Goal: Task Accomplishment & Management: Manage account settings

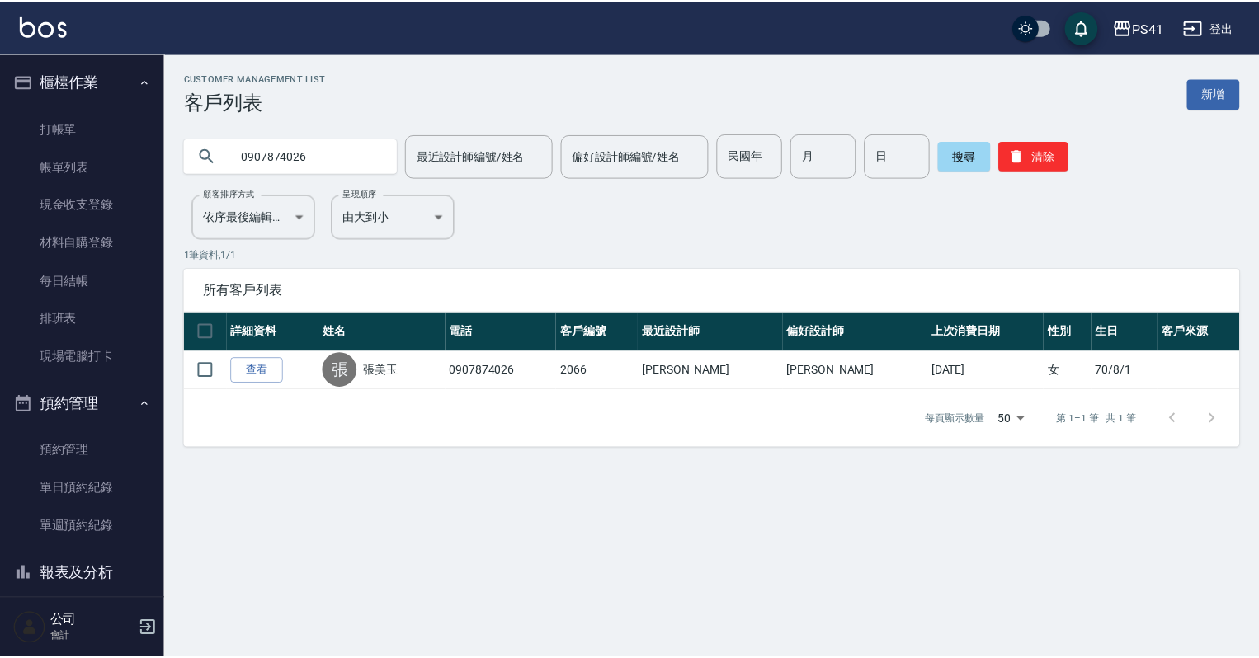
scroll to position [228, 0]
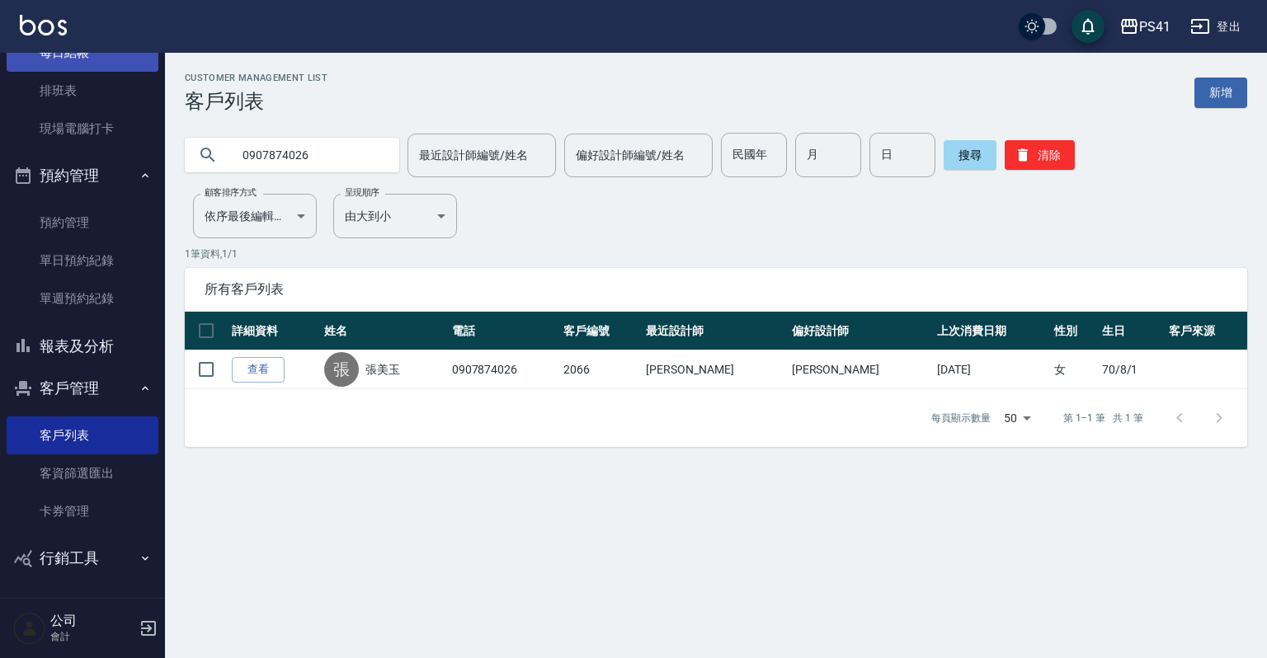
drag, startPoint x: 93, startPoint y: 93, endPoint x: 93, endPoint y: 69, distance: 23.9
click at [93, 93] on link "排班表" at bounding box center [83, 91] width 152 height 38
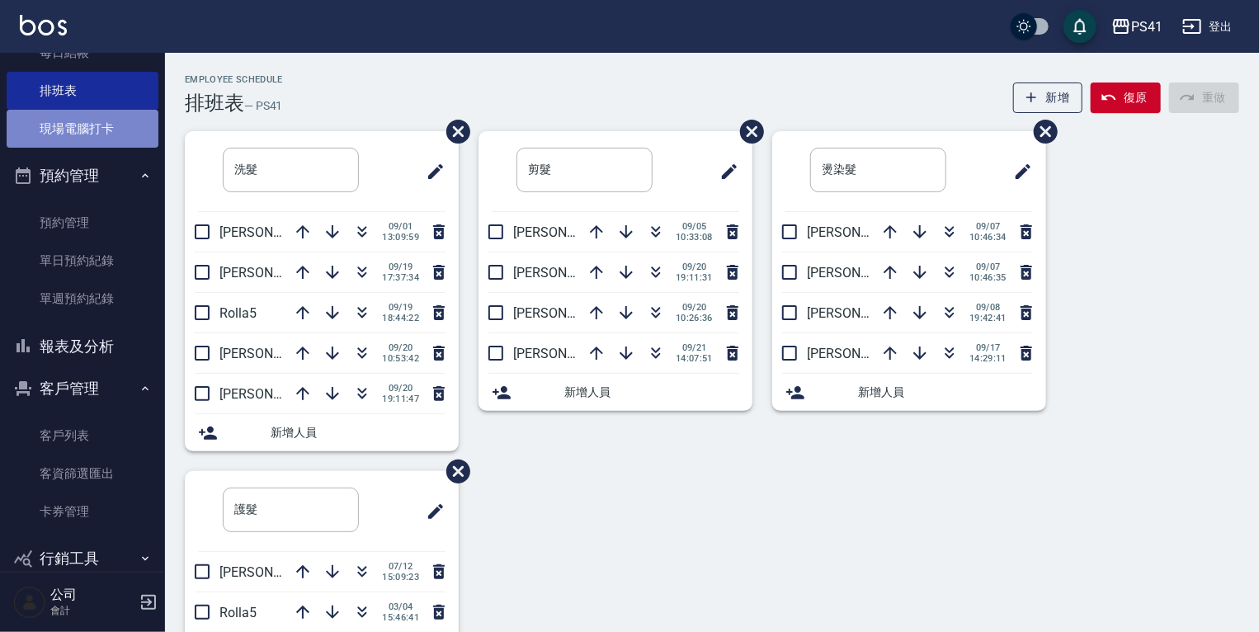
click at [96, 111] on link "現場電腦打卡" at bounding box center [83, 129] width 152 height 38
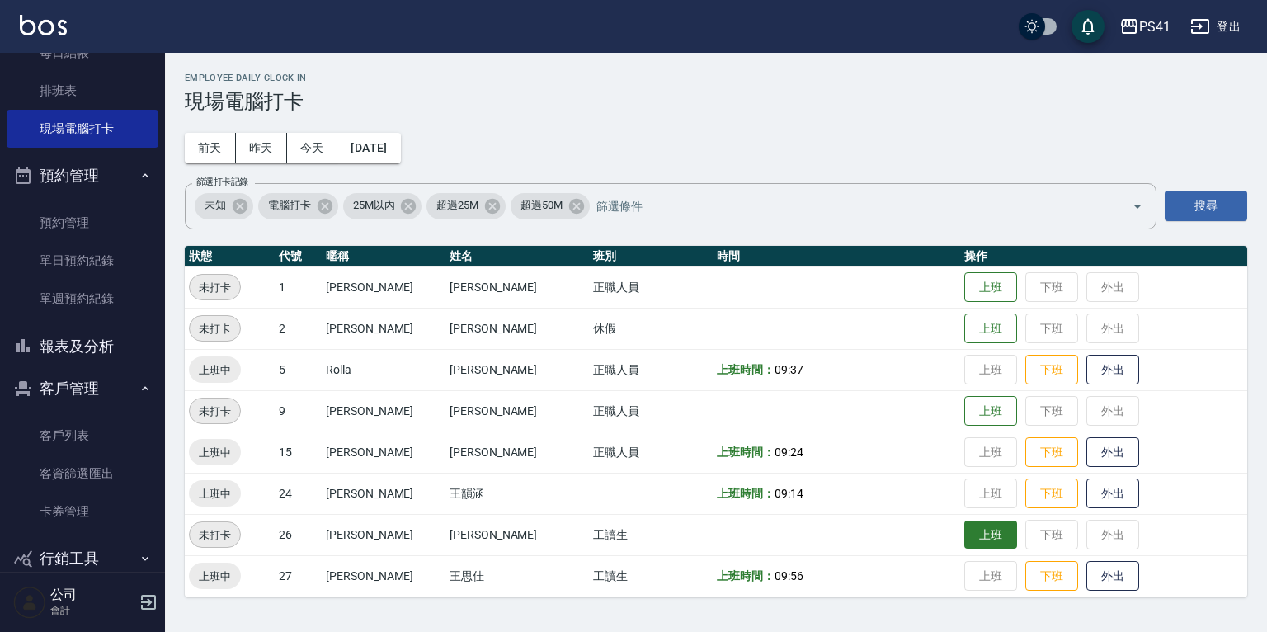
click at [964, 530] on button "上班" at bounding box center [990, 534] width 53 height 29
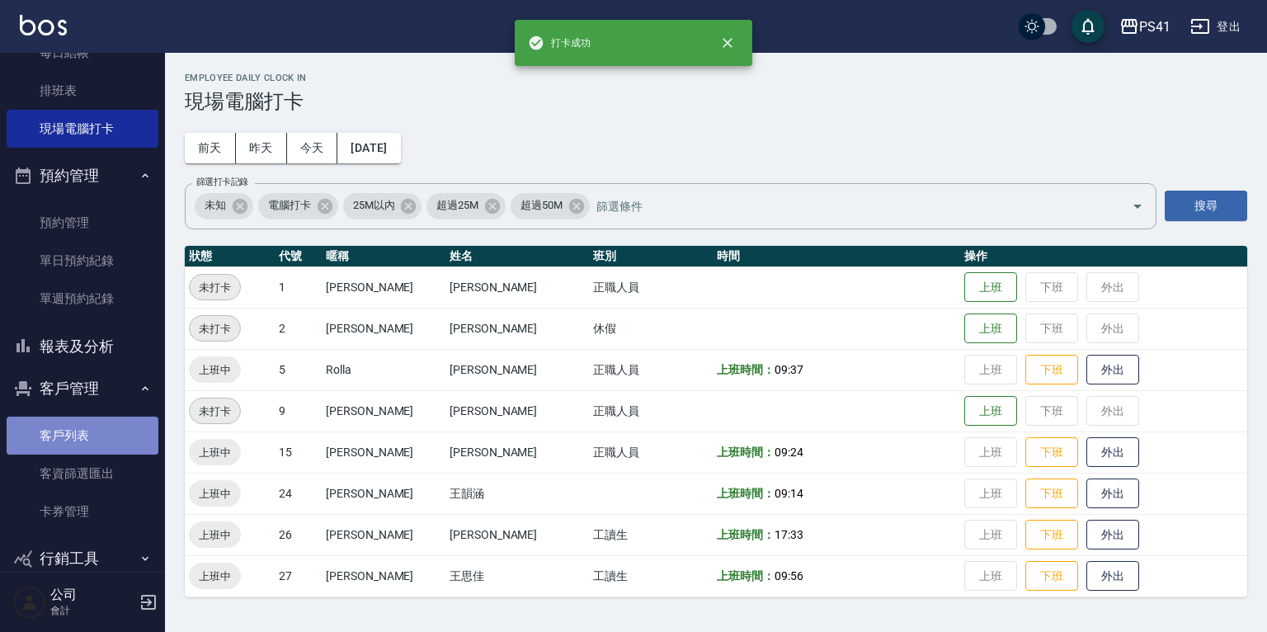
click at [96, 439] on link "客戶列表" at bounding box center [83, 436] width 152 height 38
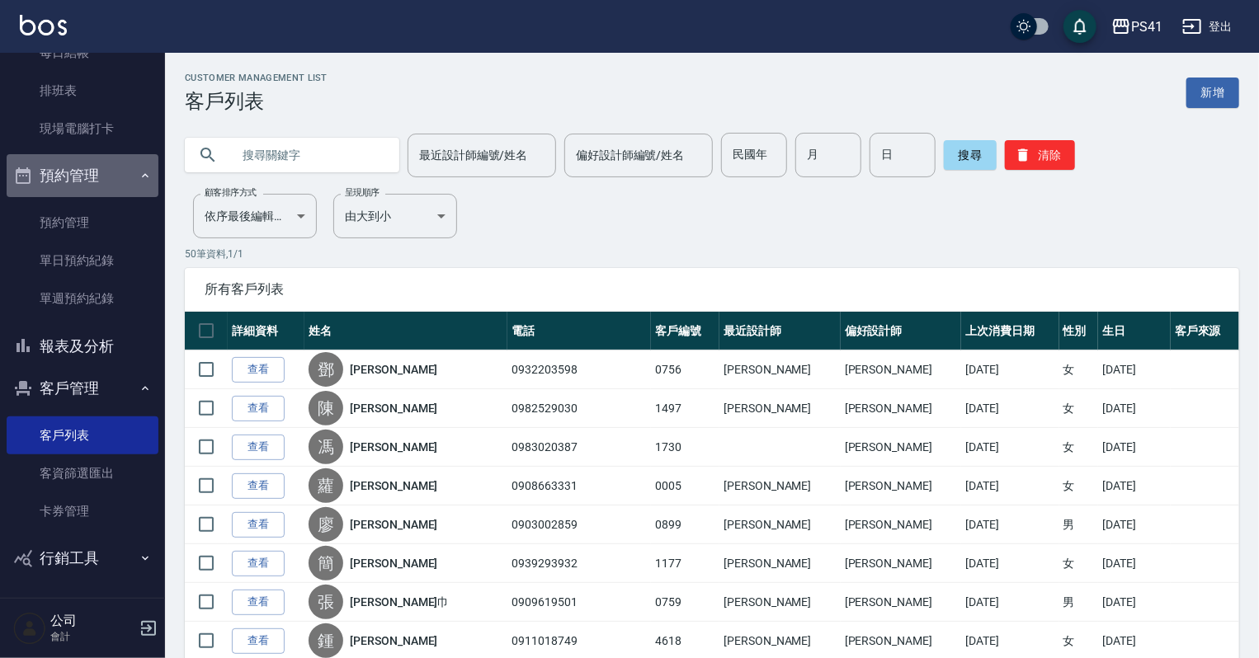
click at [83, 191] on button "預約管理" at bounding box center [83, 175] width 152 height 43
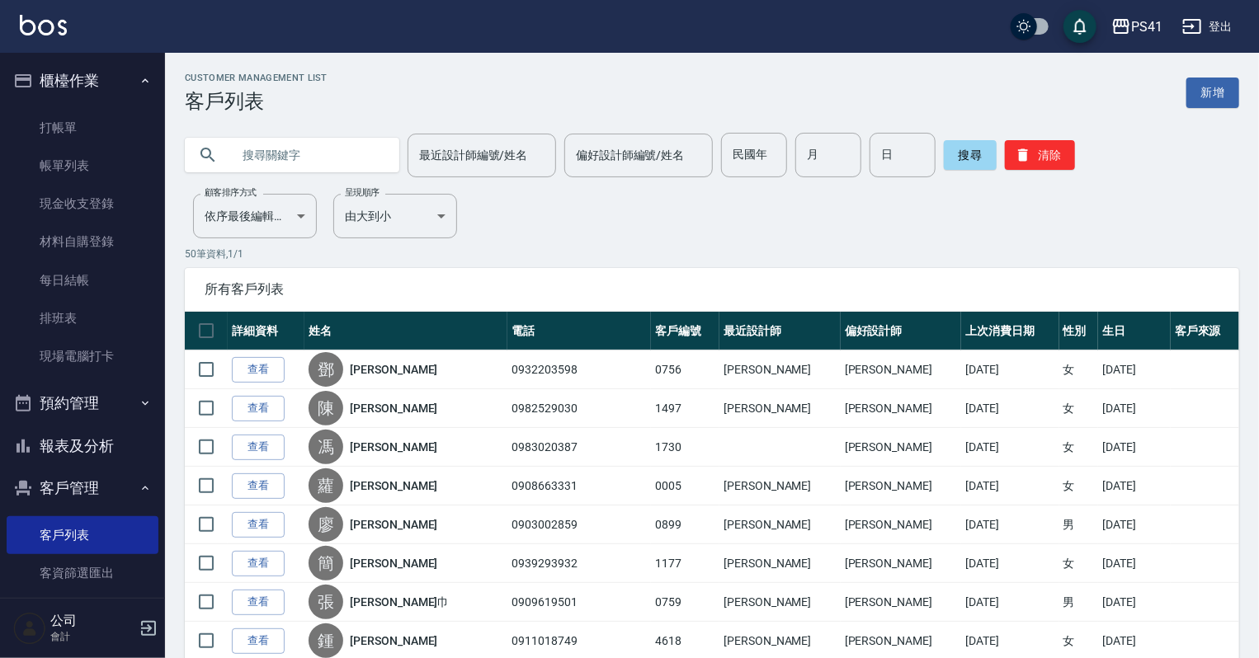
click at [109, 85] on button "櫃檯作業" at bounding box center [83, 80] width 152 height 43
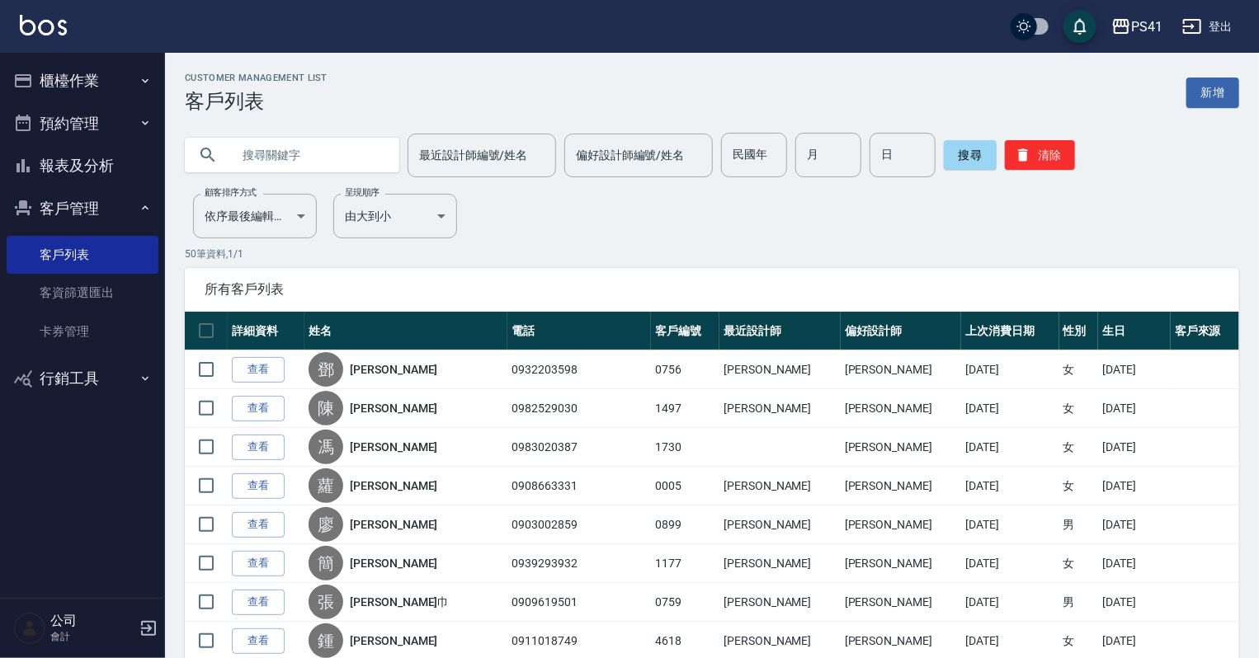
click at [87, 82] on button "櫃檯作業" at bounding box center [83, 80] width 152 height 43
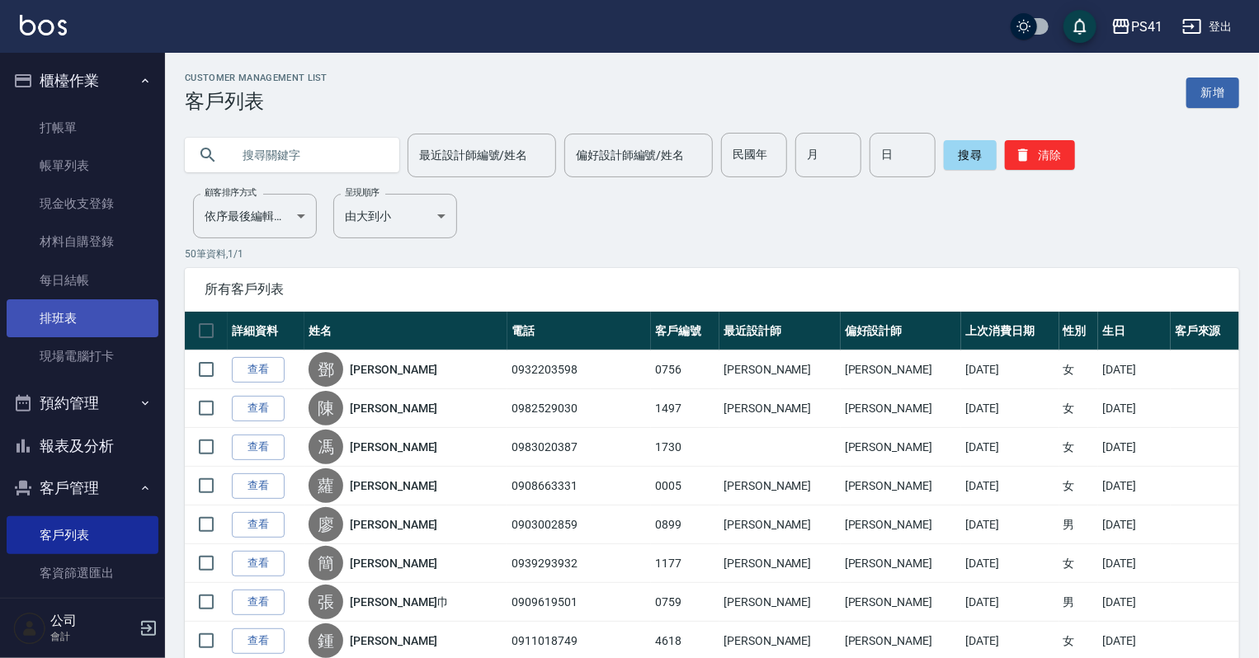
click at [87, 304] on link "排班表" at bounding box center [83, 318] width 152 height 38
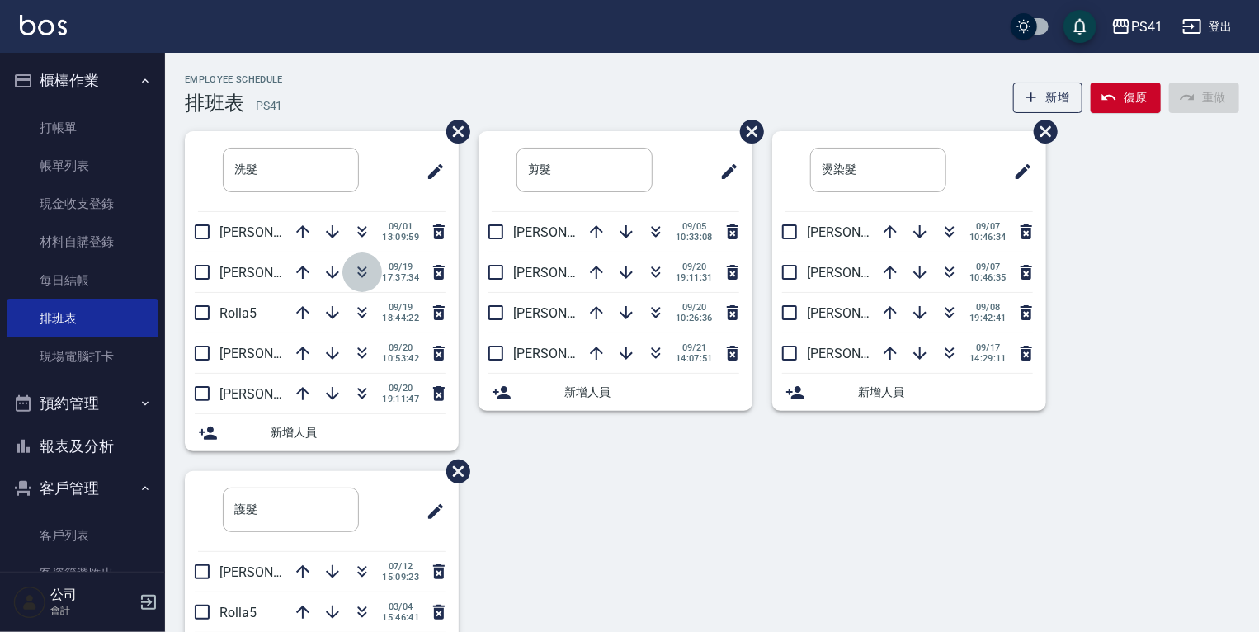
click at [353, 270] on icon "button" at bounding box center [362, 272] width 20 height 20
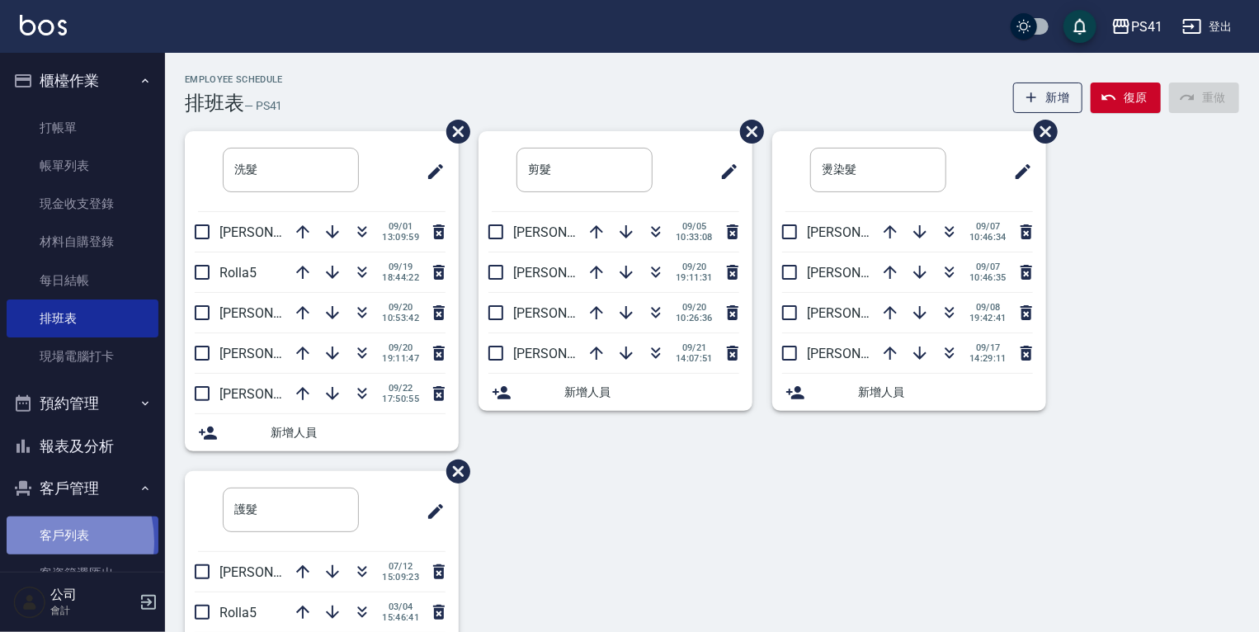
click at [36, 542] on link "客戶列表" at bounding box center [83, 535] width 152 height 38
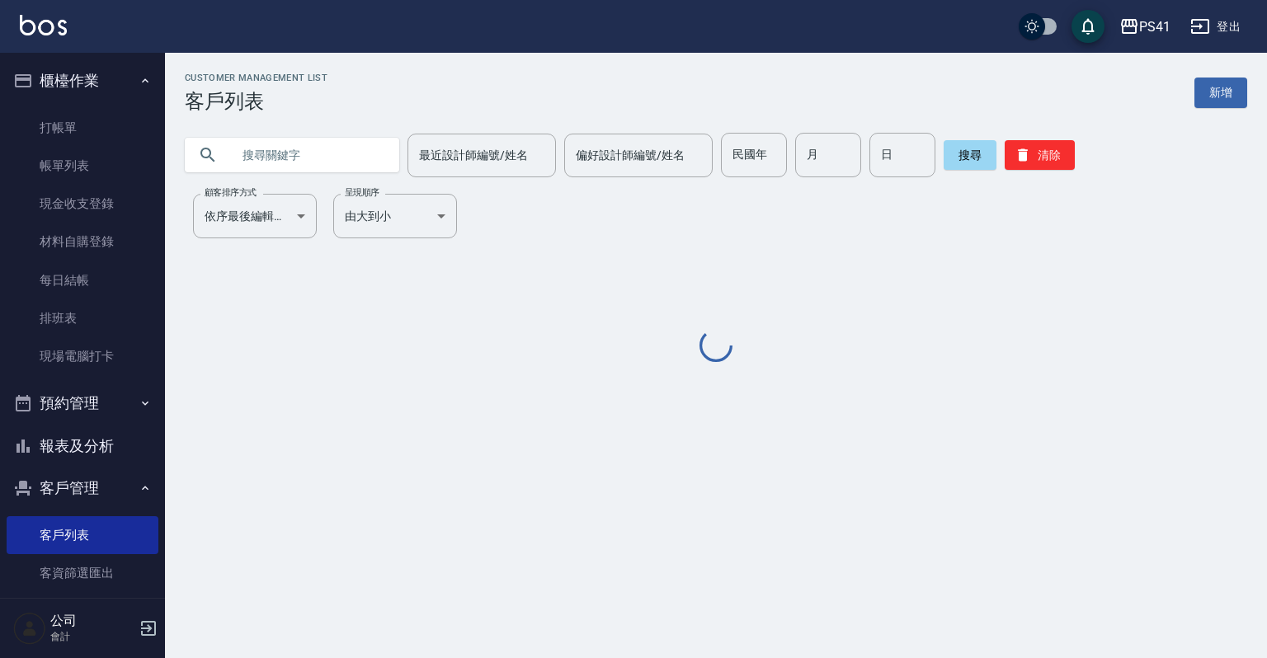
drag, startPoint x: 307, startPoint y: 148, endPoint x: 359, endPoint y: 129, distance: 55.6
click at [307, 149] on input "text" at bounding box center [308, 155] width 155 height 45
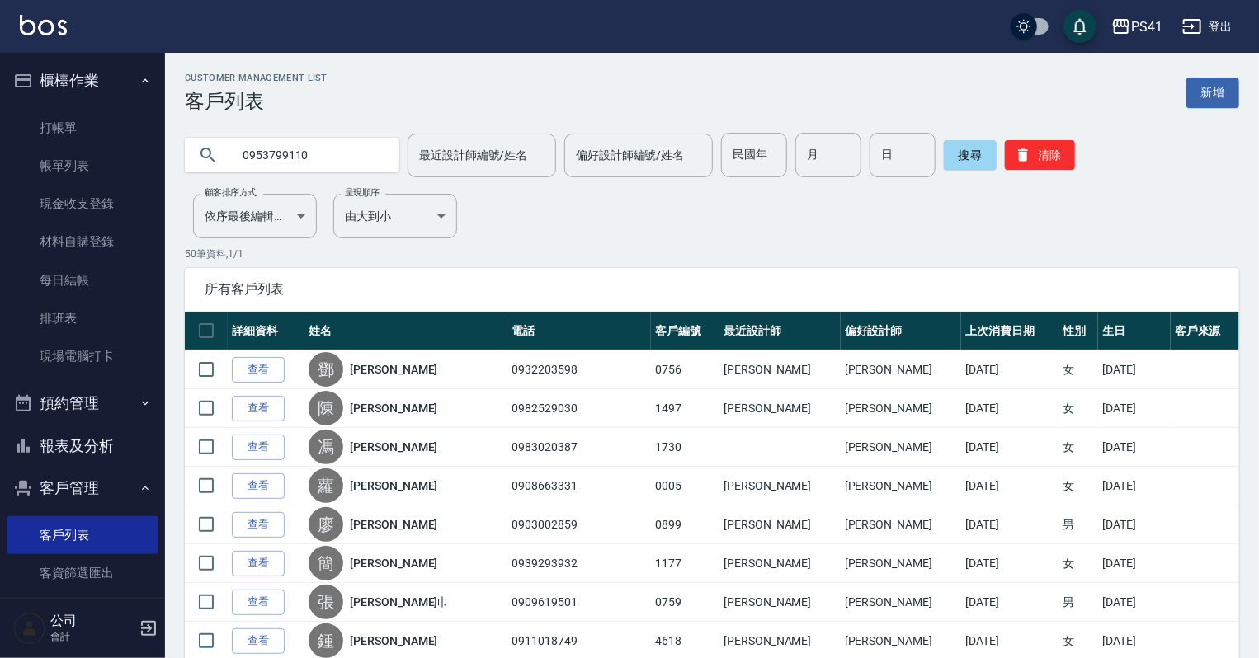
type input "0953799110"
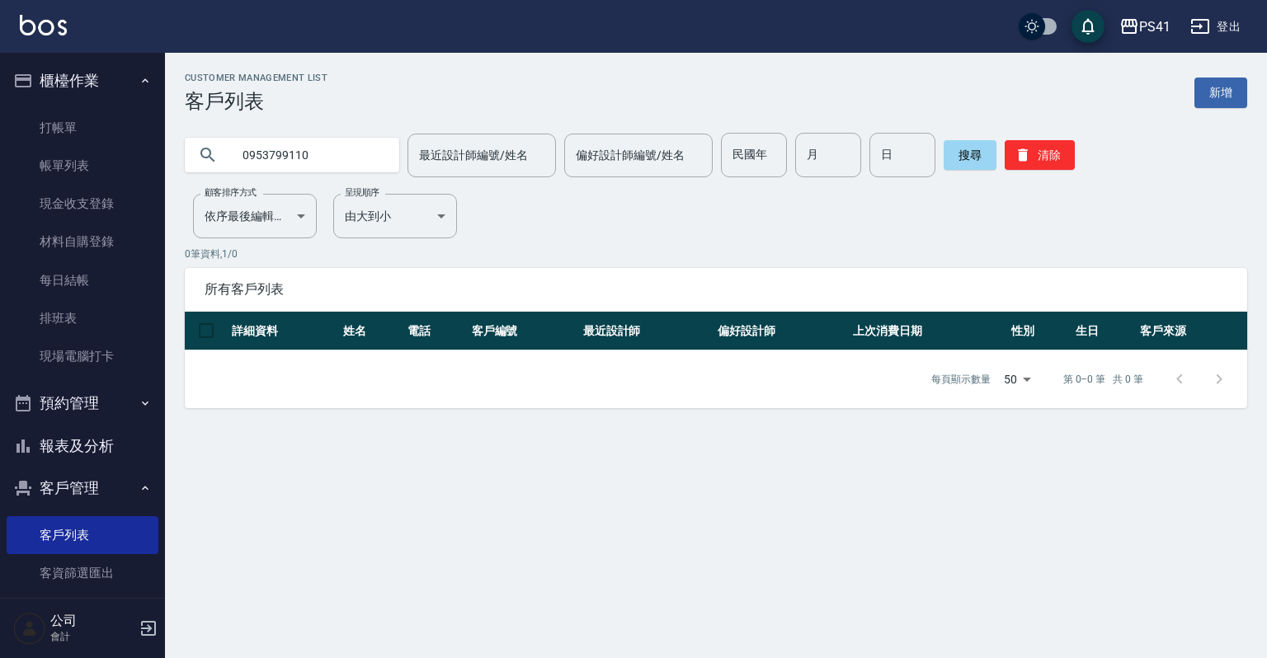
drag, startPoint x: 323, startPoint y: 158, endPoint x: 214, endPoint y: 157, distance: 109.7
click at [214, 162] on div "0953799110" at bounding box center [292, 155] width 214 height 35
click at [320, 148] on input "0953799110" at bounding box center [308, 155] width 155 height 45
drag, startPoint x: 320, startPoint y: 148, endPoint x: 234, endPoint y: 148, distance: 85.8
click at [234, 148] on input "0953799110" at bounding box center [308, 155] width 155 height 45
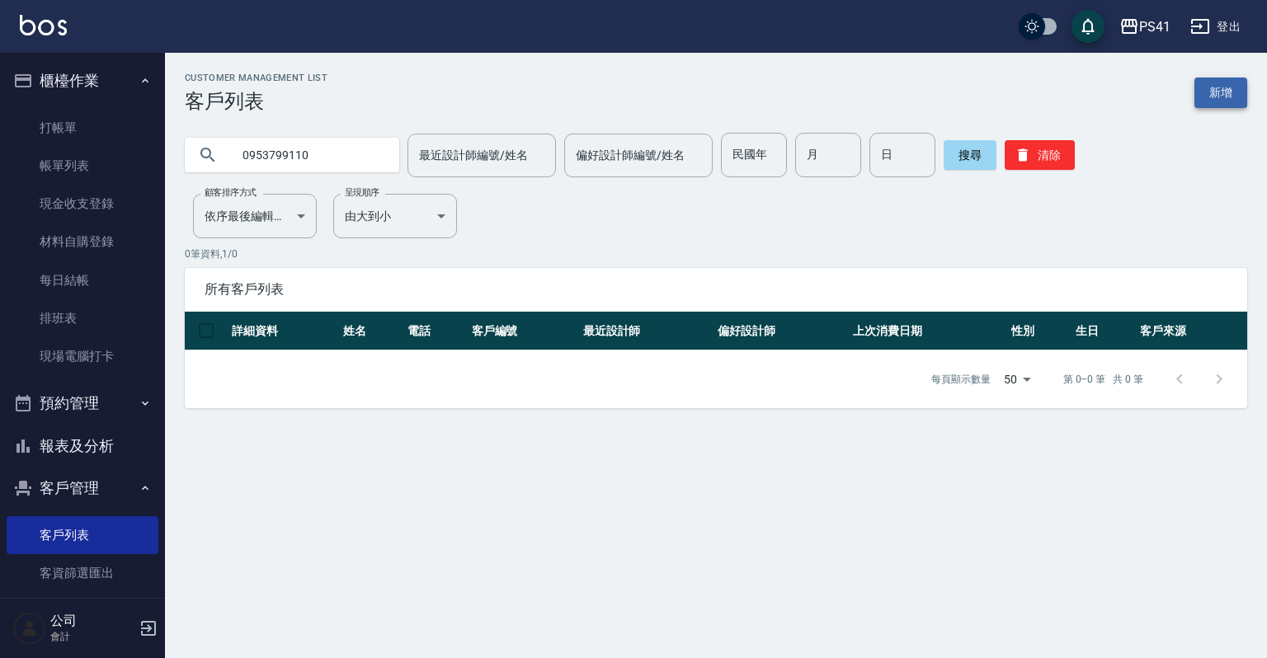
click at [1237, 94] on link "新增" at bounding box center [1220, 93] width 53 height 31
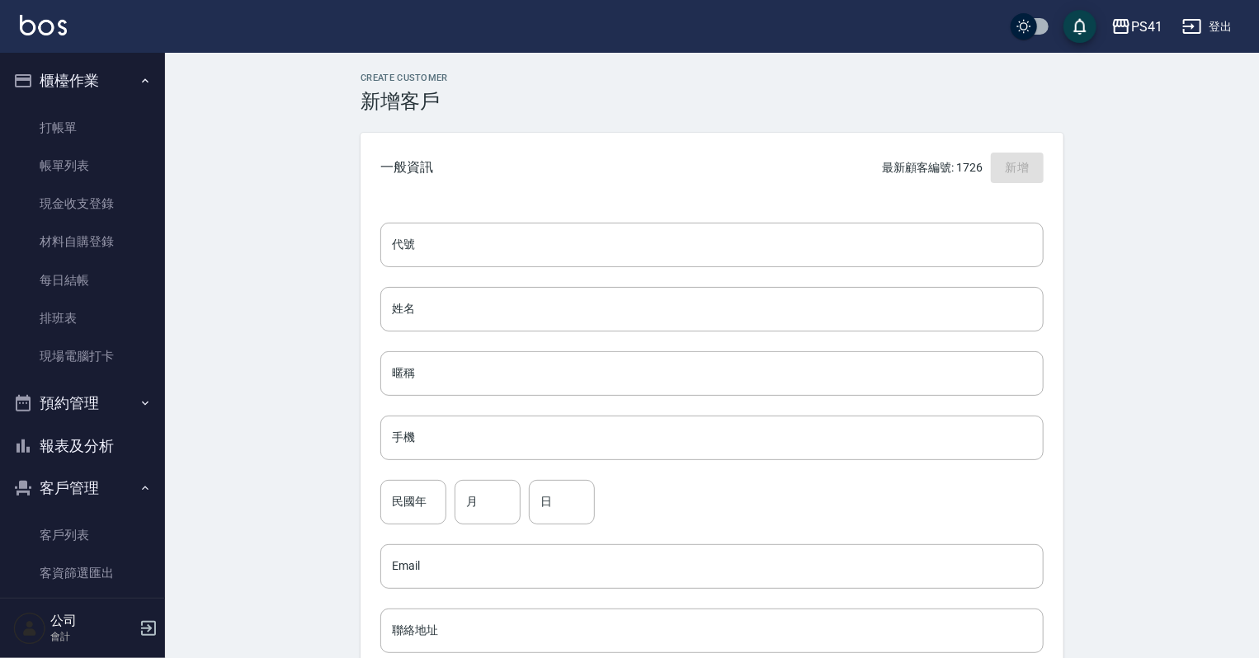
click at [501, 267] on div "代號 代號 姓名 姓名 暱稱 暱稱 手機 手機 民國年 民國年 月 月 日 日 Email Email 聯絡地址 聯絡地址 男 女 LINE ID LINE …" at bounding box center [711, 604] width 703 height 802
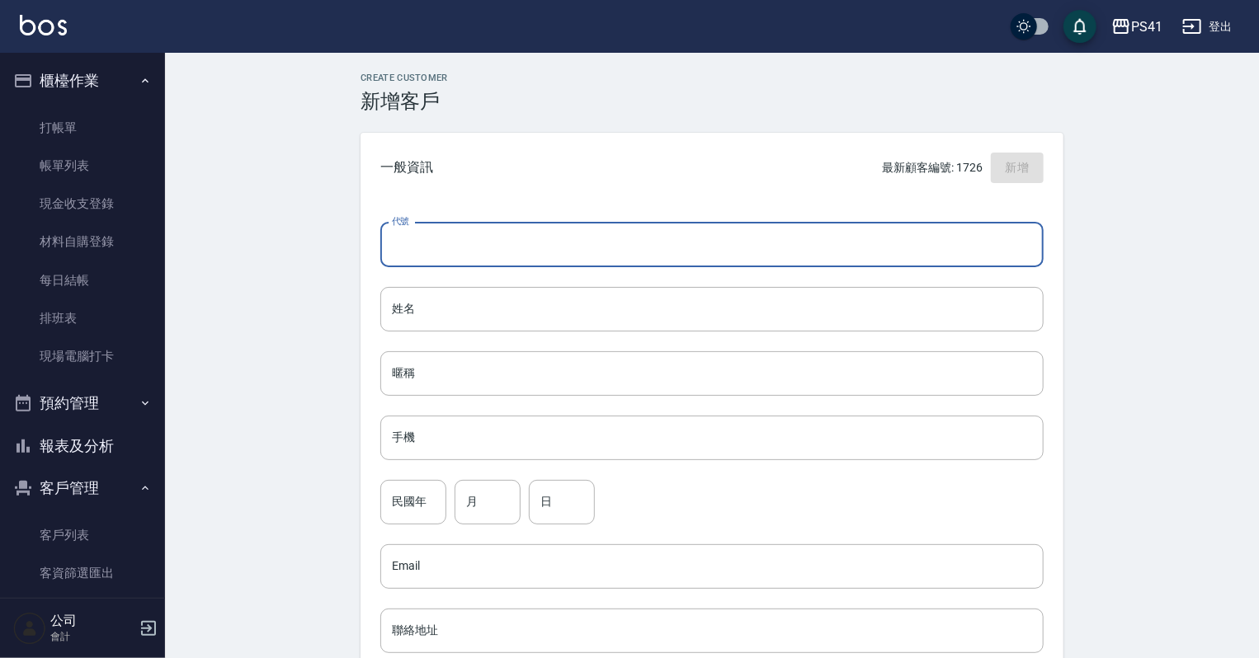
click at [515, 247] on input "代號" at bounding box center [711, 245] width 663 height 45
type input "1737"
click at [473, 424] on input "手機" at bounding box center [711, 438] width 663 height 45
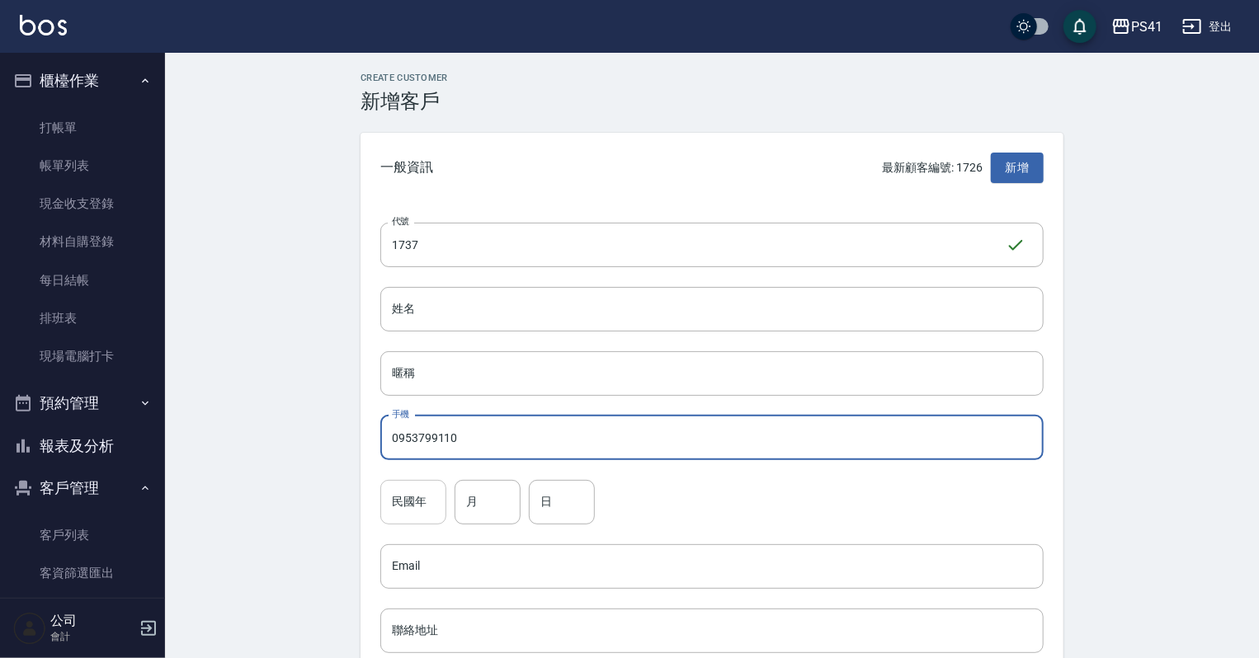
type input "0953799110"
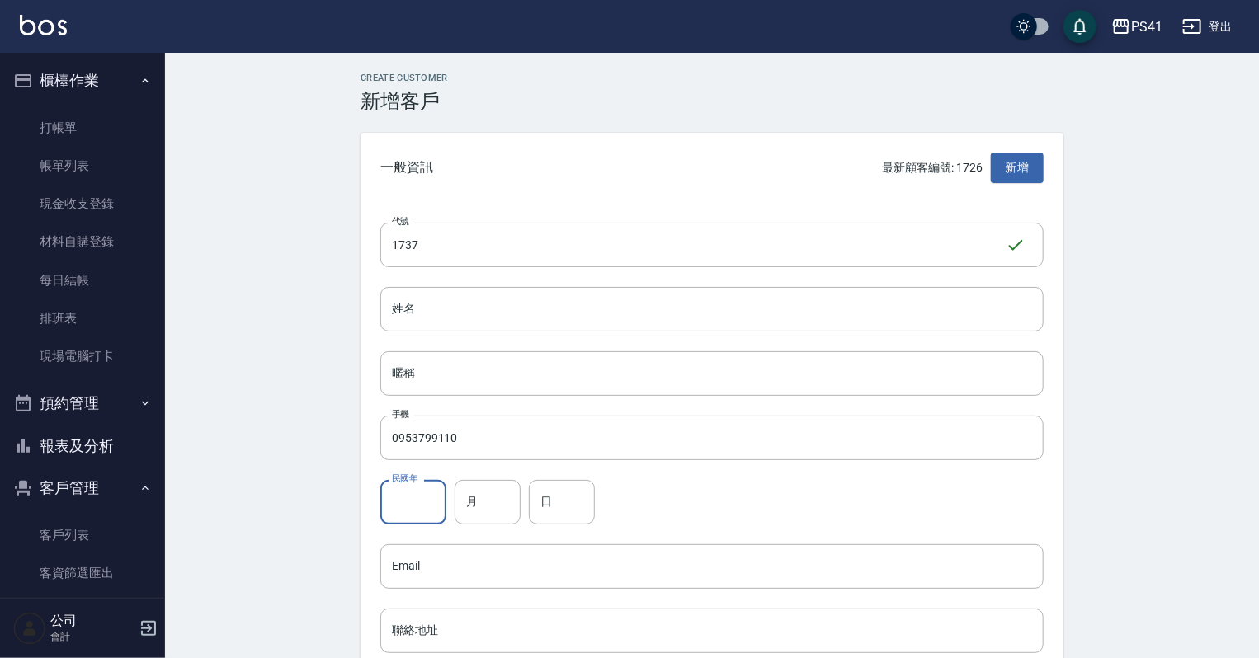
click at [404, 492] on input "民國年" at bounding box center [413, 502] width 66 height 45
click at [507, 515] on input "月" at bounding box center [487, 502] width 66 height 45
type input "01"
click at [553, 501] on input "日" at bounding box center [562, 502] width 66 height 45
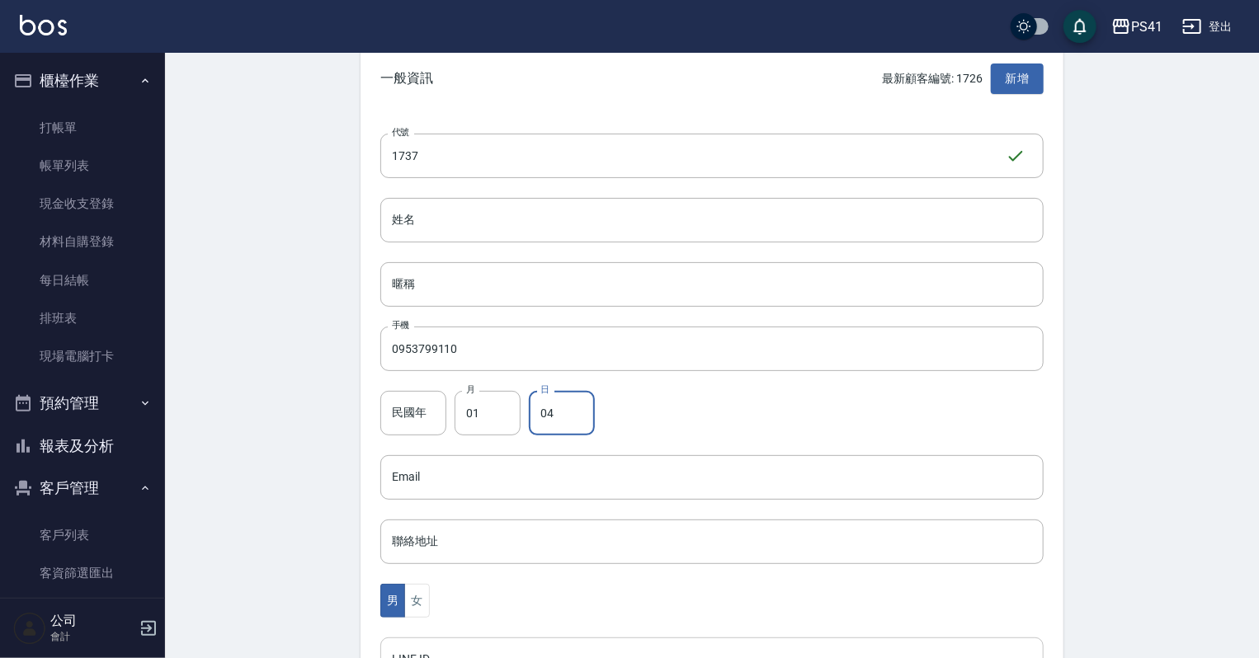
scroll to position [264, 0]
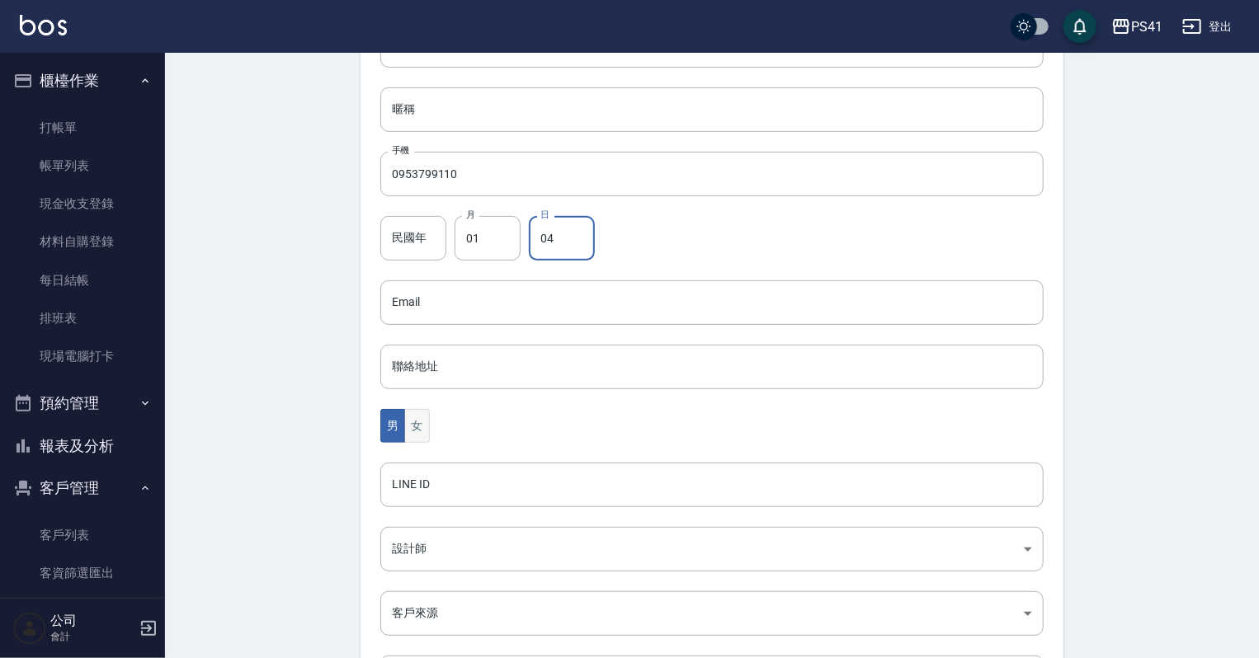
type input "04"
click at [423, 437] on button "女" at bounding box center [416, 426] width 25 height 34
click at [440, 554] on body "PS41 登出 櫃檯作業 打帳單 帳單列表 現金收支登錄 材料自購登錄 每日結帳 排班表 現場電腦打卡 預約管理 預約管理 單日預約紀錄 單週預約紀錄 報表及…" at bounding box center [629, 273] width 1259 height 1074
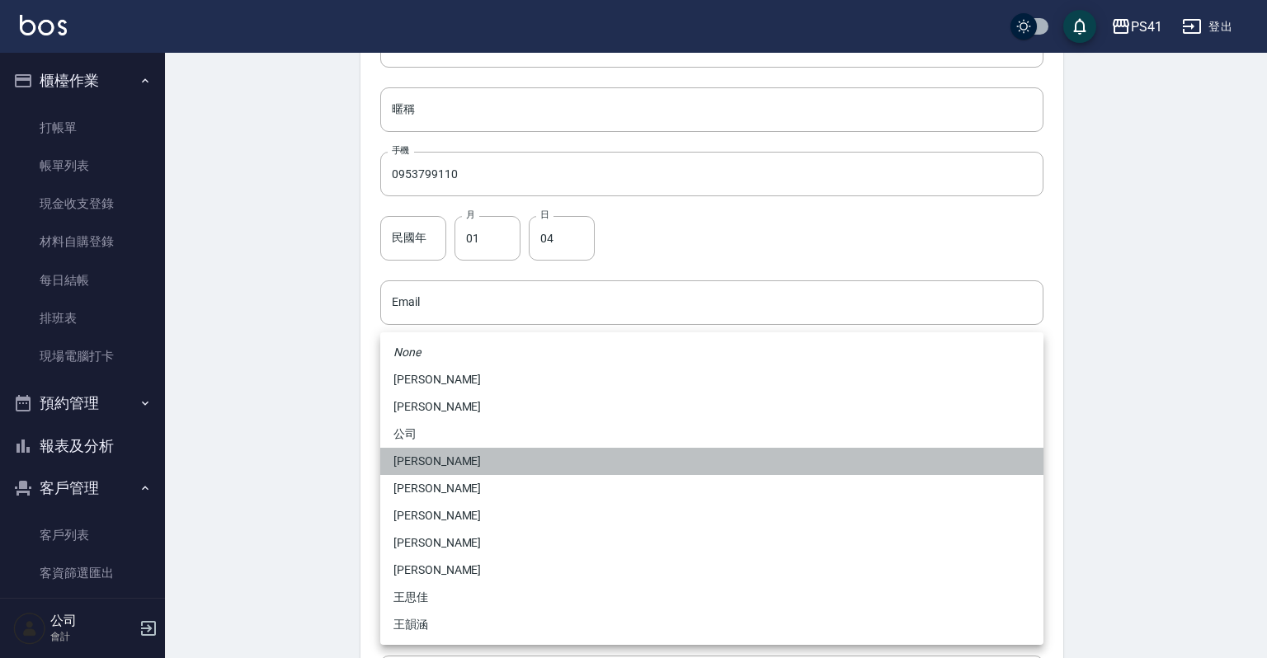
click at [416, 461] on li "[PERSON_NAME]" at bounding box center [711, 461] width 663 height 27
type input "ddc07e2a-9c46-438a-ae12-131b47584ec9"
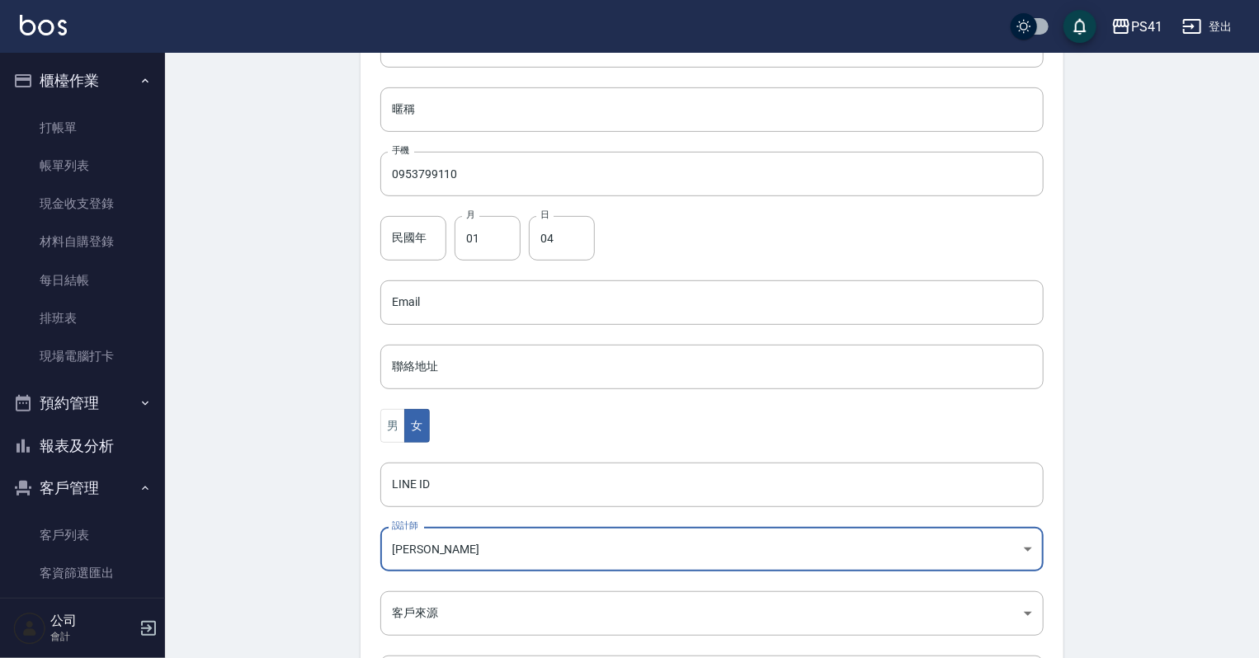
scroll to position [0, 0]
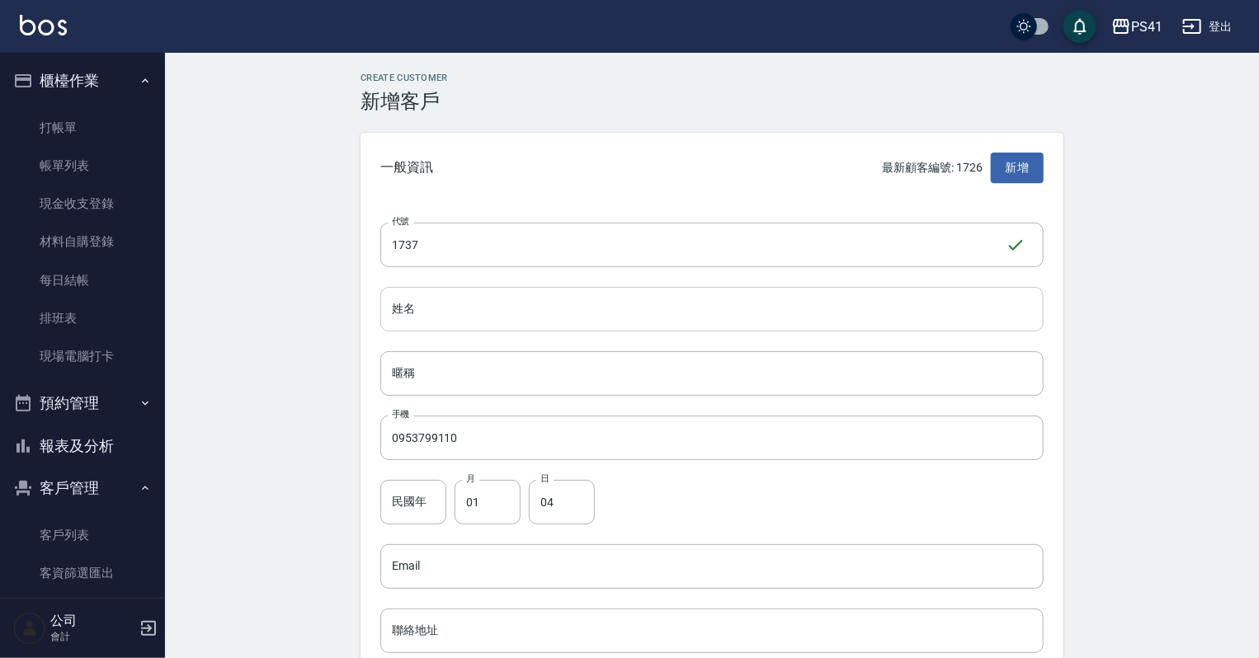
click at [442, 320] on input "姓名" at bounding box center [711, 309] width 663 height 45
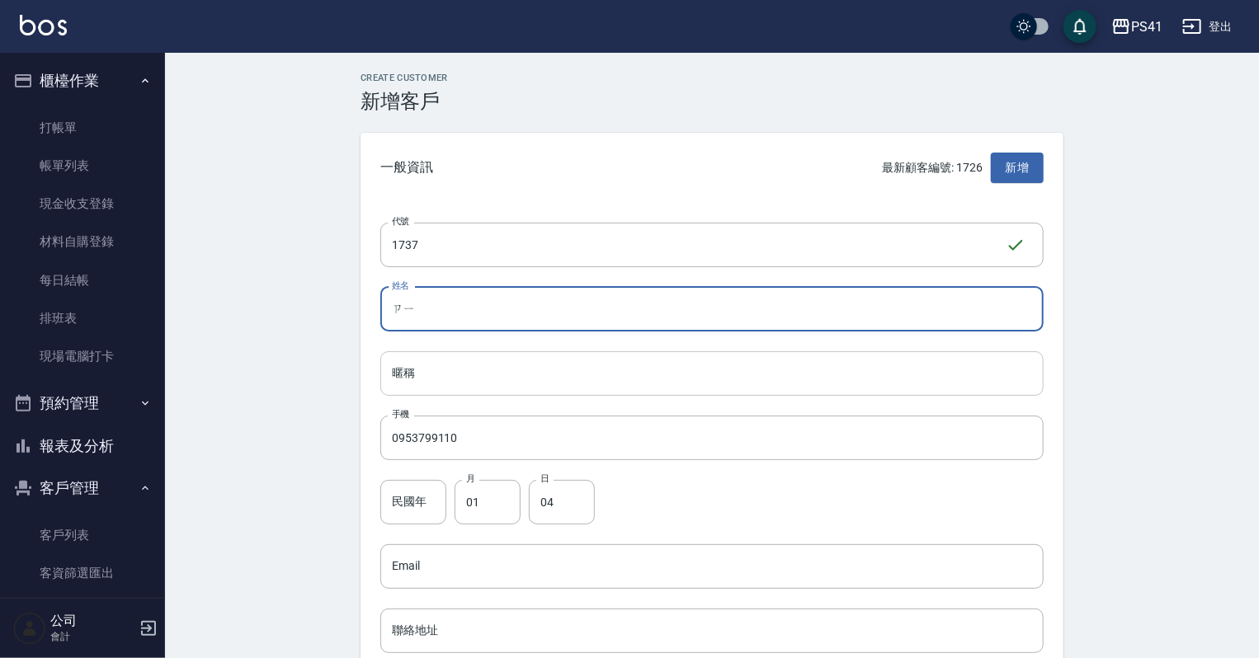
type input "ㄗ"
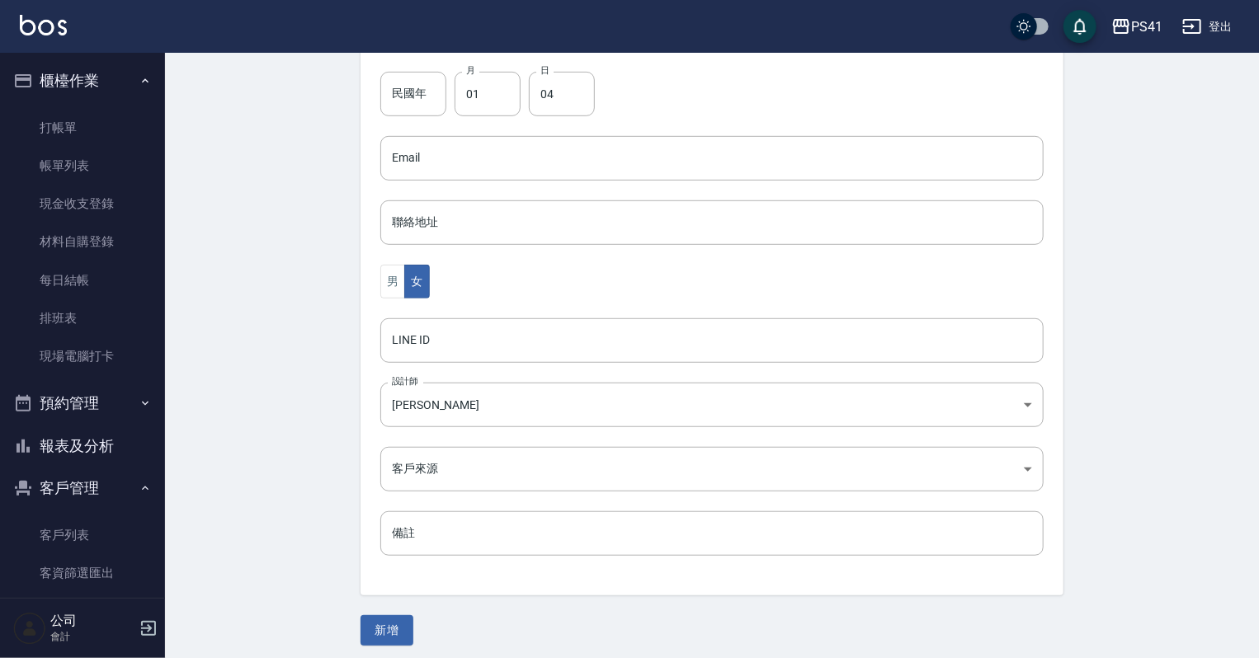
scroll to position [415, 0]
type input "[PERSON_NAME]"
click at [395, 618] on button "新增" at bounding box center [386, 624] width 53 height 31
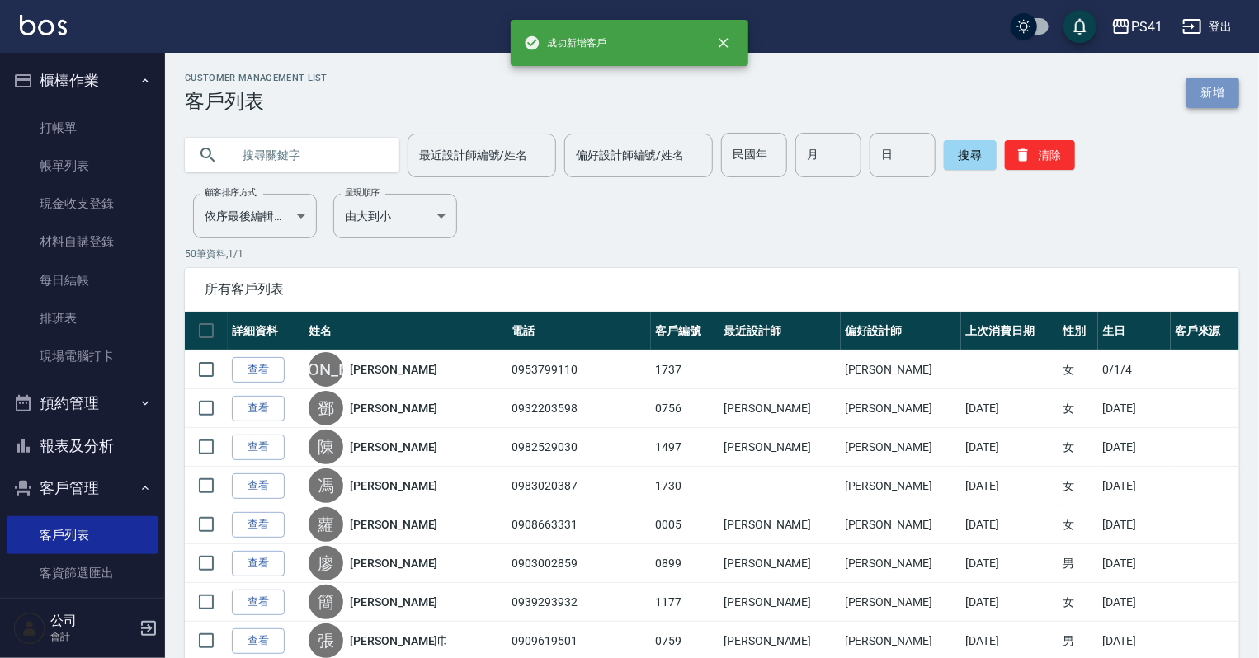
click at [1188, 96] on link "新增" at bounding box center [1212, 93] width 53 height 31
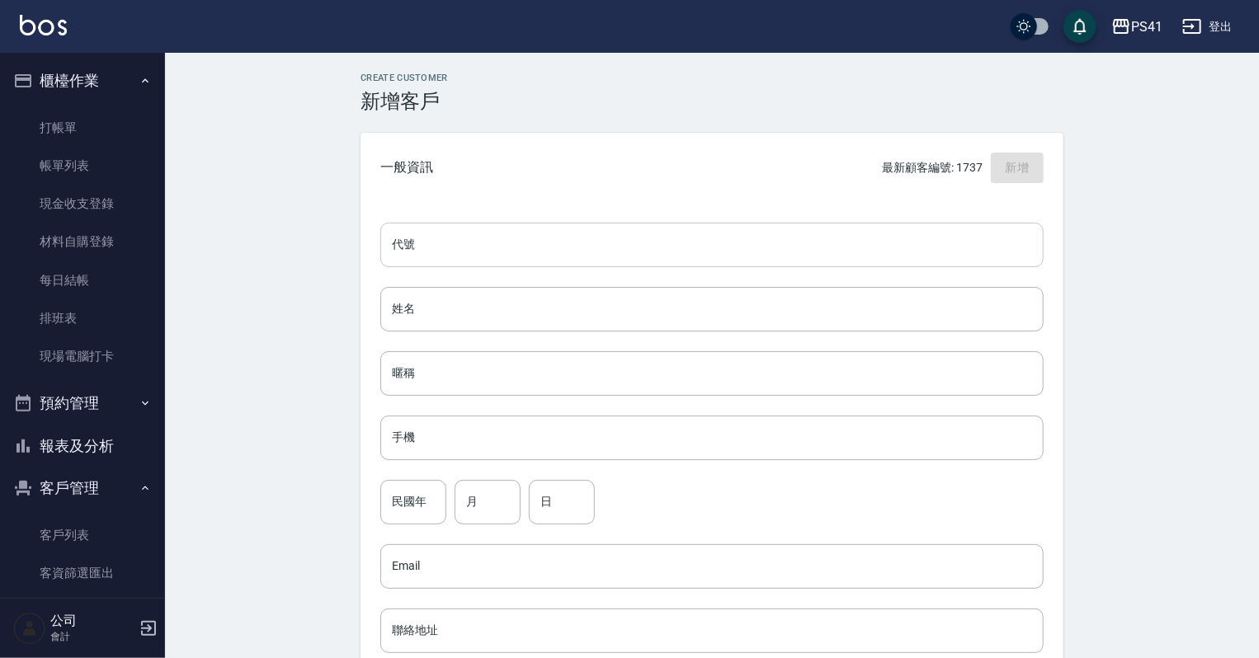
drag, startPoint x: 631, startPoint y: 223, endPoint x: 637, endPoint y: 229, distance: 8.8
click at [631, 223] on input "代號" at bounding box center [711, 245] width 663 height 45
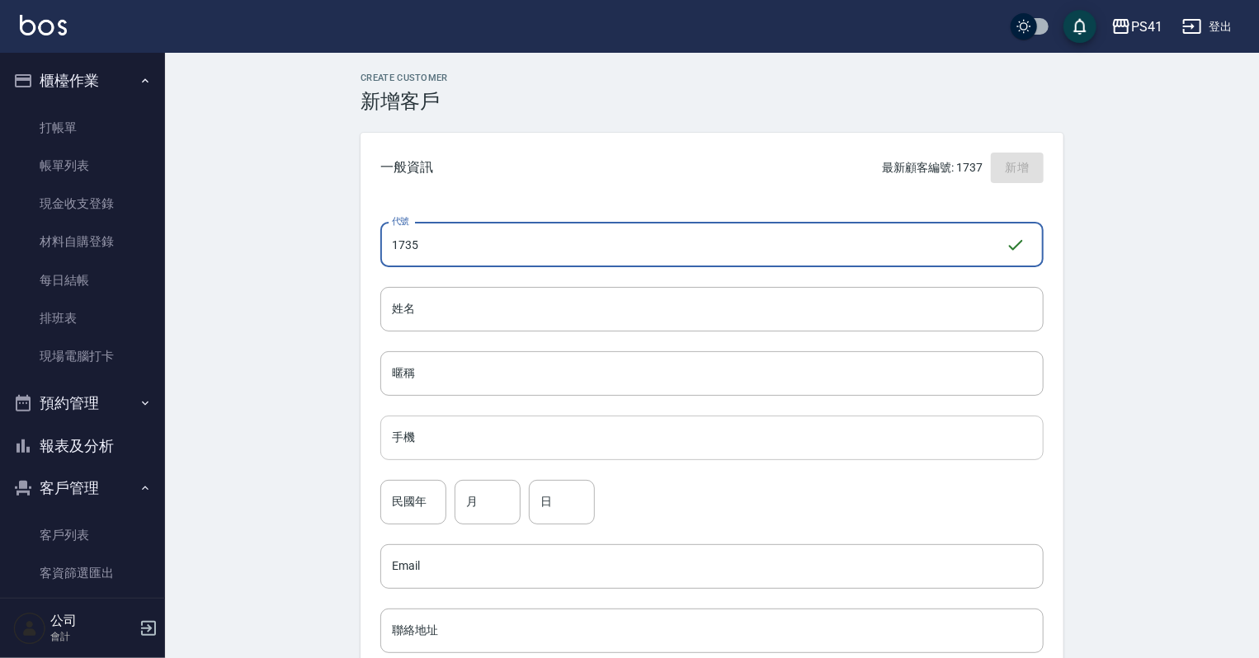
type input "1735"
click at [637, 437] on input "手機" at bounding box center [711, 438] width 663 height 45
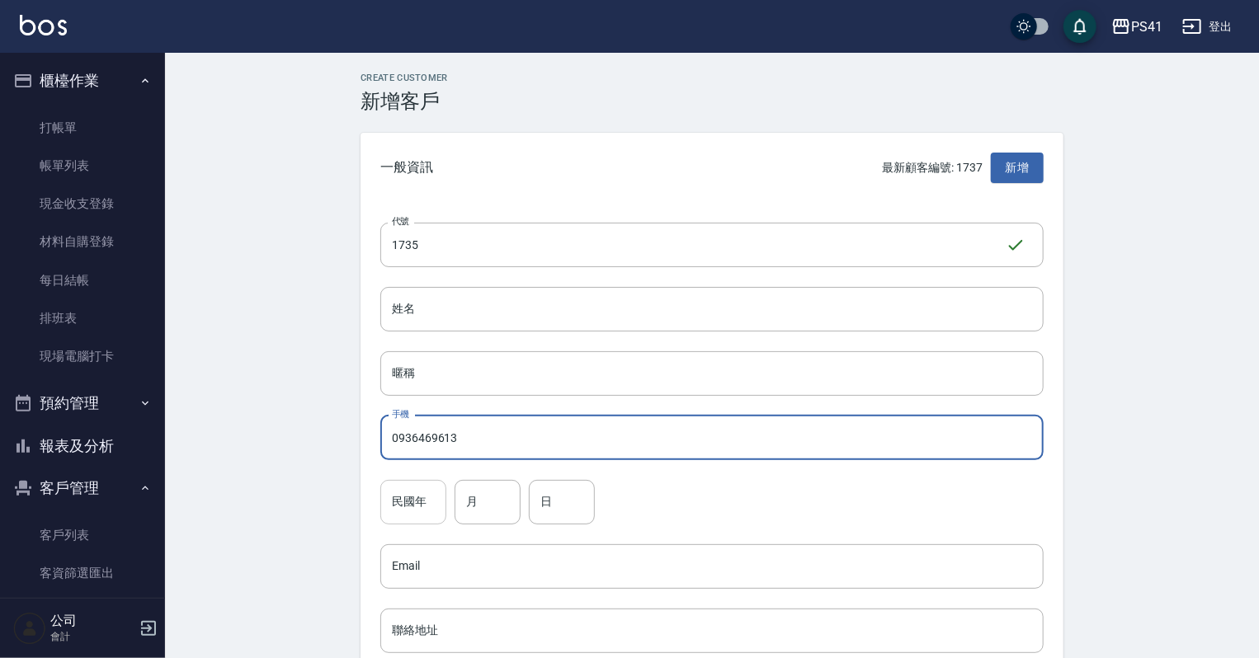
type input "0936469613"
click at [403, 511] on input "民國年" at bounding box center [413, 502] width 66 height 45
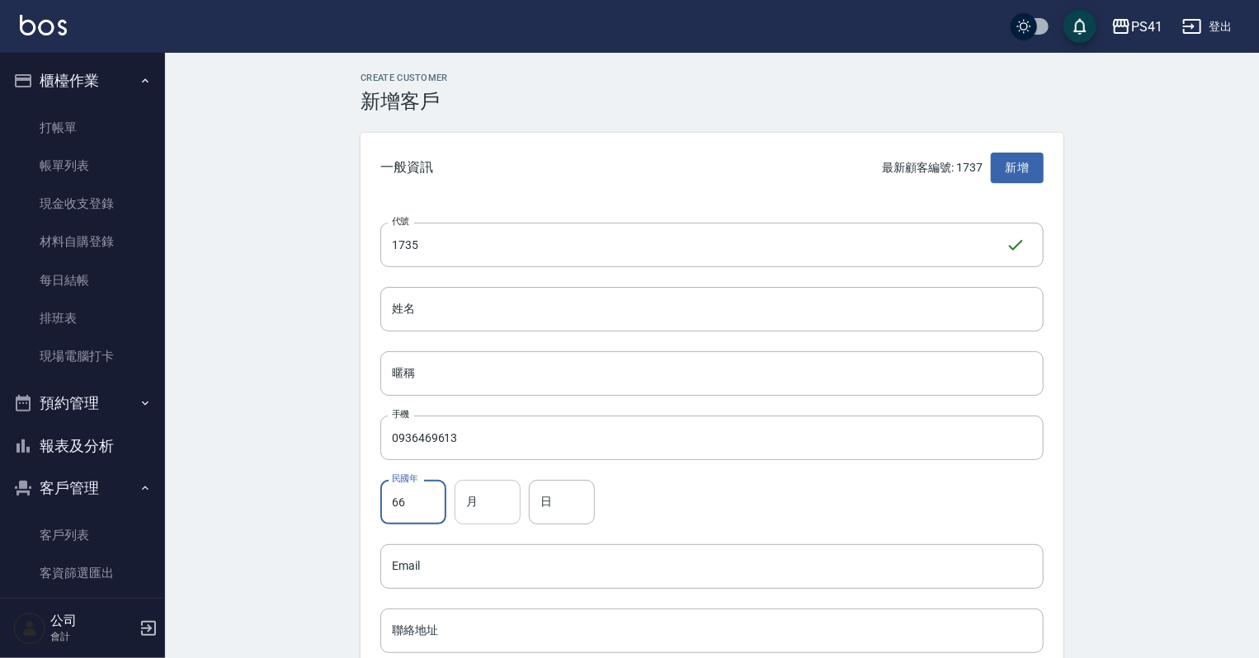
type input "66"
drag, startPoint x: 467, startPoint y: 504, endPoint x: 483, endPoint y: 502, distance: 16.6
click at [483, 503] on input "月" at bounding box center [487, 502] width 66 height 45
type input "06"
click at [560, 507] on input "日" at bounding box center [562, 502] width 66 height 45
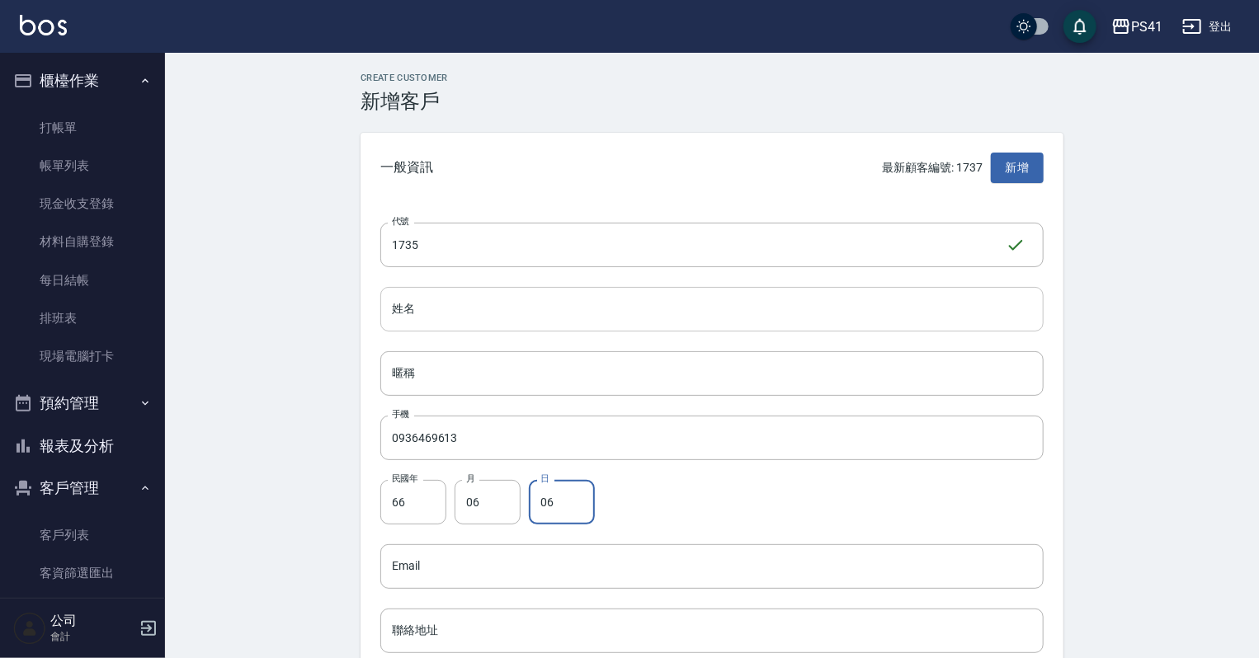
type input "06"
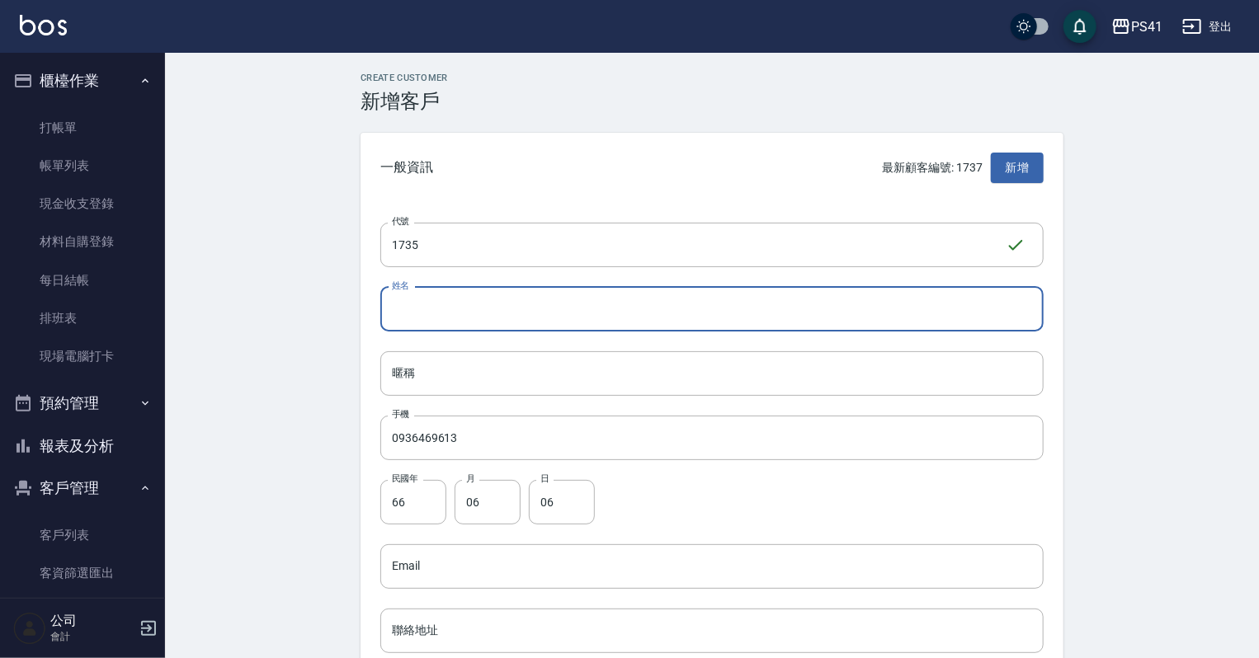
click at [518, 317] on input "姓名" at bounding box center [711, 309] width 663 height 45
type input "[PERSON_NAME]"
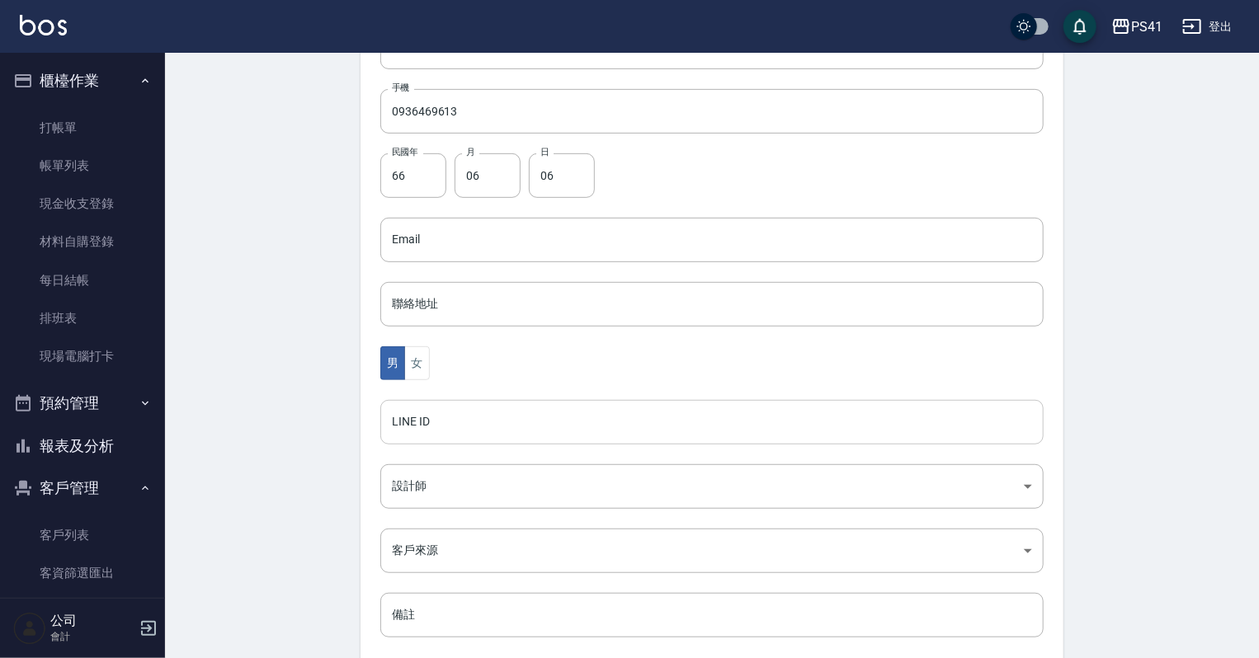
scroll to position [330, 0]
type input "[PERSON_NAME]"
click at [416, 372] on button "女" at bounding box center [416, 360] width 25 height 34
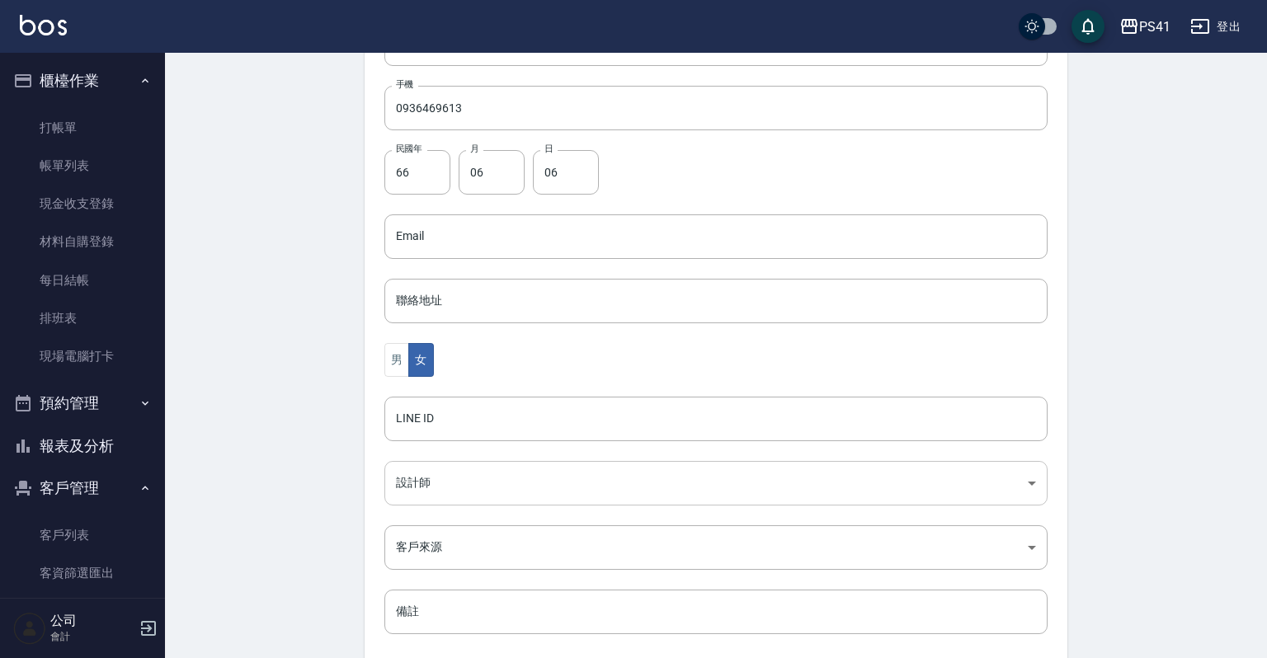
click at [425, 489] on body "PS41 登出 櫃檯作業 打帳單 帳單列表 現金收支登錄 材料自購登錄 每日結帳 排班表 現場電腦打卡 預約管理 預約管理 單日預約紀錄 單週預約紀錄 報表及…" at bounding box center [633, 207] width 1267 height 1074
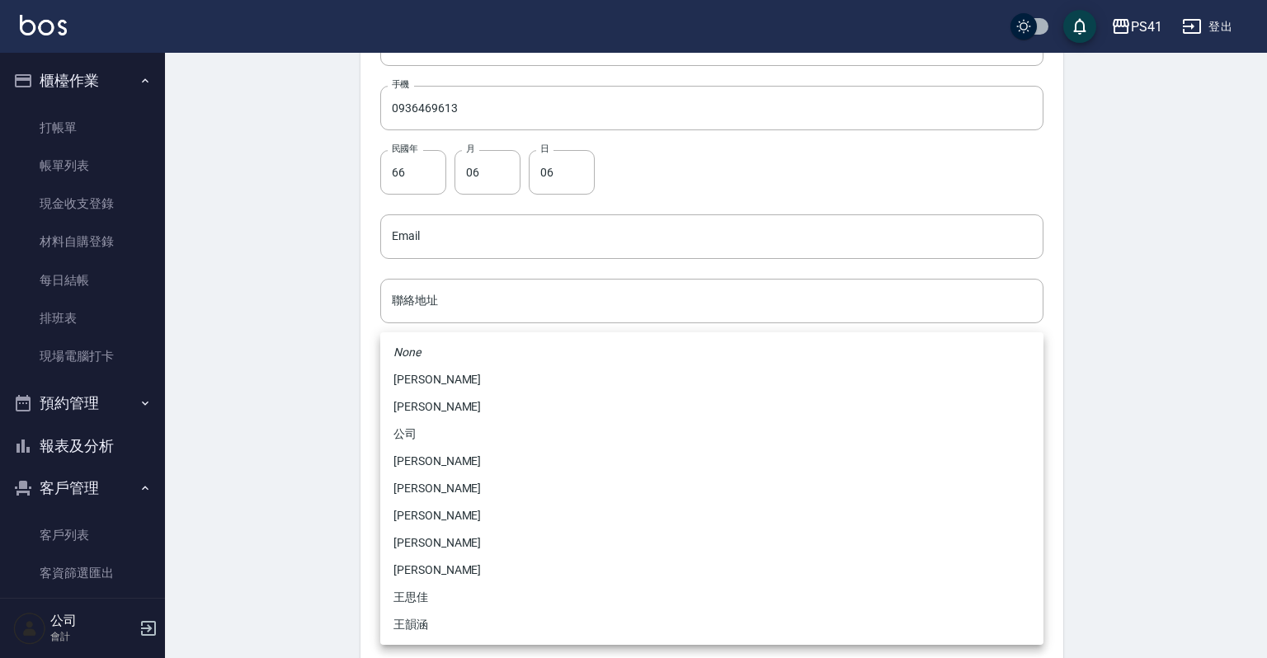
click at [423, 454] on li "[PERSON_NAME]" at bounding box center [711, 461] width 663 height 27
type input "ddc07e2a-9c46-438a-ae12-131b47584ec9"
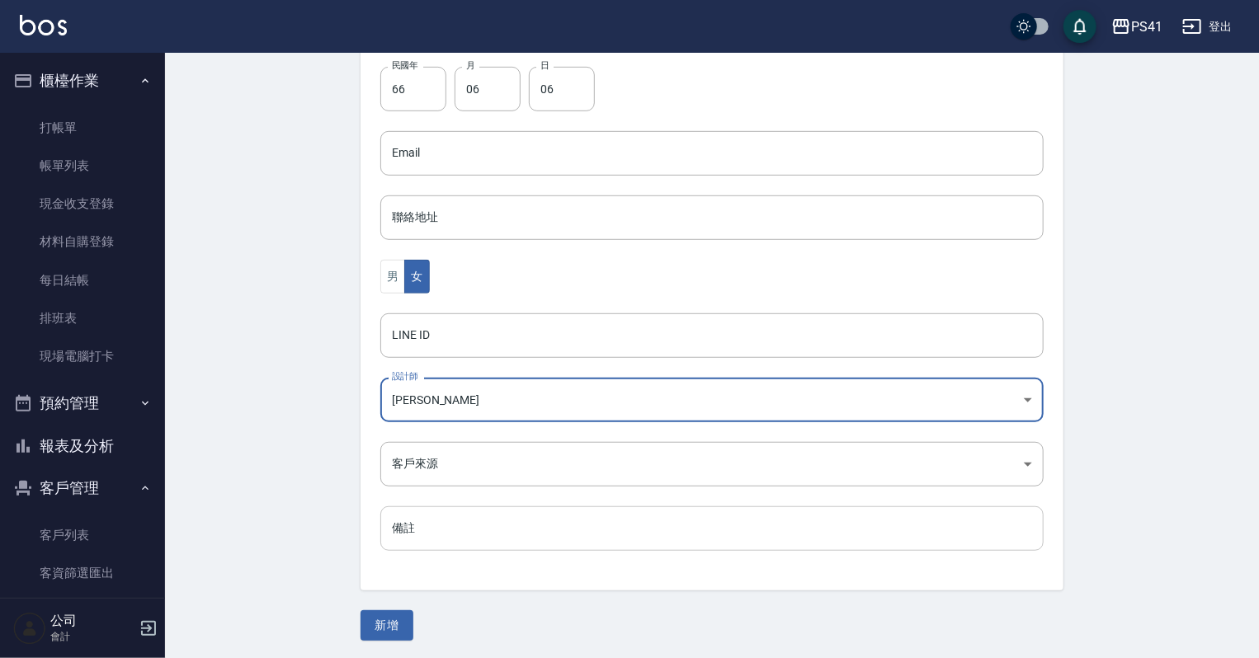
scroll to position [415, 0]
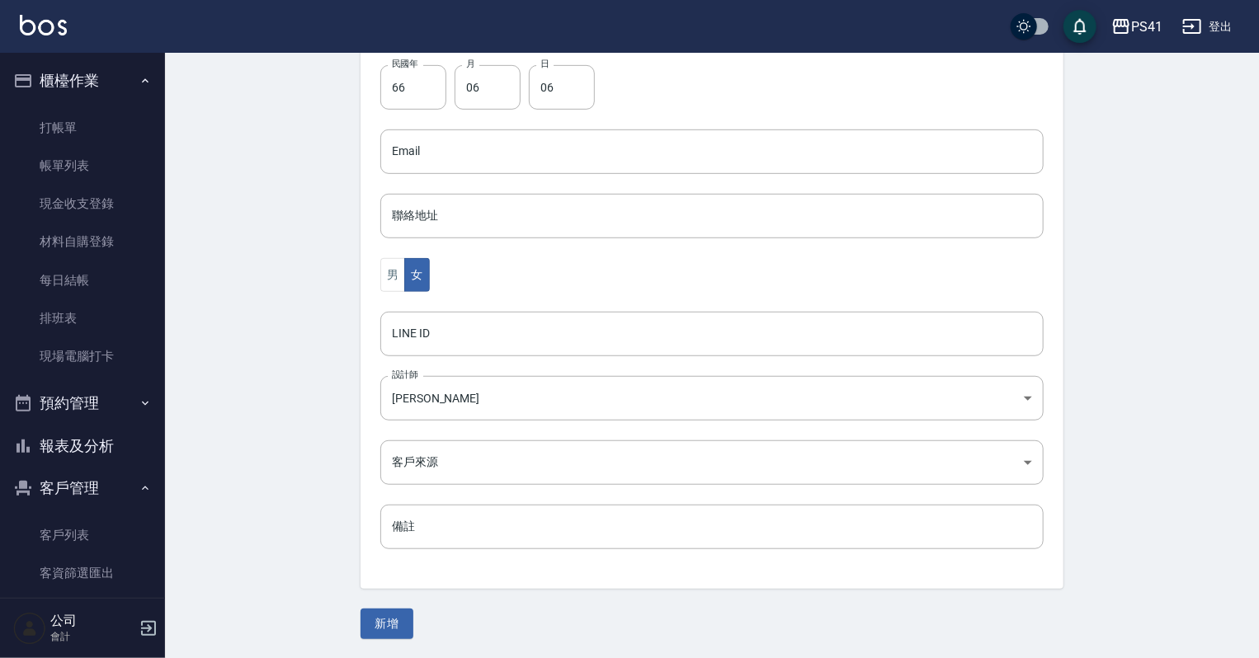
click at [394, 604] on div "Create Customer 新增客戶 一般資訊 最新顧客編號: 1737 新增 代號 1735 ​ 代號 姓名 [PERSON_NAME] 姓名 暱稱 暱…" at bounding box center [712, 149] width 742 height 982
click at [394, 610] on button "新增" at bounding box center [386, 624] width 53 height 31
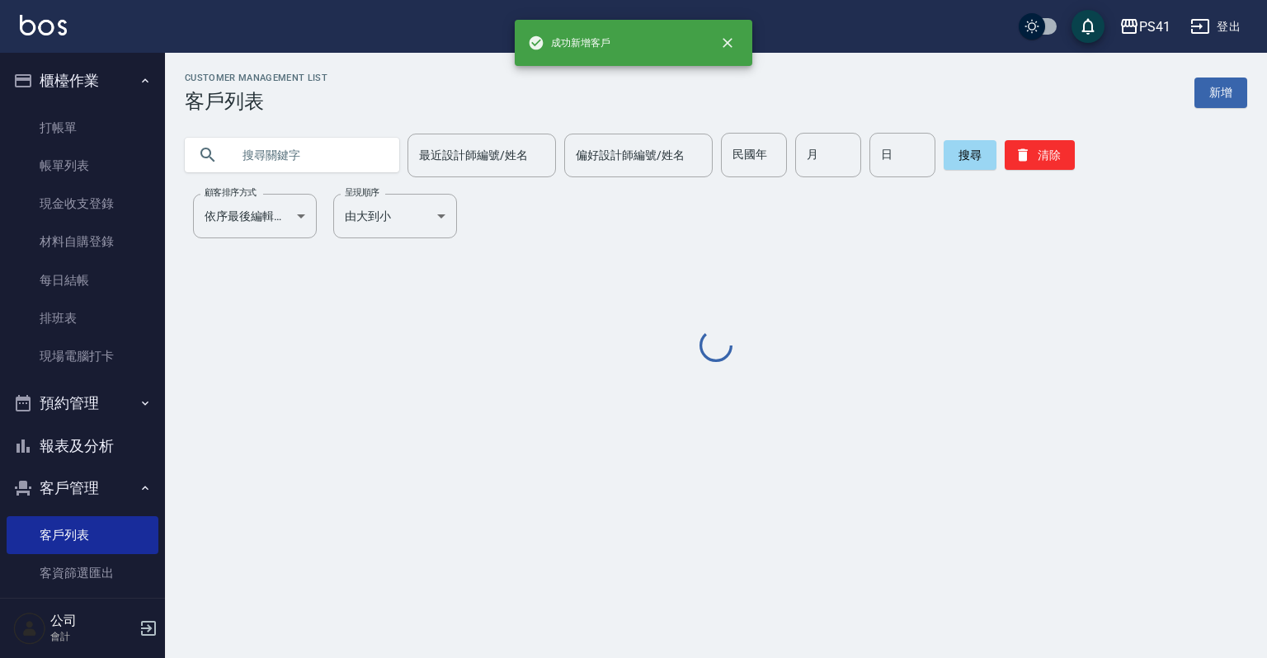
click at [1247, 86] on div "Customer Management List 客戶列表 新增 最近設計師編號/姓名 最近設計師編號/姓名 偏好設計師編號/姓名 偏好設計師編號/姓名 民國…" at bounding box center [716, 219] width 1102 height 293
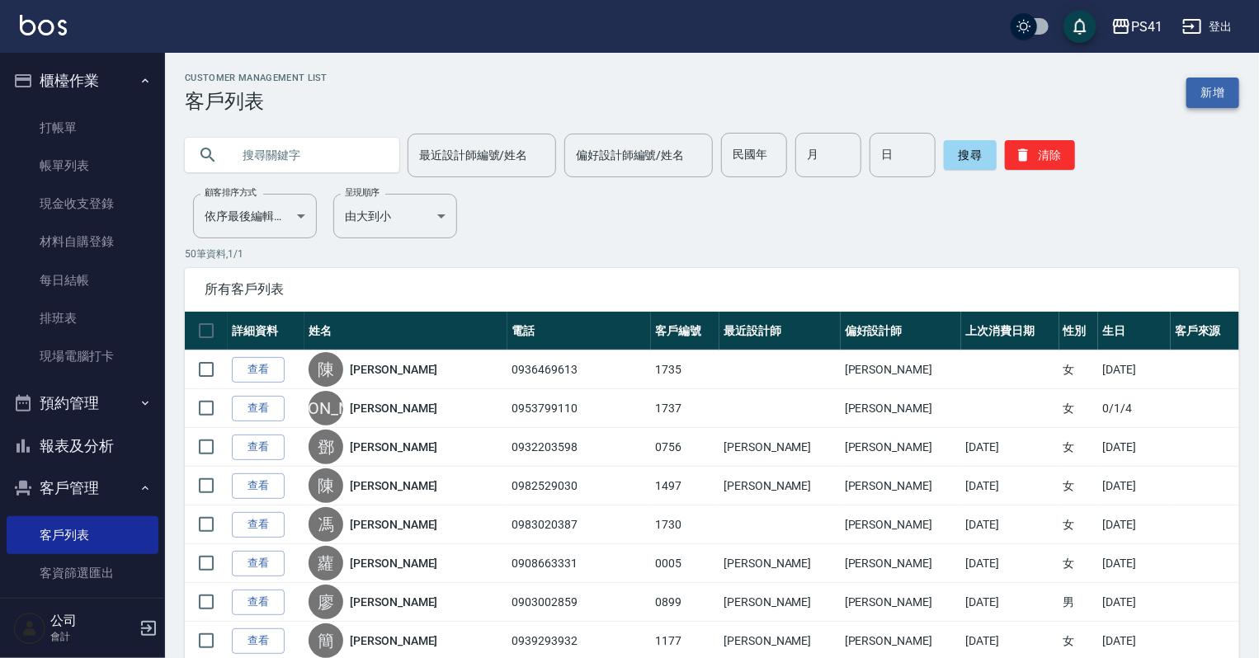
click at [1201, 100] on link "新增" at bounding box center [1212, 93] width 53 height 31
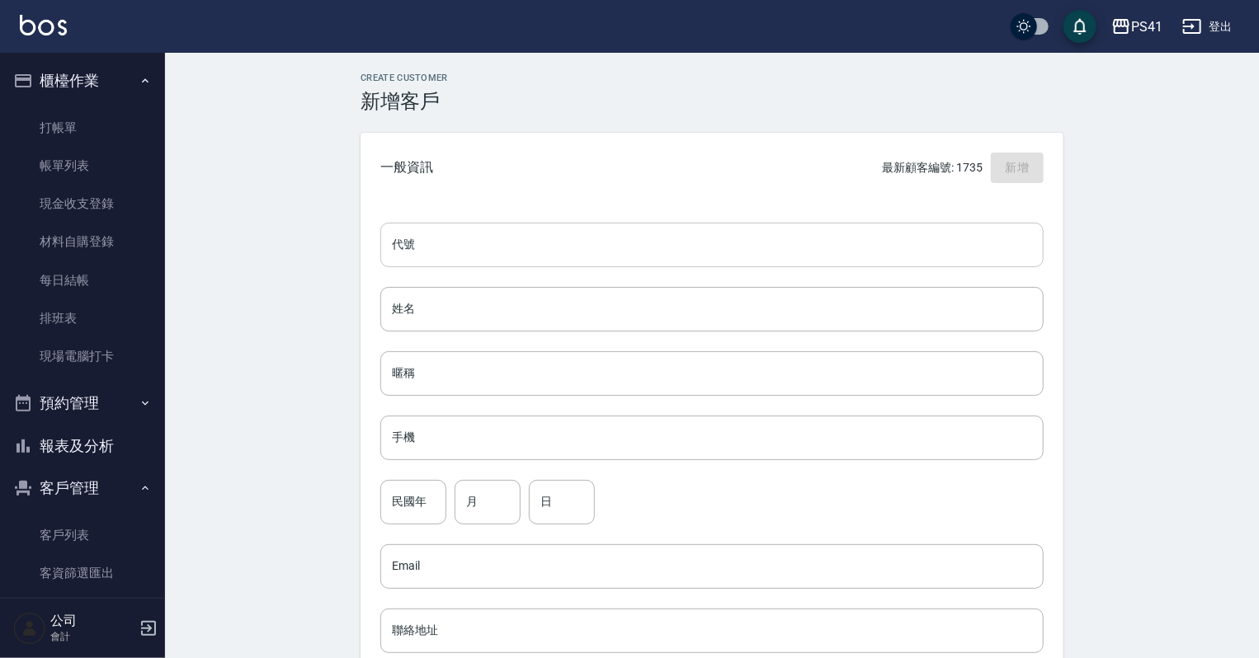
click at [432, 238] on input "代號" at bounding box center [711, 245] width 663 height 45
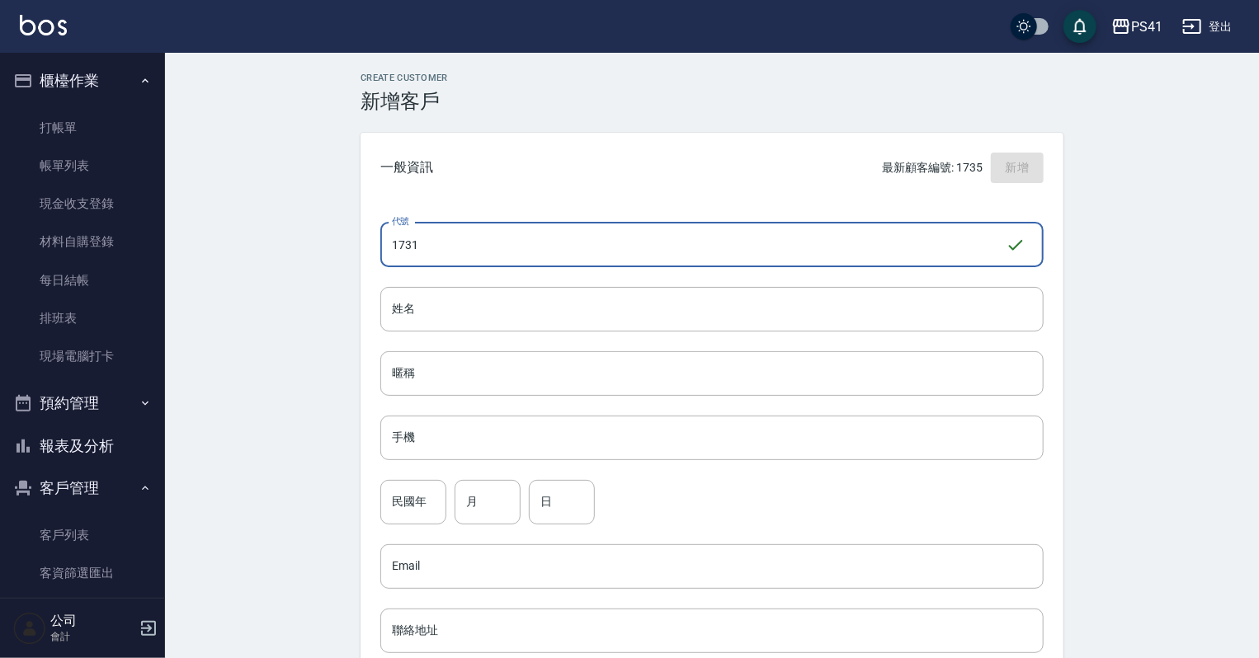
type input "1731"
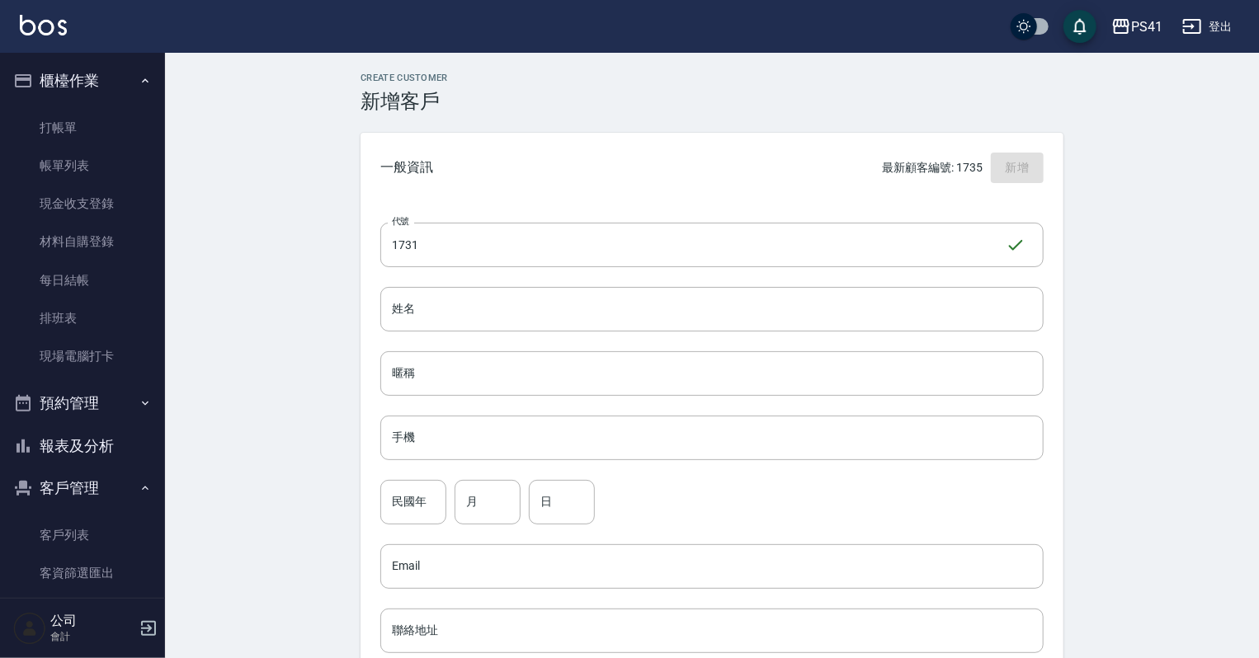
click at [439, 337] on div "代號 1731 ​ 代號 姓名 姓名 暱稱 暱稱 手機 手機 民國年 民國年 月 月 日 日 Email Email 聯絡地址 聯絡地址 男 女 LINE I…" at bounding box center [711, 604] width 703 height 802
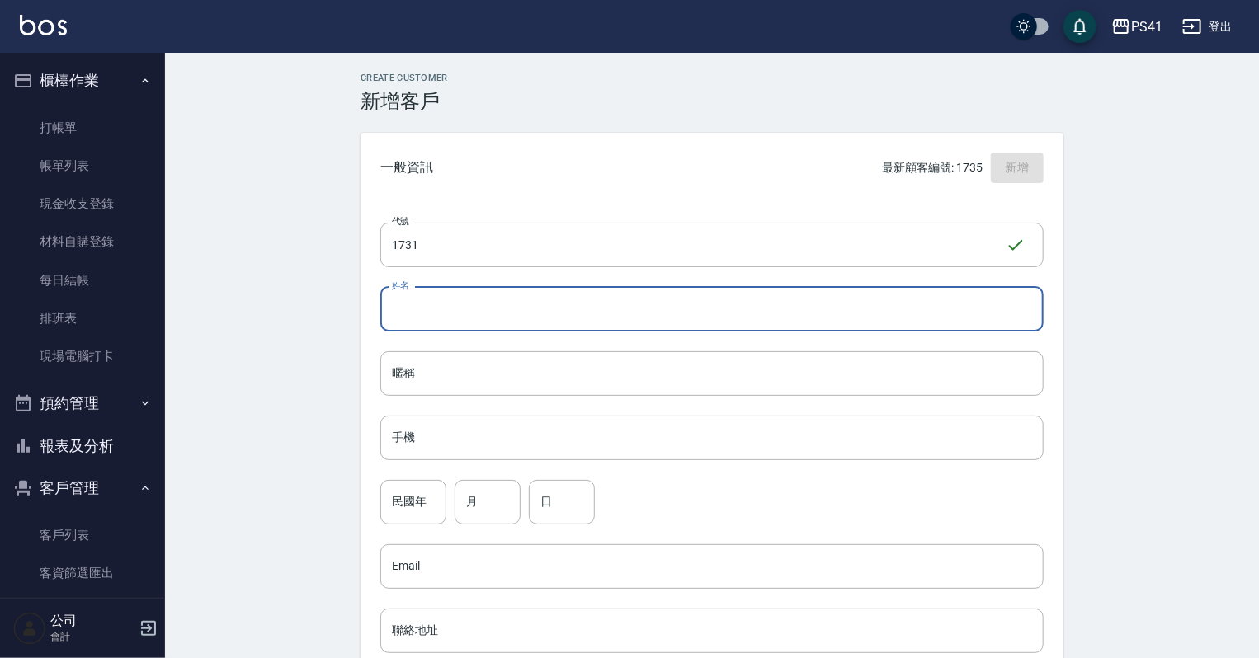
click at [440, 326] on input "姓名" at bounding box center [711, 309] width 663 height 45
type input "[PERSON_NAME]"
click at [447, 439] on input "手機" at bounding box center [711, 438] width 663 height 45
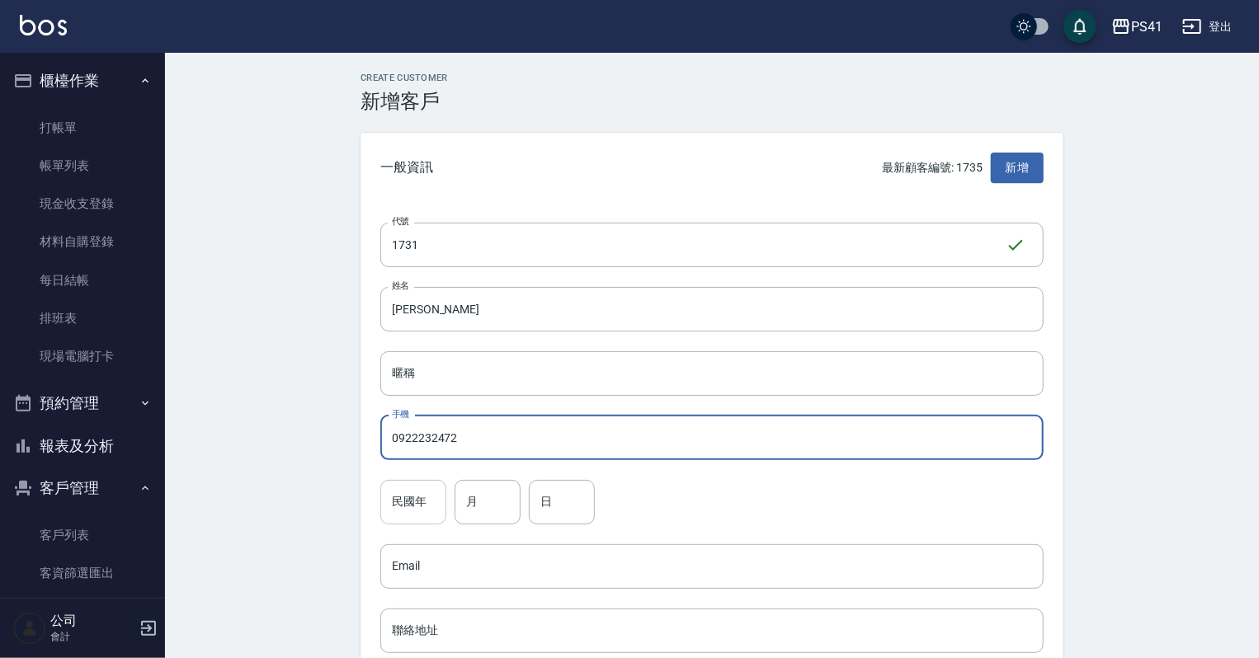
type input "0922232472"
click at [389, 482] on input "民國年" at bounding box center [413, 502] width 66 height 45
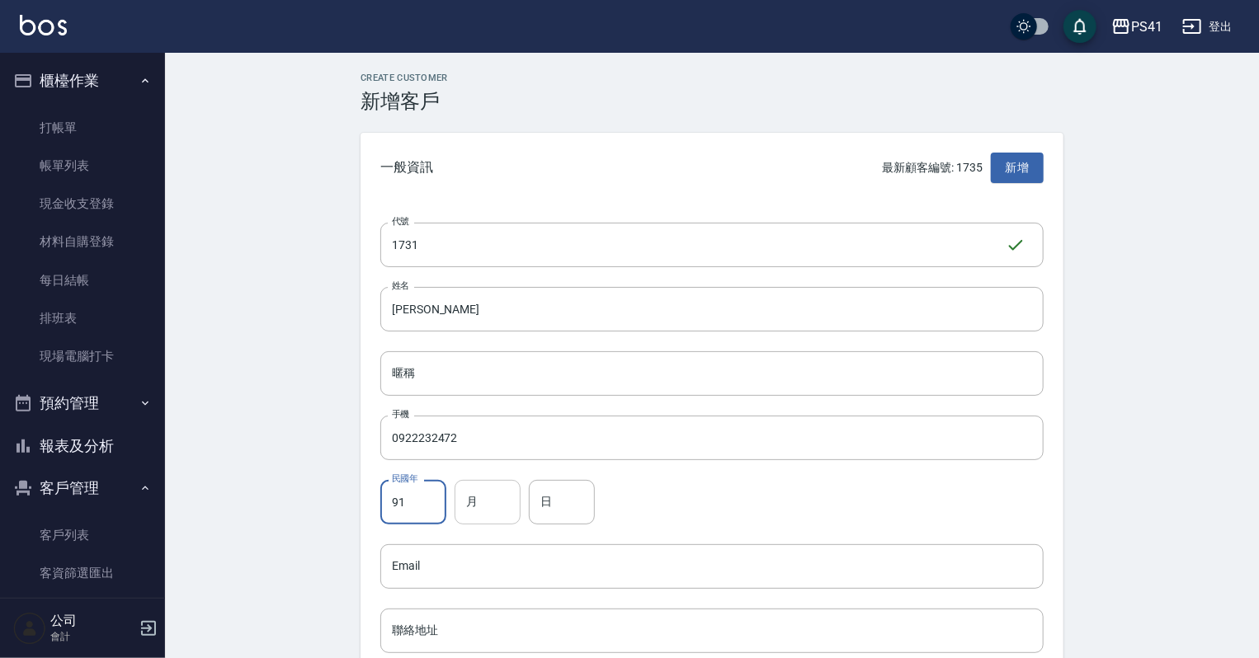
type input "91"
click at [481, 501] on input "月" at bounding box center [487, 502] width 66 height 45
type input "04"
click at [544, 500] on input "日" at bounding box center [562, 502] width 66 height 45
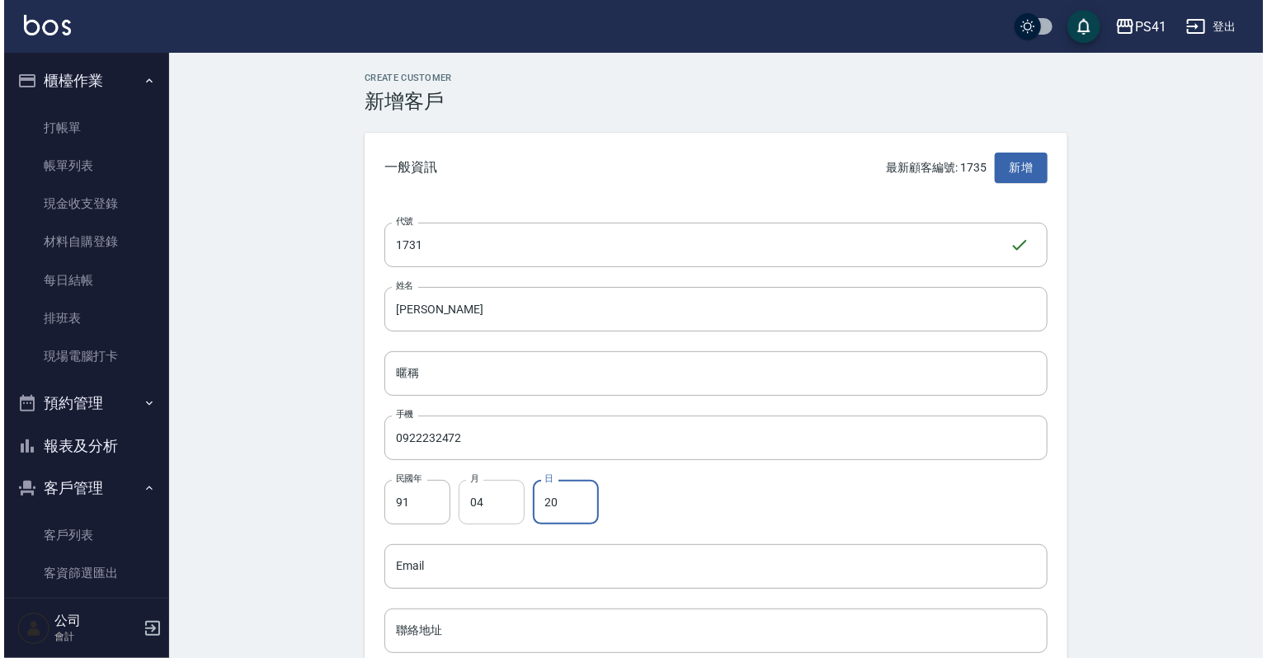
scroll to position [264, 0]
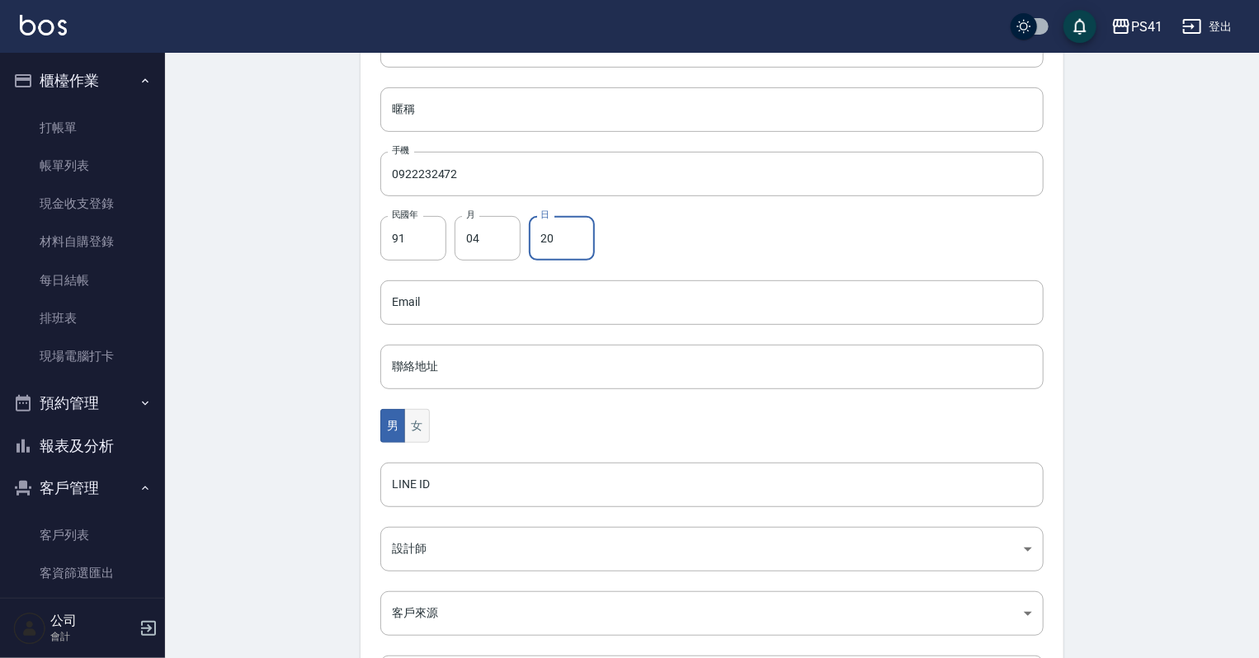
type input "20"
click at [413, 427] on button "女" at bounding box center [416, 426] width 25 height 34
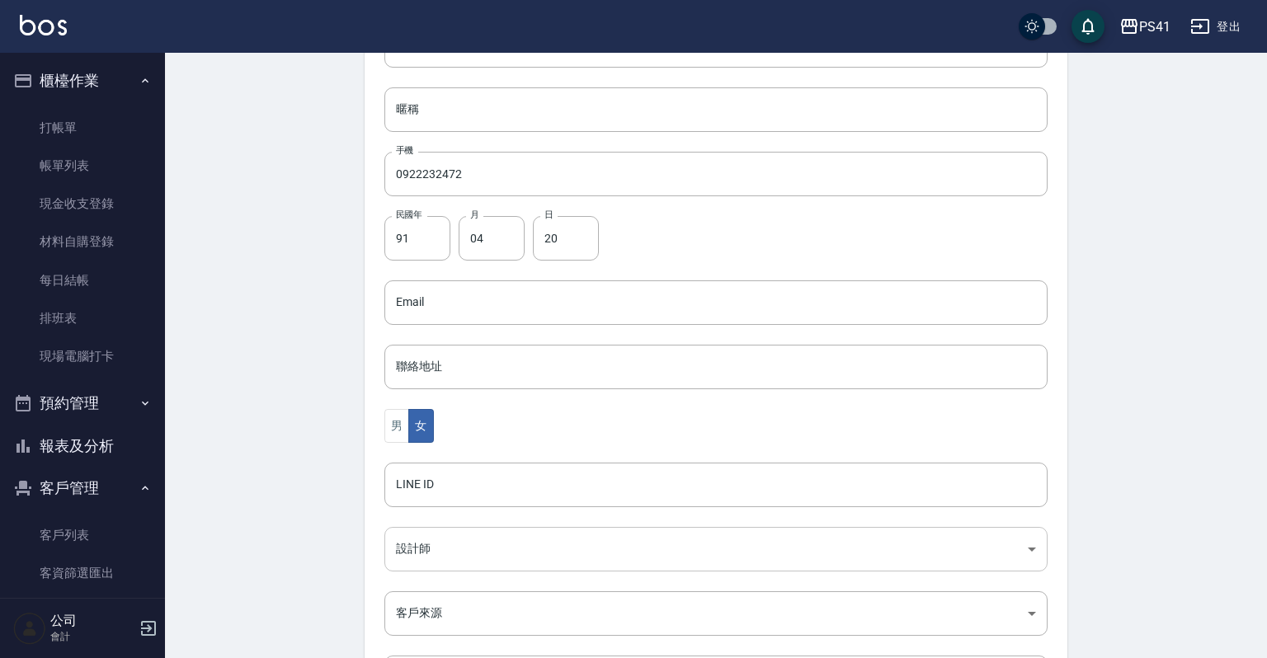
click at [419, 554] on body "PS41 登出 櫃檯作業 打帳單 帳單列表 現金收支登錄 材料自購登錄 每日結帳 排班表 現場電腦打卡 預約管理 預約管理 單日預約紀錄 單週預約紀錄 報表及…" at bounding box center [633, 273] width 1267 height 1074
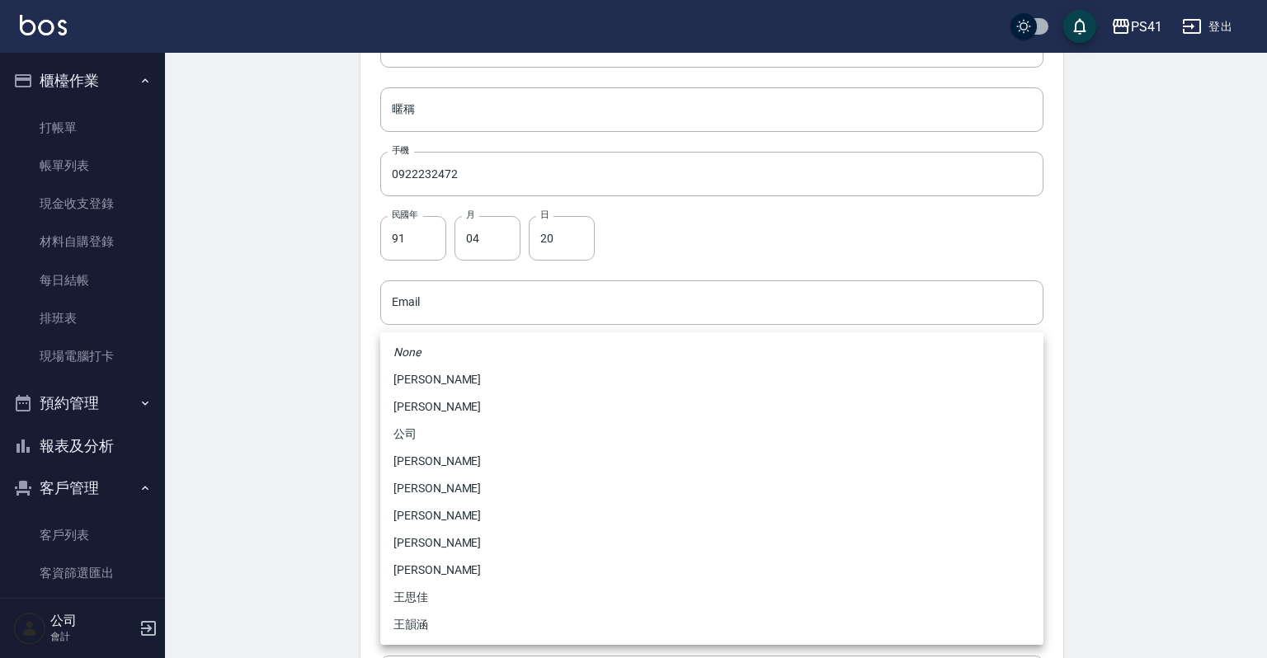
click at [429, 457] on li "[PERSON_NAME]" at bounding box center [711, 461] width 663 height 27
type input "ddc07e2a-9c46-438a-ae12-131b47584ec9"
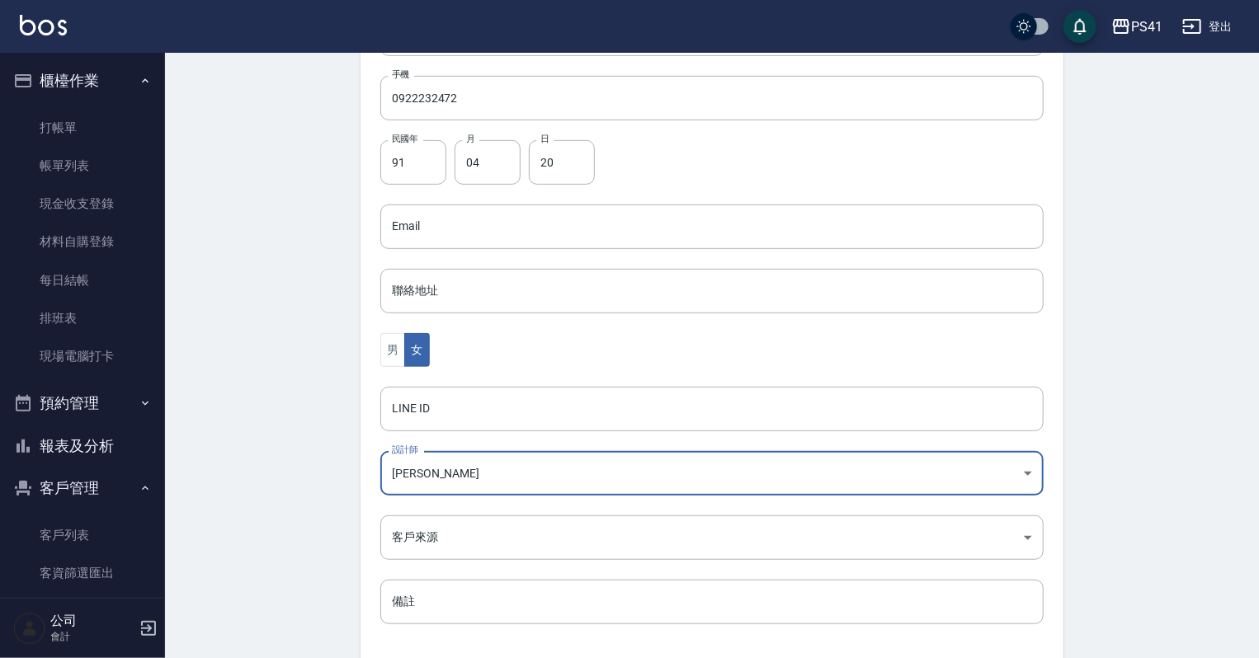
scroll to position [415, 0]
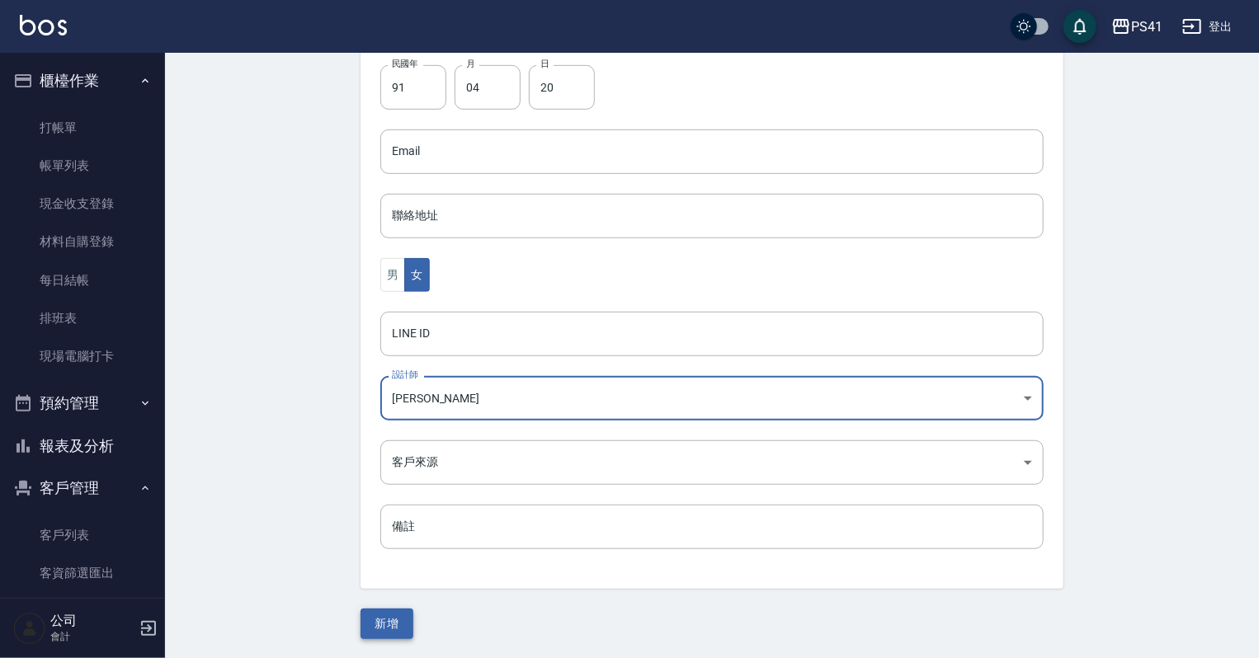
click at [388, 618] on button "新增" at bounding box center [386, 624] width 53 height 31
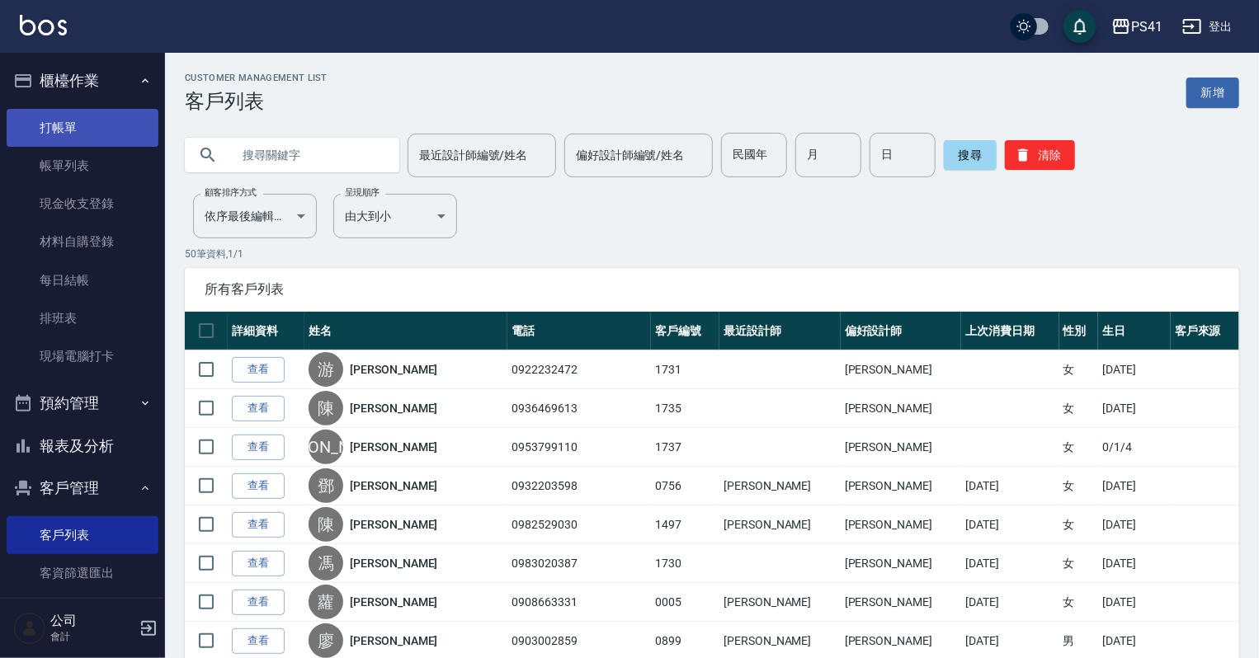
click at [99, 142] on link "打帳單" at bounding box center [83, 128] width 152 height 38
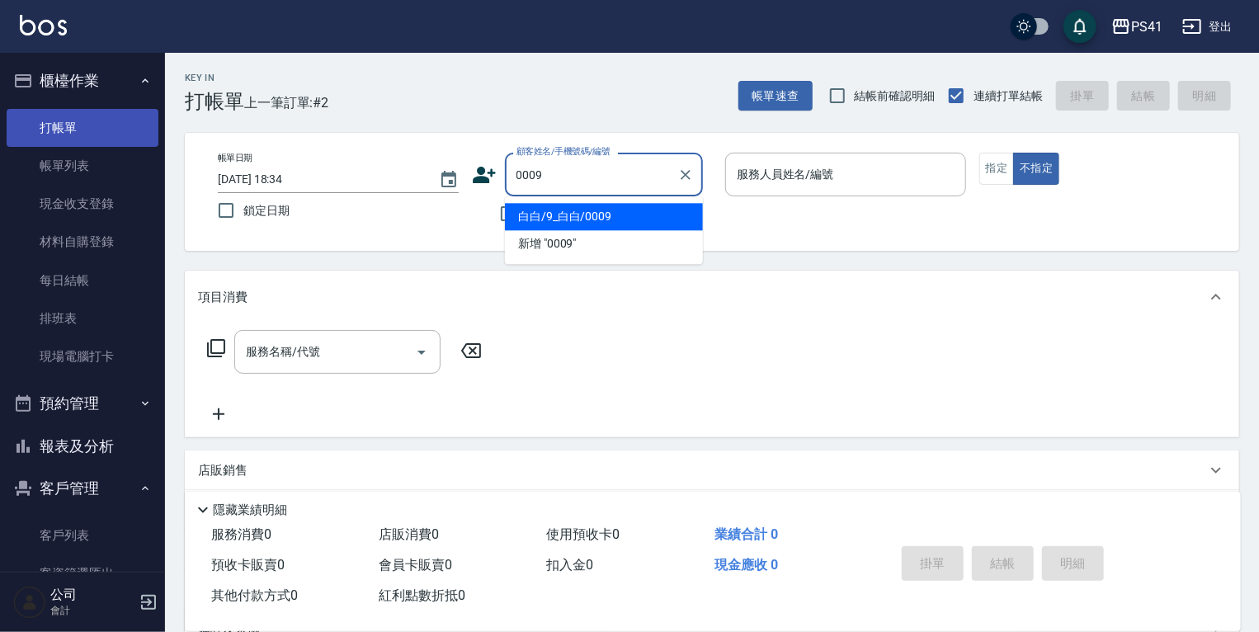
type input "白白/9_白白/0009"
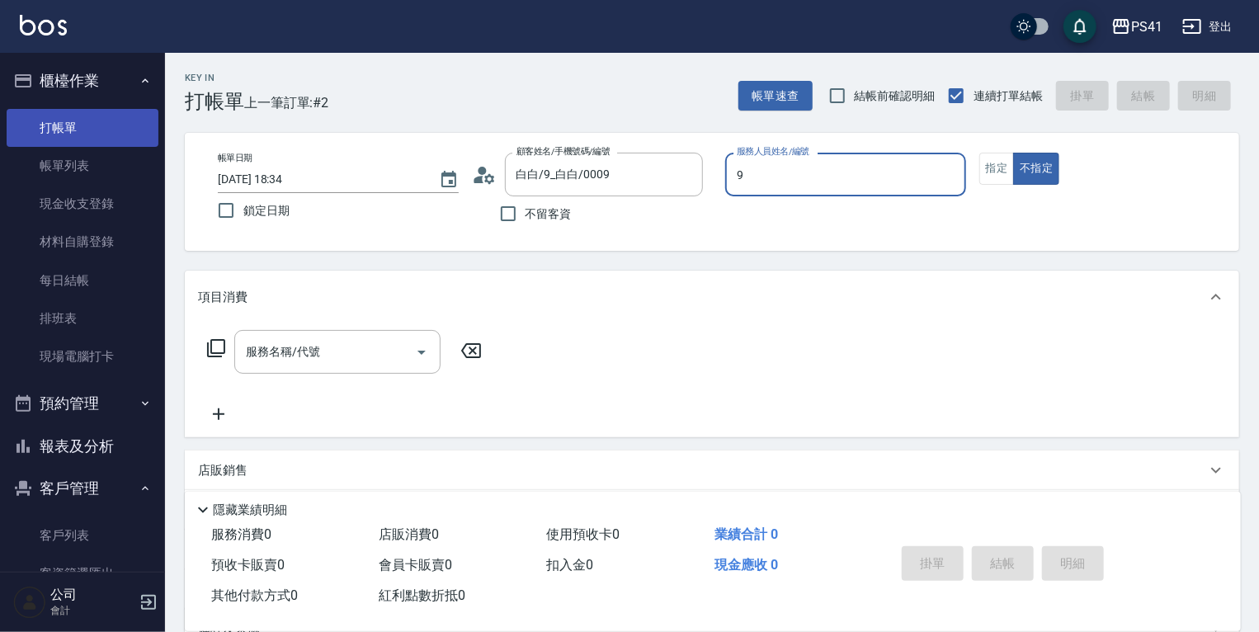
type input "[PERSON_NAME]-9"
type button "false"
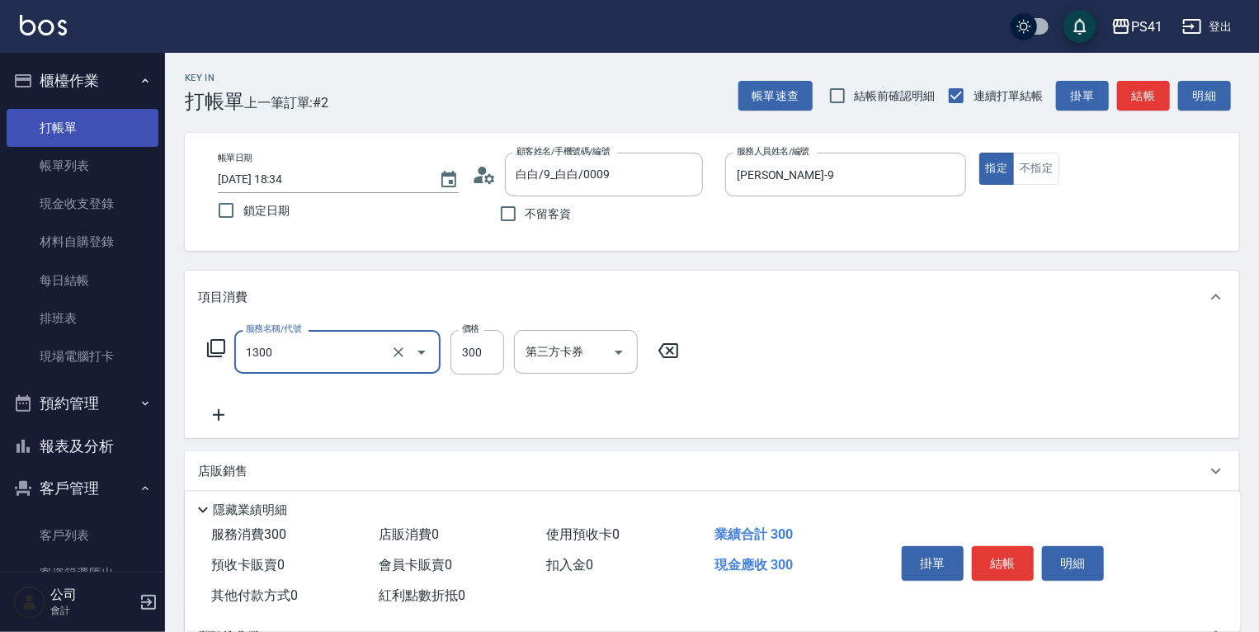
type input "洗髮300(1300)"
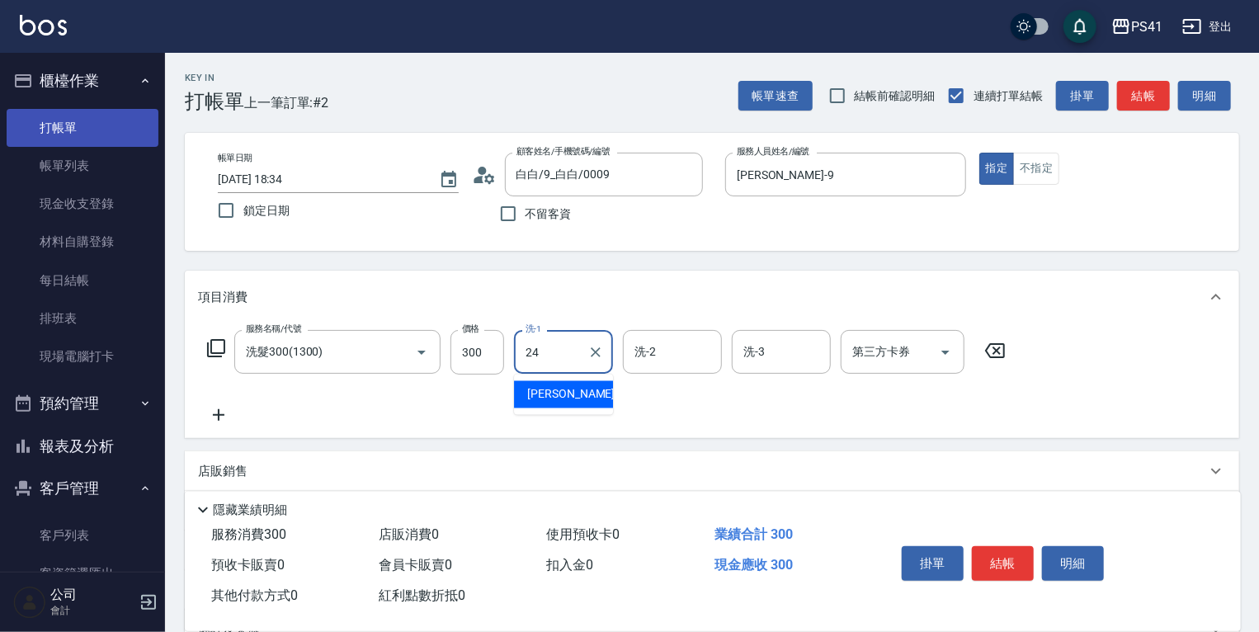
type input "小涵-24"
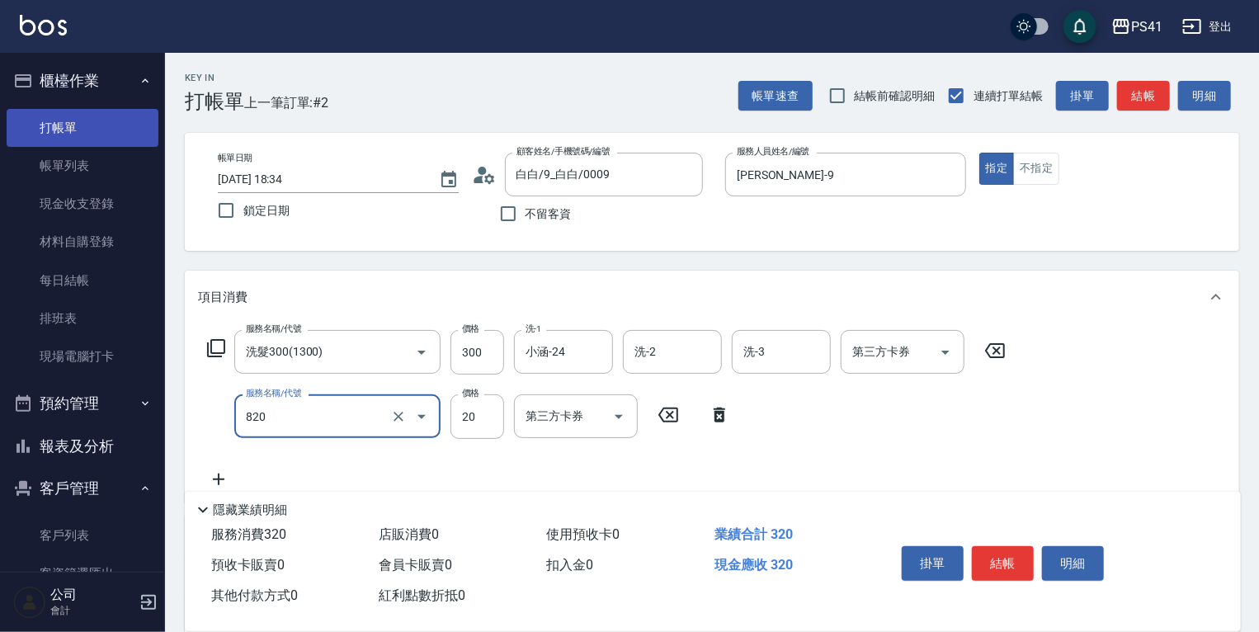
type input "潤絲(820)"
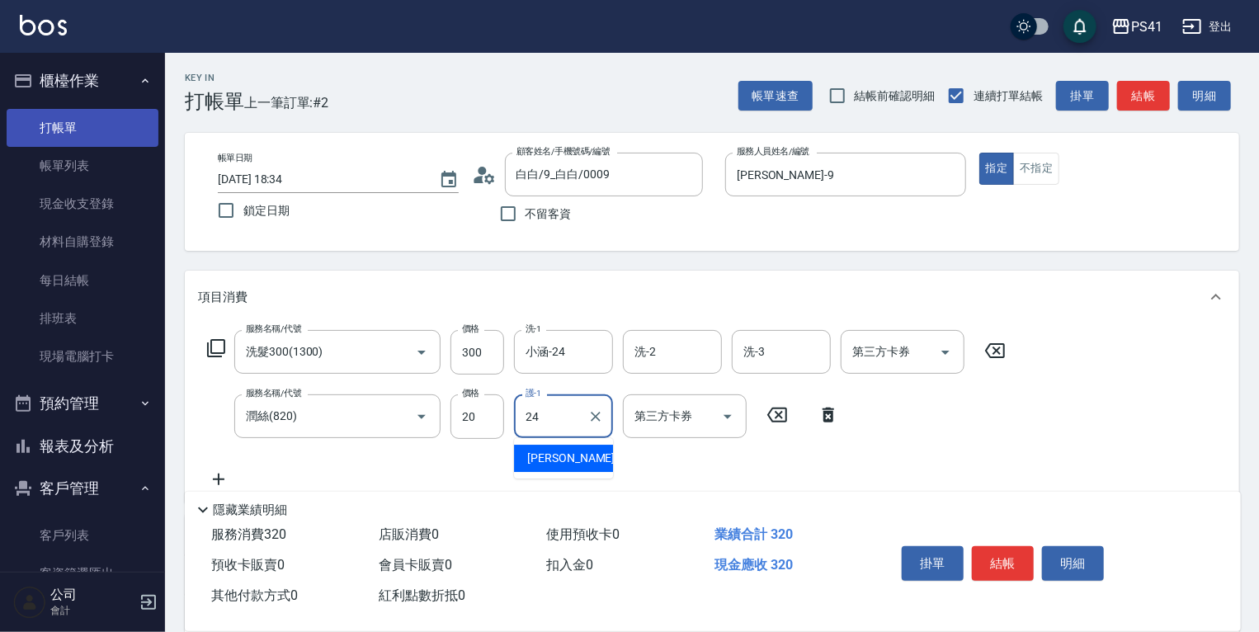
type input "小涵-24"
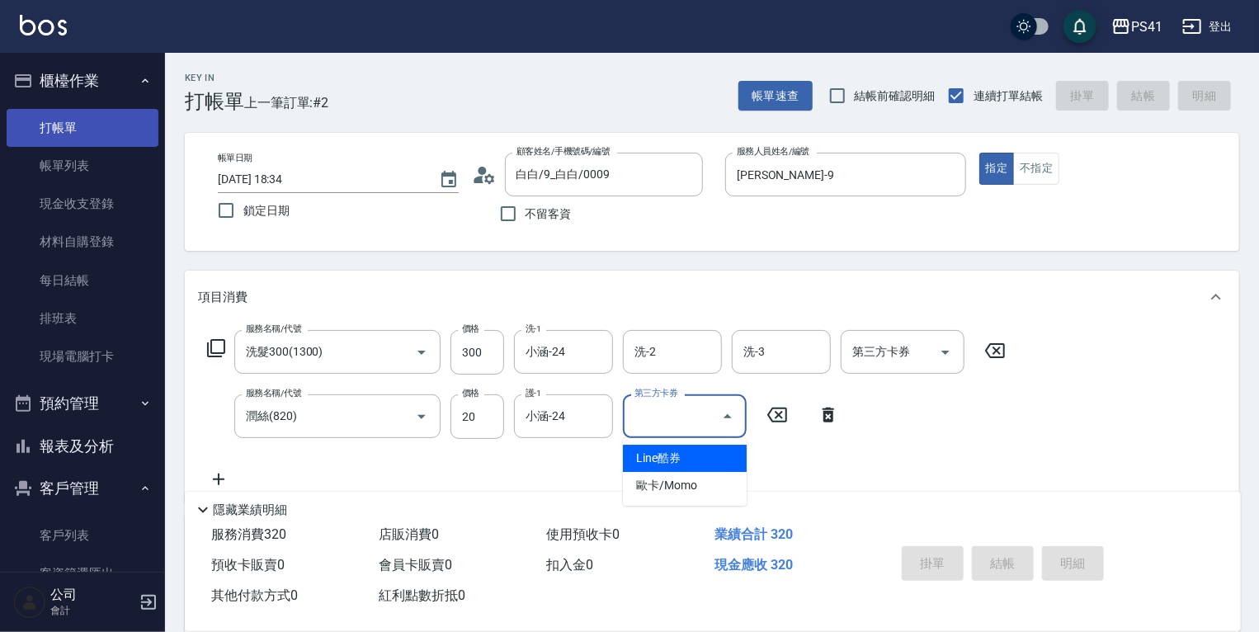
type input "[DATE] 18:35"
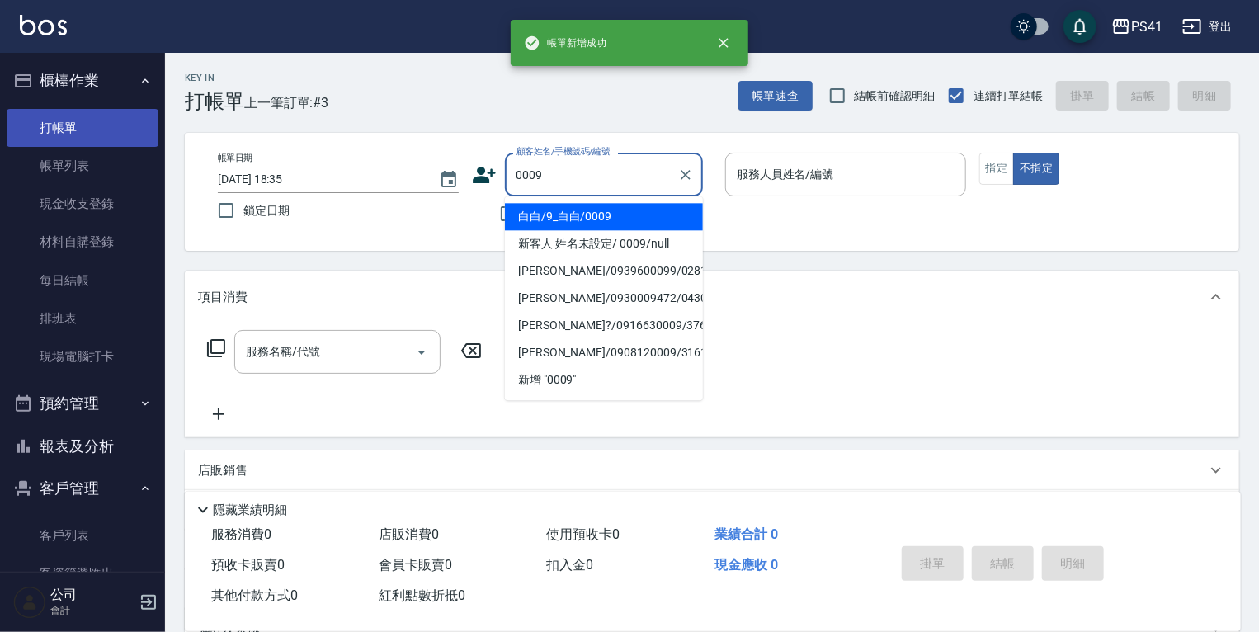
type input "白白/9_白白/0009"
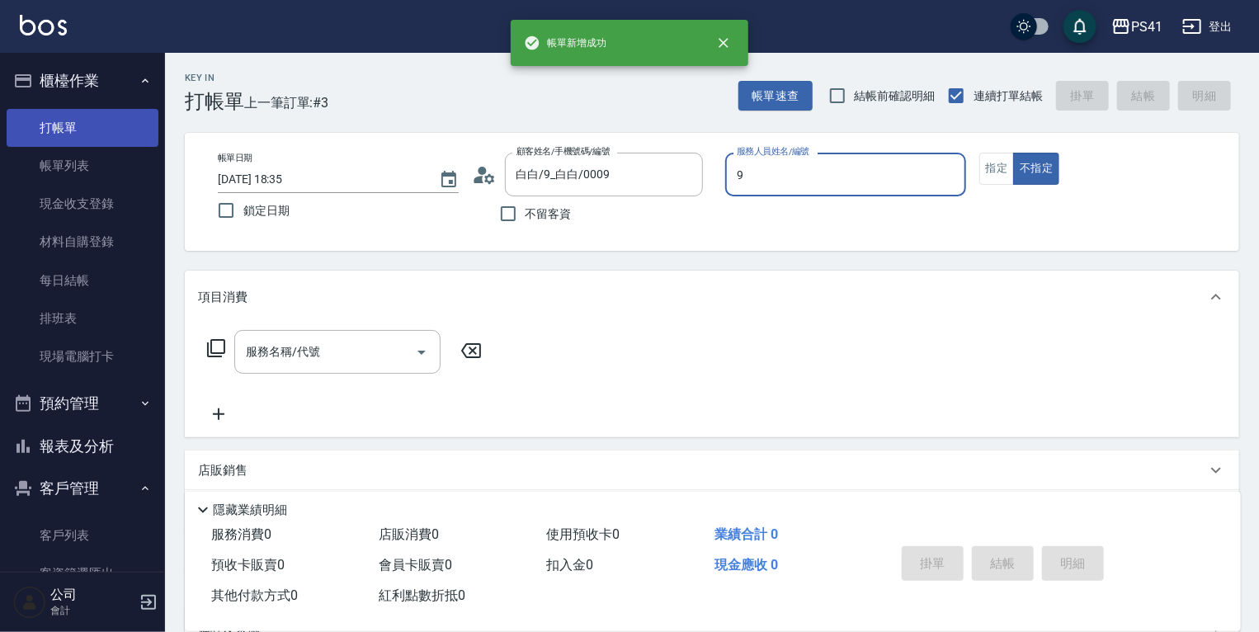
type input "[PERSON_NAME]-9"
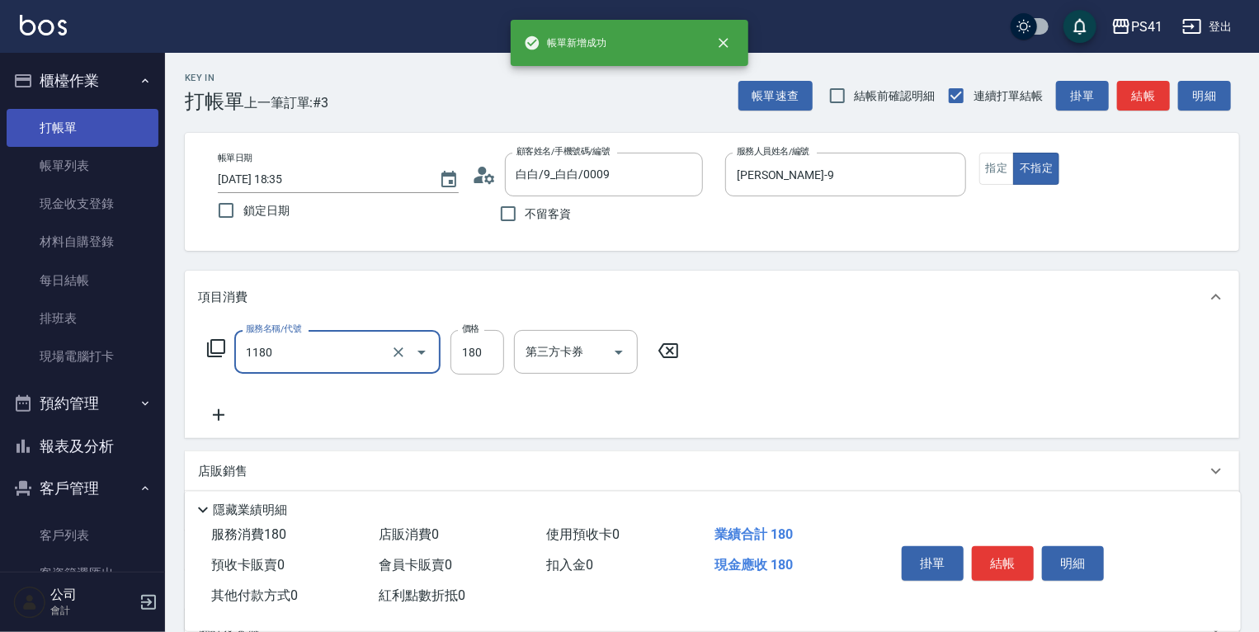
type input "洗髮(洗+剪不指定活動)(1180)"
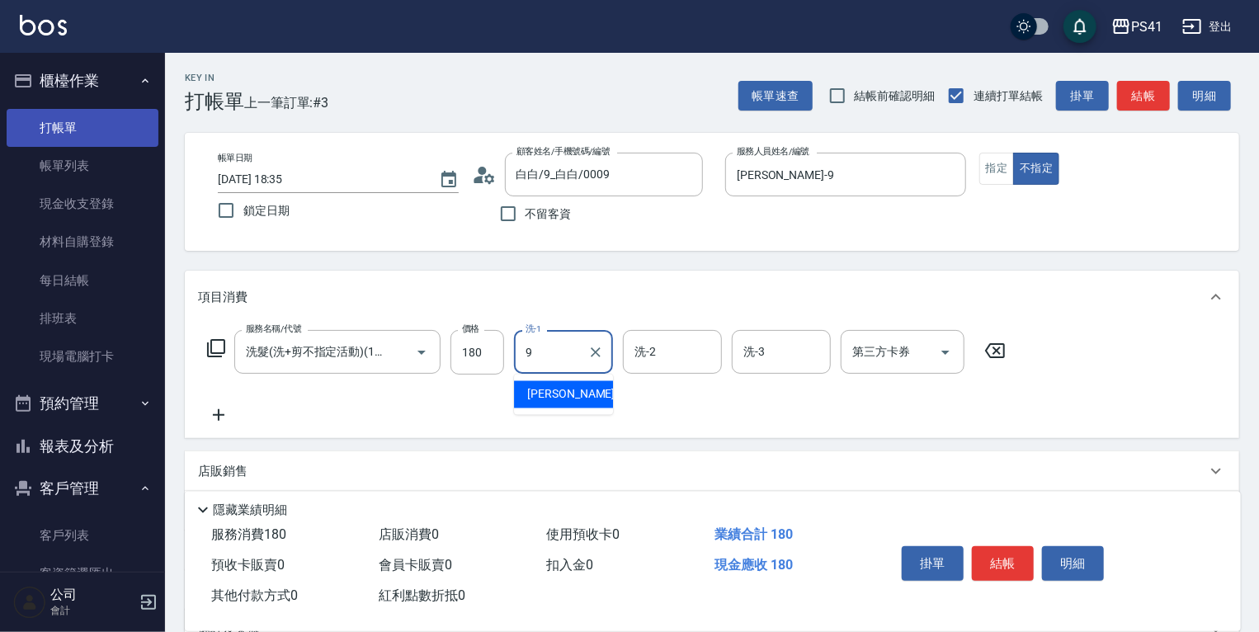
type input "[PERSON_NAME]-9"
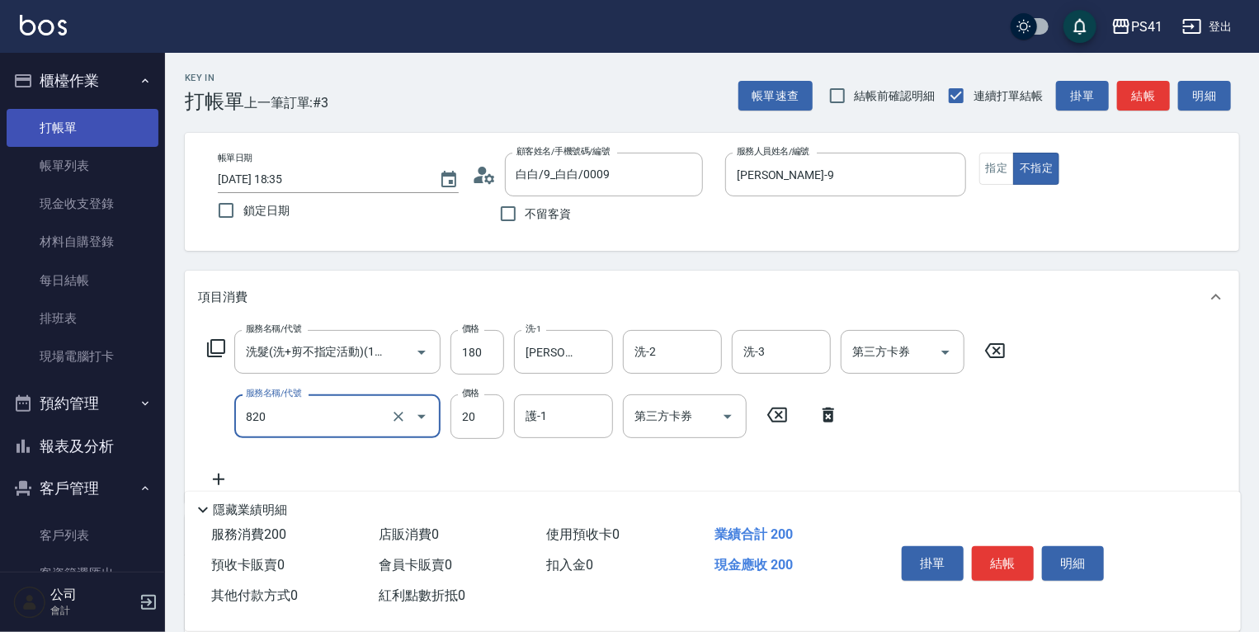
type input "潤絲(820)"
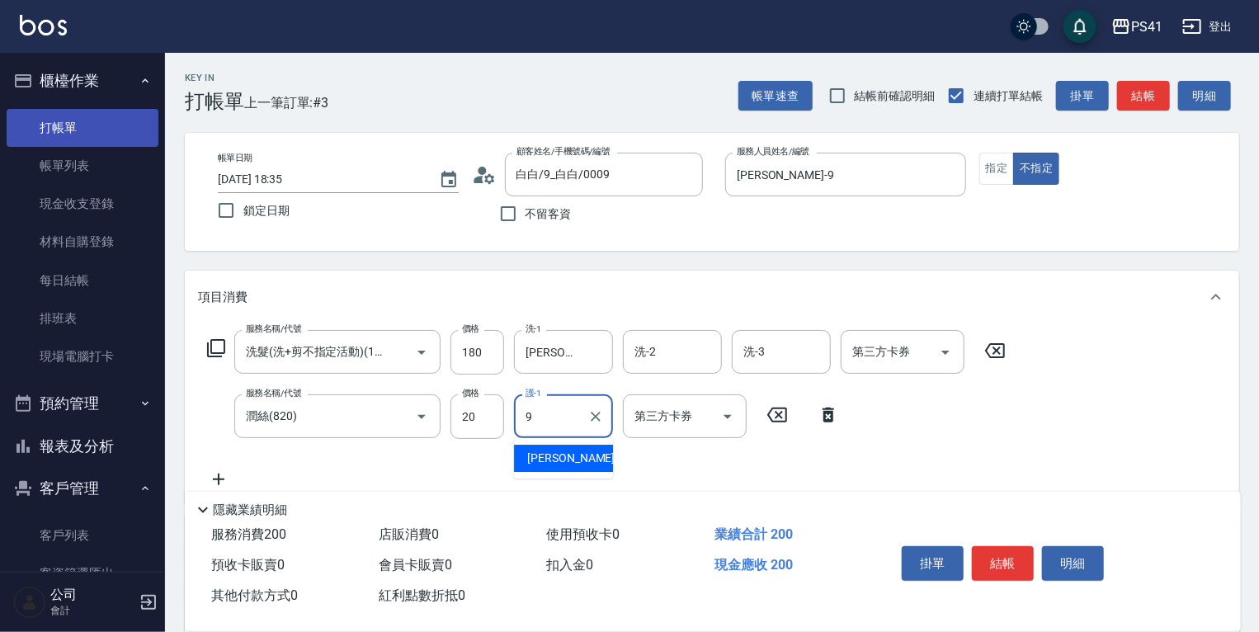
type input "[PERSON_NAME]-9"
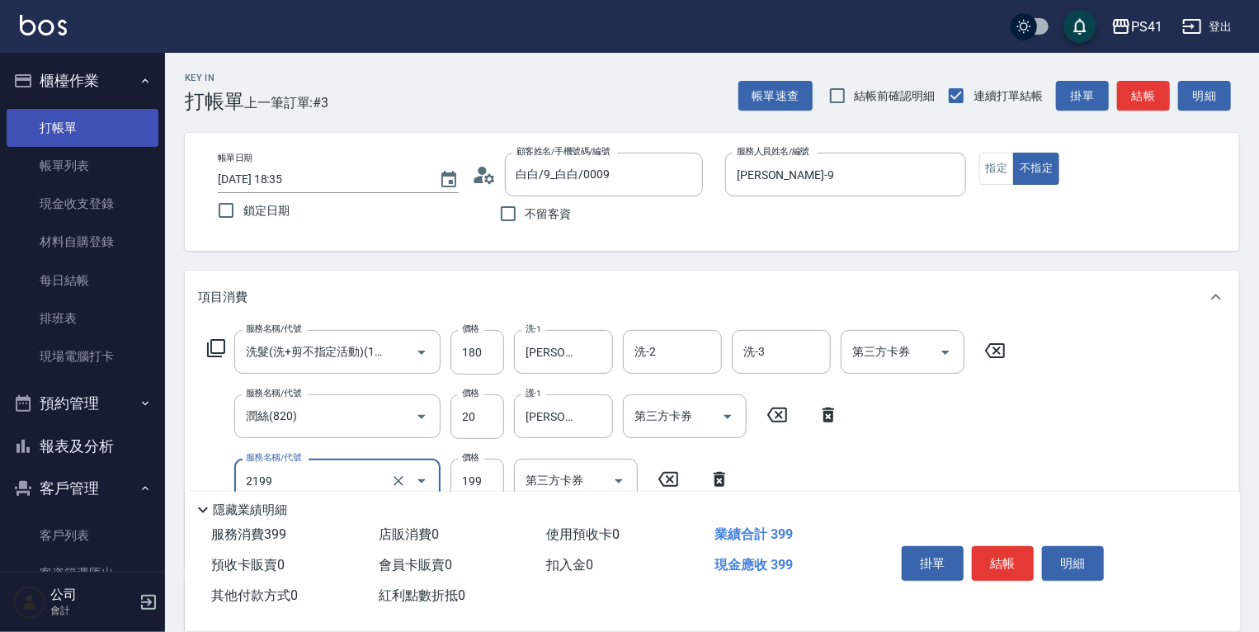
type input "不指定剪髮活動(2199)"
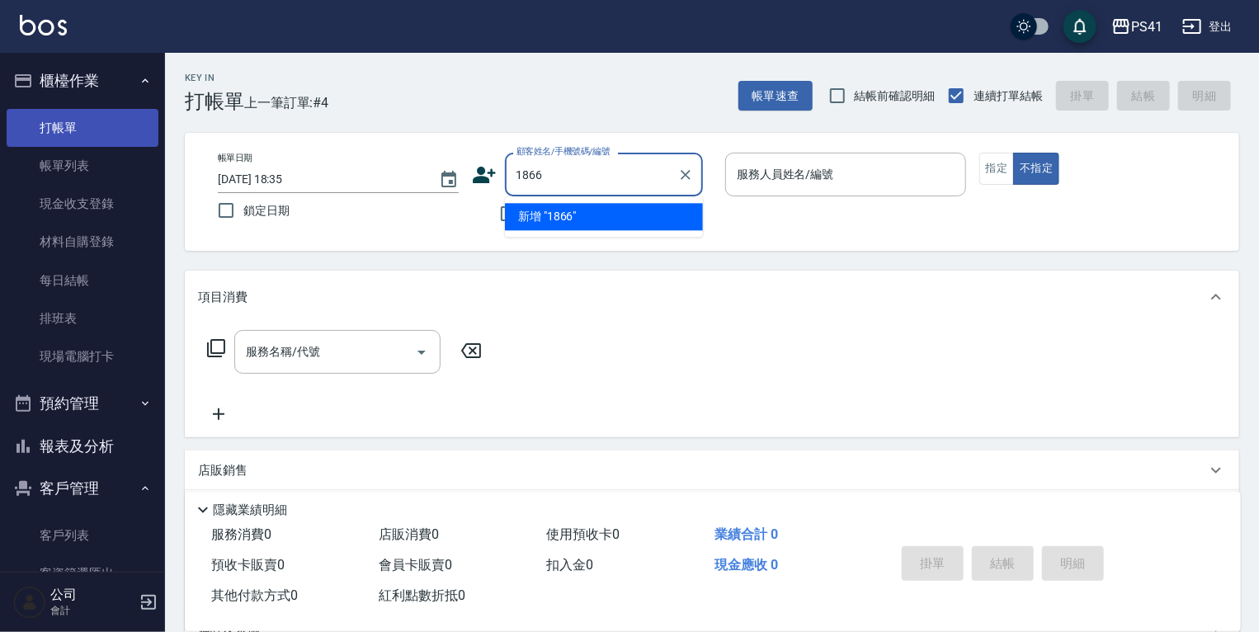
type input "1866"
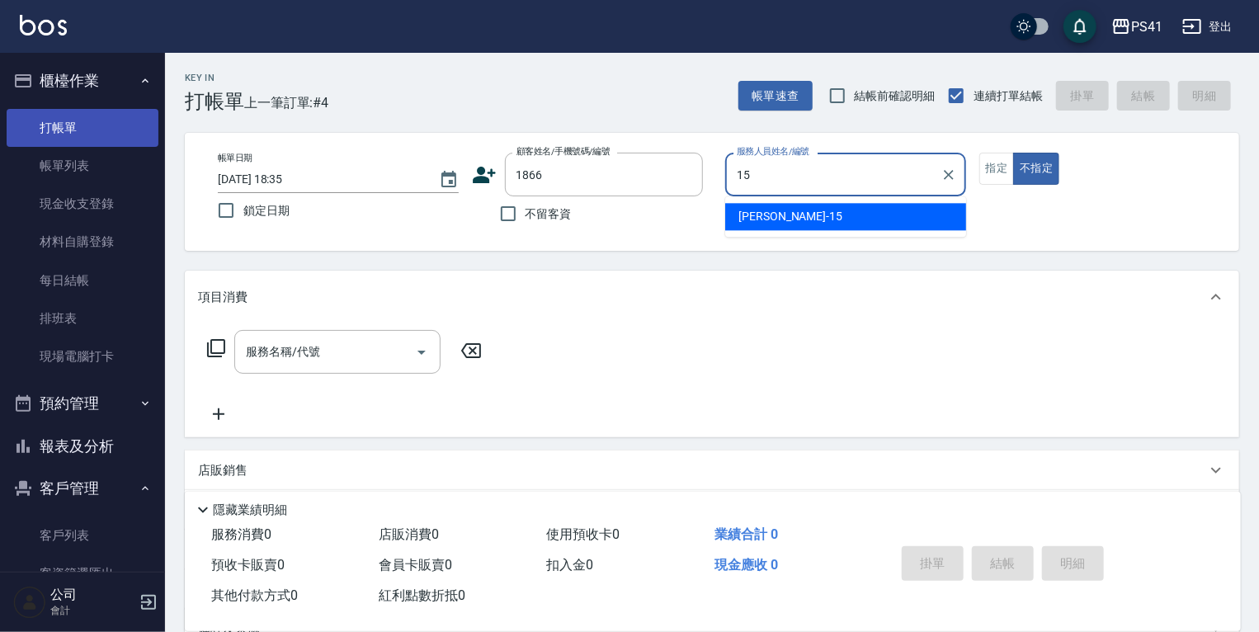
type input "[PERSON_NAME]-15"
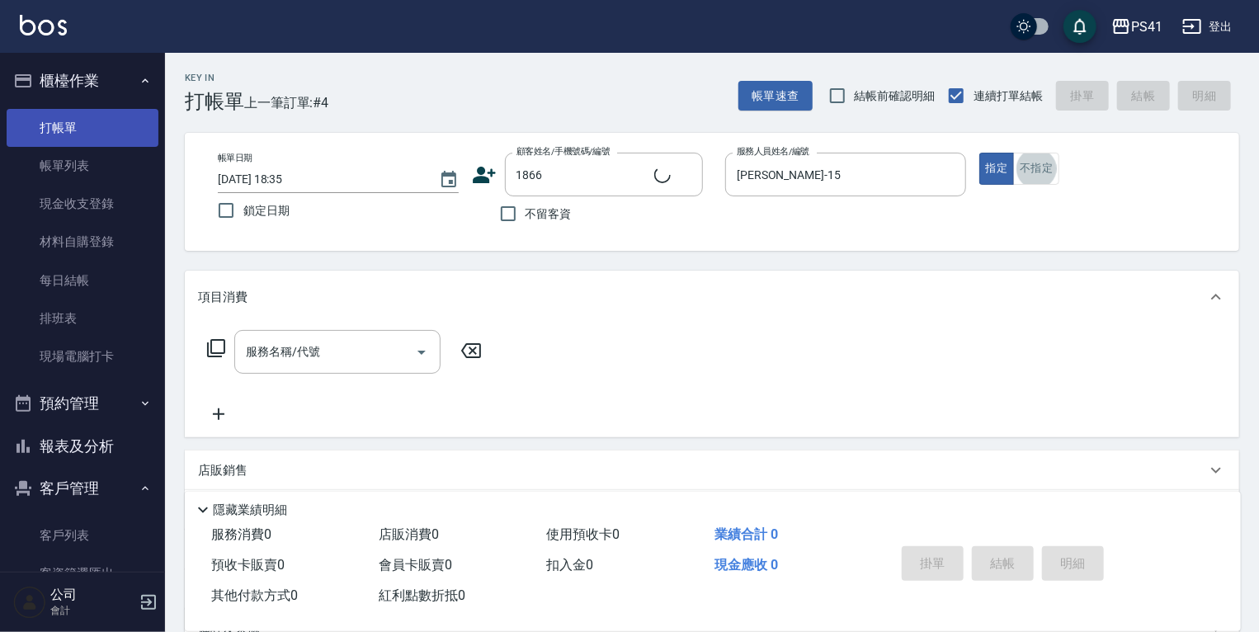
type input "[PERSON_NAME]/0988968362/1866"
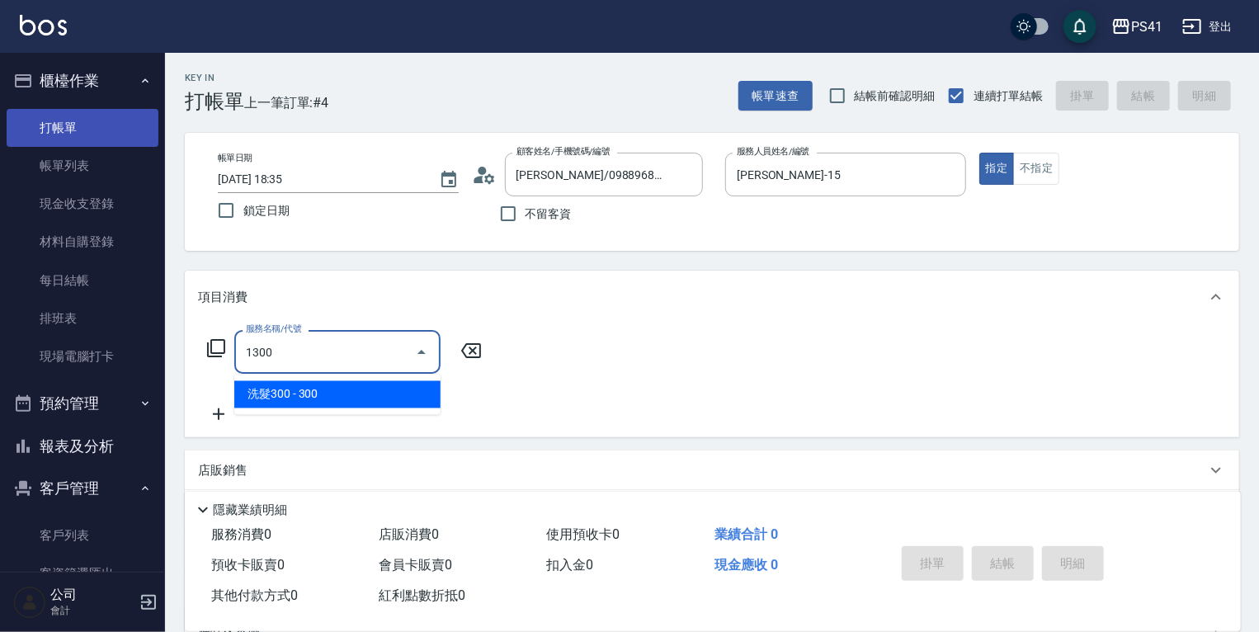
type input "洗髮300(1300)"
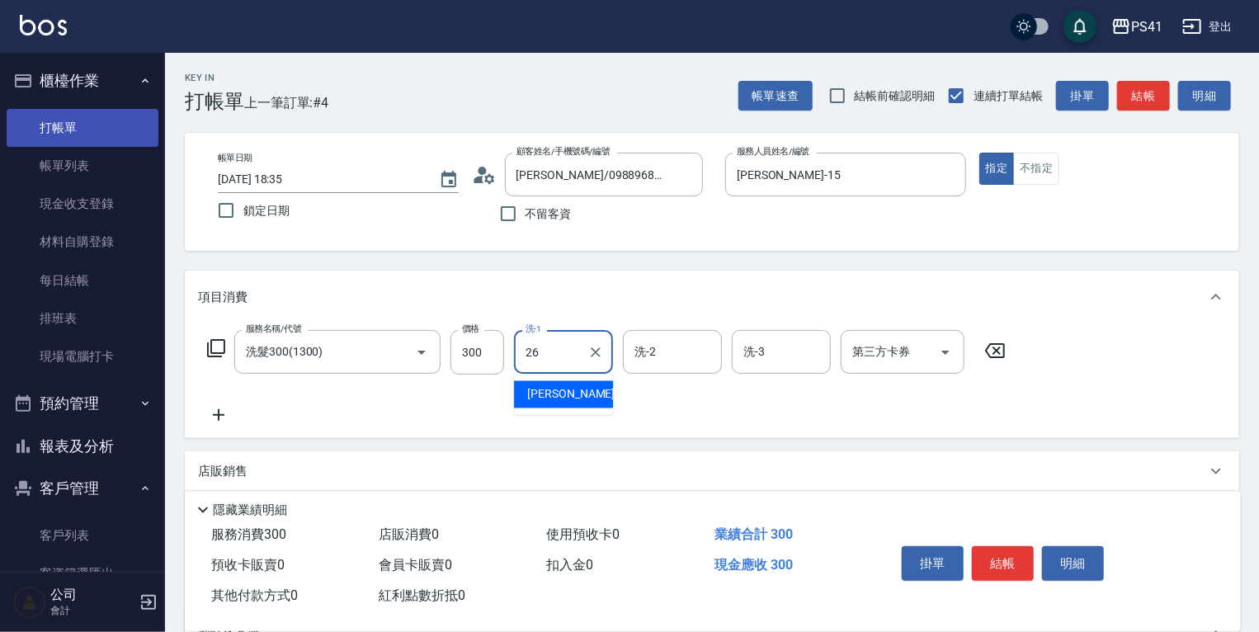
type input "[PERSON_NAME]-26"
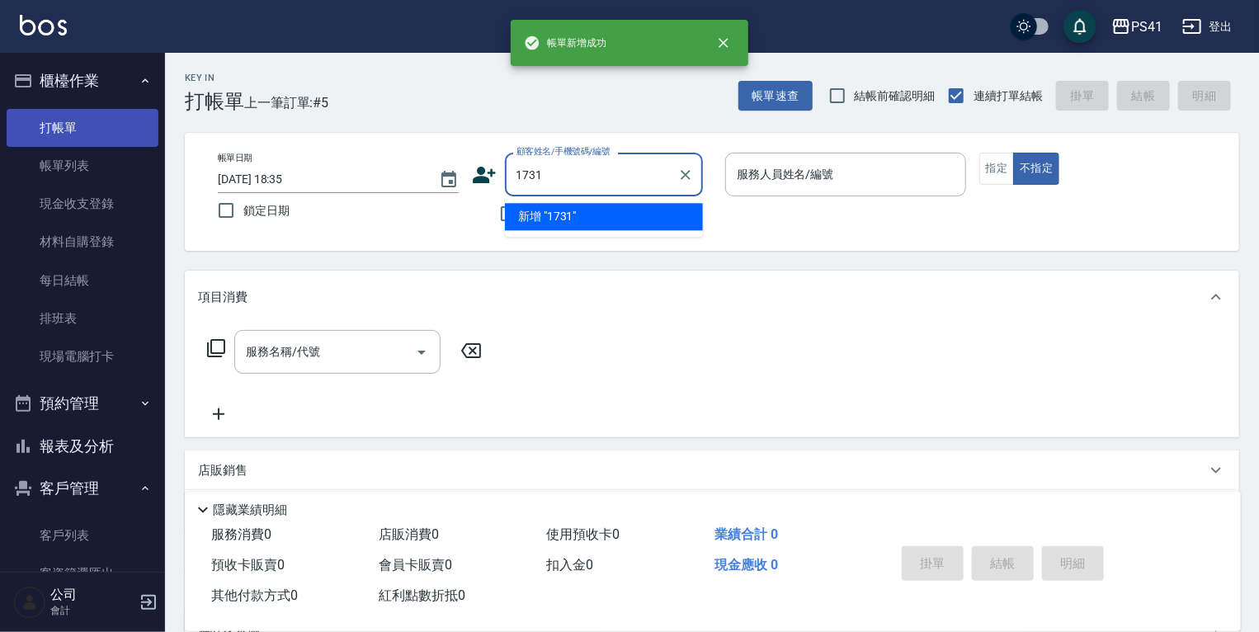
type input "1731"
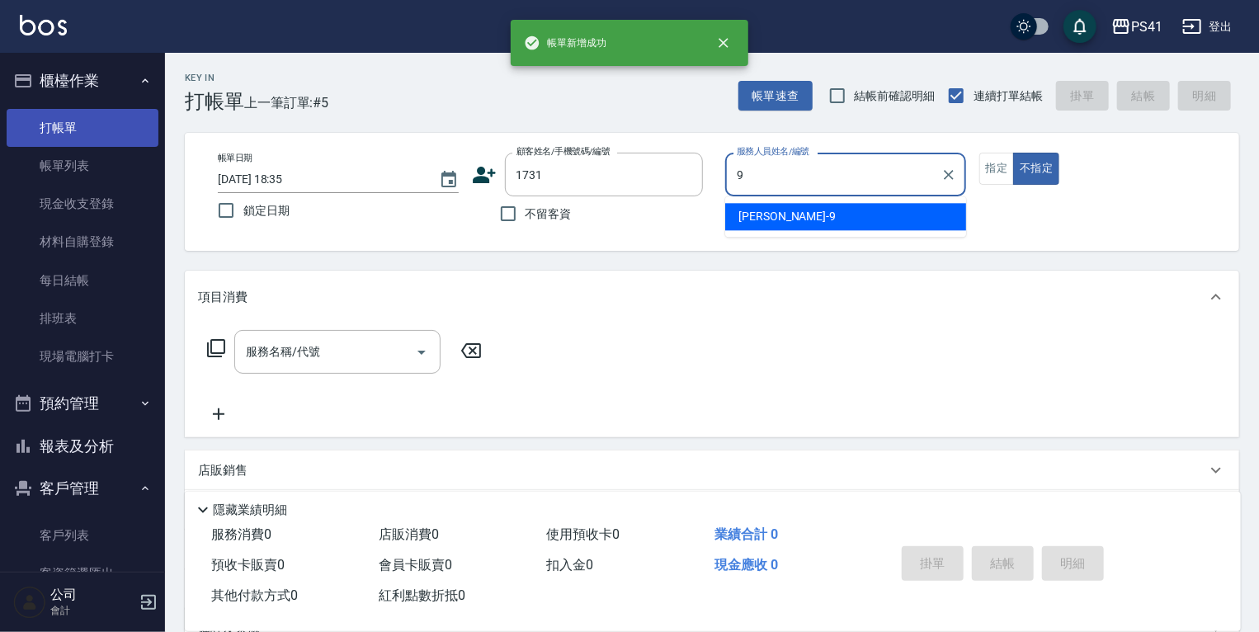
type input "[PERSON_NAME]-9"
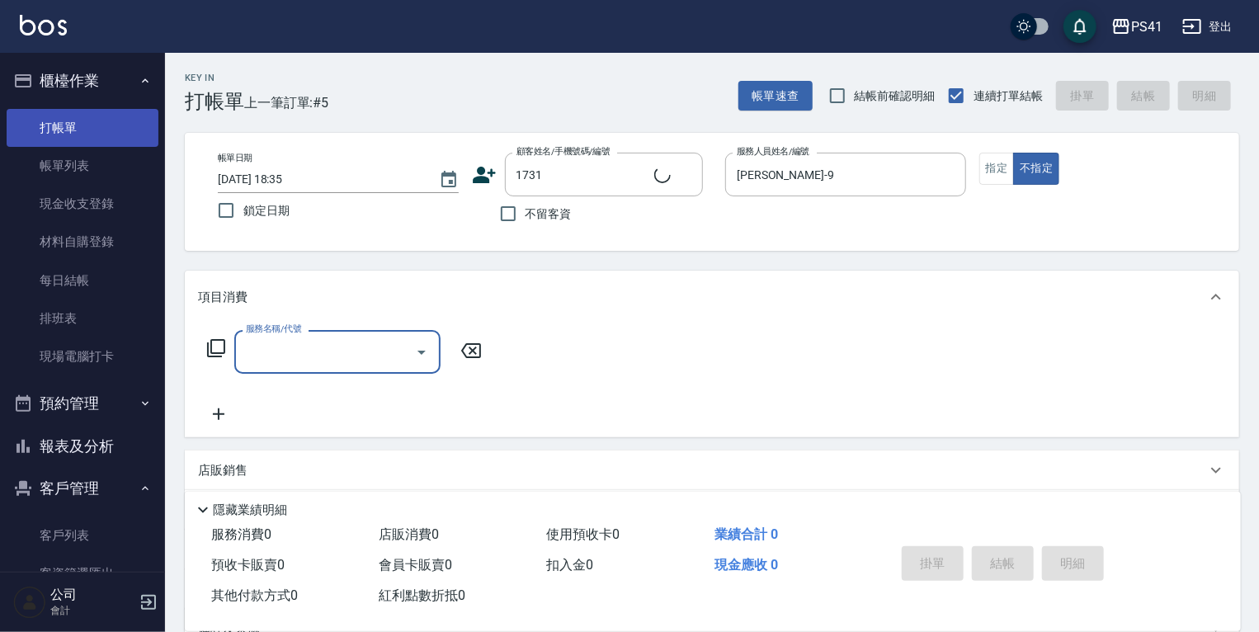
type input "[PERSON_NAME]/0922232472/1731"
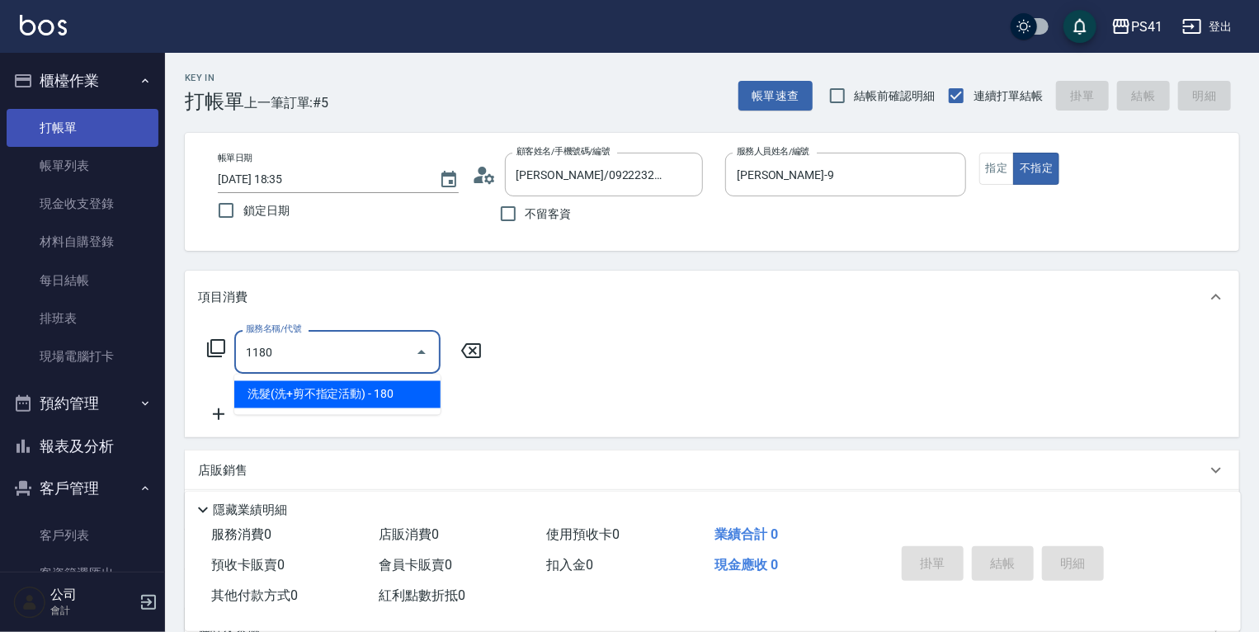
type input "洗髮(洗+剪不指定活動)(1180)"
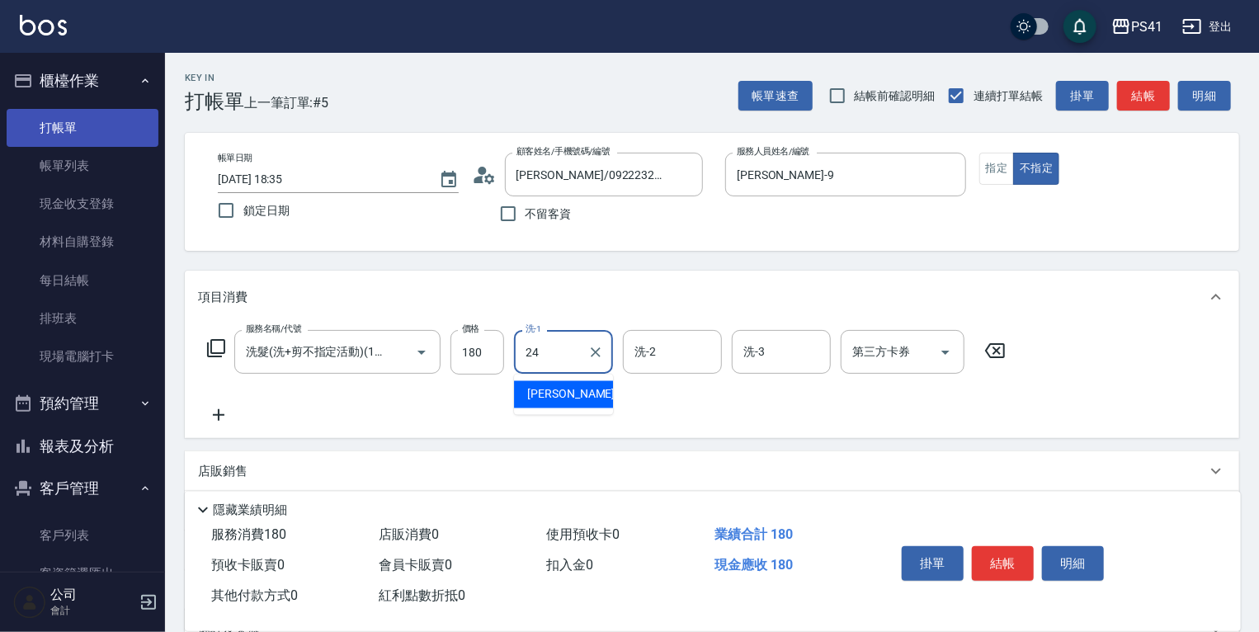
type input "小涵-24"
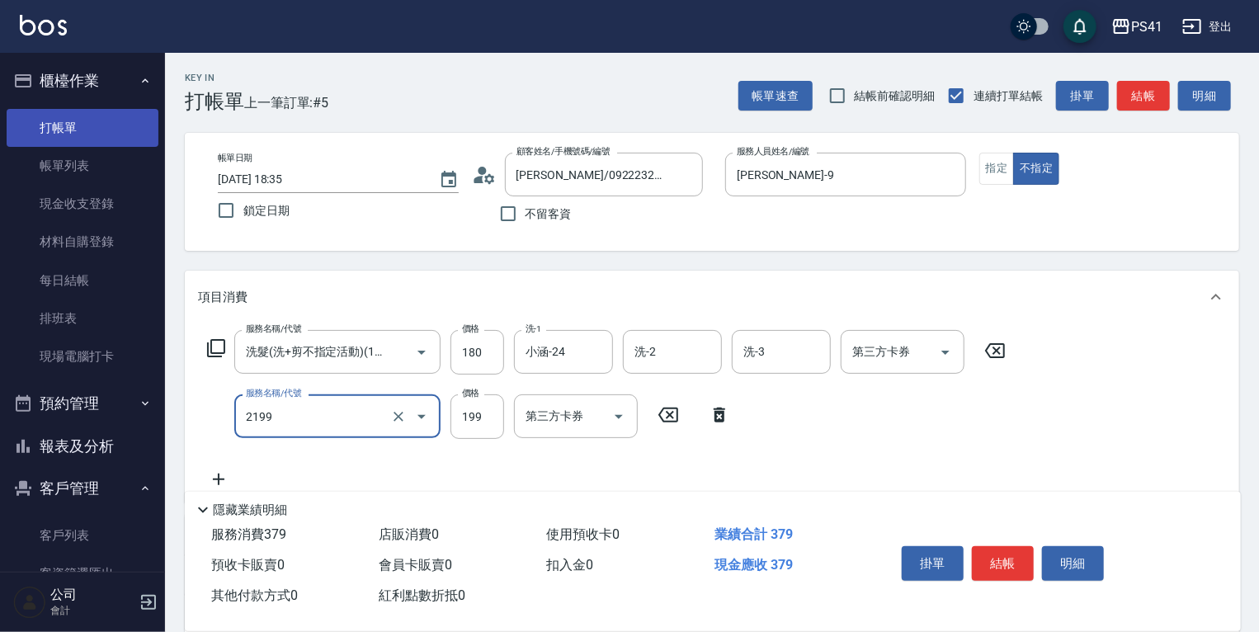
type input "不指定剪髮活動(2199)"
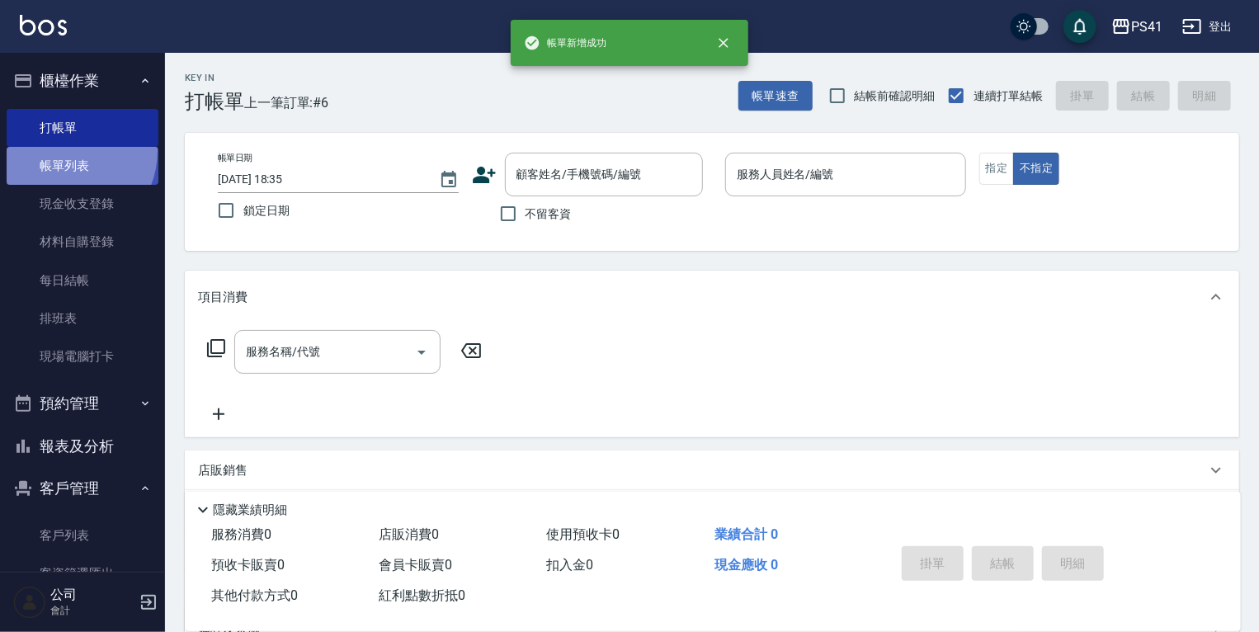
click at [64, 151] on link "帳單列表" at bounding box center [83, 166] width 152 height 38
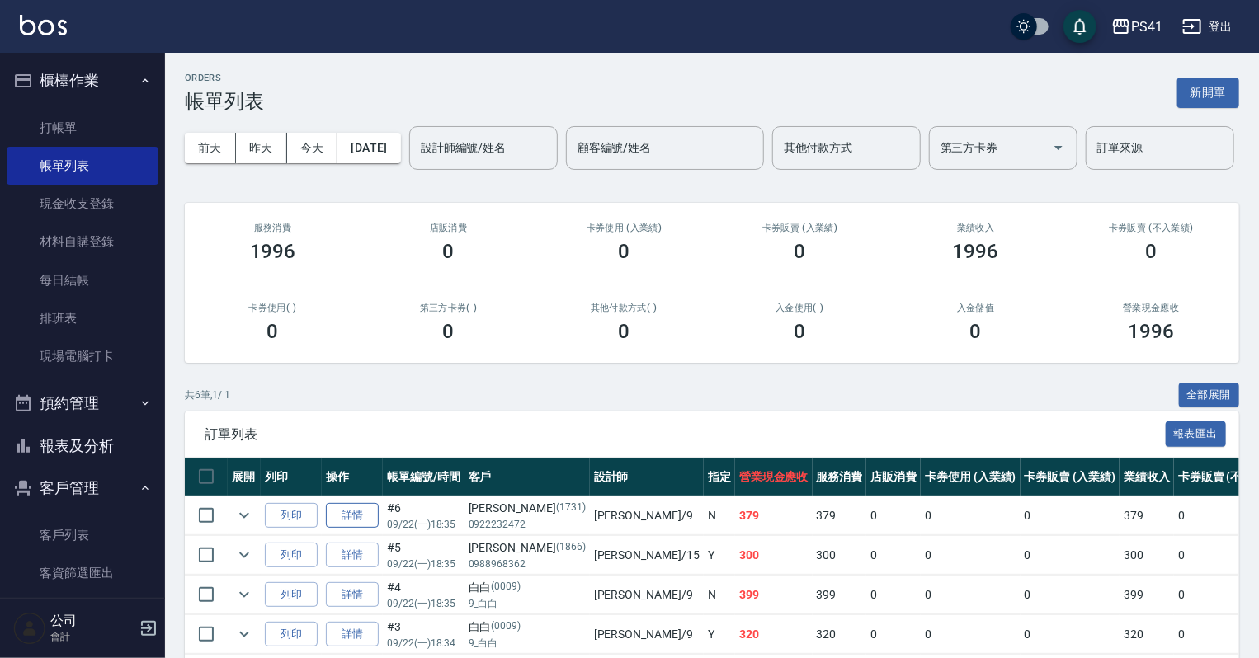
click at [374, 529] on link "詳情" at bounding box center [352, 516] width 53 height 26
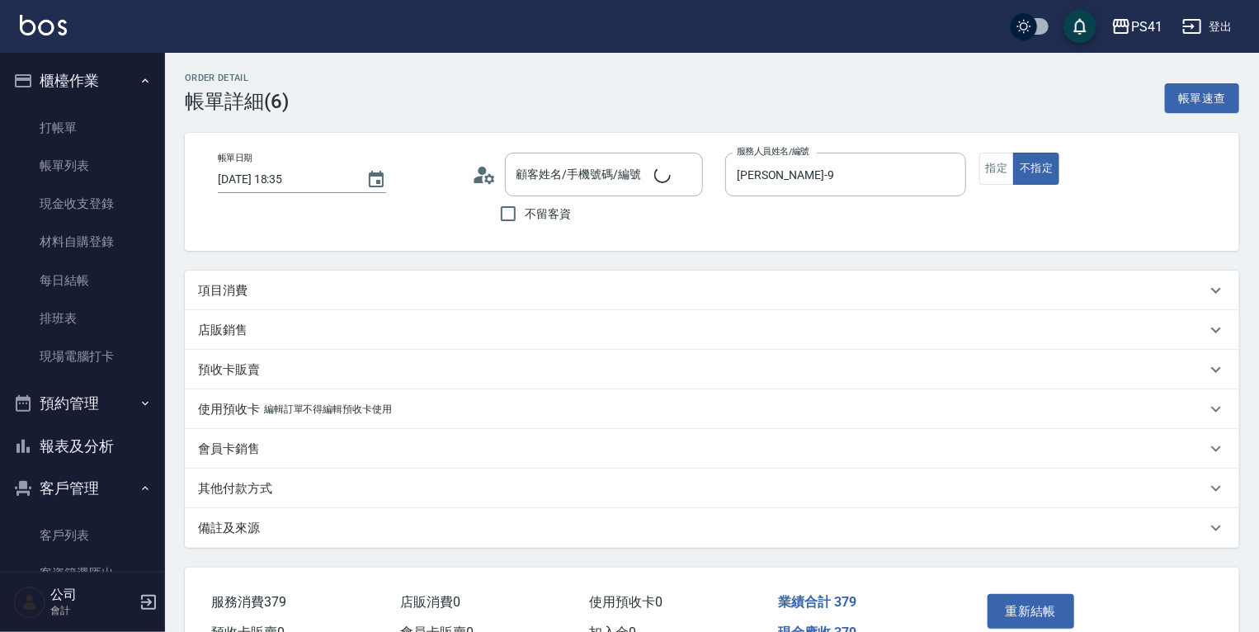
type input "[PERSON_NAME]-9"
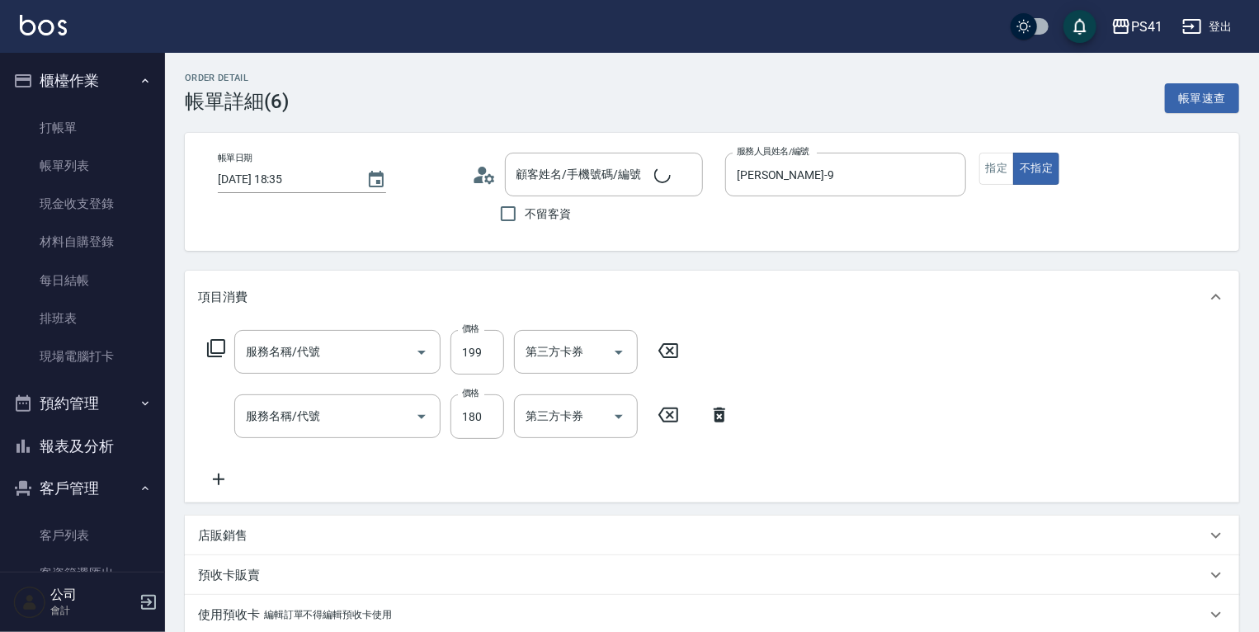
type input "[PERSON_NAME]/0922232472/1731"
type input "不指定剪髮活動(2199)"
type input "洗髮(洗+剪不指定活動)(1180)"
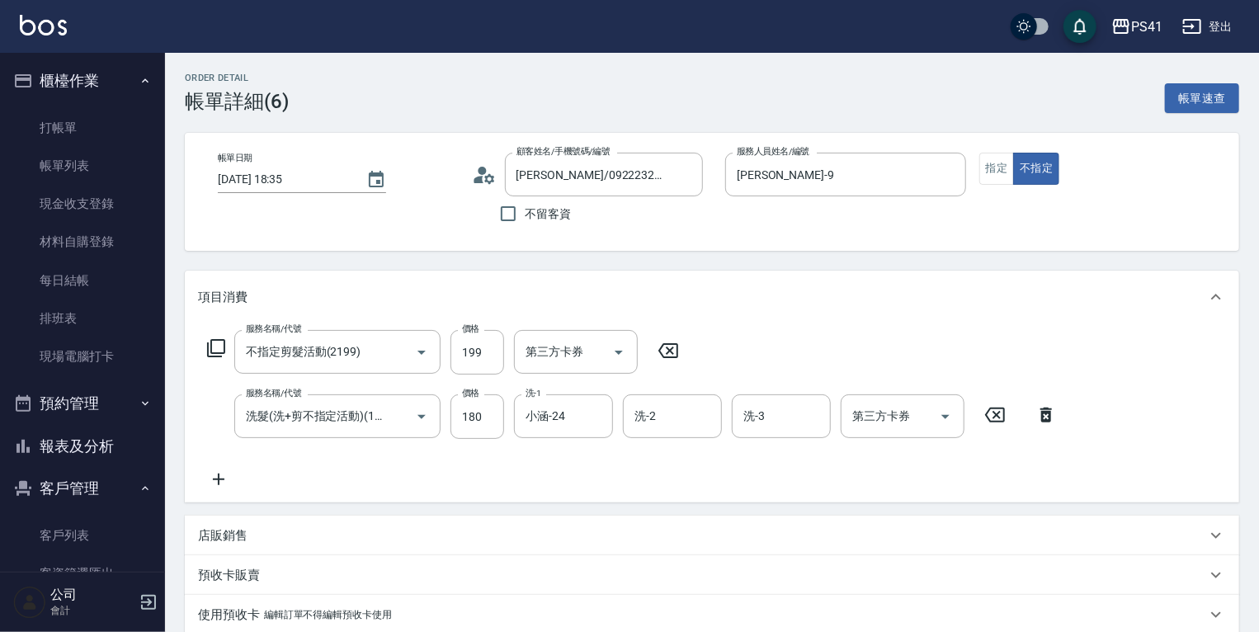
click at [231, 478] on icon at bounding box center [218, 479] width 41 height 20
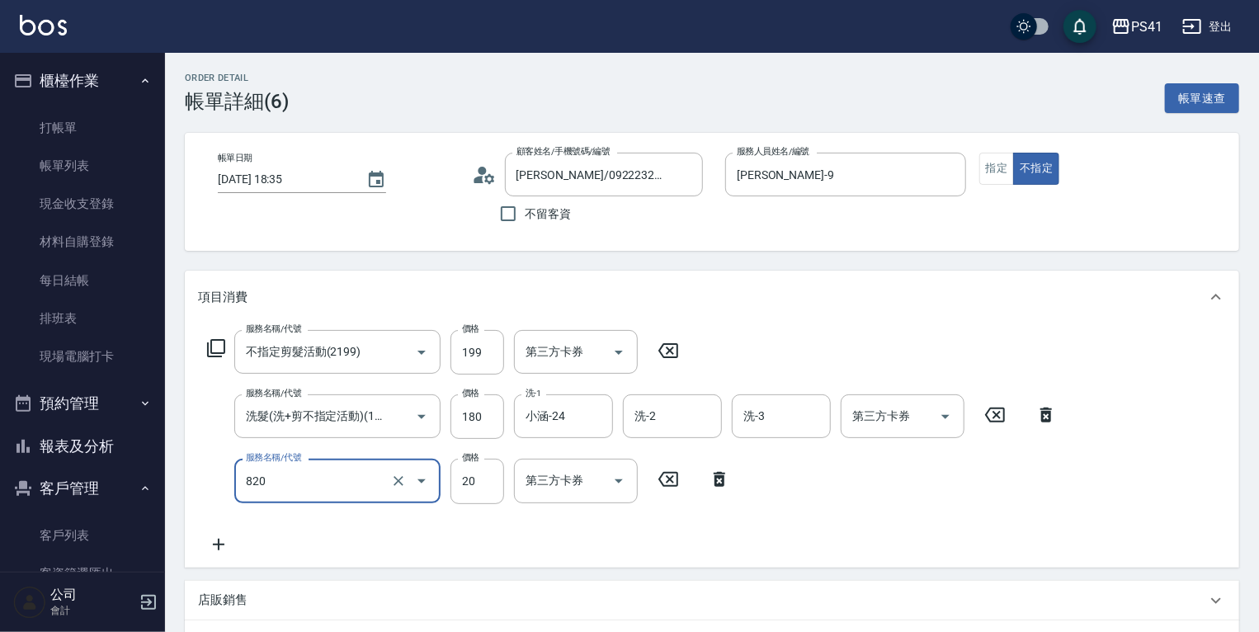
type input "潤絲(820)"
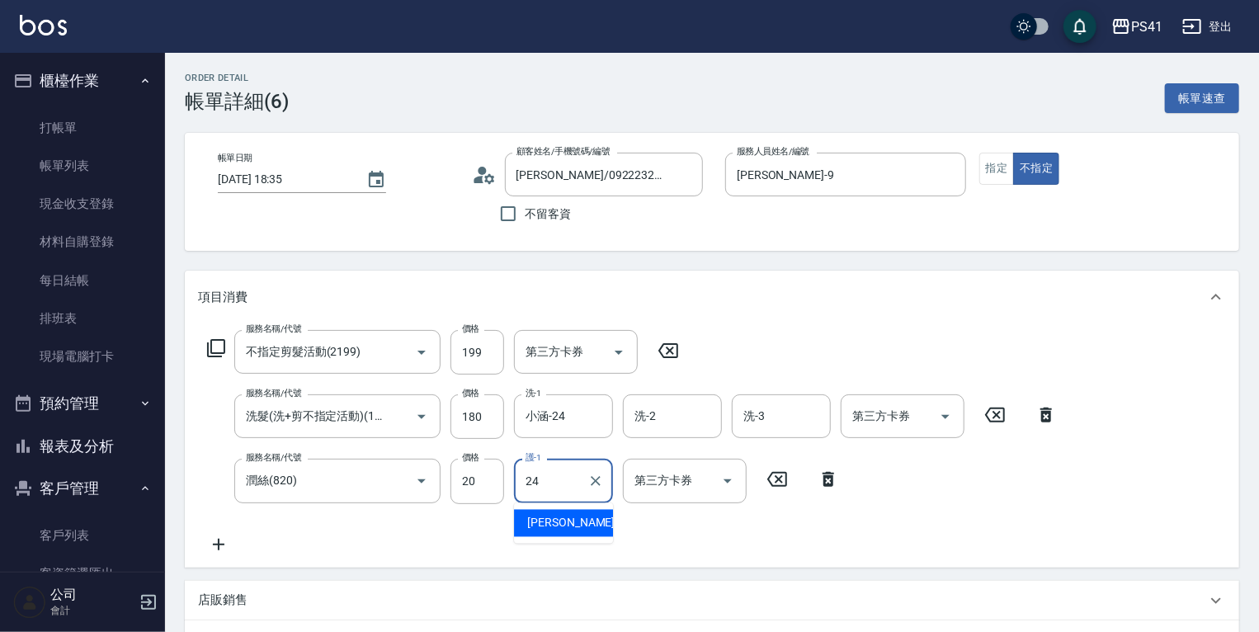
type input "小涵-24"
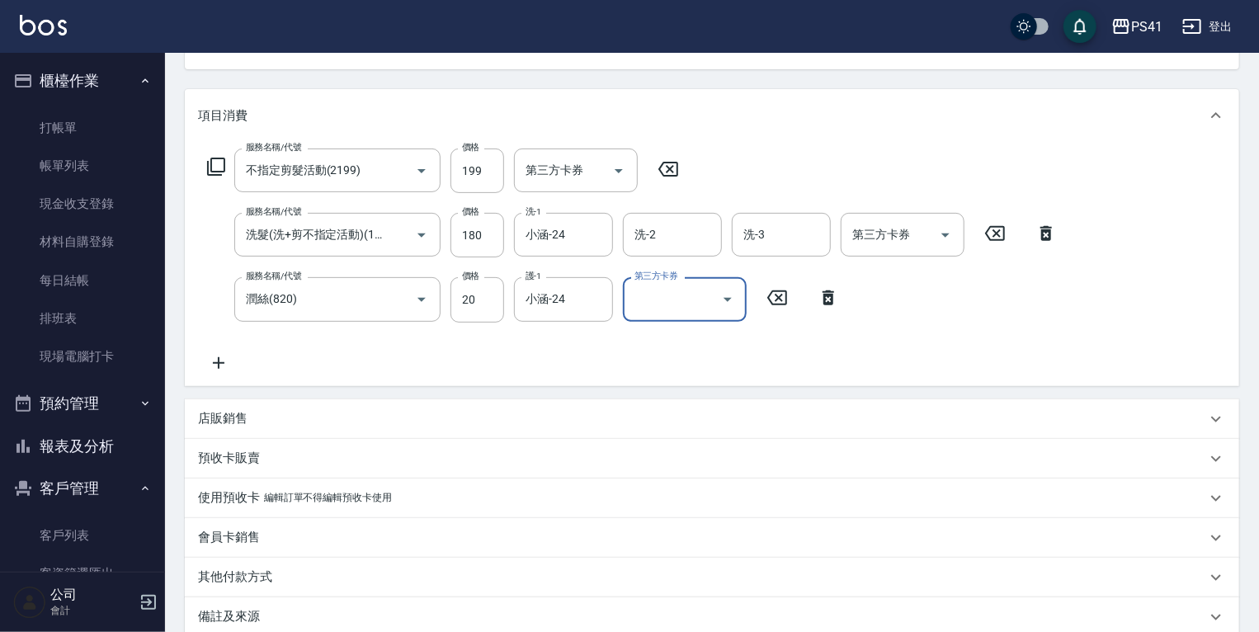
scroll to position [361, 0]
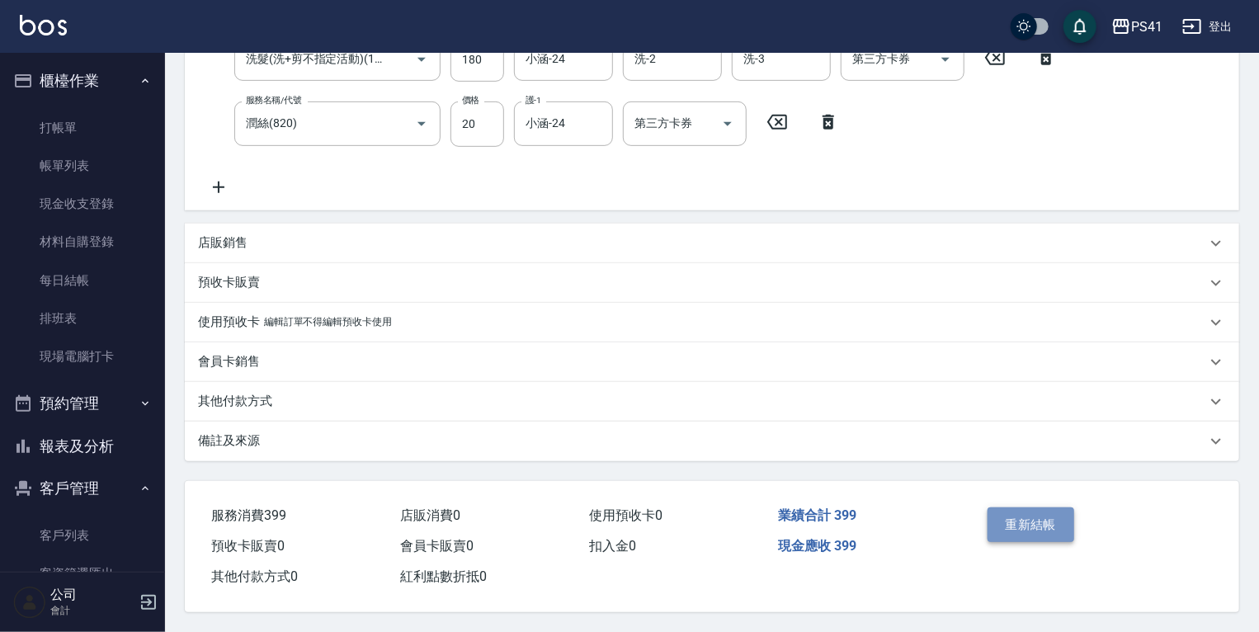
click at [1004, 507] on button "重新結帳" at bounding box center [1030, 524] width 87 height 35
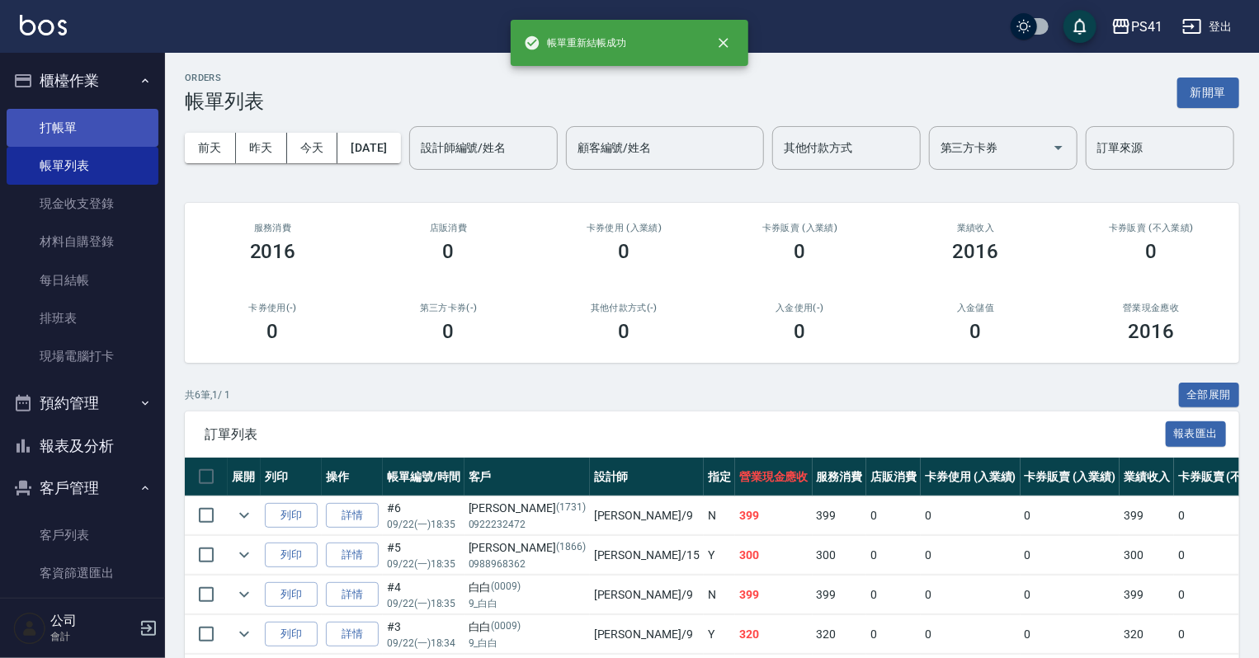
click at [72, 132] on link "打帳單" at bounding box center [83, 128] width 152 height 38
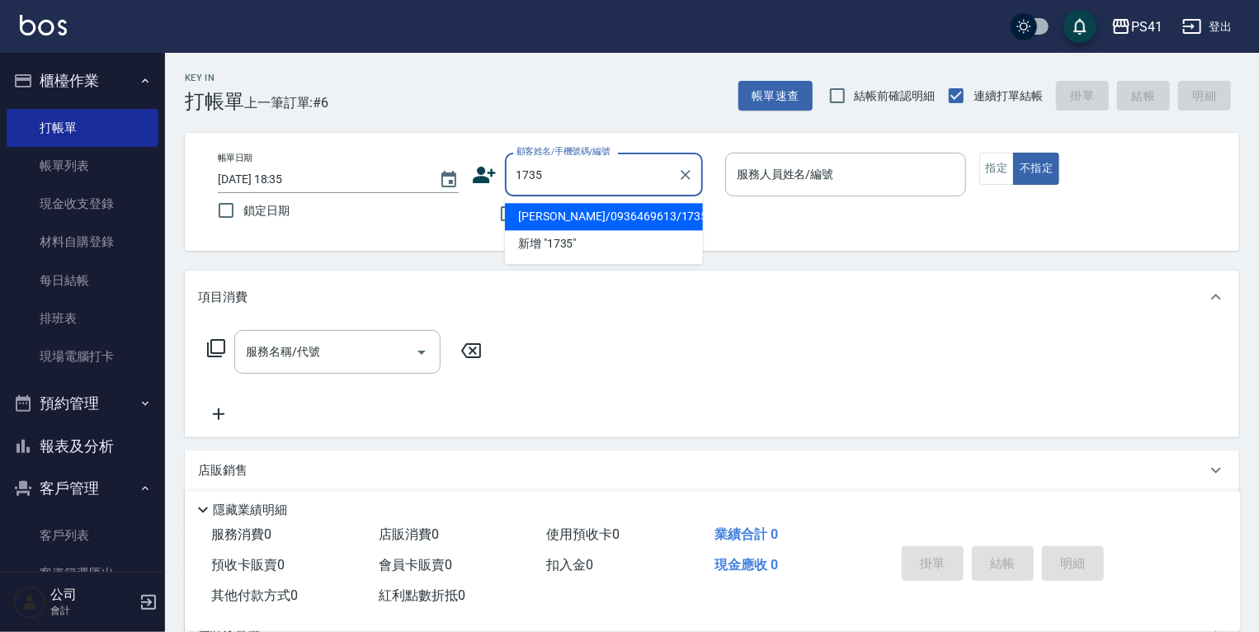
type input "[PERSON_NAME]/0936469613/1735"
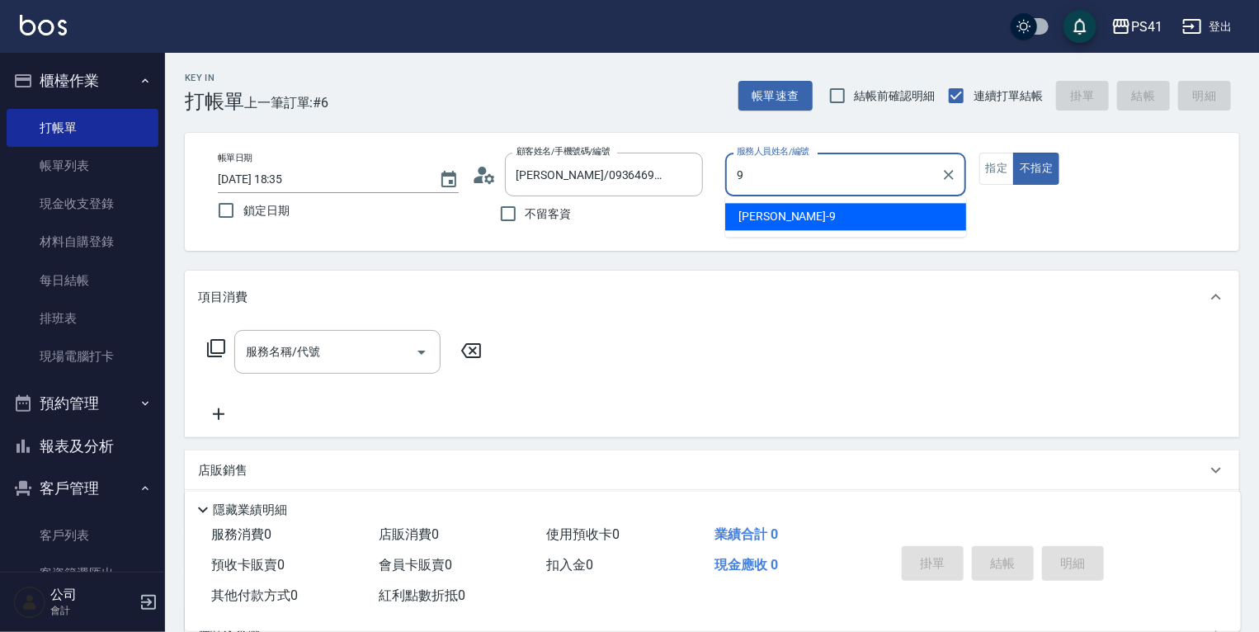
type input "[PERSON_NAME]-9"
type button "false"
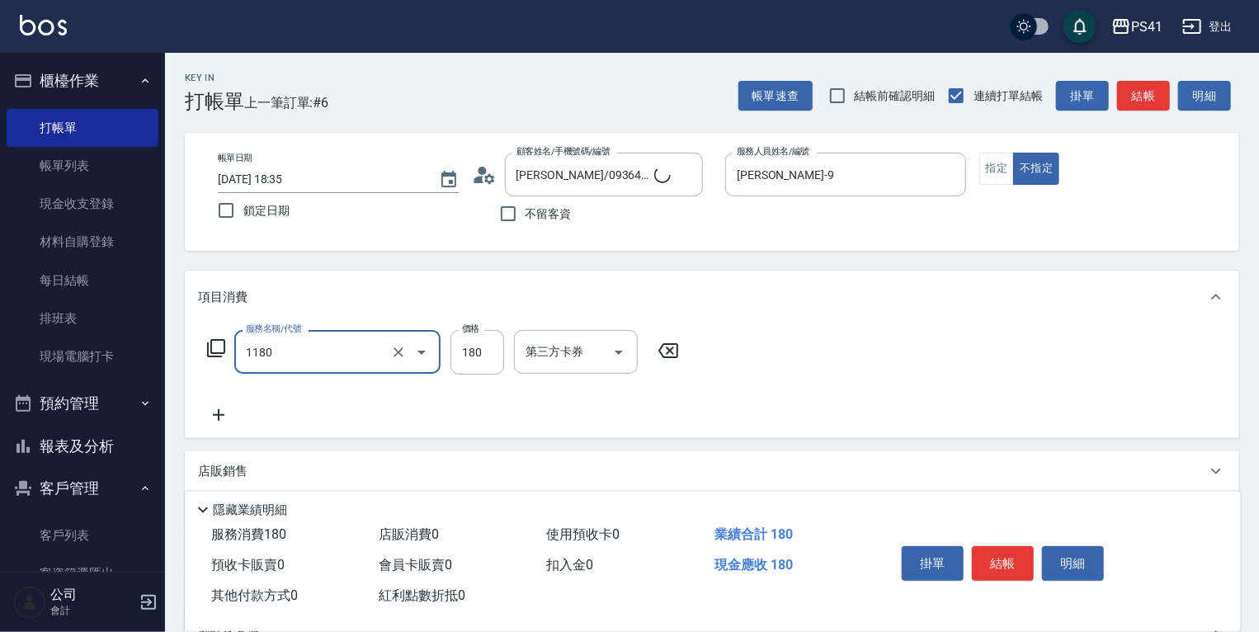
type input "洗髮(洗+剪不指定活動)(1180)"
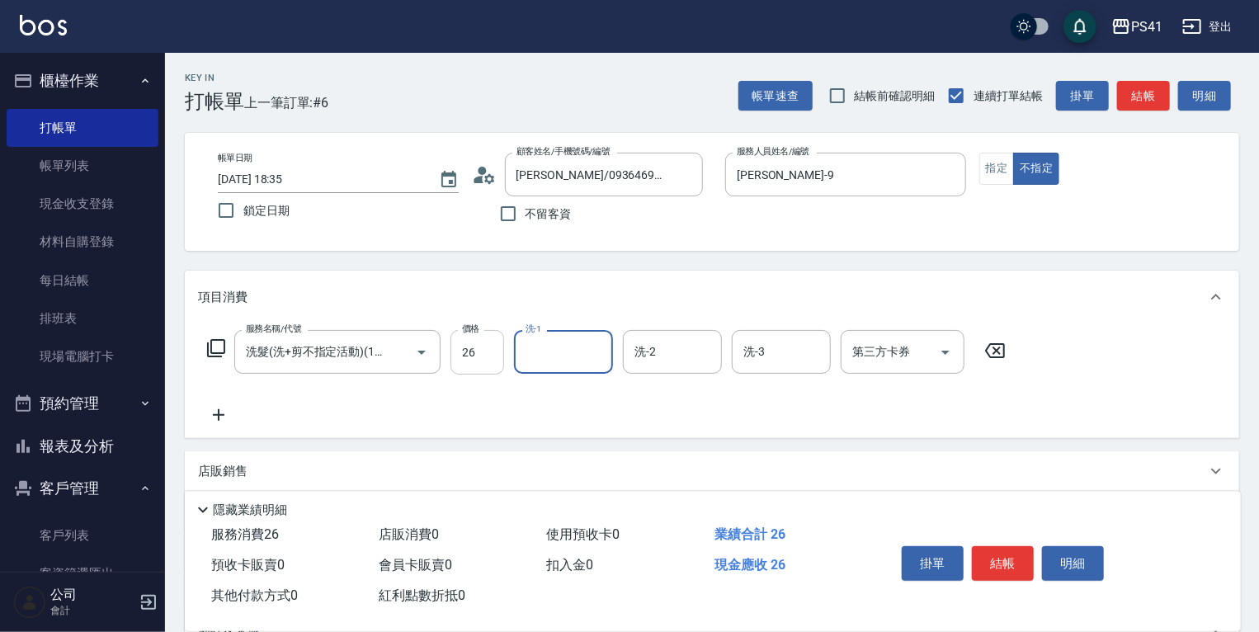
click at [473, 345] on input "26" at bounding box center [477, 352] width 54 height 45
type input "180"
type input "[PERSON_NAME]-26"
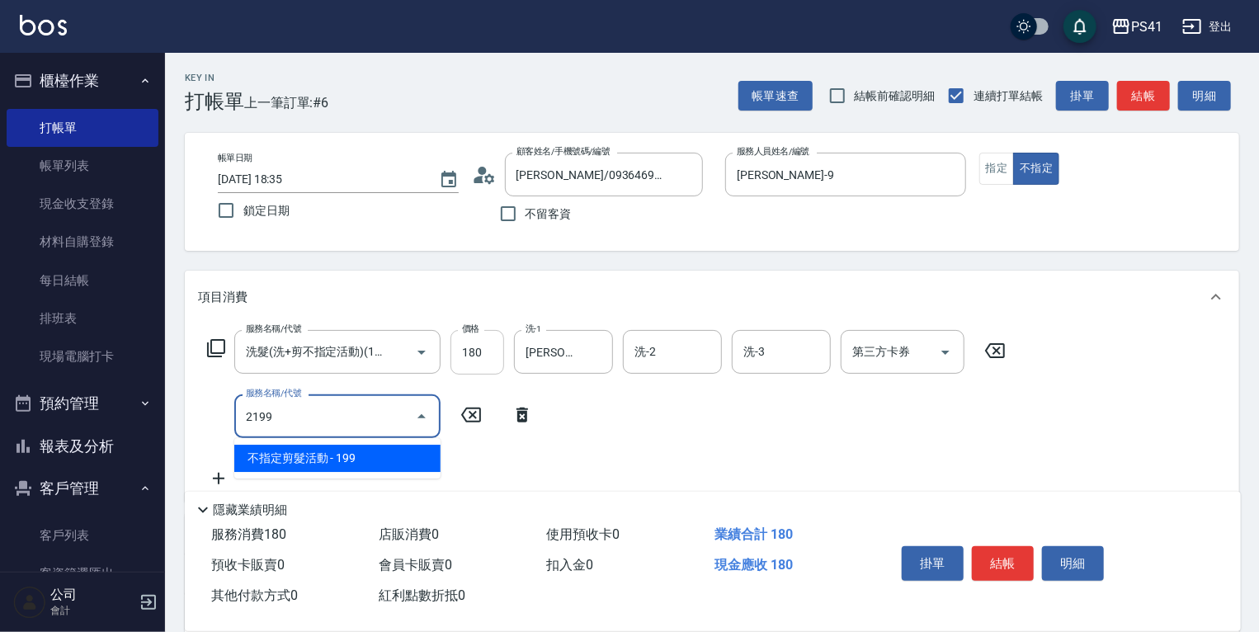
type input "不指定剪髮活動(2199)"
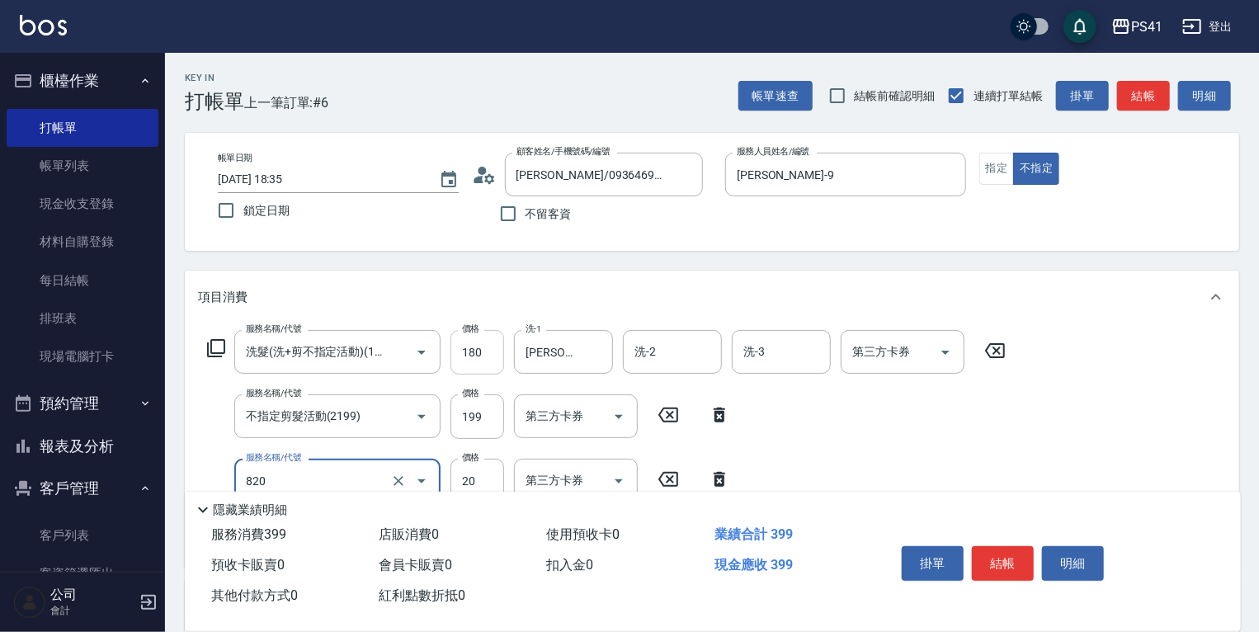
type input "潤絲(820)"
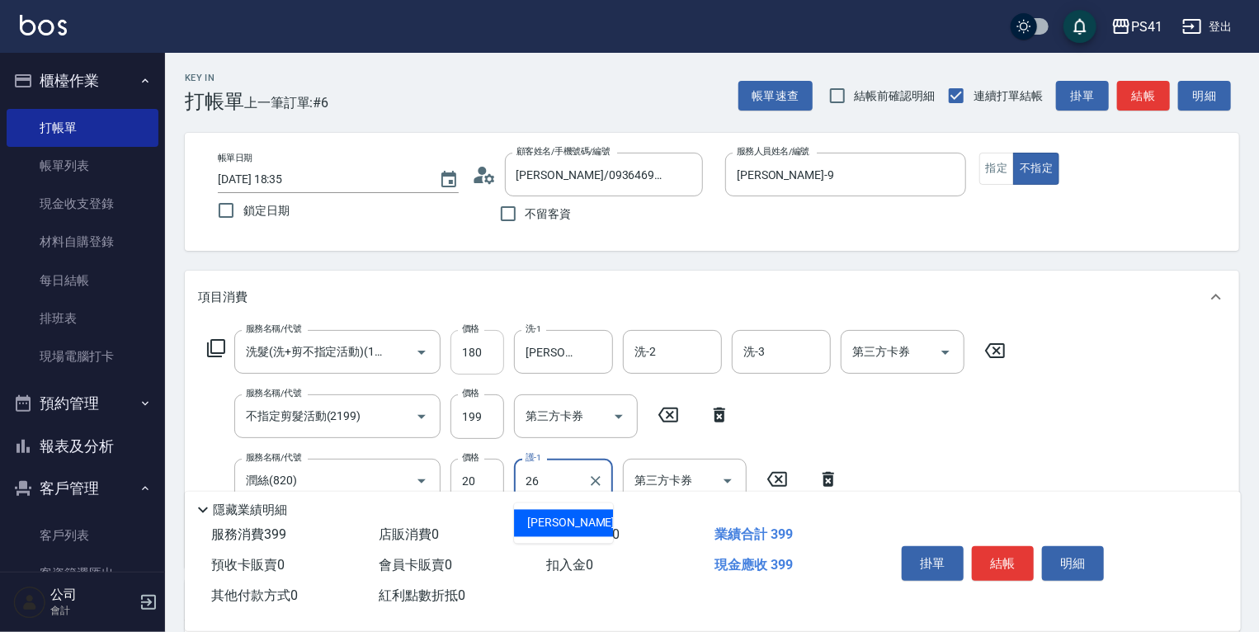
type input "[PERSON_NAME]-26"
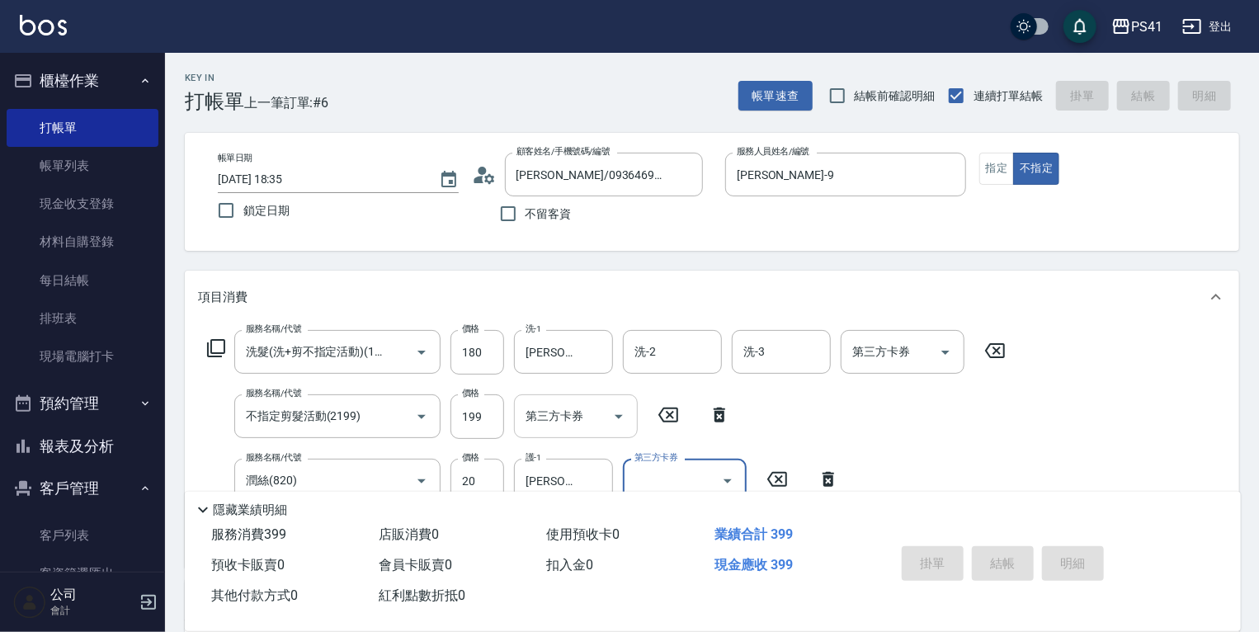
type input "[DATE] 18:36"
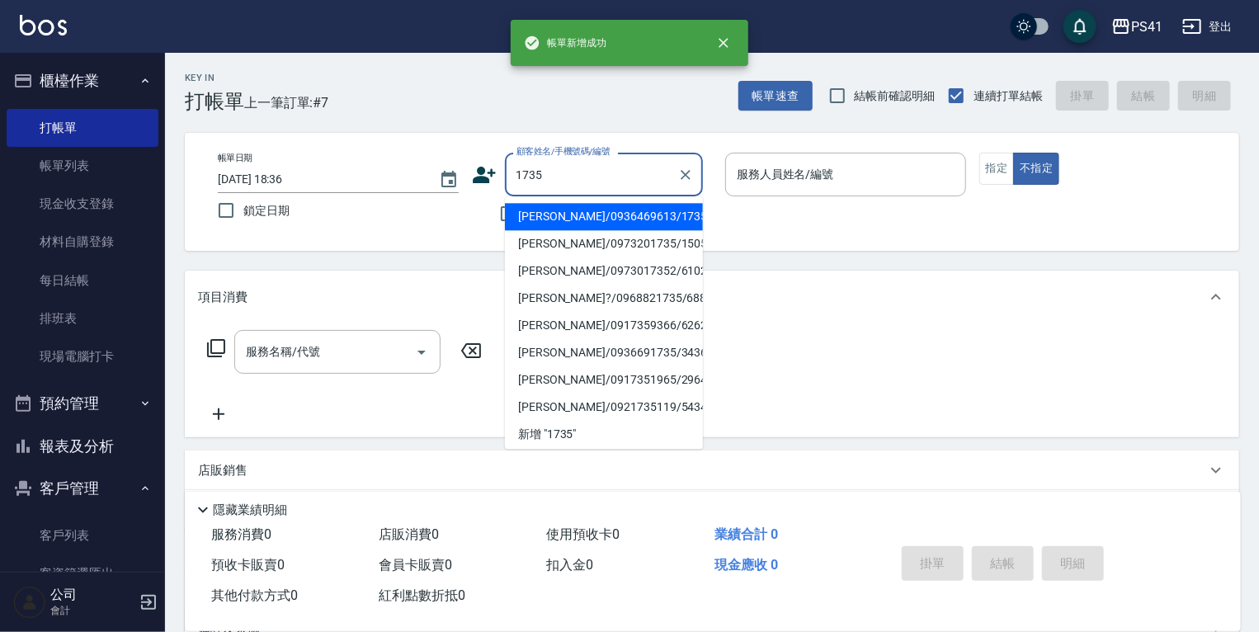
type input "[PERSON_NAME]/0936469613/1735"
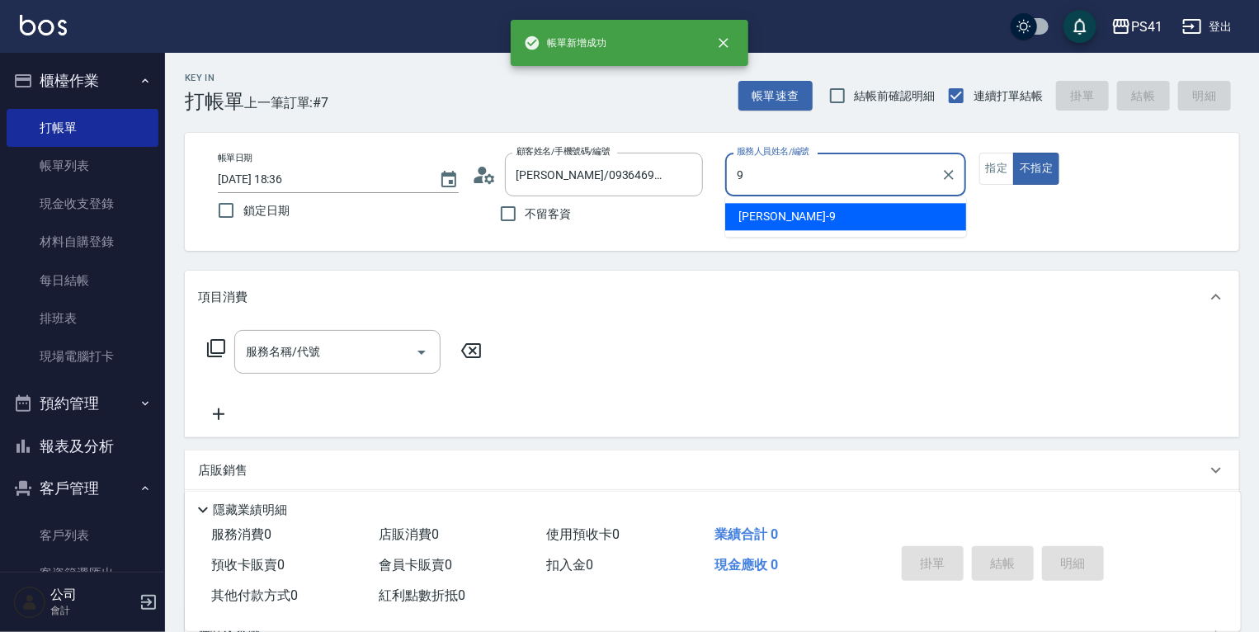
type input "[PERSON_NAME]-9"
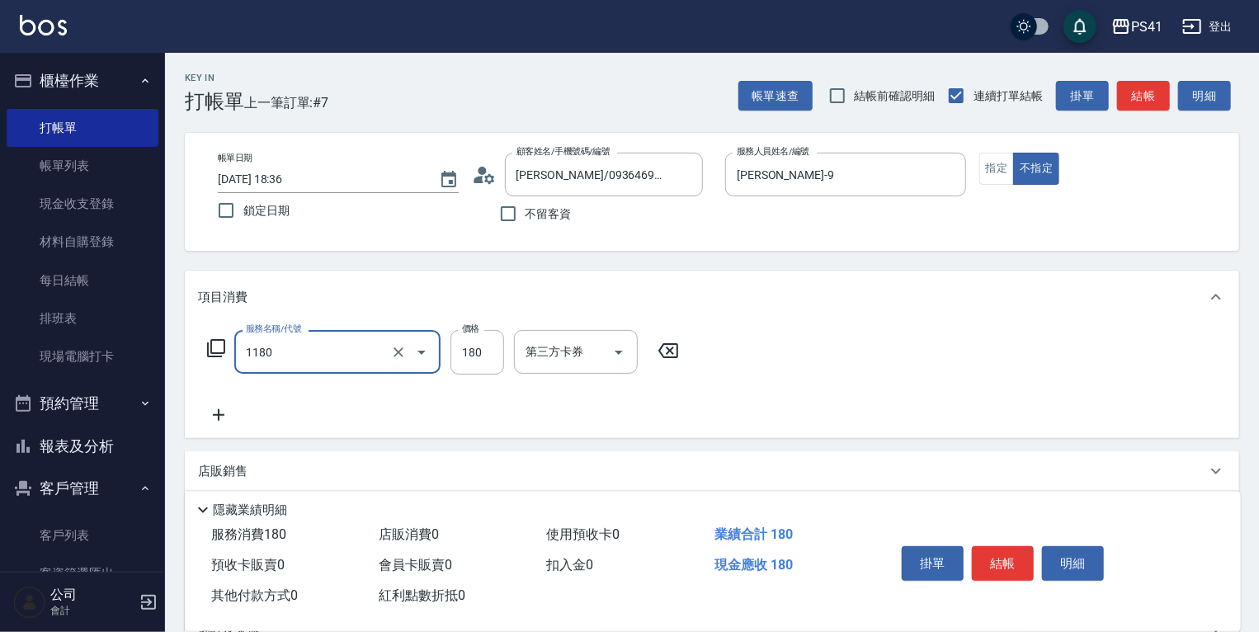
type input "洗髮(洗+剪不指定活動)(1180)"
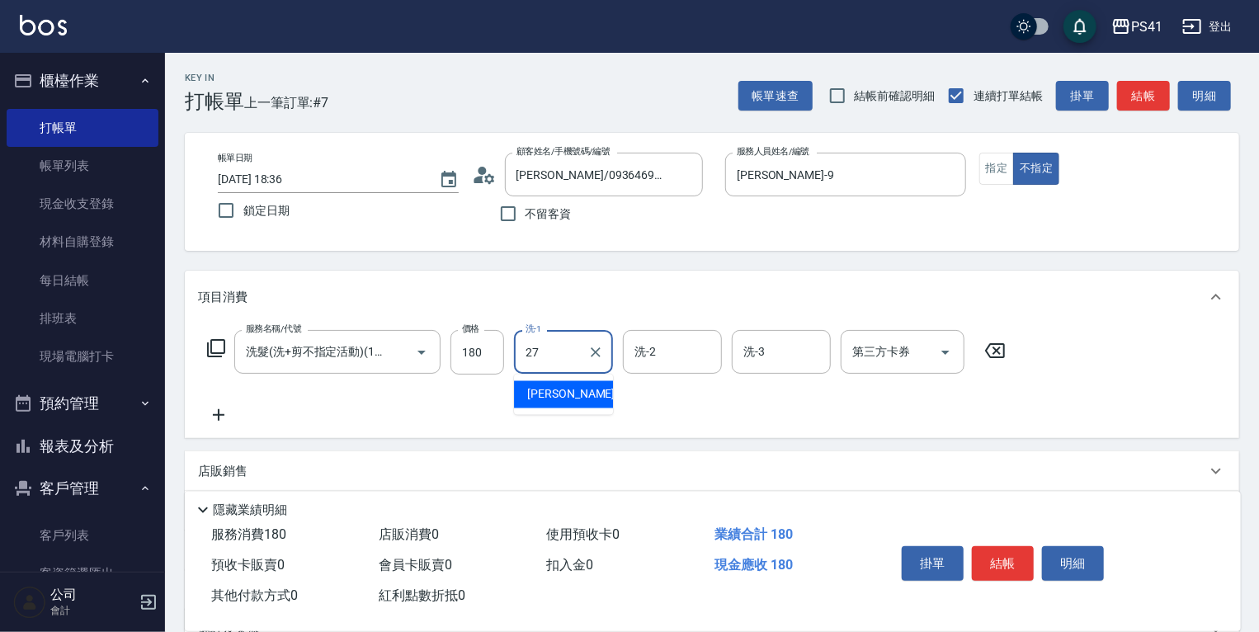
type input "佳佳-27"
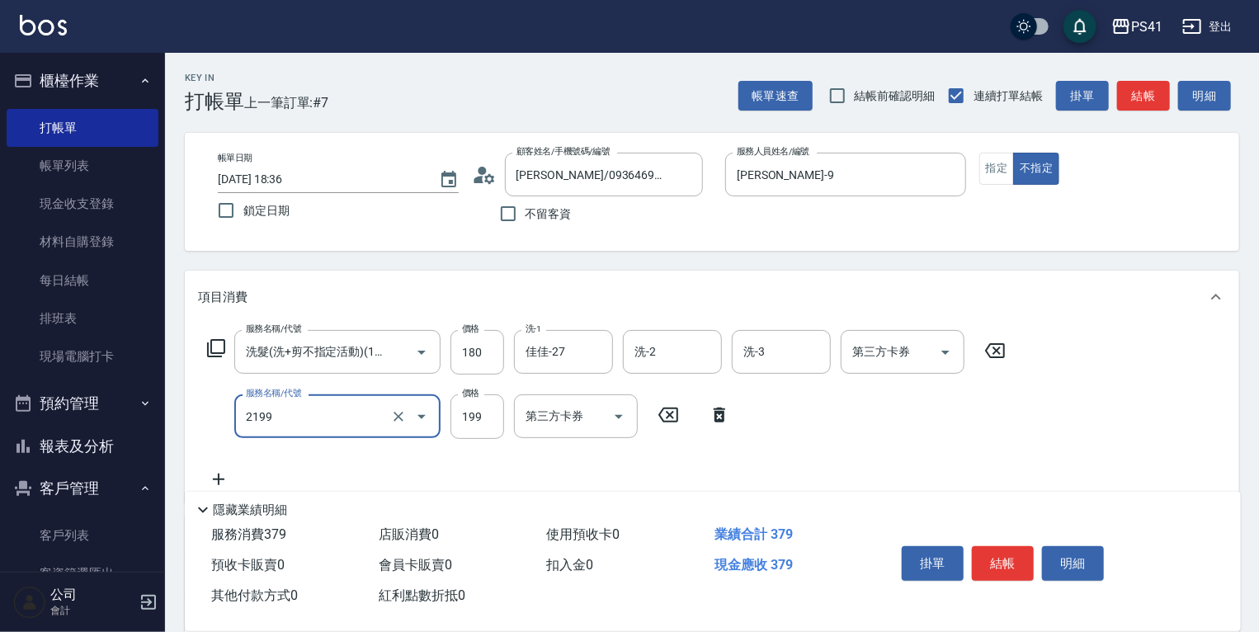
type input "不指定剪髮活動(2199)"
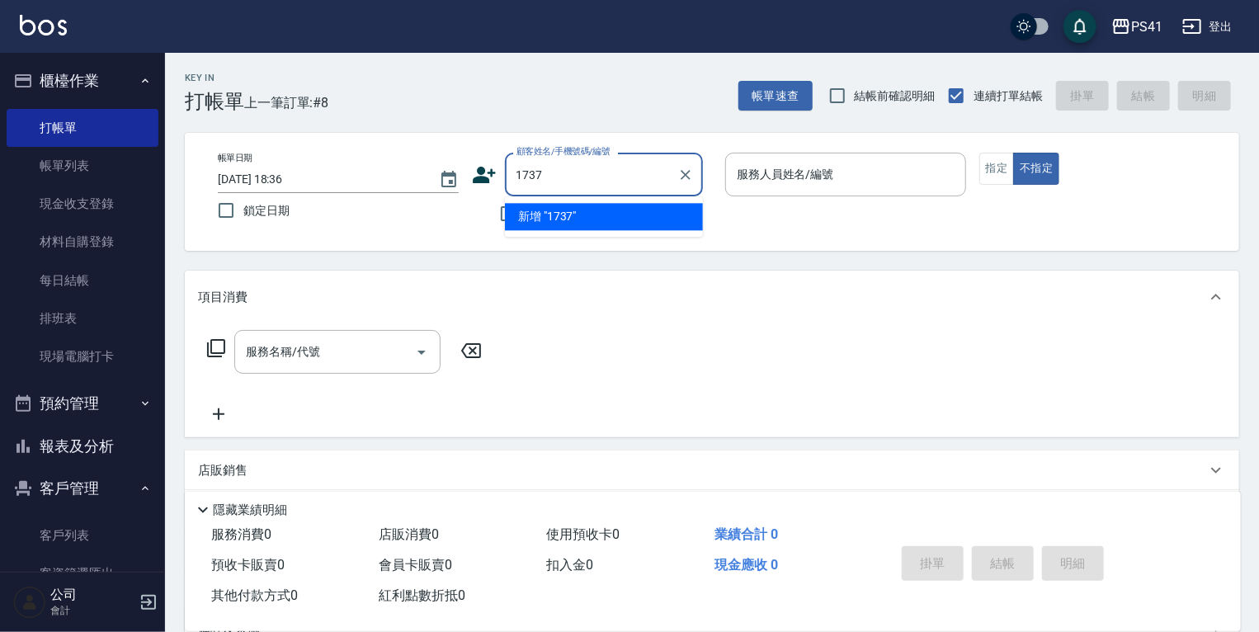
type input "1737"
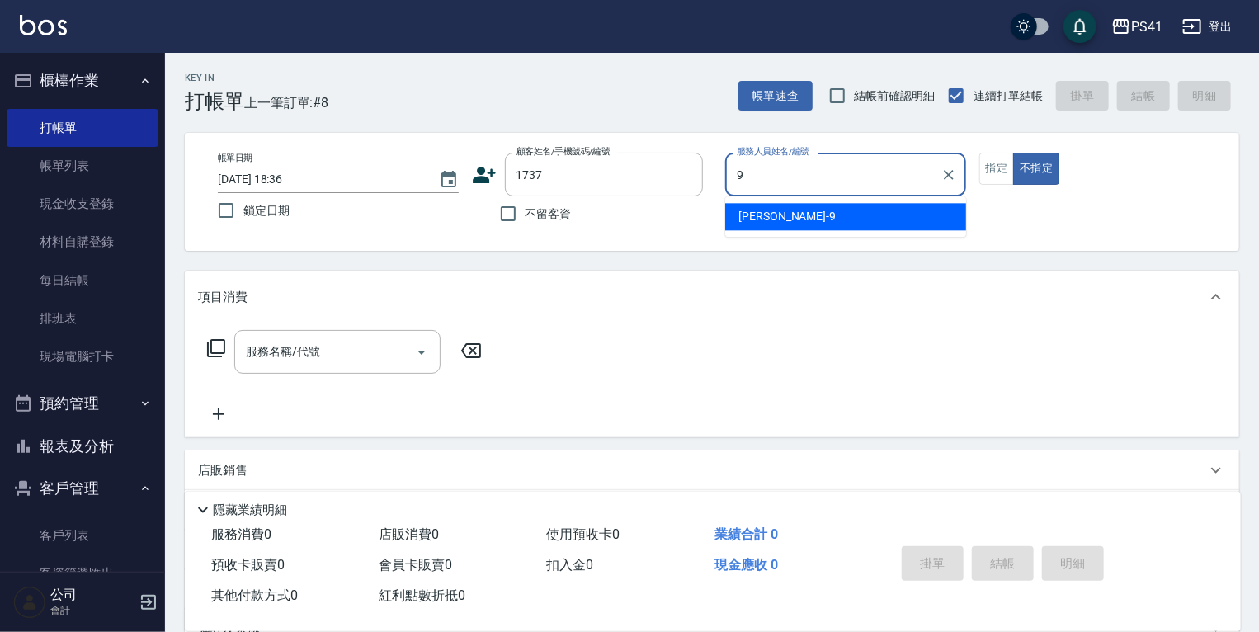
type input "[PERSON_NAME]-9"
type input "[PERSON_NAME]/0953799110/1737"
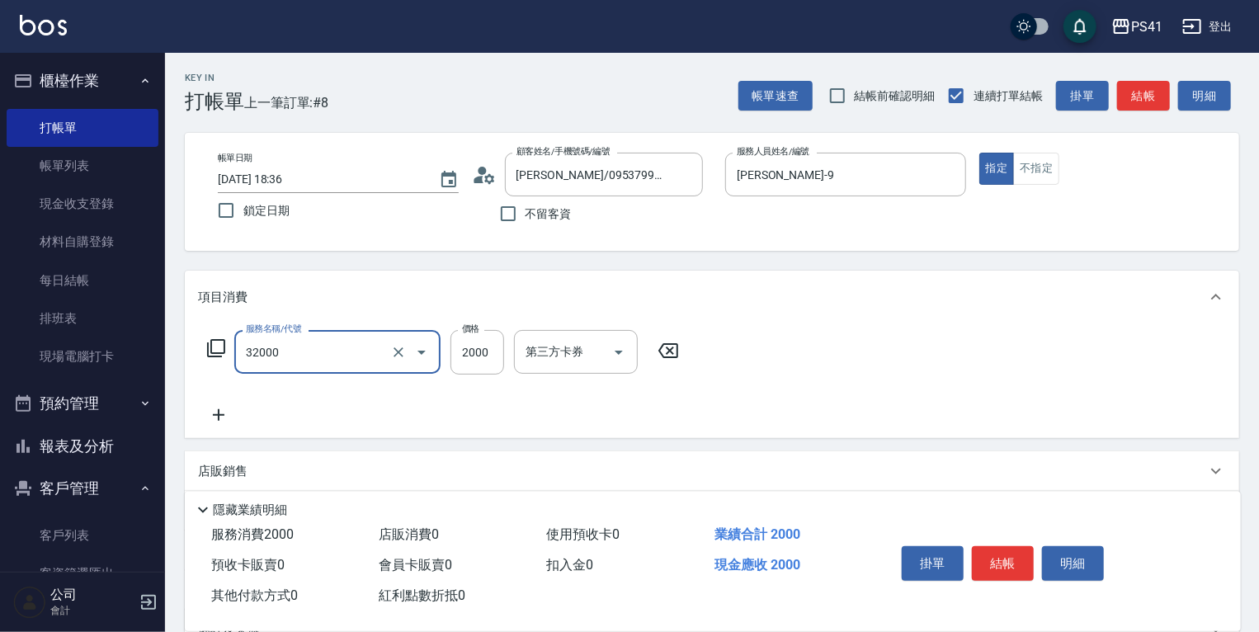
type input "2000以上燙髮(32000)"
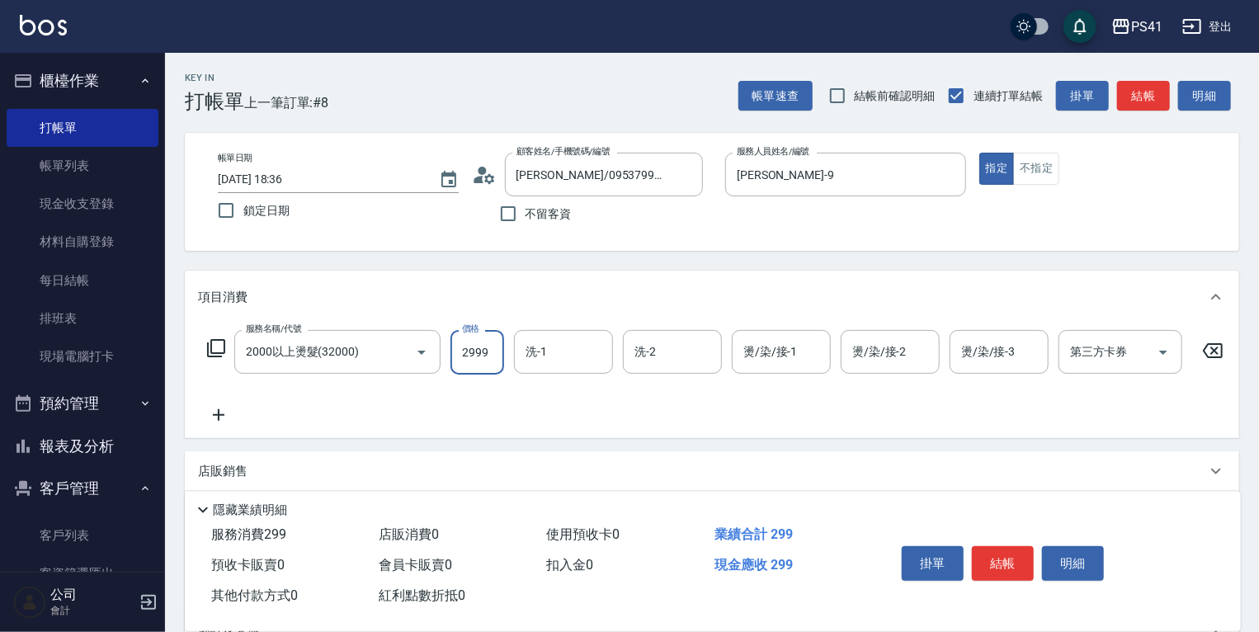
type input "2999"
type input "佳佳-27"
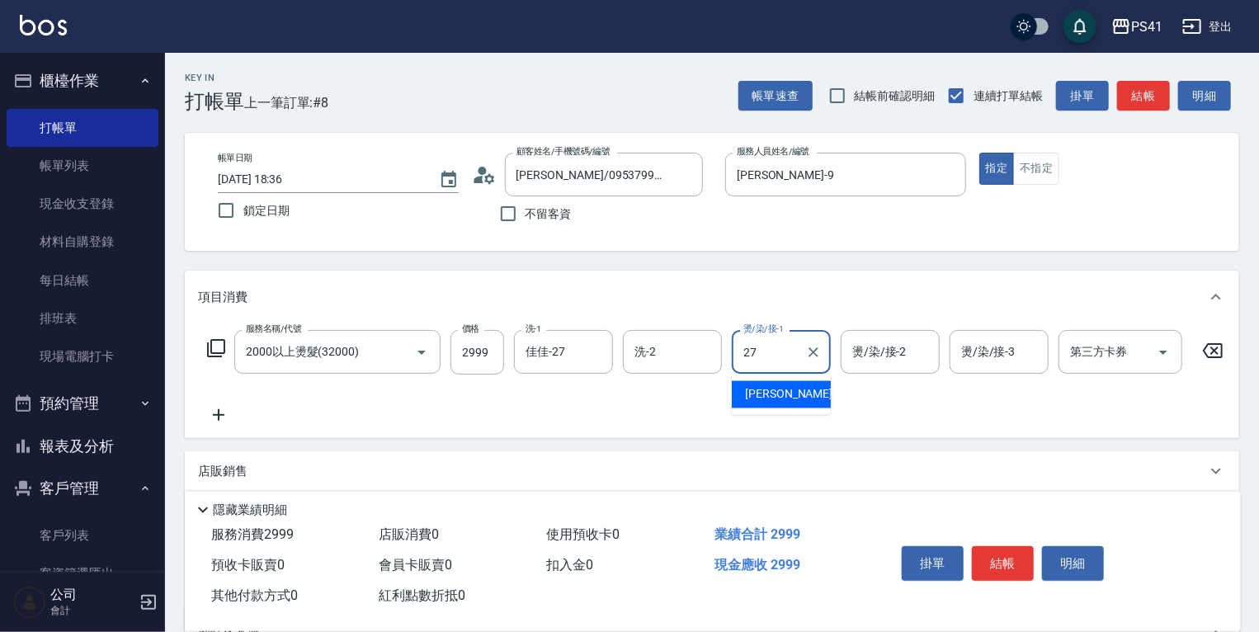
type input "佳佳-27"
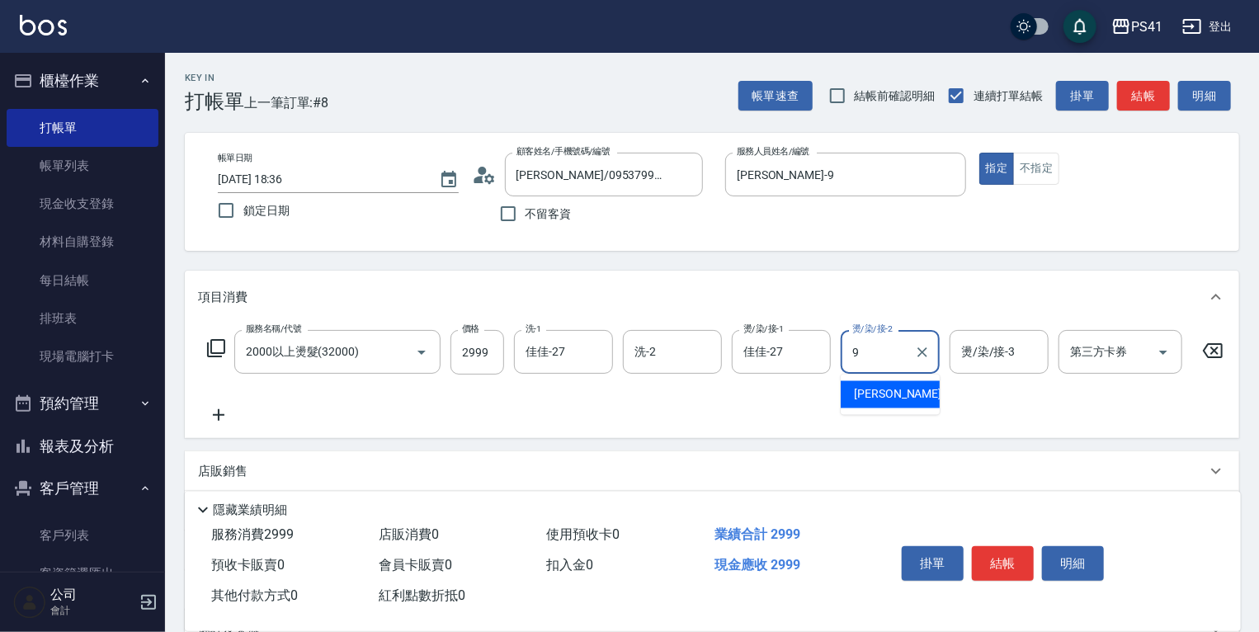
type input "[PERSON_NAME]-9"
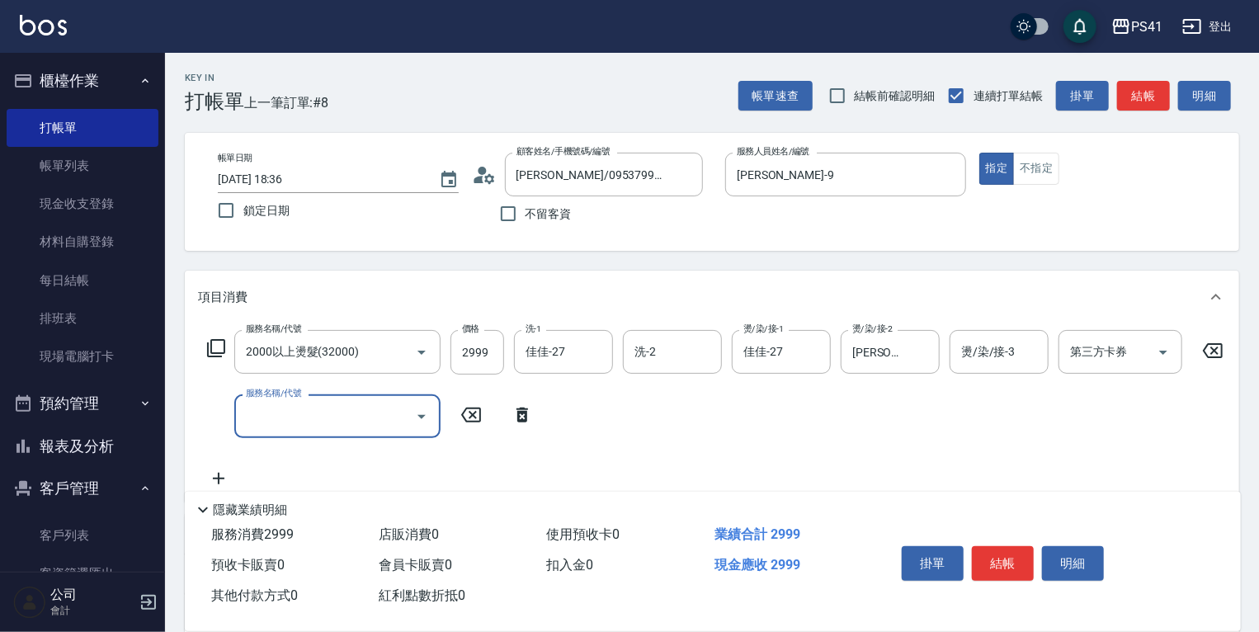
type input "8"
type input "原價1501~2000護髮(52000)"
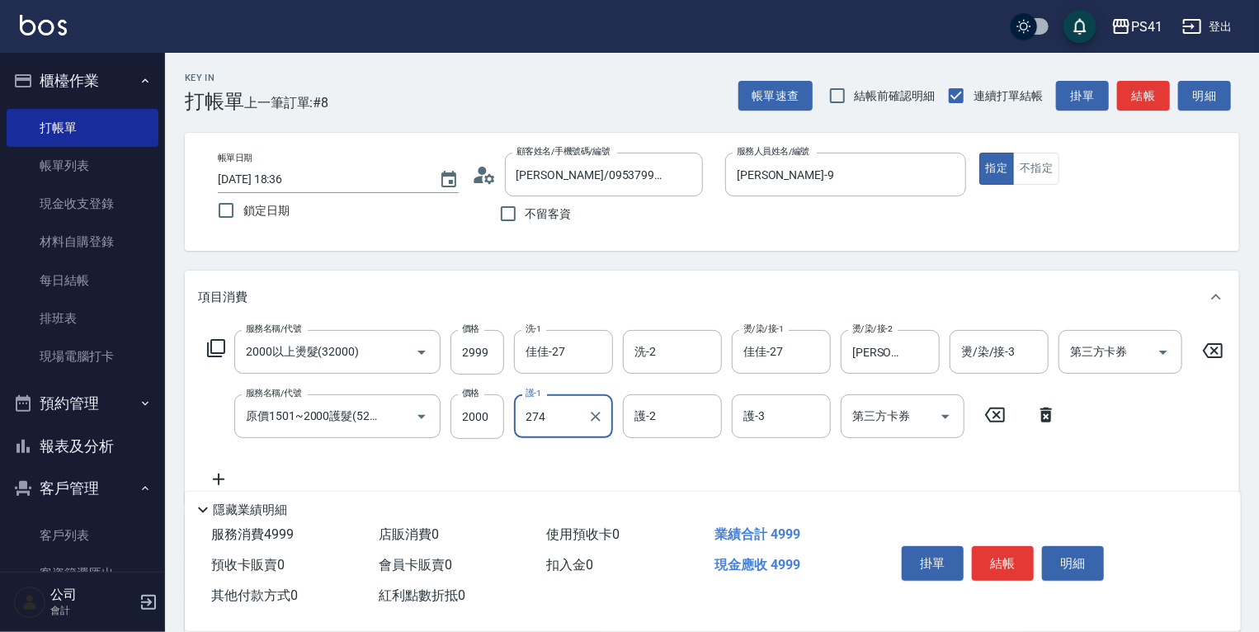
type input "274"
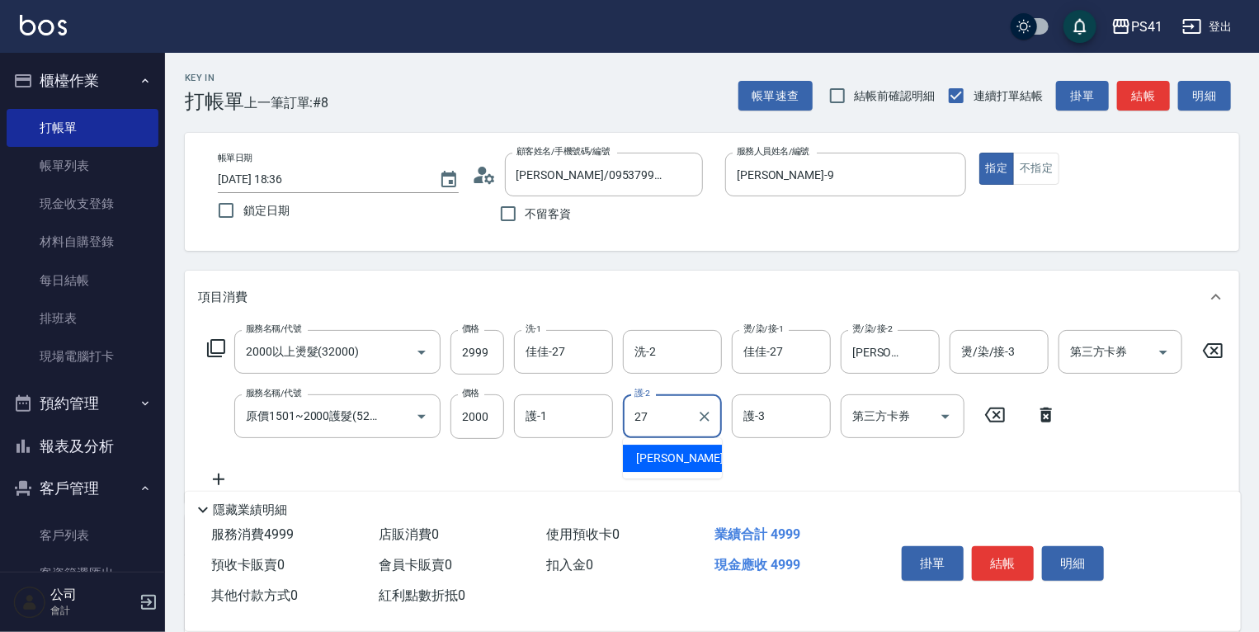
type input "佳佳-27"
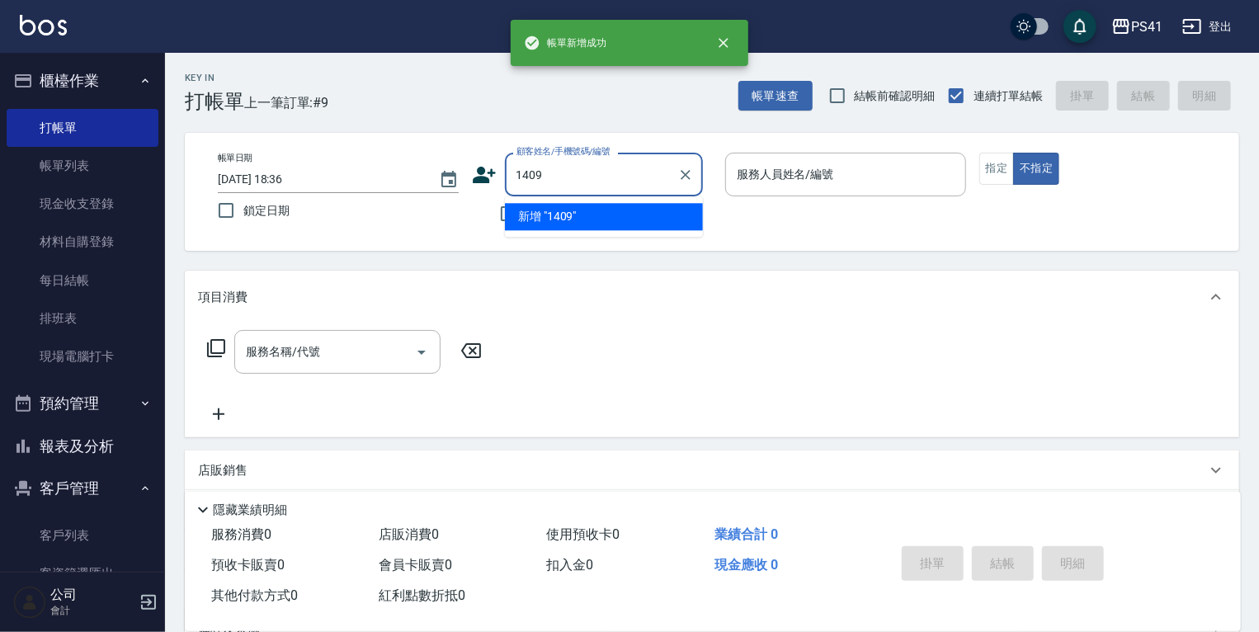
type input "[PERSON_NAME]/0931114191/1409"
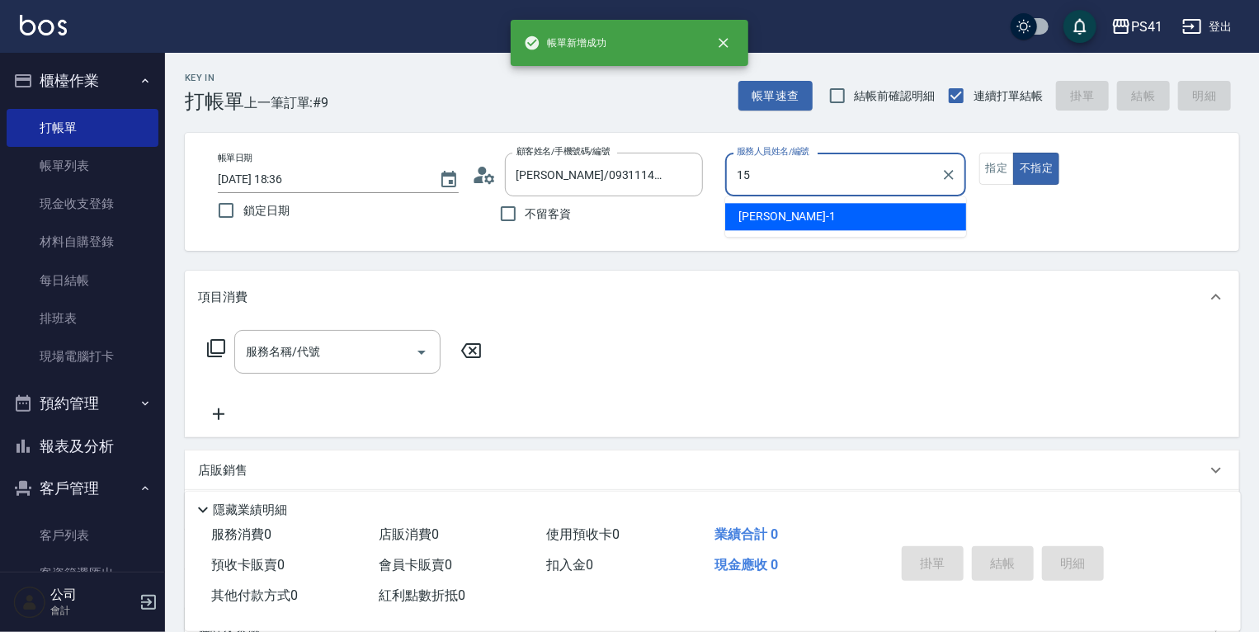
type input "[PERSON_NAME]-15"
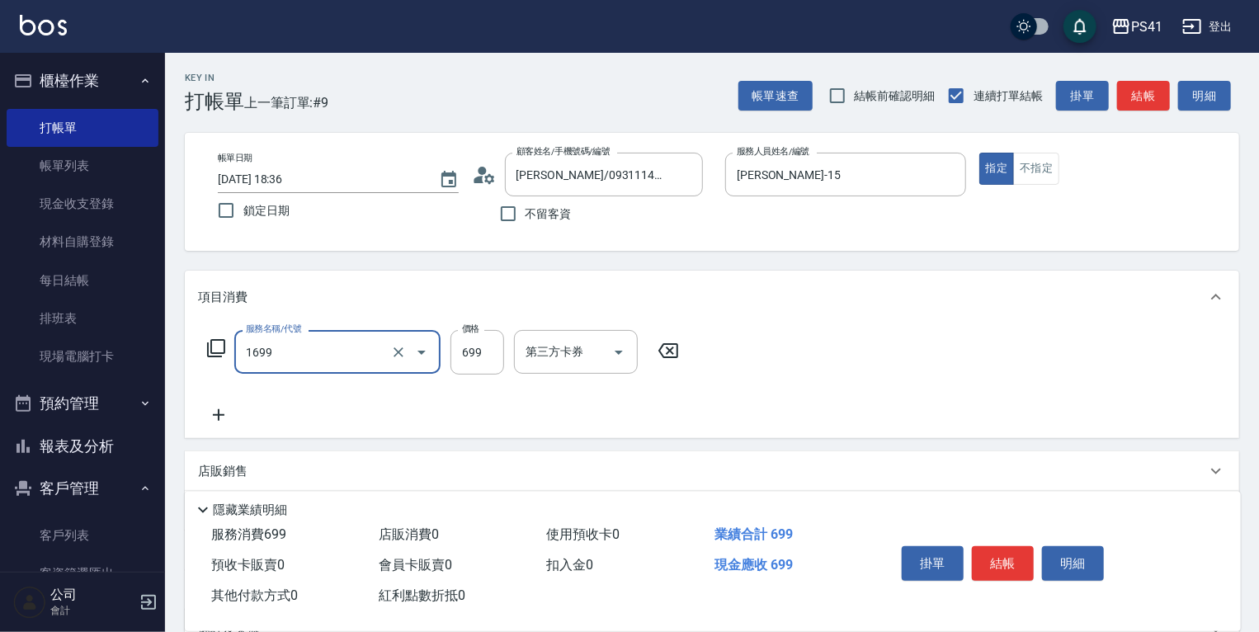
type input "純粹植淨控油SPA洗髮699(1699)"
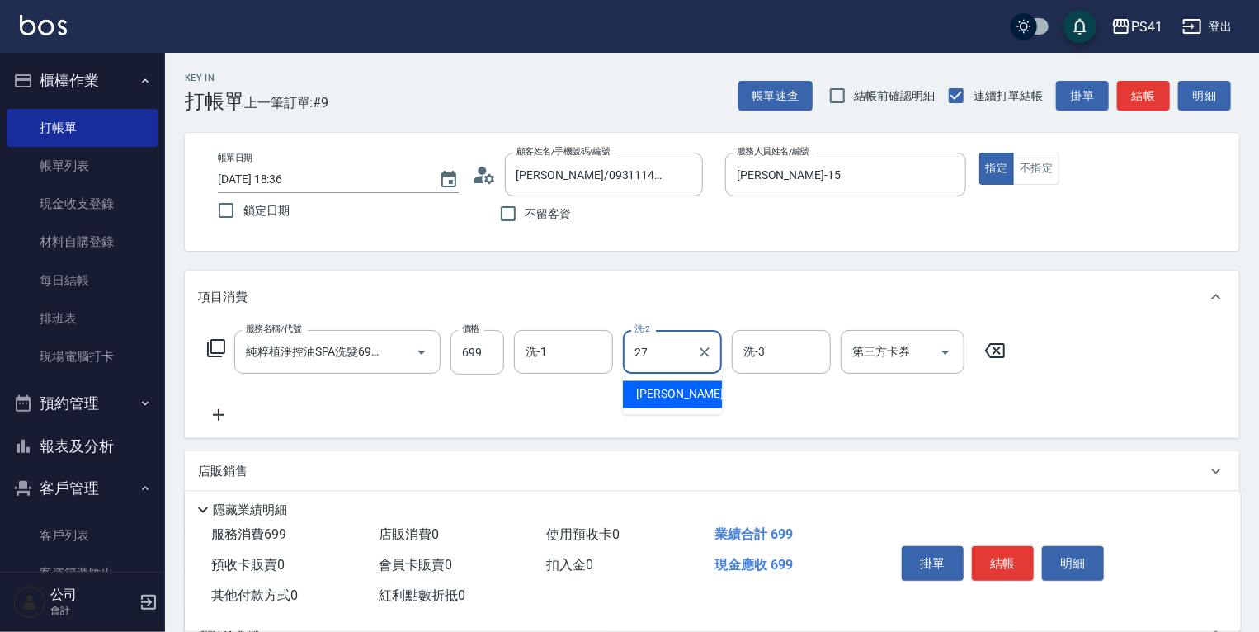
type input "佳佳-27"
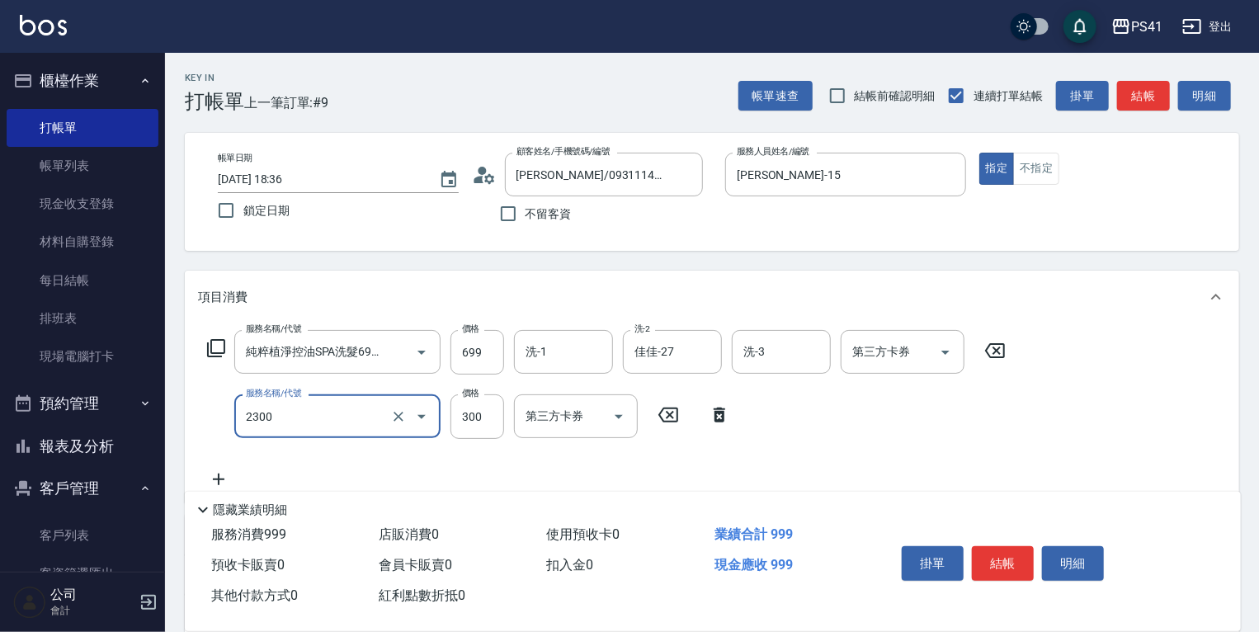
type input "剪髮(2300)"
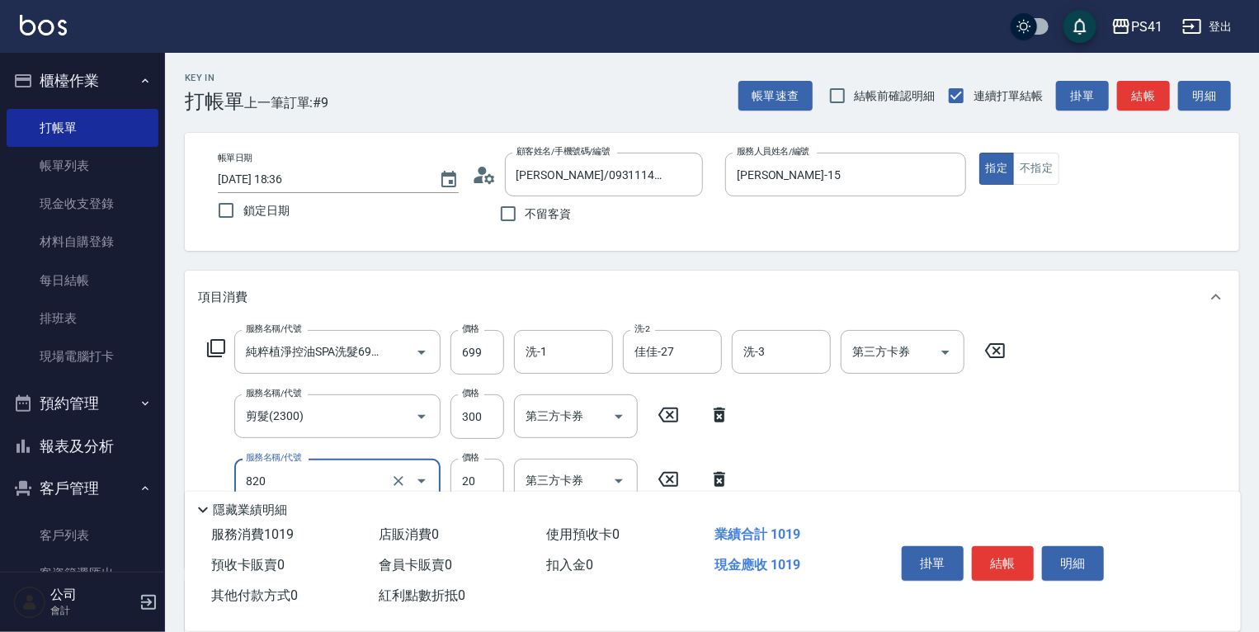
type input "潤絲(820)"
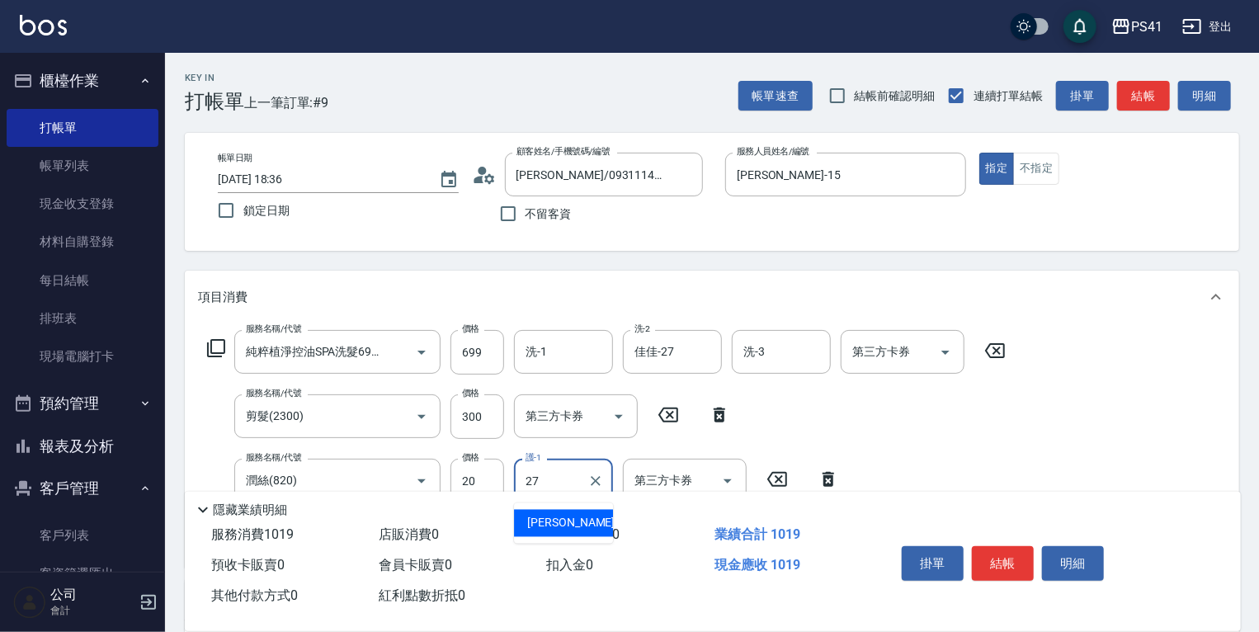
type input "佳佳-27"
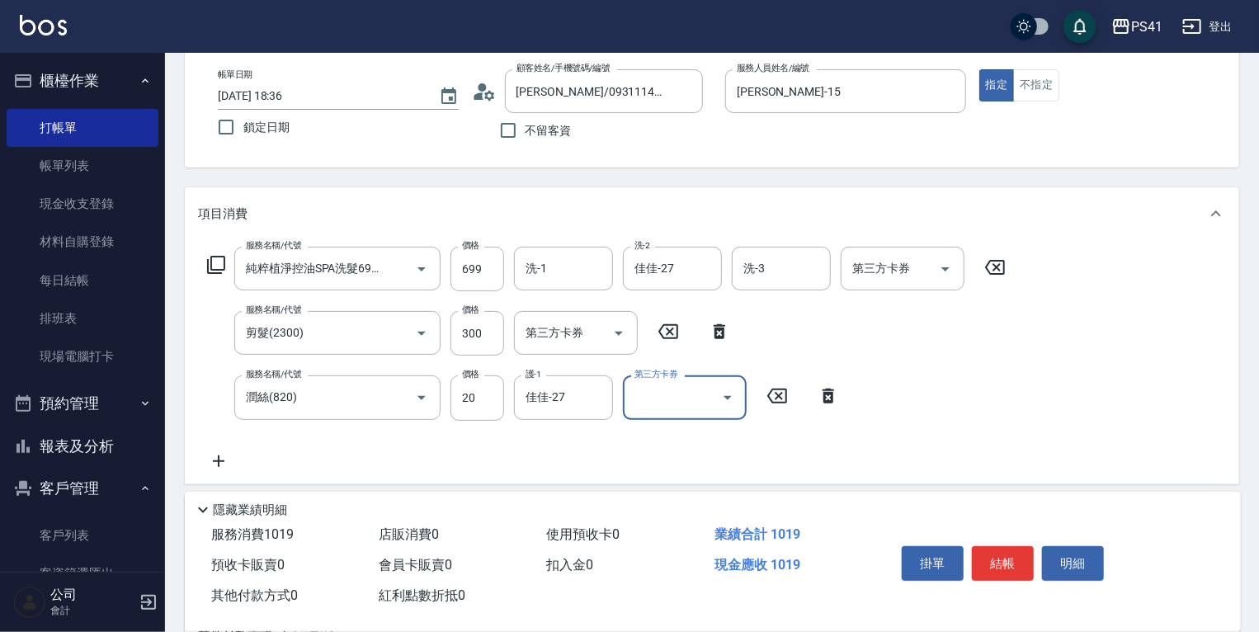
scroll to position [264, 0]
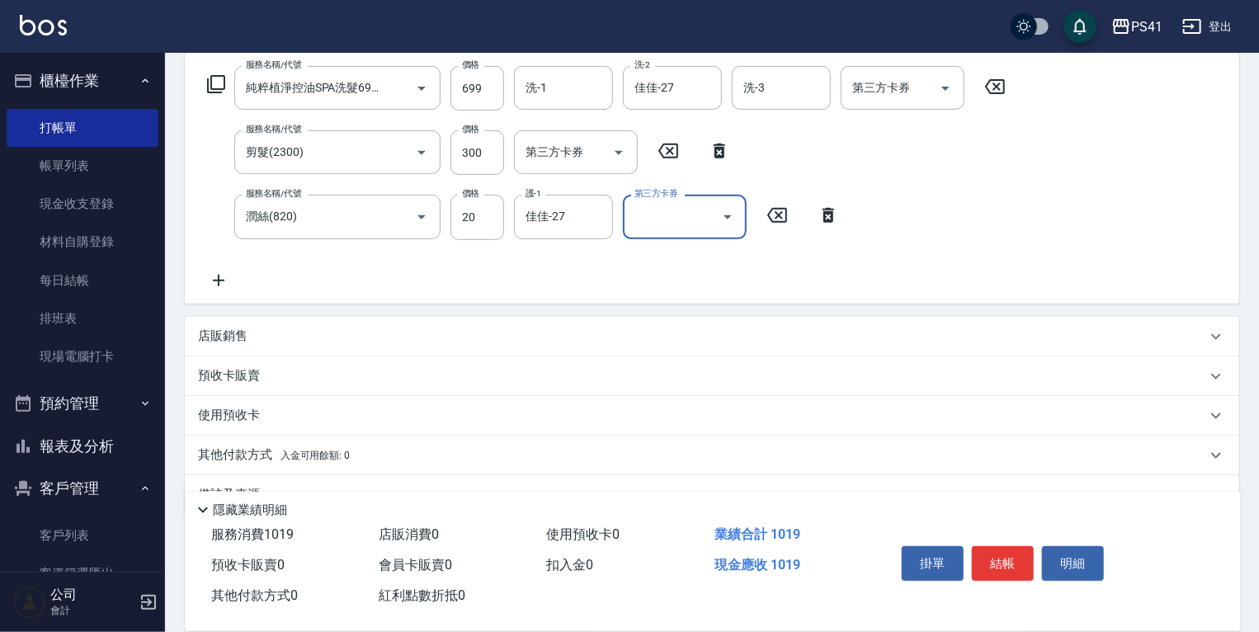
click at [311, 459] on span "入金可用餘額: 0" at bounding box center [315, 456] width 70 height 12
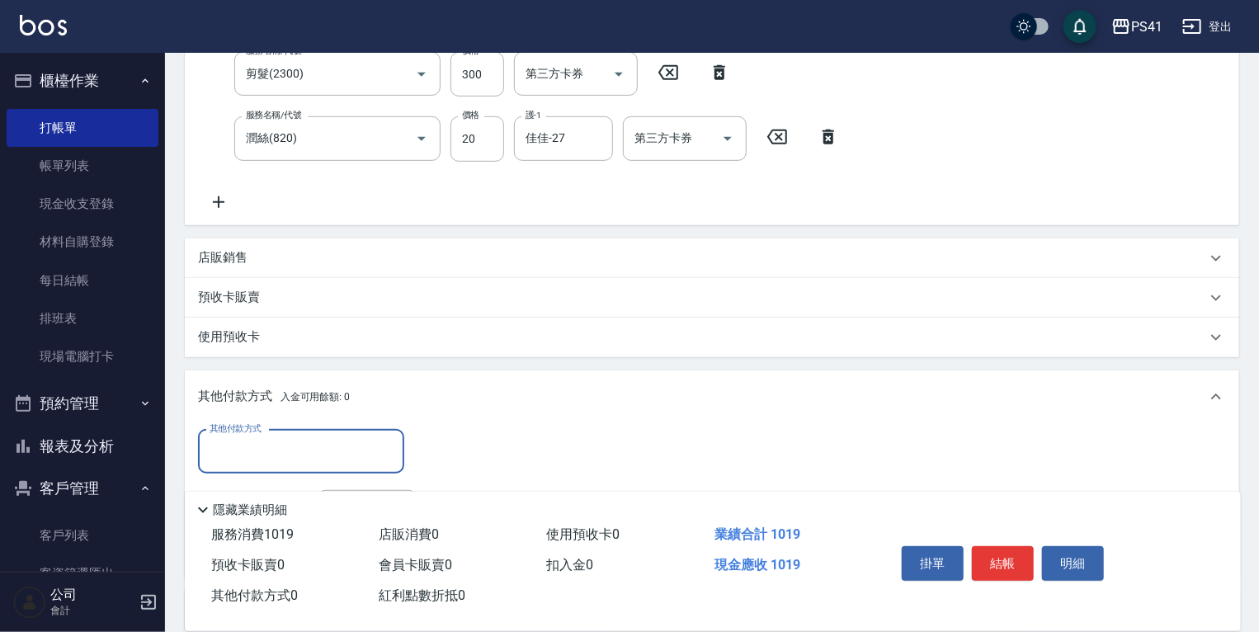
scroll to position [0, 0]
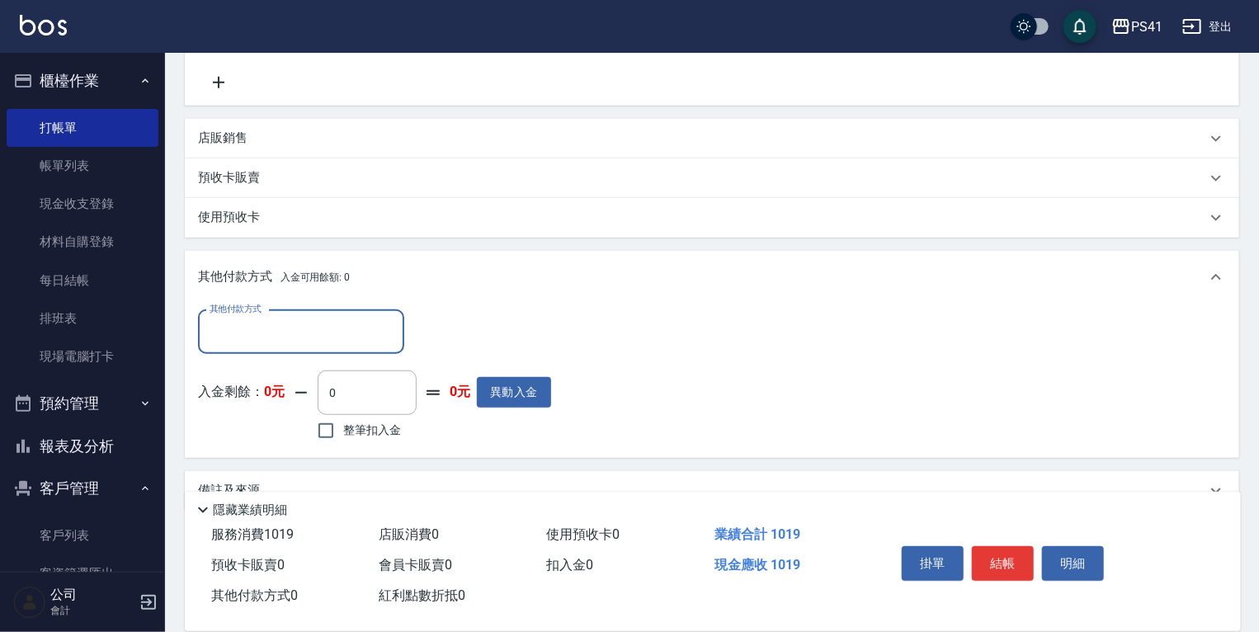
click at [304, 341] on input "其他付款方式" at bounding box center [300, 332] width 191 height 29
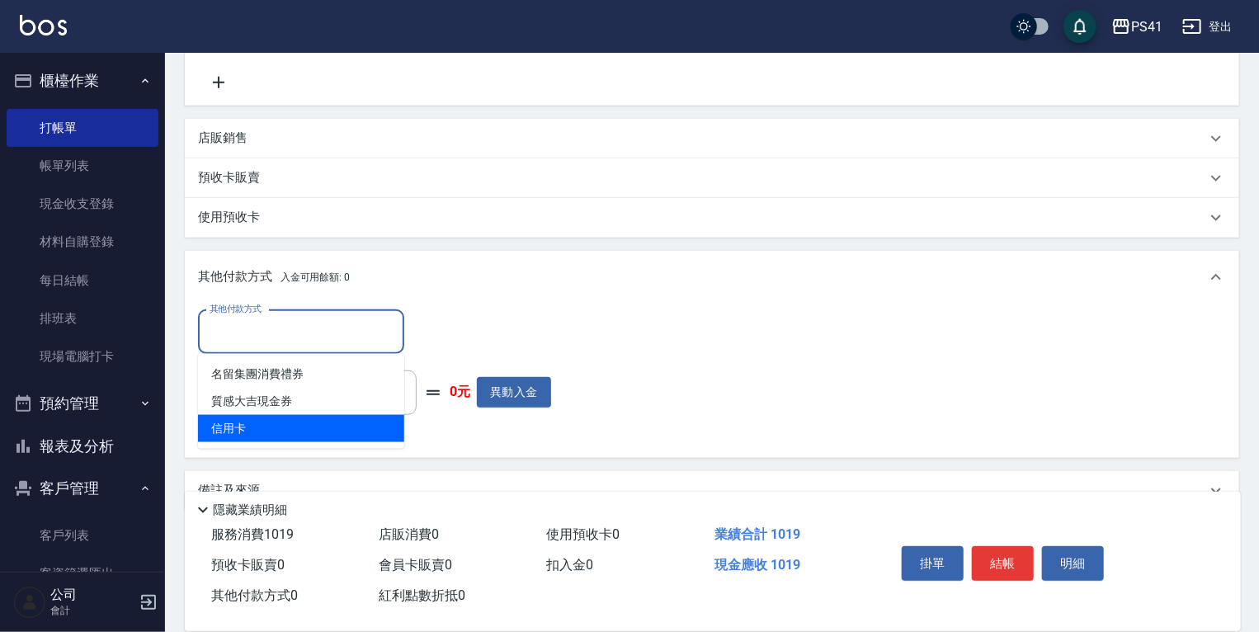
drag, startPoint x: 304, startPoint y: 418, endPoint x: 459, endPoint y: 355, distance: 167.6
click at [304, 419] on span "信用卡" at bounding box center [301, 428] width 206 height 27
type input "信用卡"
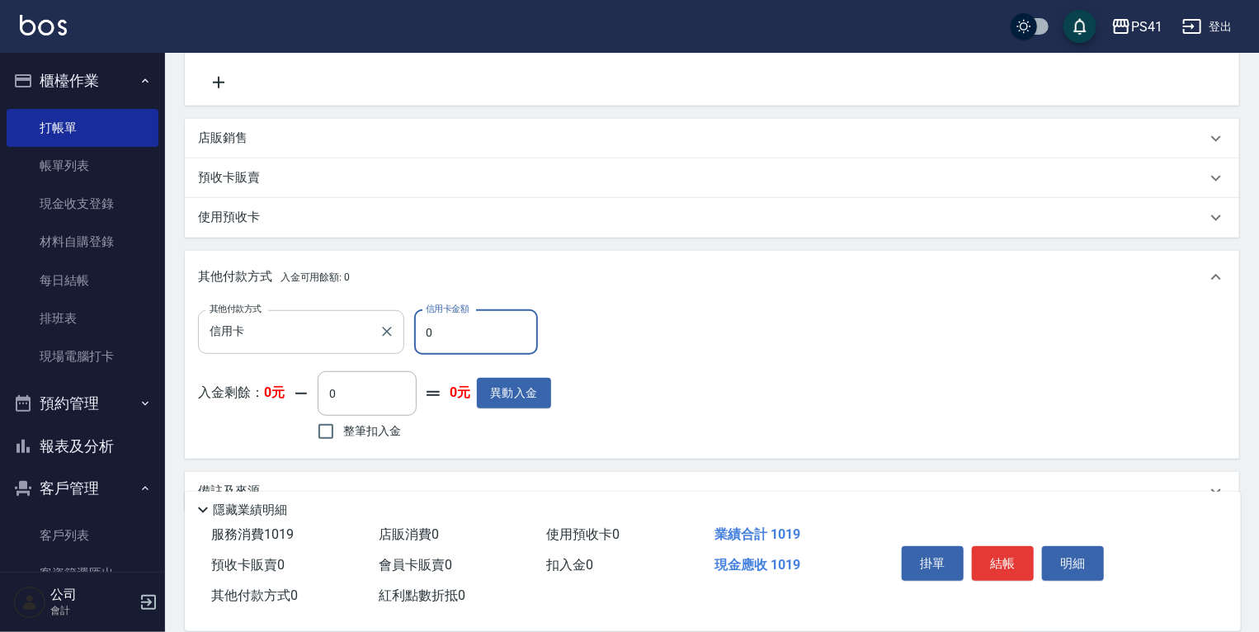
drag, startPoint x: 524, startPoint y: 331, endPoint x: 43, endPoint y: 406, distance: 486.7
click at [243, 340] on div "其他付款方式 信用卡 其他付款方式 信用卡金額 0 信用卡金額" at bounding box center [374, 332] width 353 height 45
type input "1019"
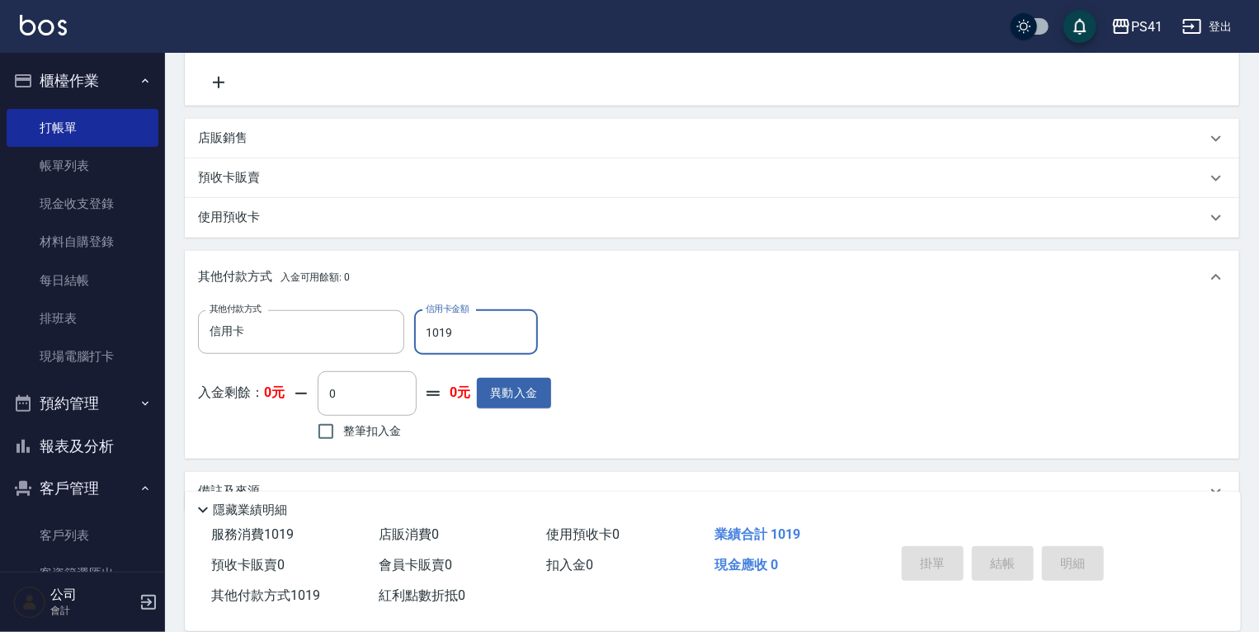
type input "[DATE] 18:37"
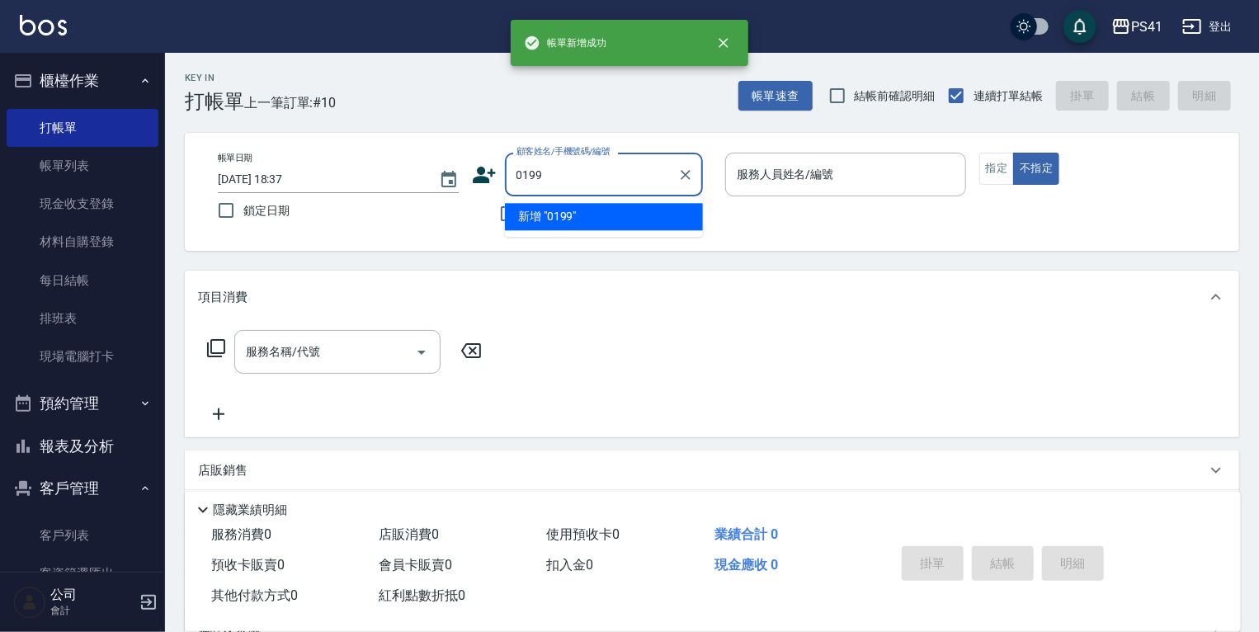
type input "0199"
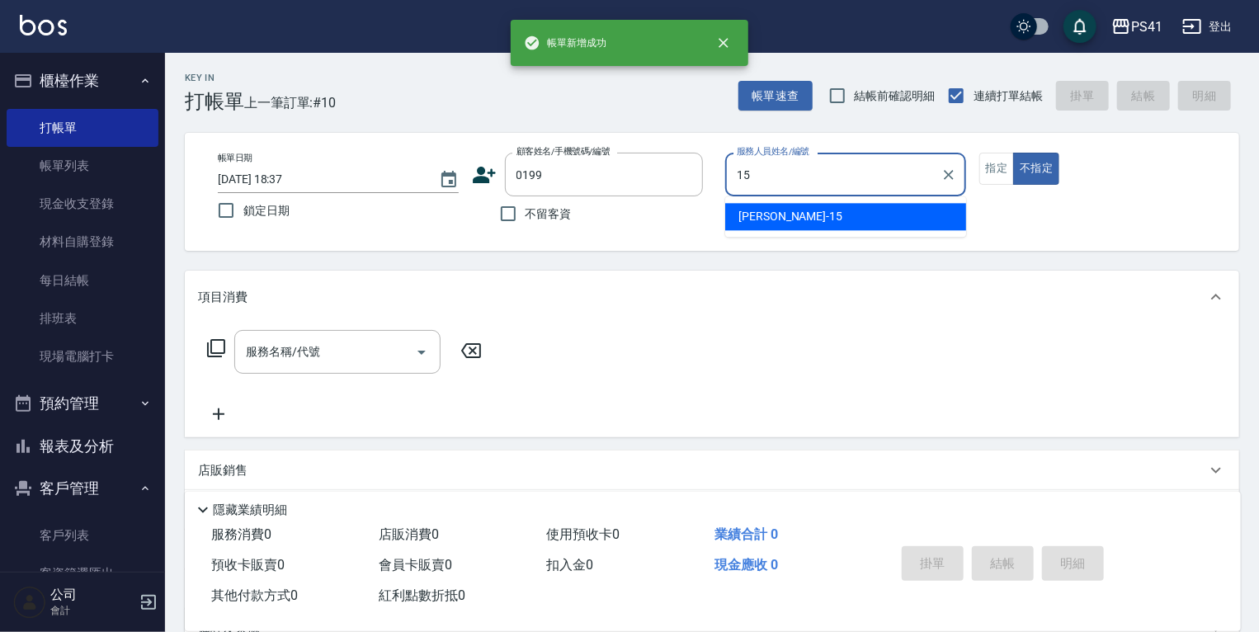
type input "[PERSON_NAME]-15"
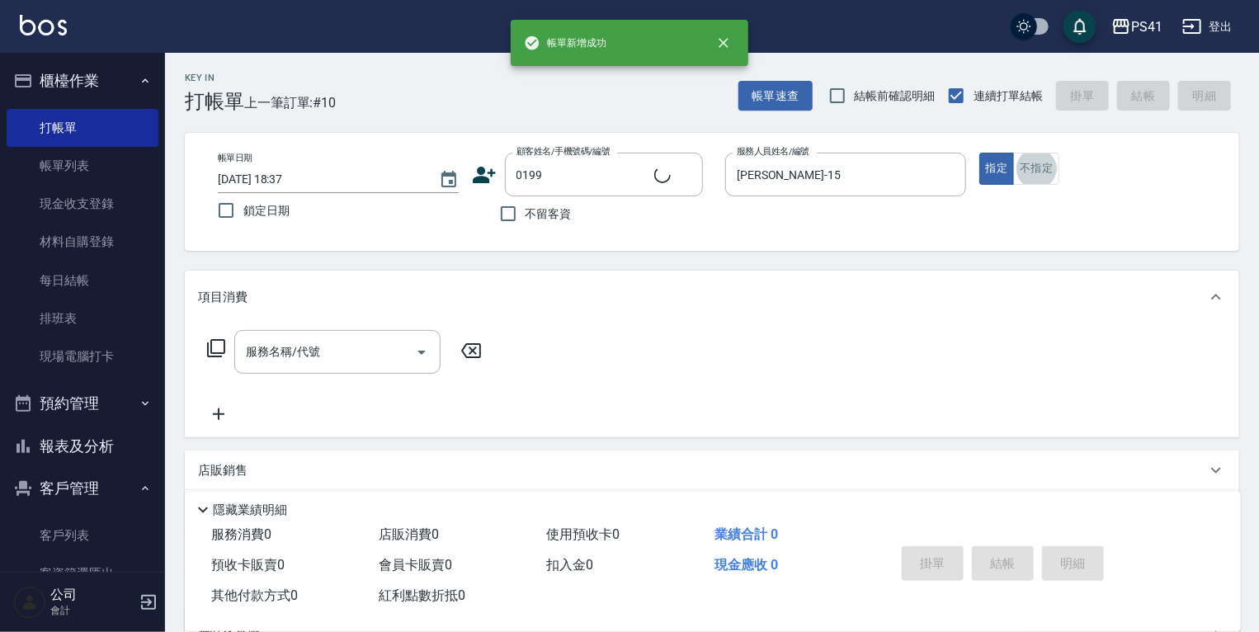
type input "[PERSON_NAME]/0981126527/0199"
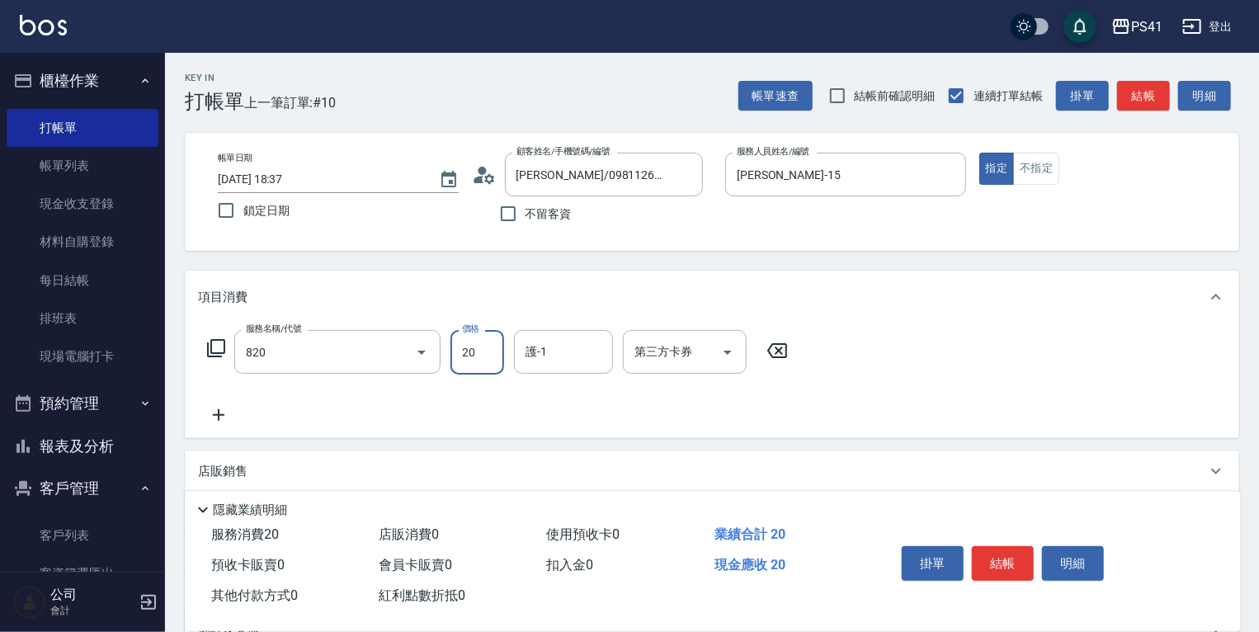
type input "潤絲(820)"
type input "200"
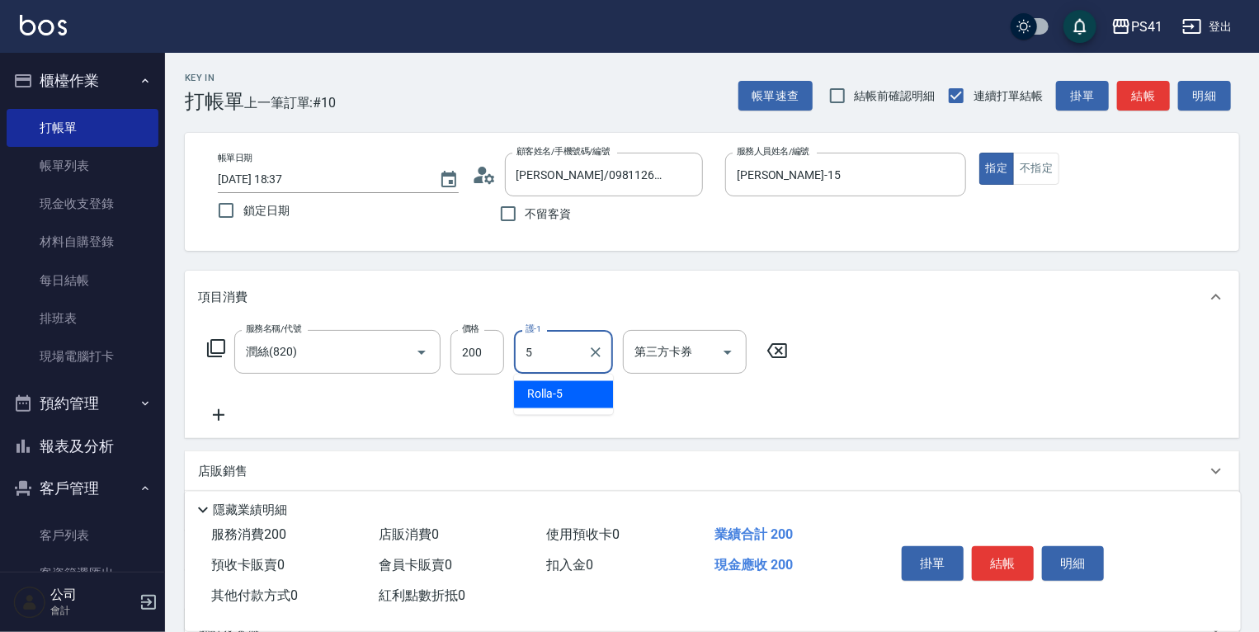
type input "Rolla-5"
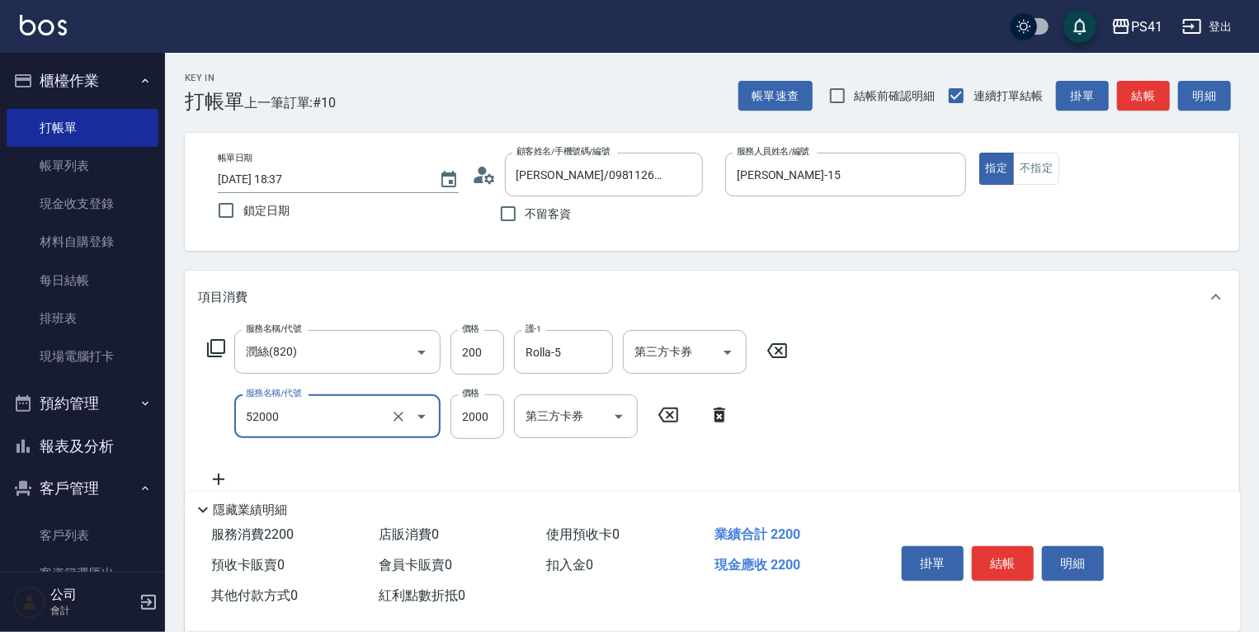
type input "原價1501~2000護髮(52000)"
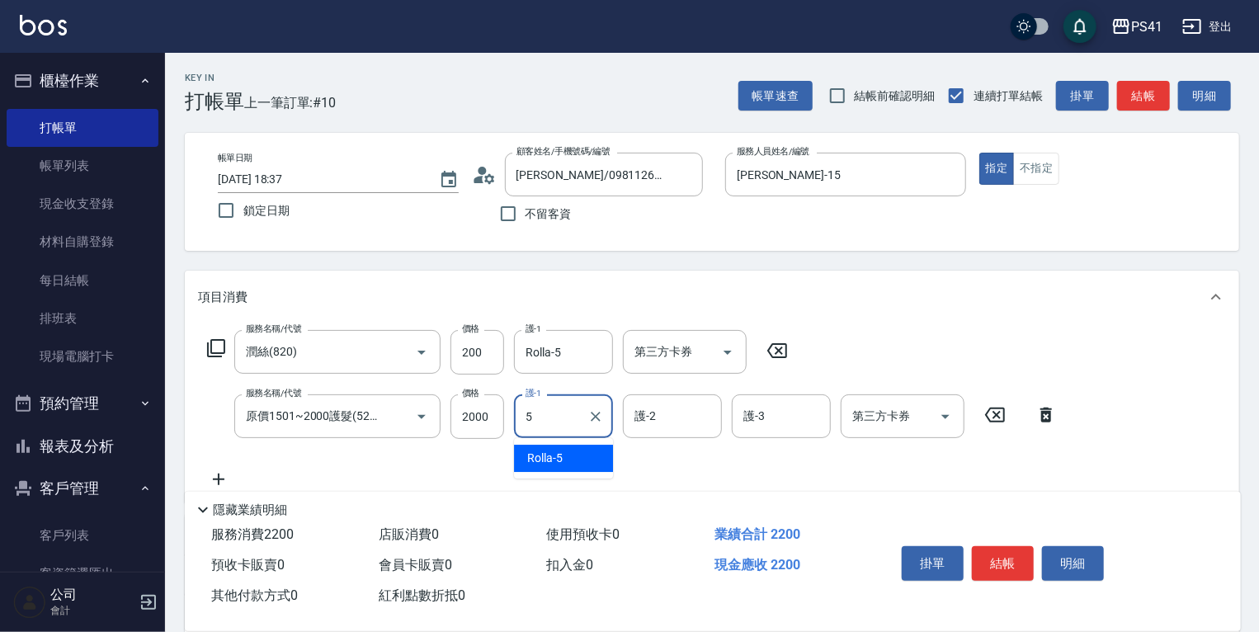
type input "Rolla-5"
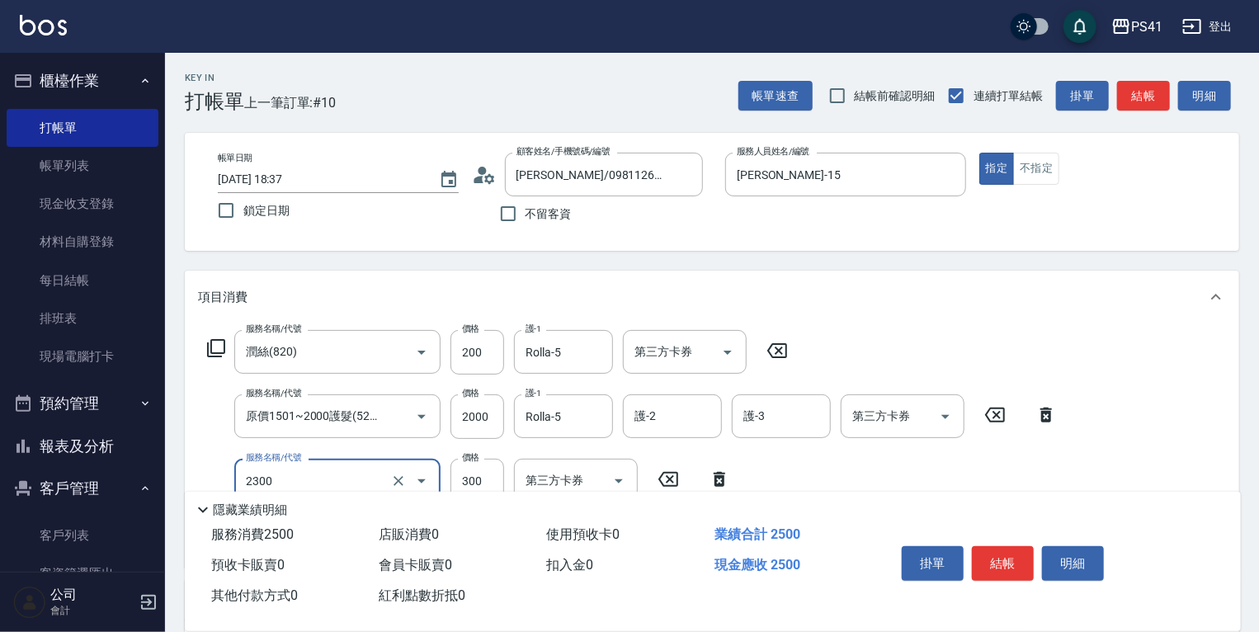
type input "剪髮(2300)"
click at [393, 419] on icon "Clear" at bounding box center [398, 416] width 16 height 16
type input "原價1501~2000護髮(52000)"
click at [396, 417] on icon "Clear" at bounding box center [398, 416] width 16 height 16
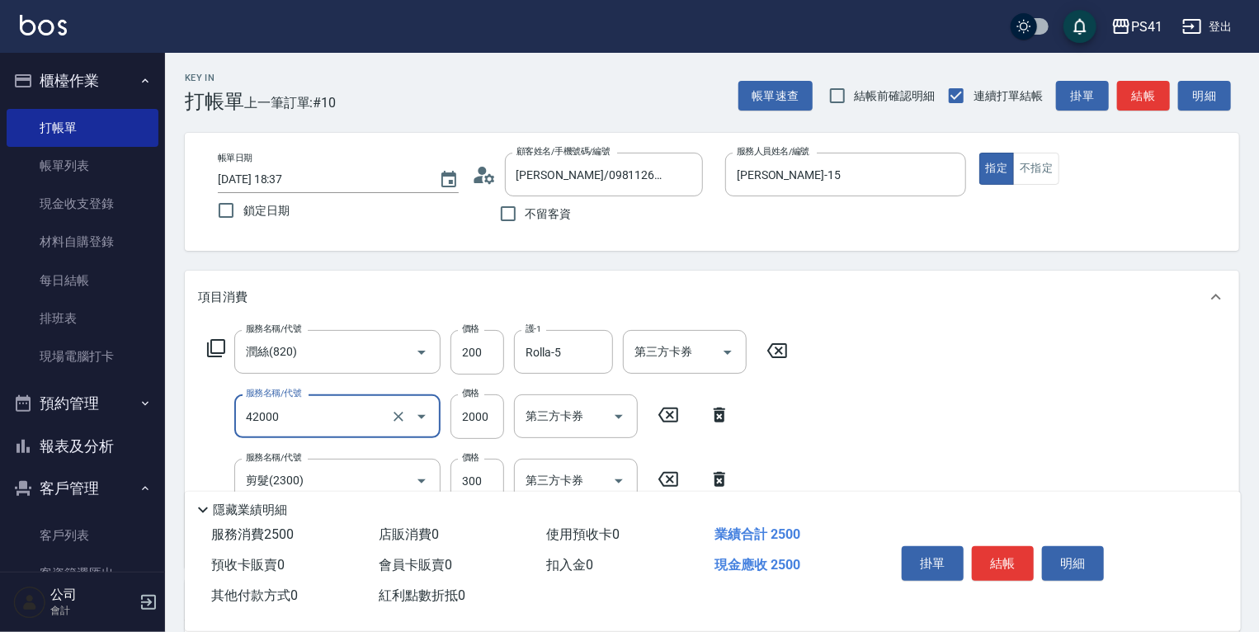
type input "2000以上染髮(42000)"
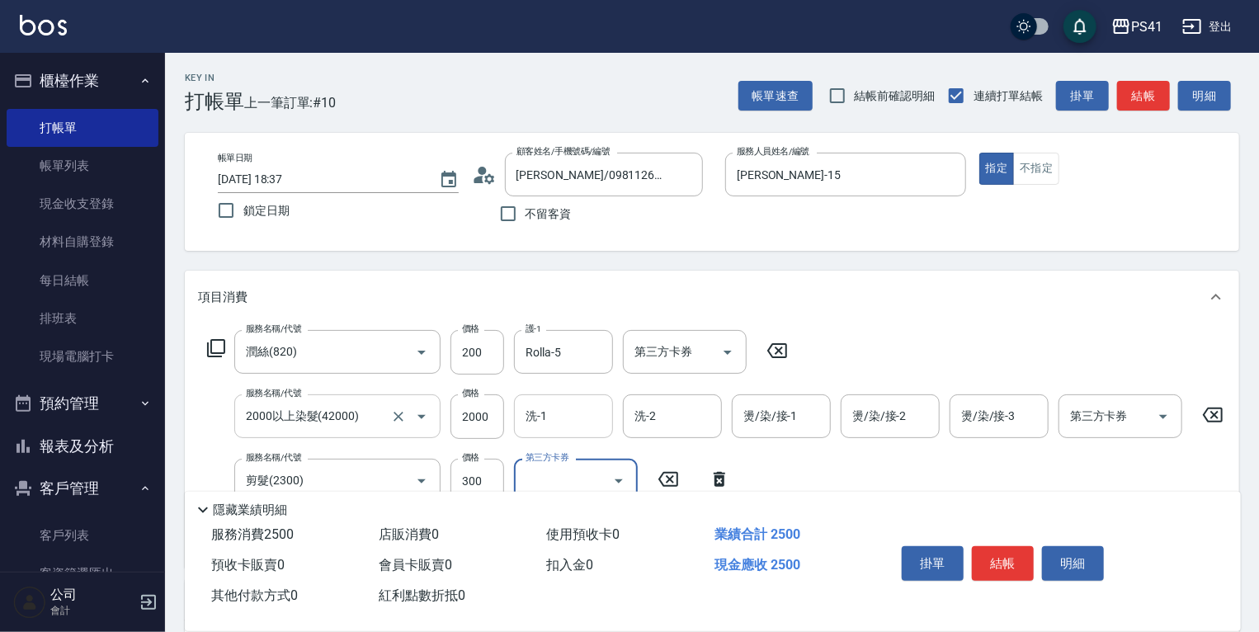
click at [542, 418] on input "洗-1" at bounding box center [563, 416] width 84 height 29
type input "Rolla-5"
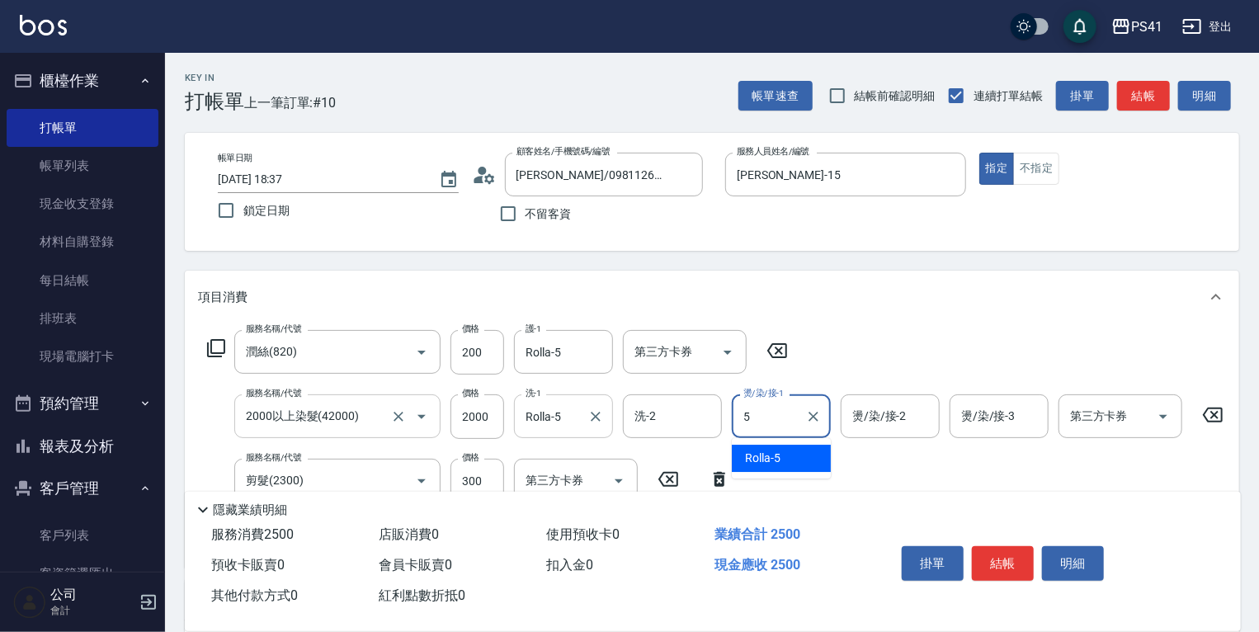
type input "Rolla-5"
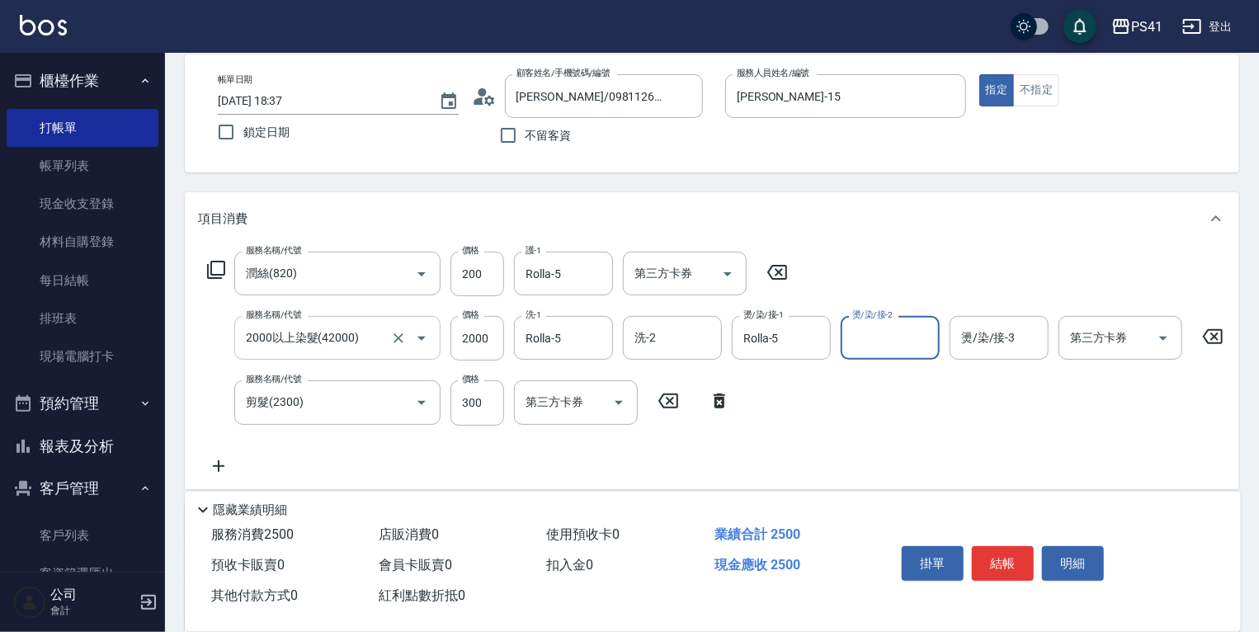
scroll to position [198, 0]
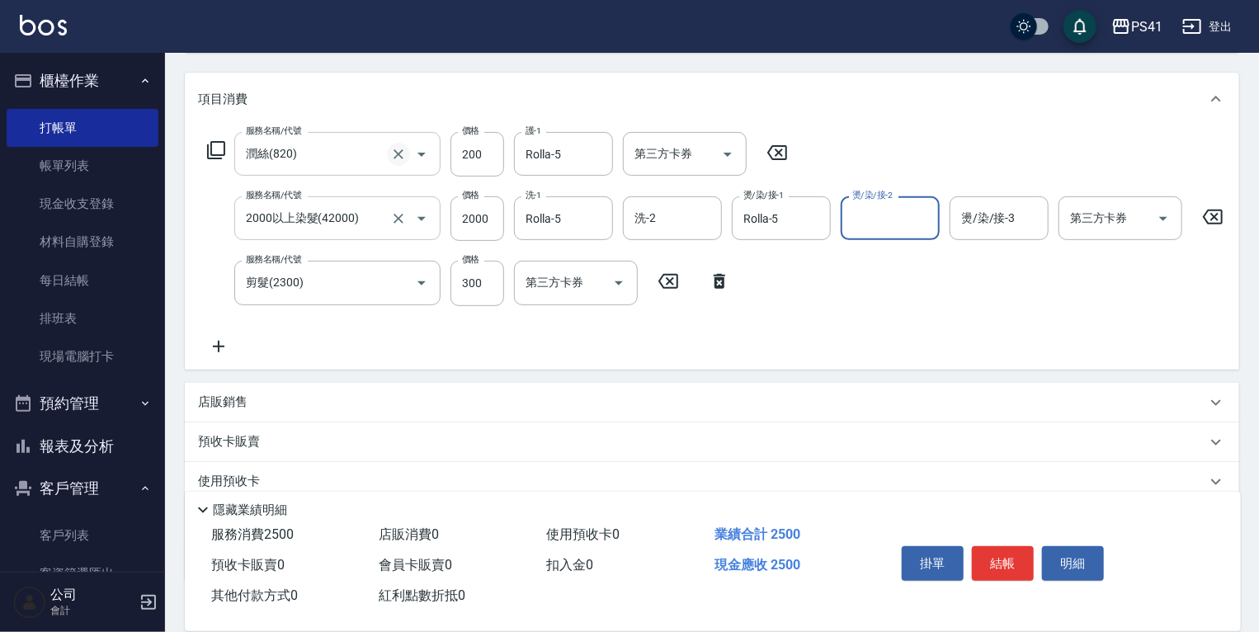
click at [393, 153] on icon "Clear" at bounding box center [398, 154] width 16 height 16
type input "潤絲(820)"
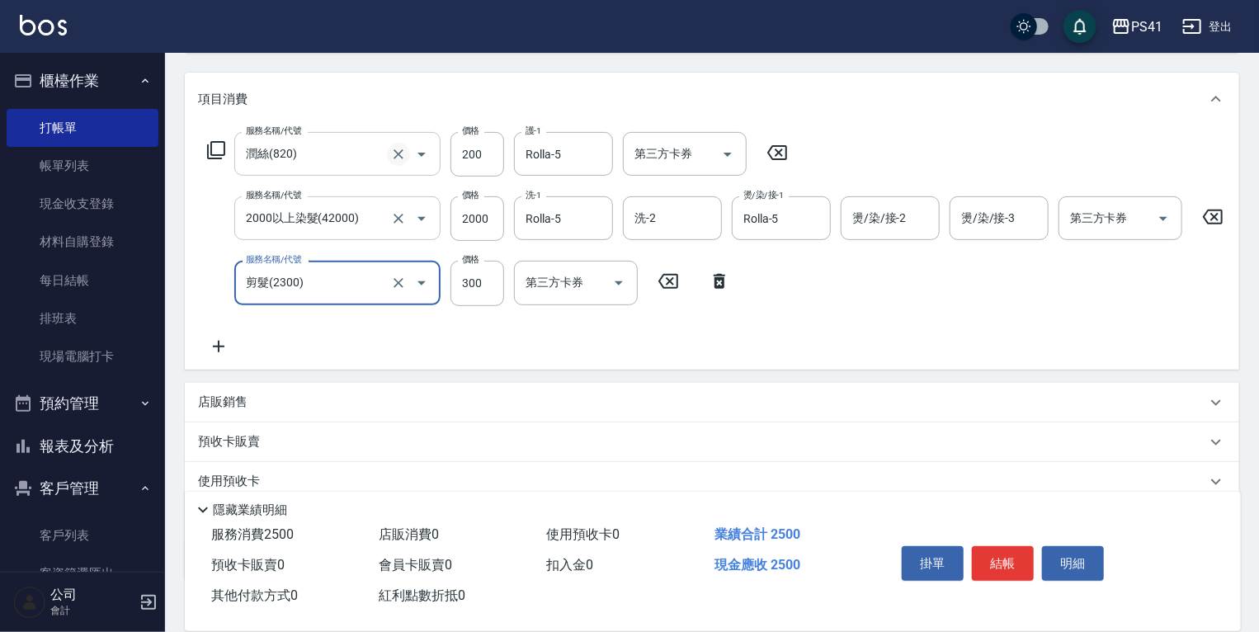
click at [394, 153] on icon "Clear" at bounding box center [398, 154] width 16 height 16
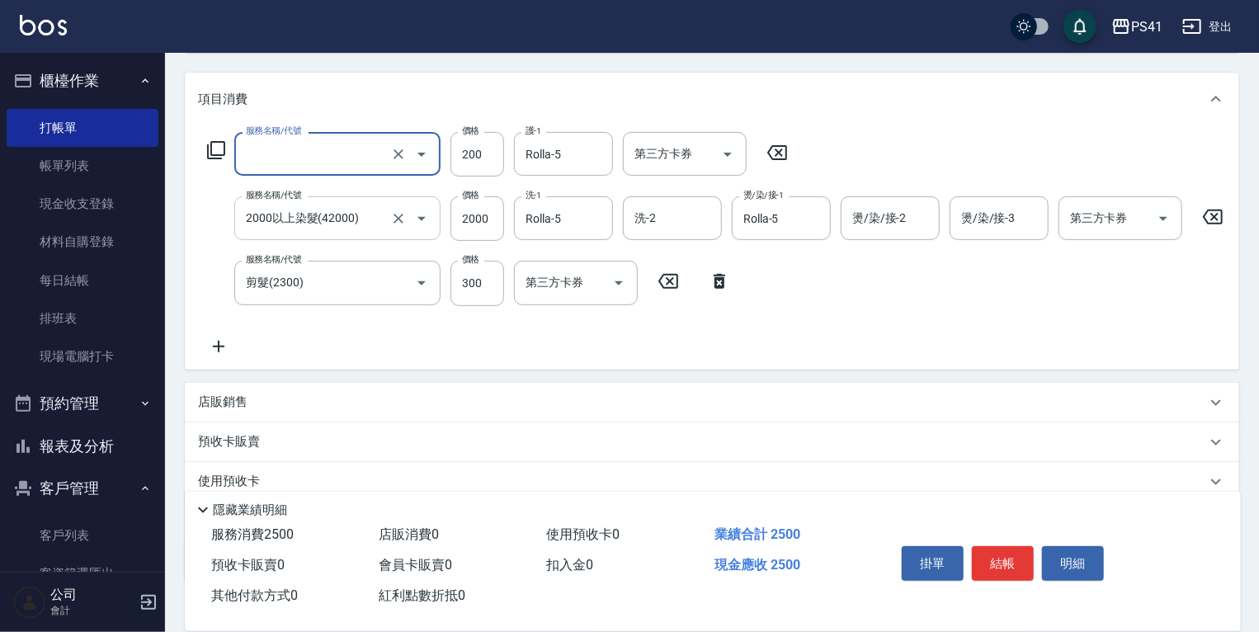
type input "潤絲(820)"
click at [777, 154] on icon at bounding box center [777, 152] width 20 height 15
type input "原價1501~2000護髮(52000)"
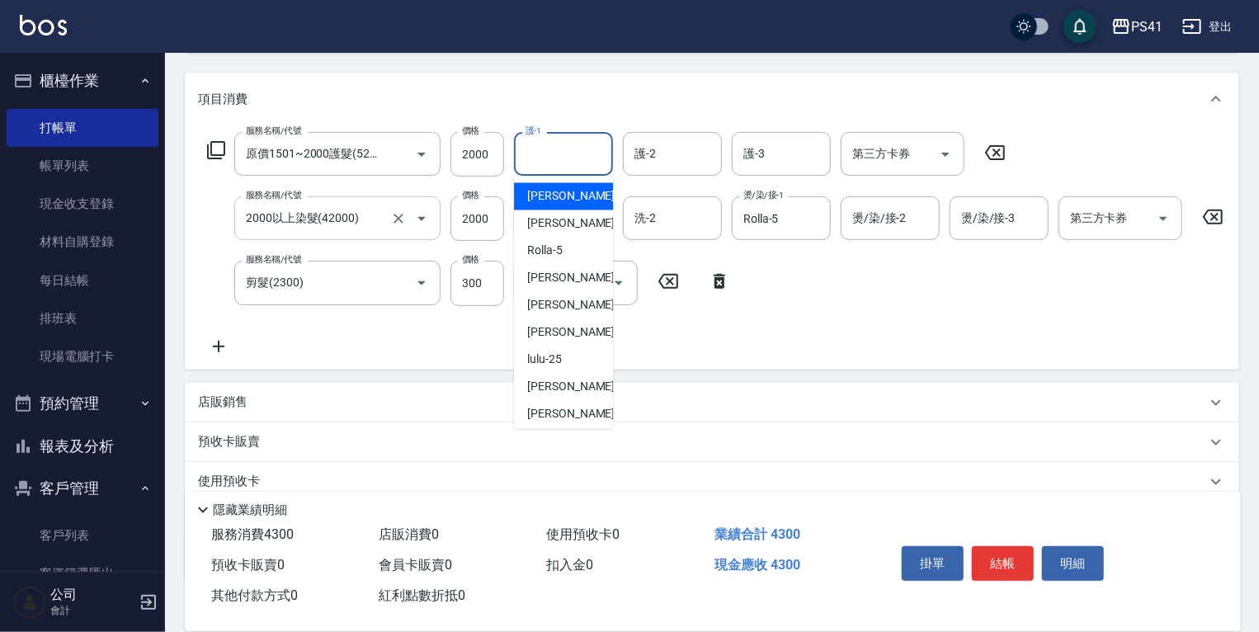
click at [556, 144] on input "護-1" at bounding box center [563, 153] width 84 height 29
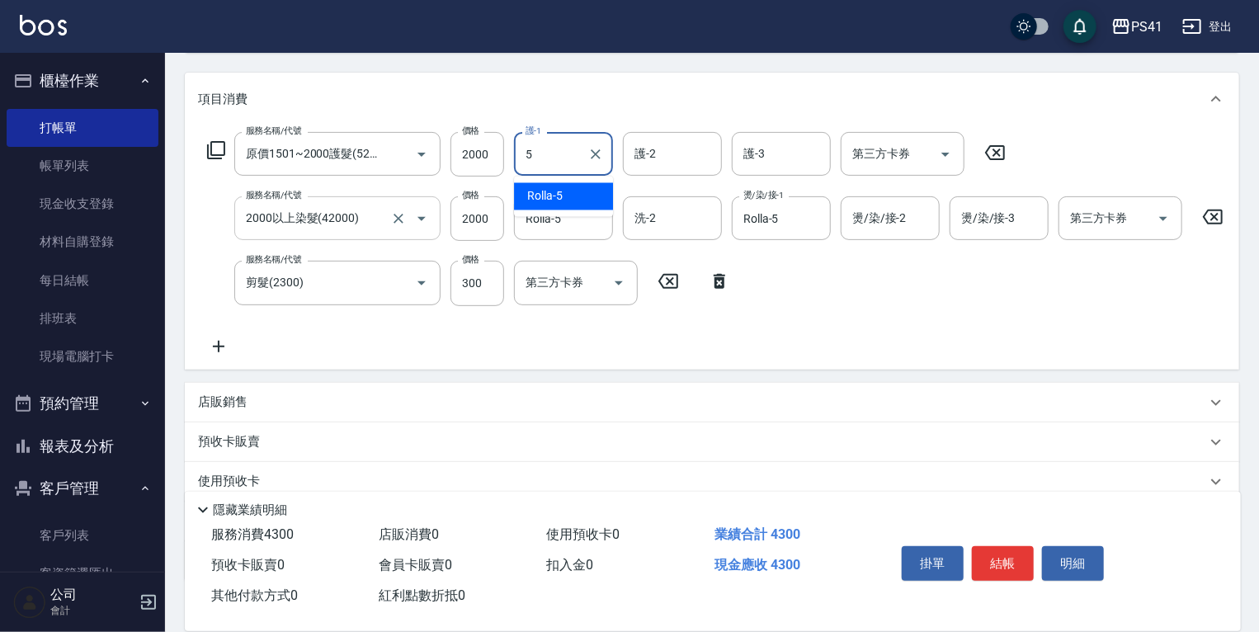
type input "Rolla-5"
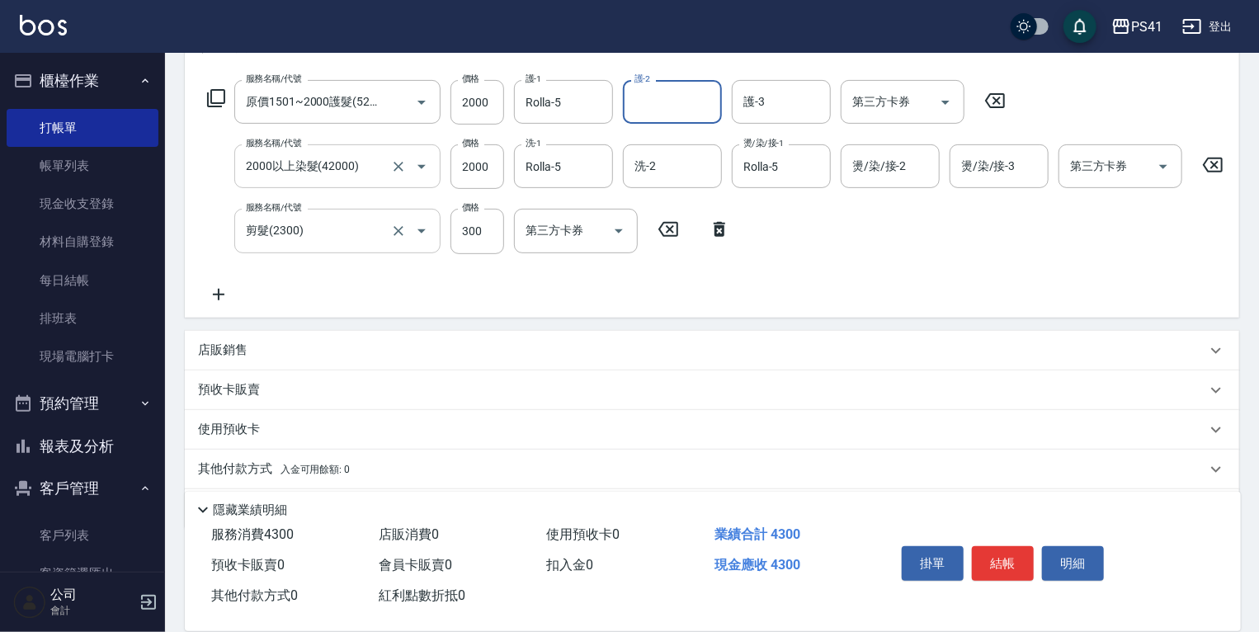
scroll to position [313, 0]
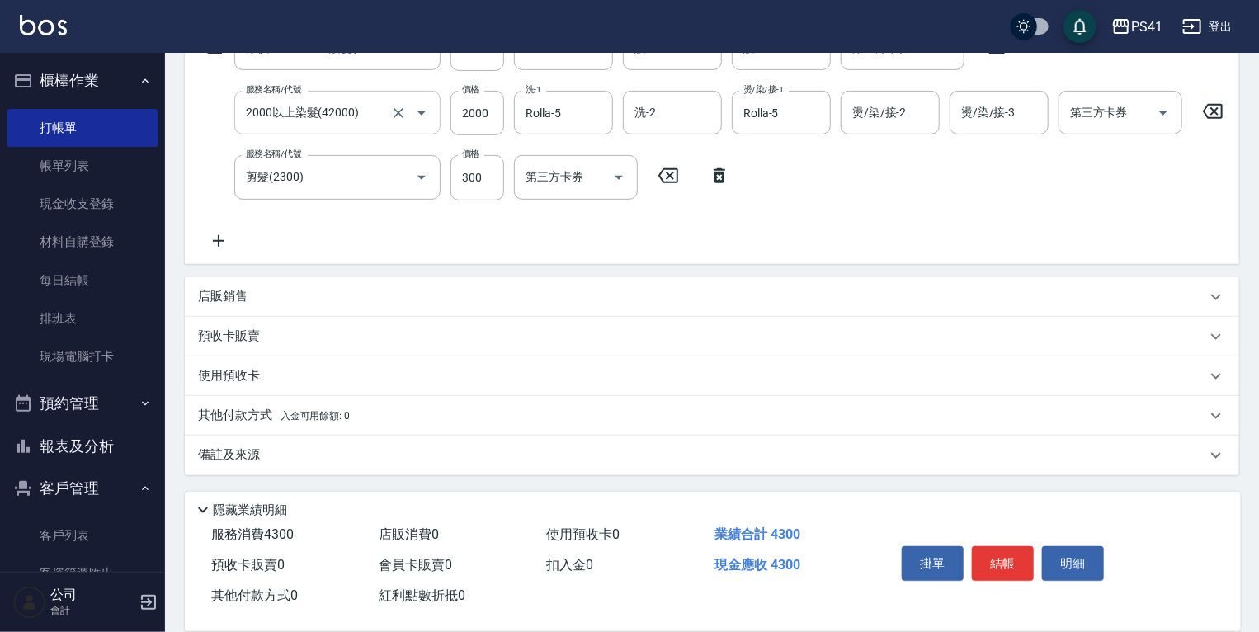
click at [299, 413] on span "入金可用餘額: 0" at bounding box center [315, 416] width 70 height 12
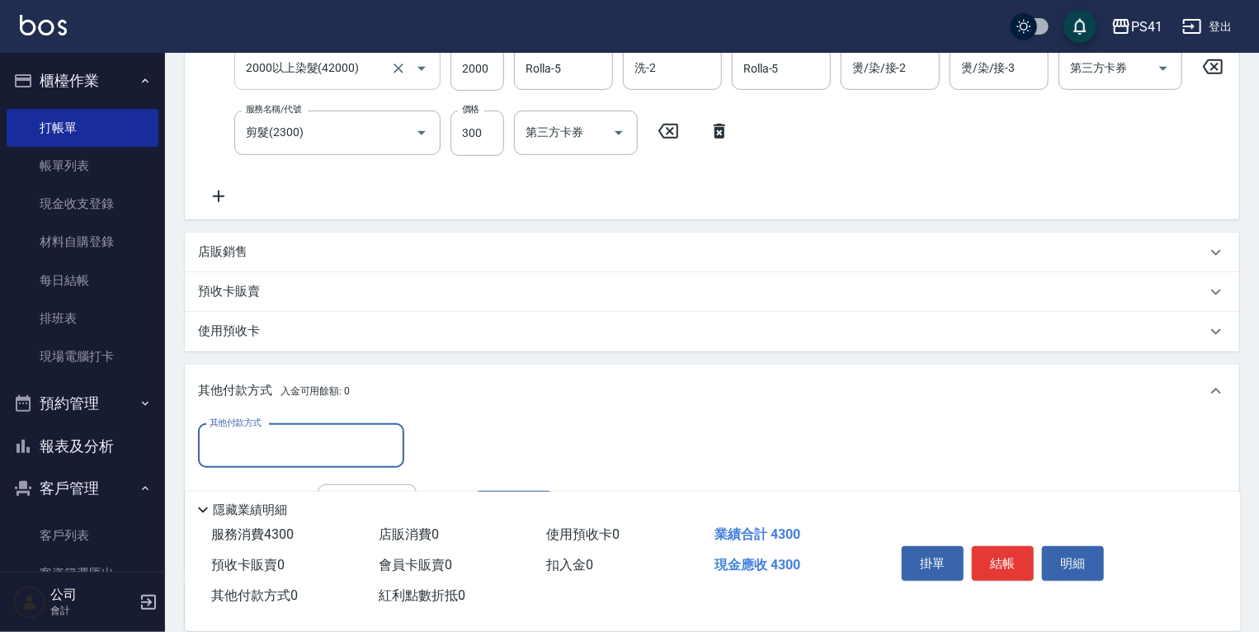
scroll to position [452, 0]
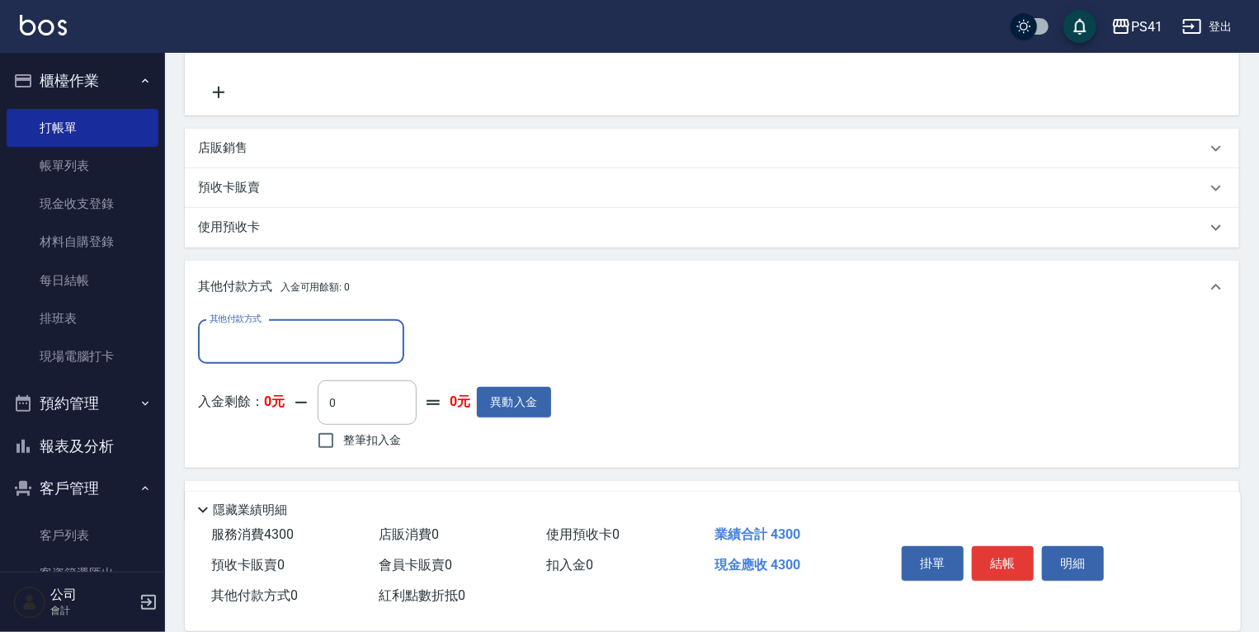
click at [294, 346] on input "其他付款方式" at bounding box center [300, 341] width 191 height 29
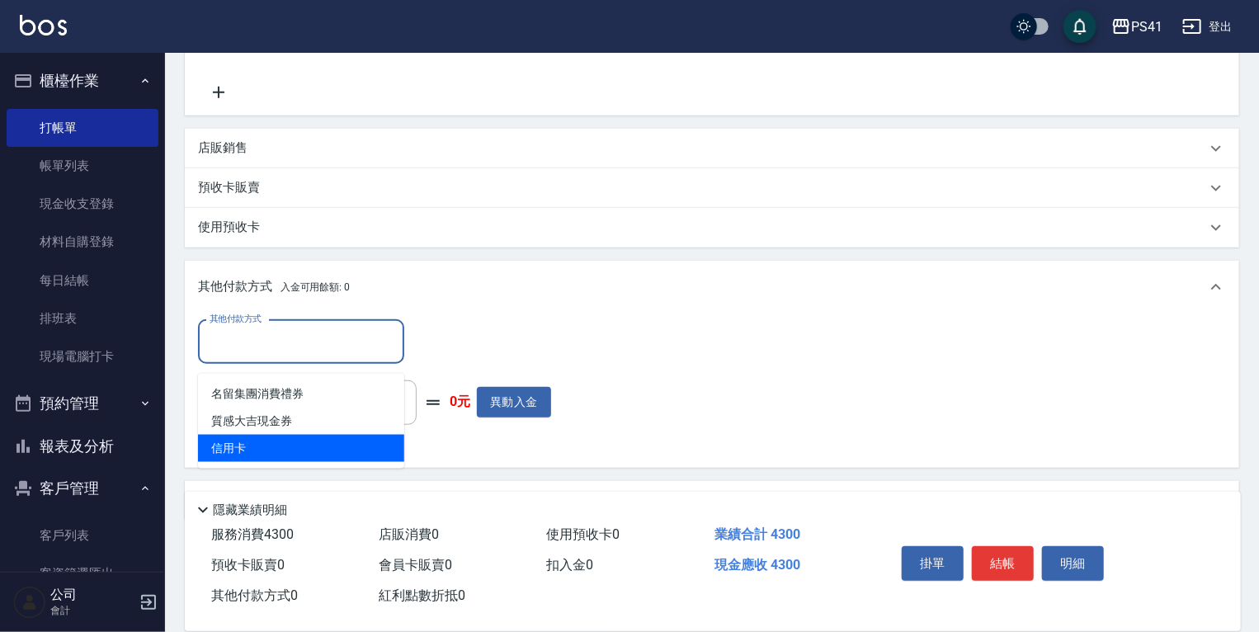
click at [282, 437] on span "信用卡" at bounding box center [301, 448] width 206 height 27
type input "信用卡"
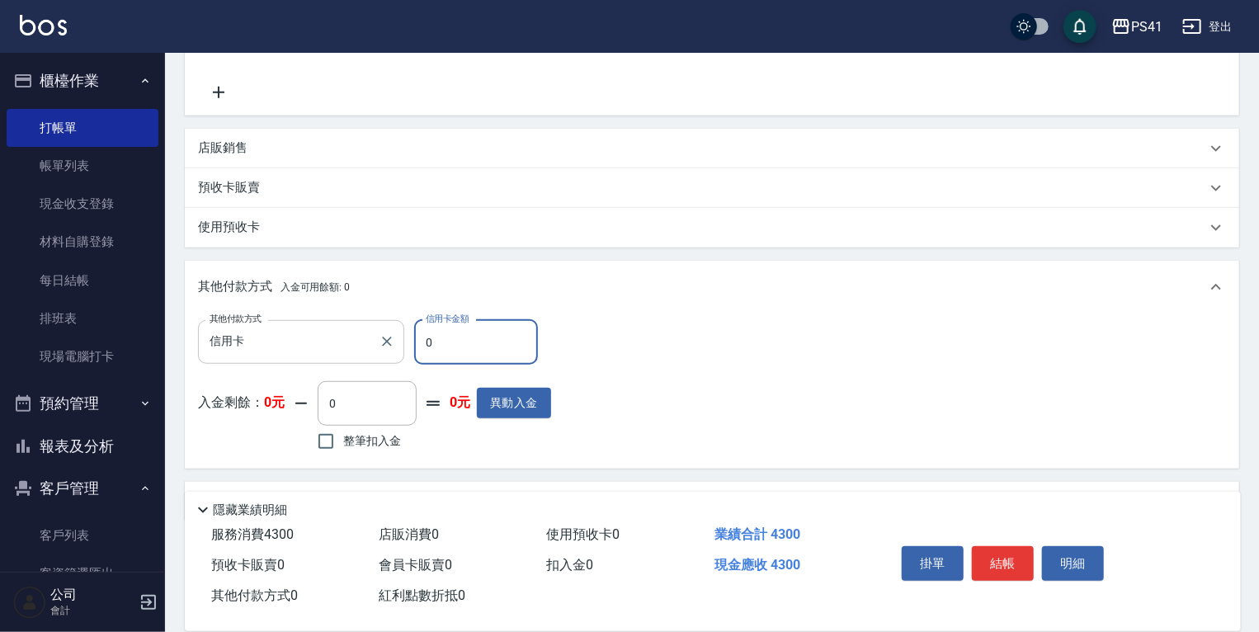
drag, startPoint x: 444, startPoint y: 360, endPoint x: 294, endPoint y: 360, distance: 149.3
click at [355, 360] on div "其他付款方式 信用卡 其他付款方式 信用卡金額 0 信用卡金額" at bounding box center [374, 342] width 353 height 45
type input "4300"
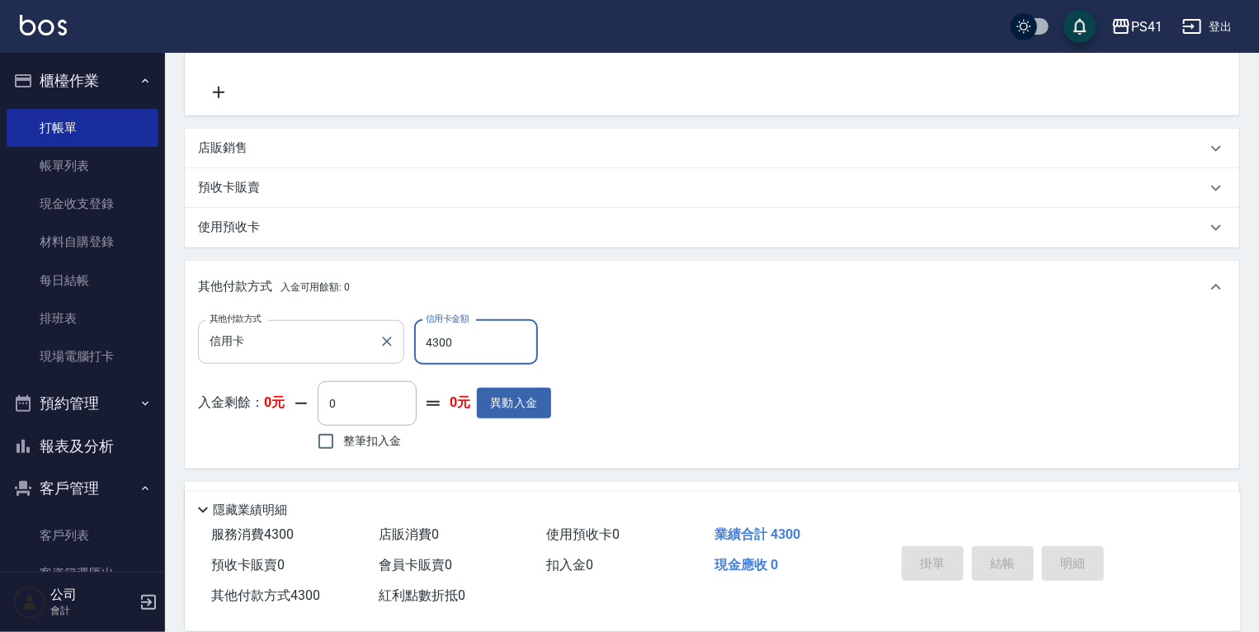
type input "[DATE] 18:38"
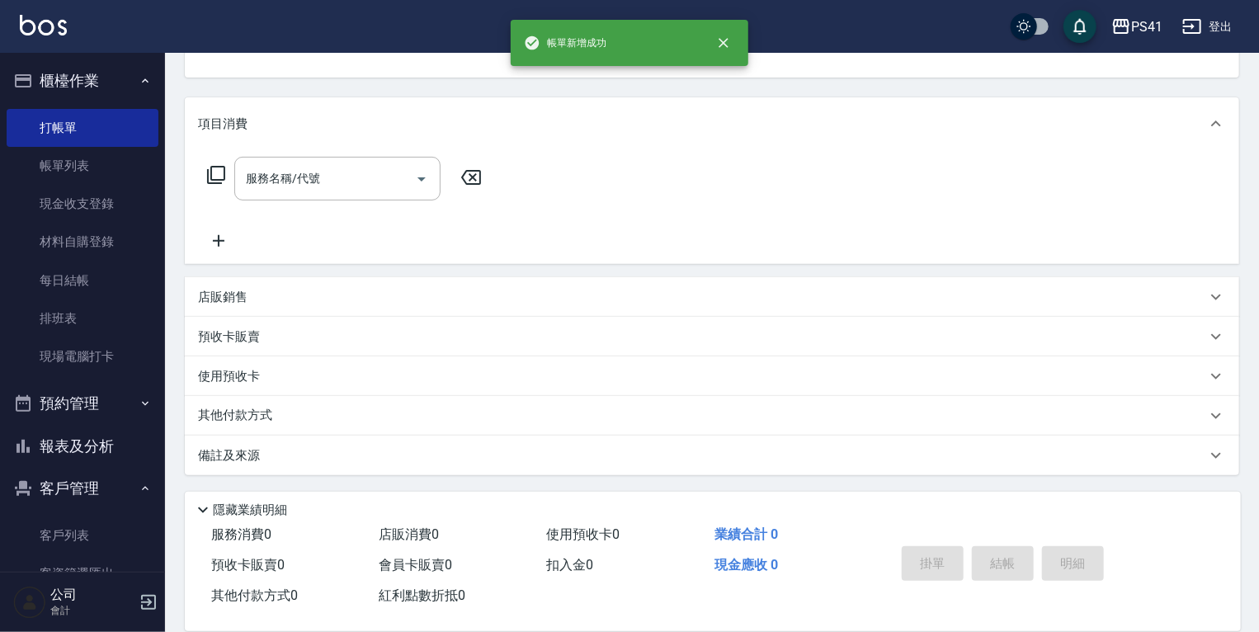
scroll to position [0, 0]
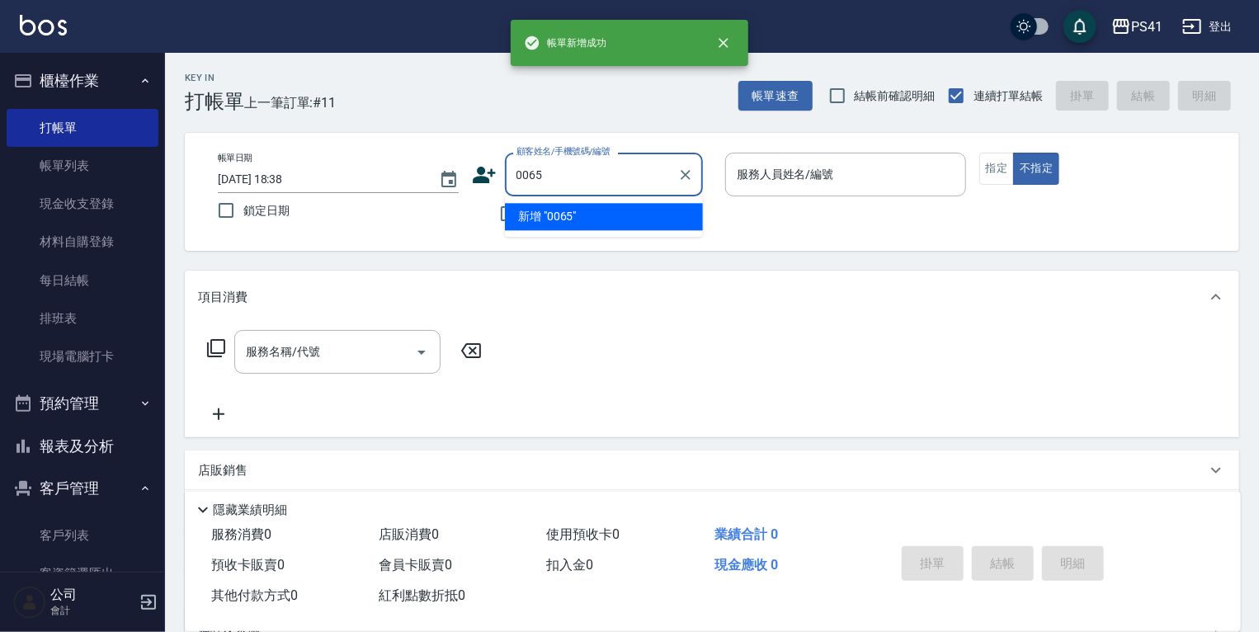
type input "0065"
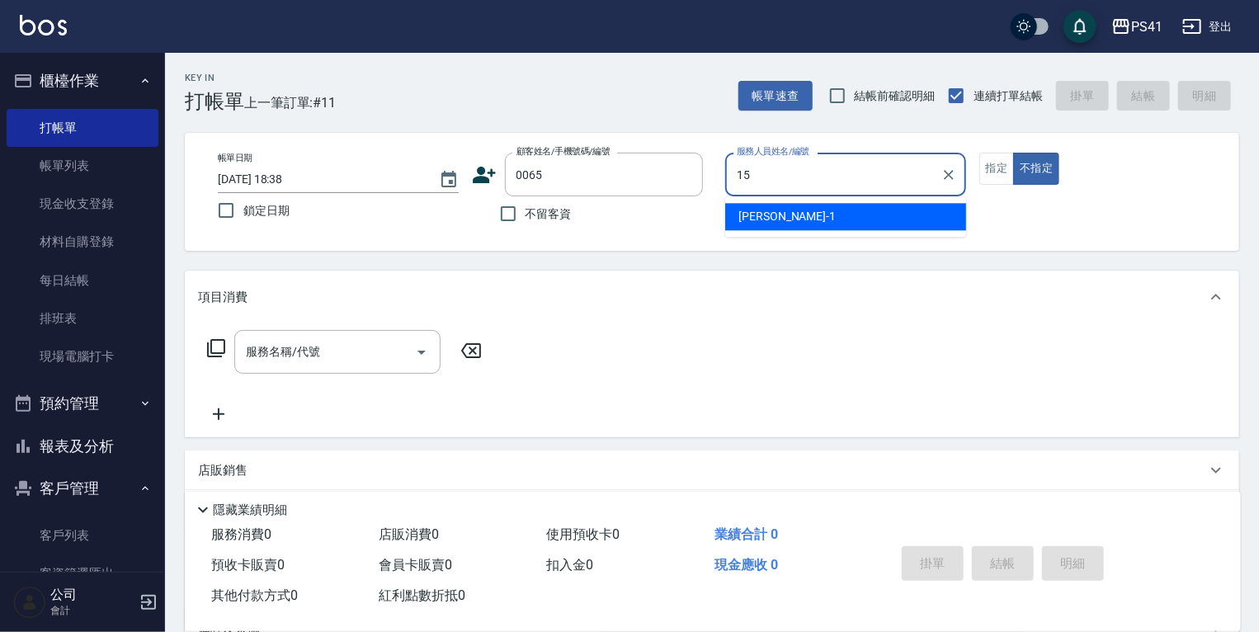
type input "[PERSON_NAME]-15"
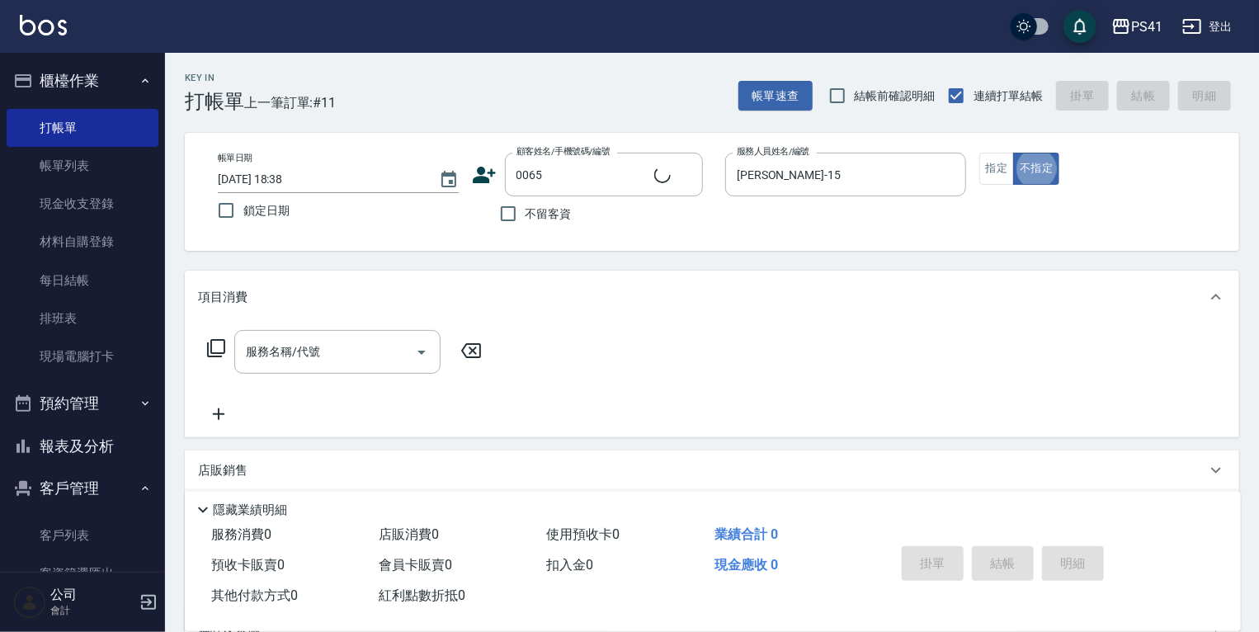
type input "留[PERSON_NAME]/0939888665/0065"
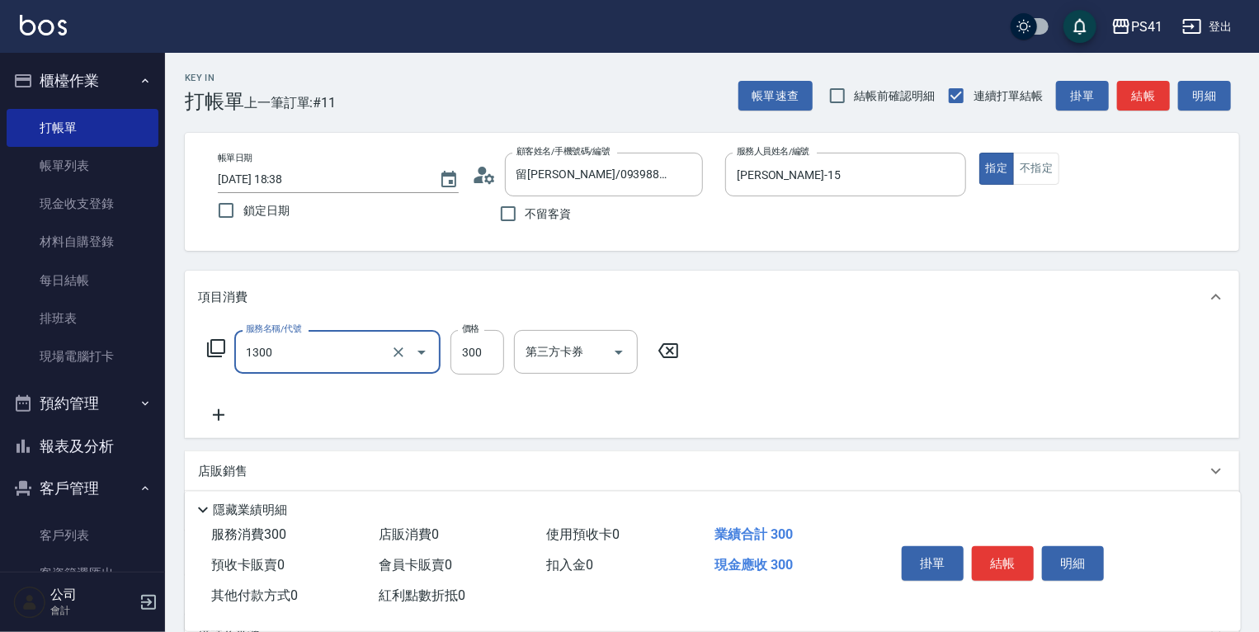
type input "洗髮300(1300)"
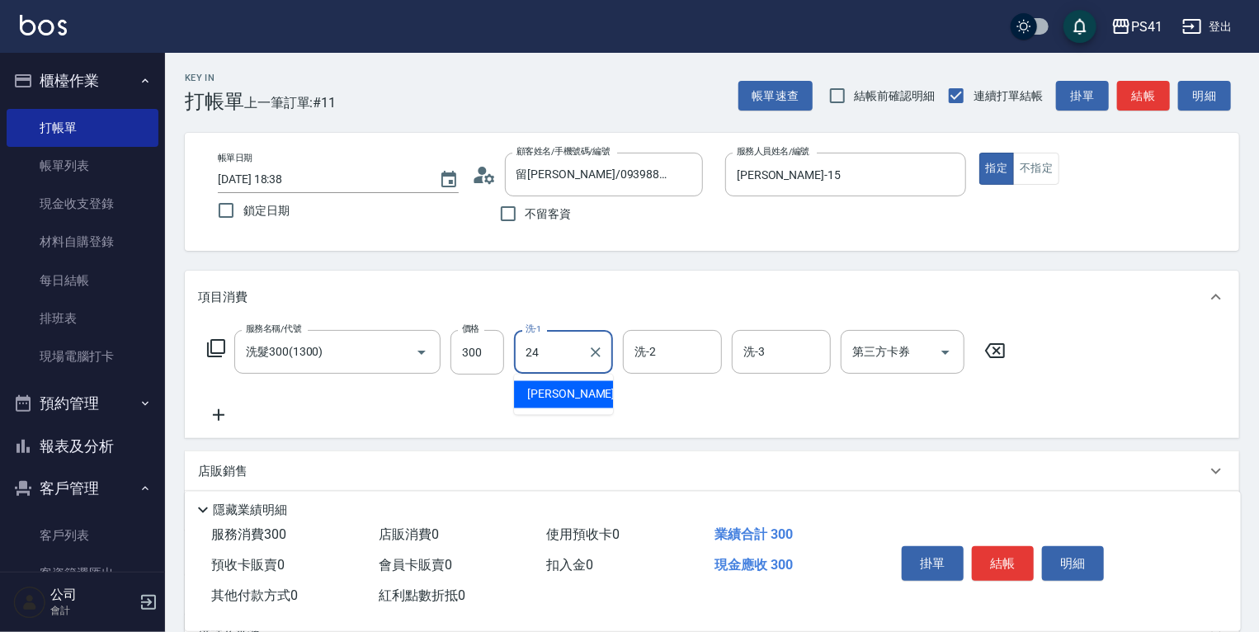
type input "小涵-24"
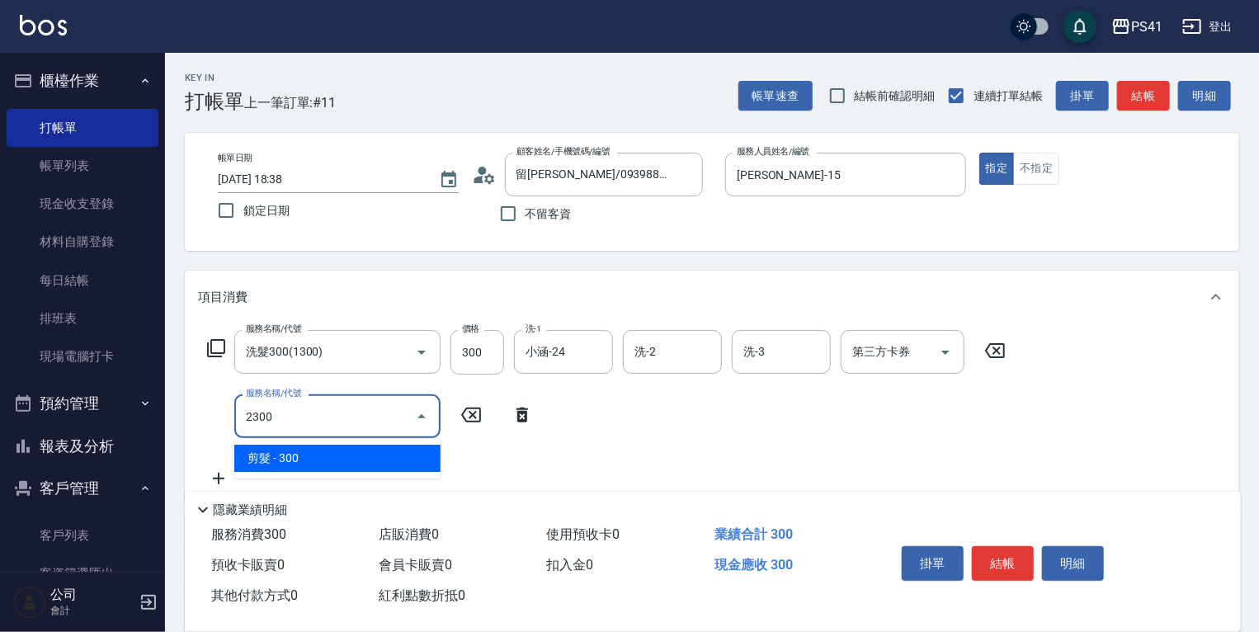
type input "剪髮(2300)"
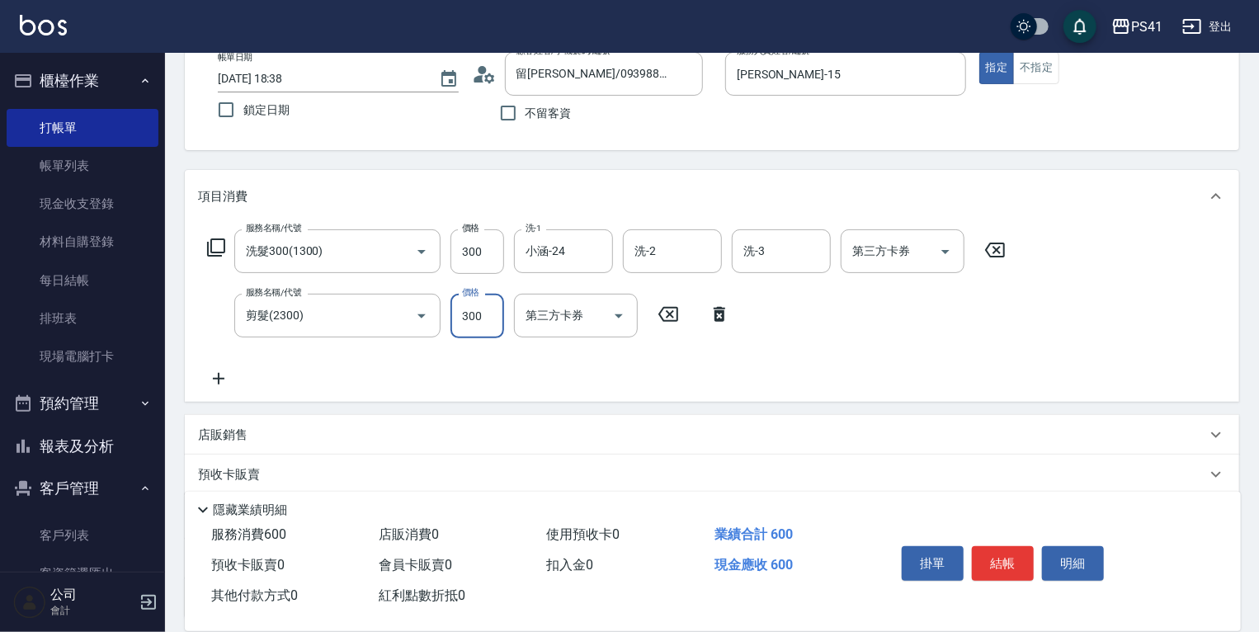
scroll to position [242, 0]
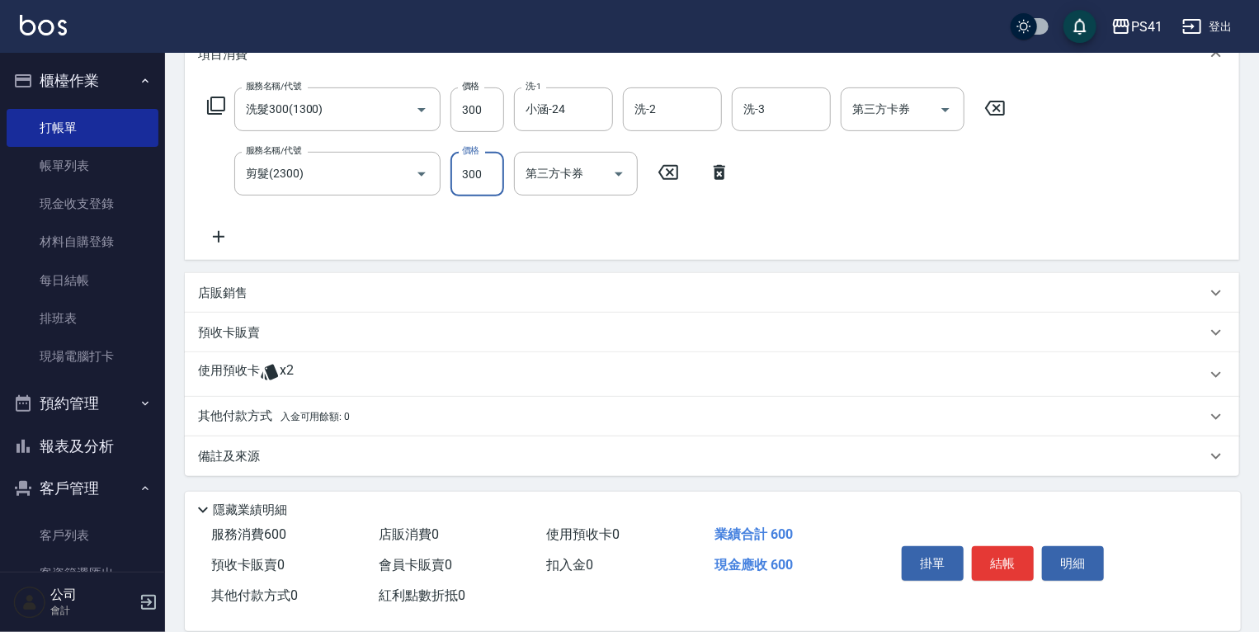
click at [284, 363] on span "x2" at bounding box center [287, 374] width 14 height 25
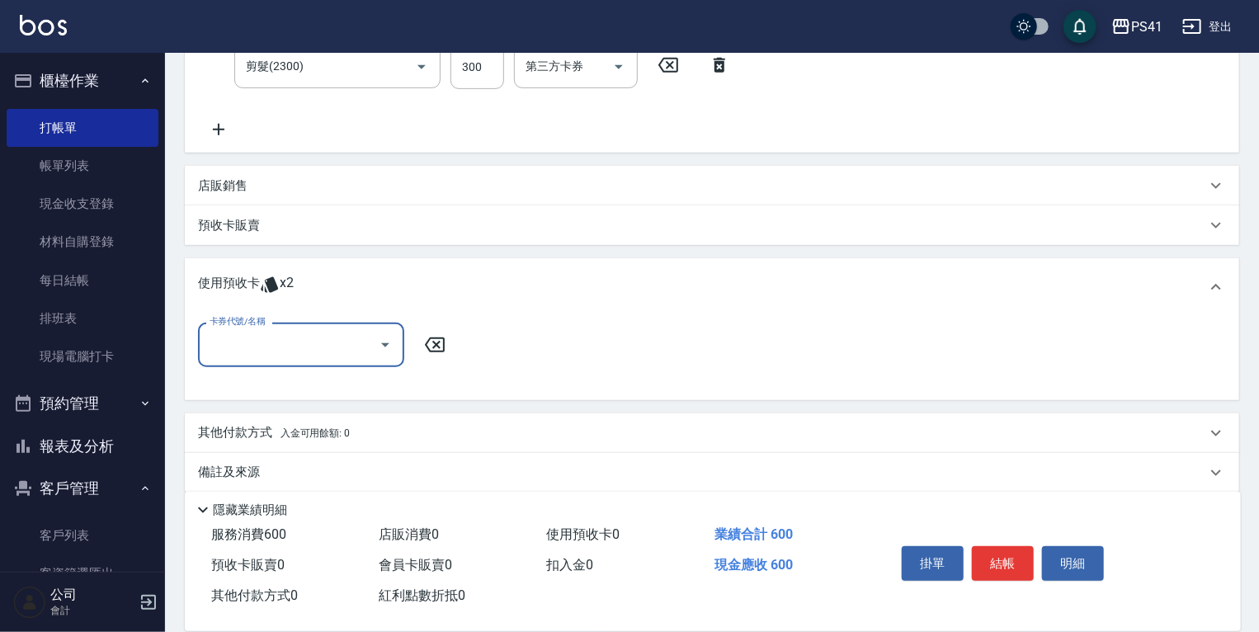
scroll to position [356, 0]
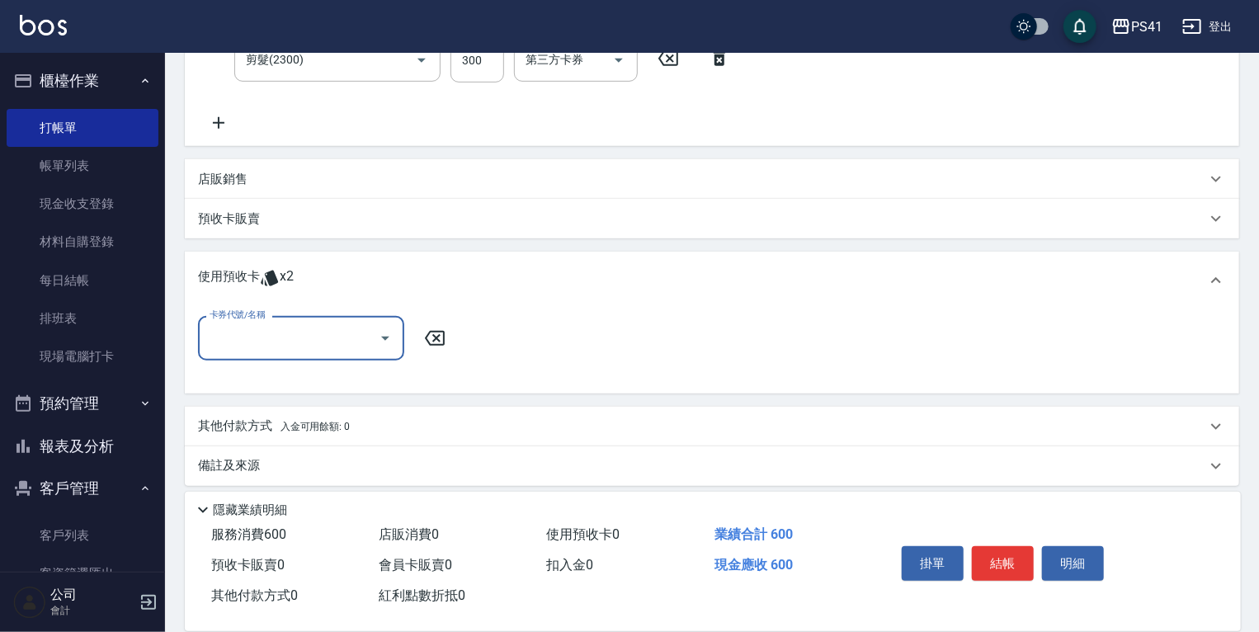
click at [284, 343] on input "卡券代號/名稱" at bounding box center [288, 337] width 167 height 29
click at [291, 373] on div "高蛋白包套4次4500 剩餘2張" at bounding box center [301, 379] width 206 height 27
type input "高蛋白包套4次4500"
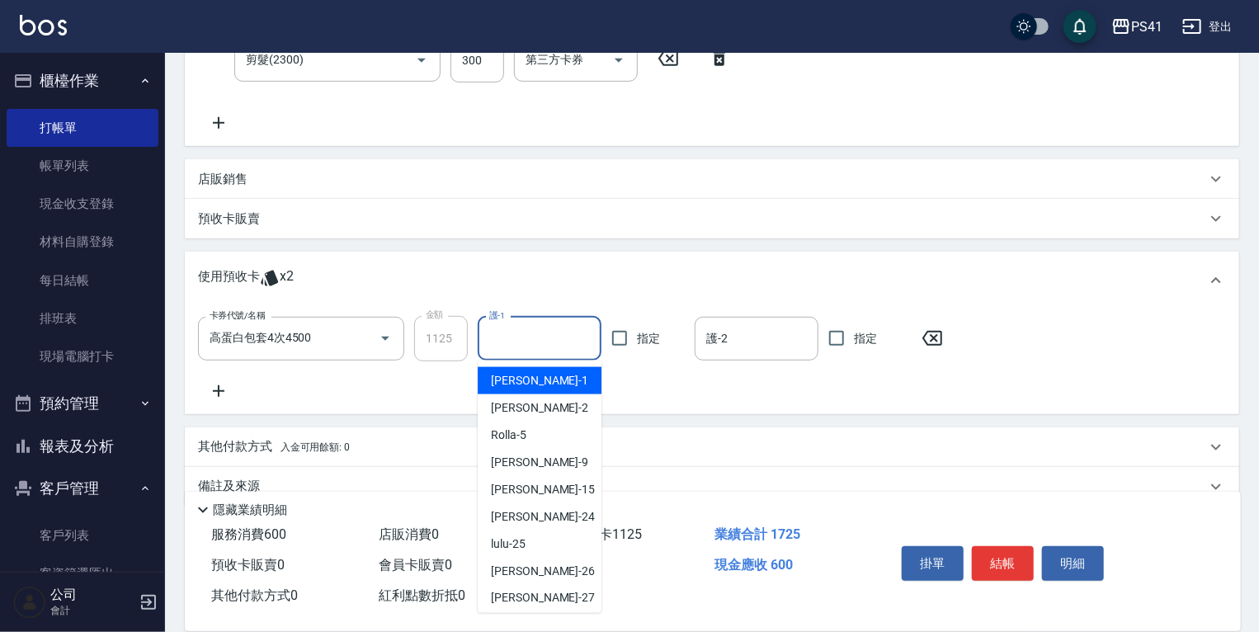
click at [512, 337] on input "護-1" at bounding box center [539, 338] width 109 height 29
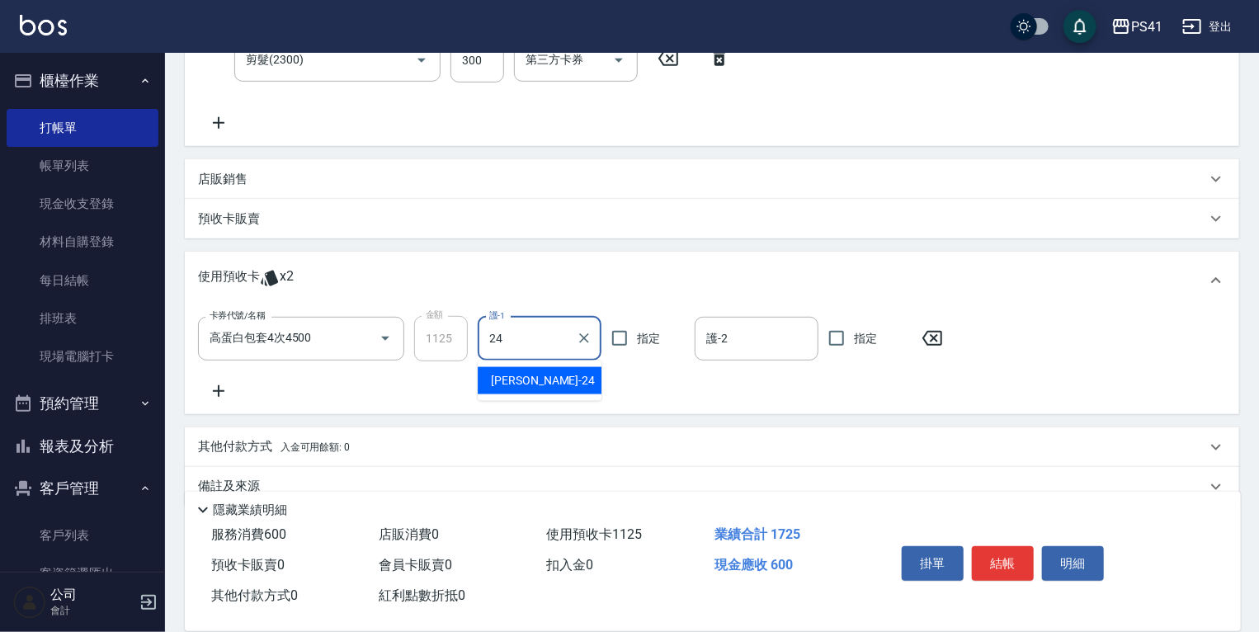
type input "小涵-24"
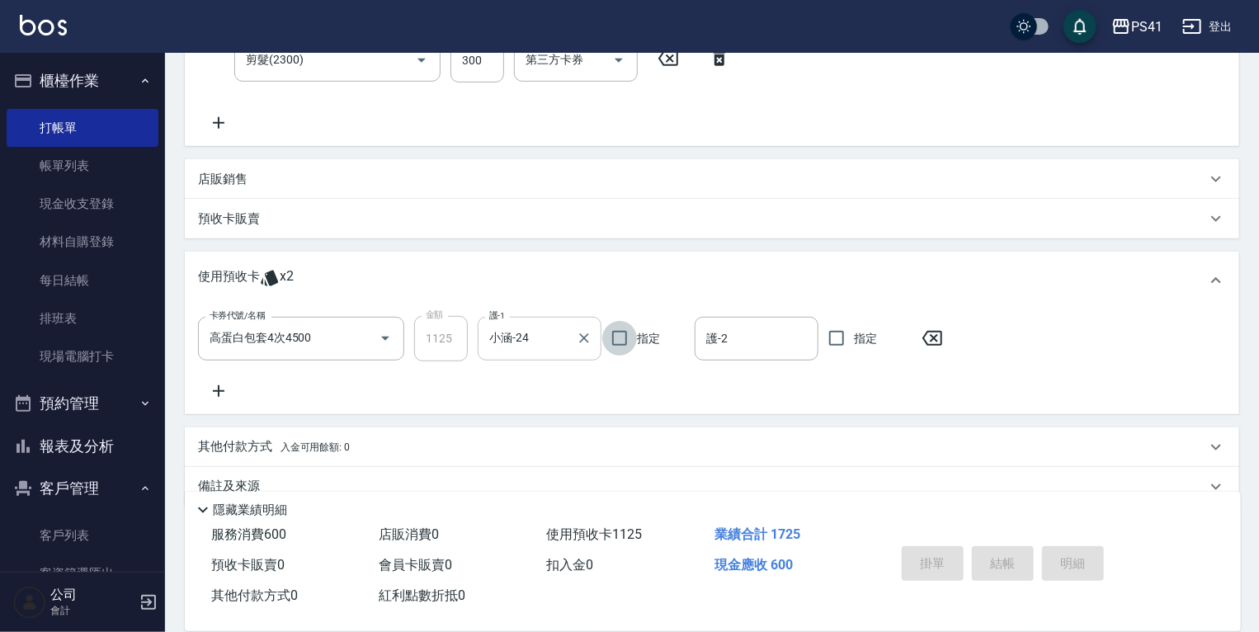
scroll to position [0, 0]
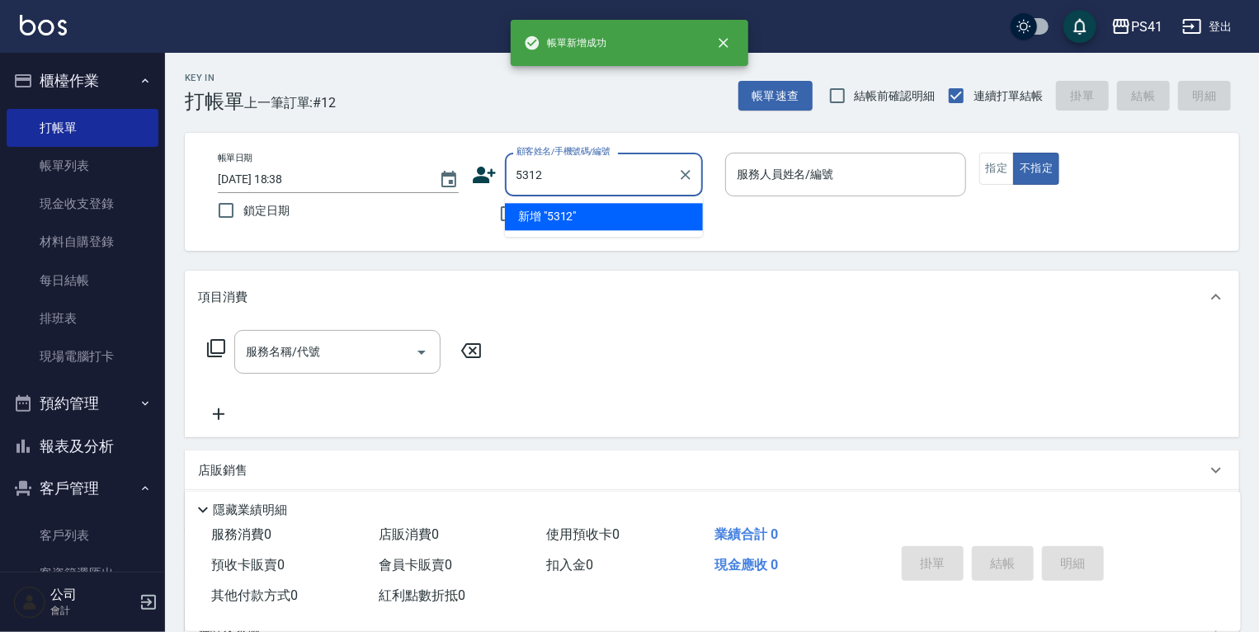
type input "5312"
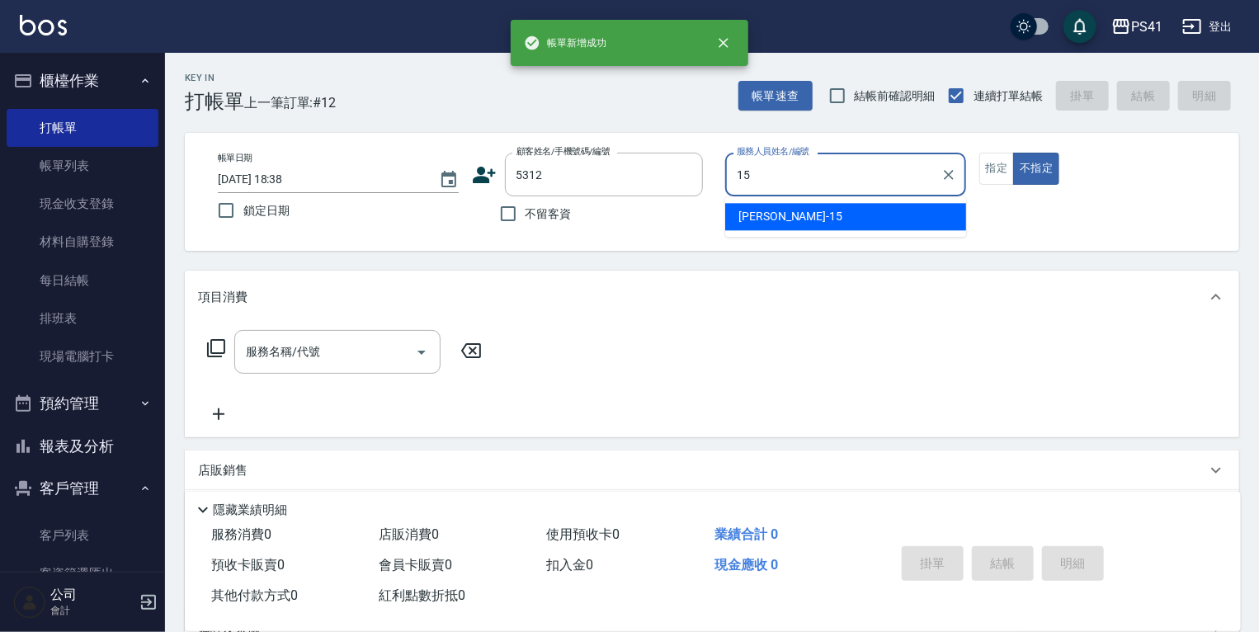
type input "[PERSON_NAME]-15"
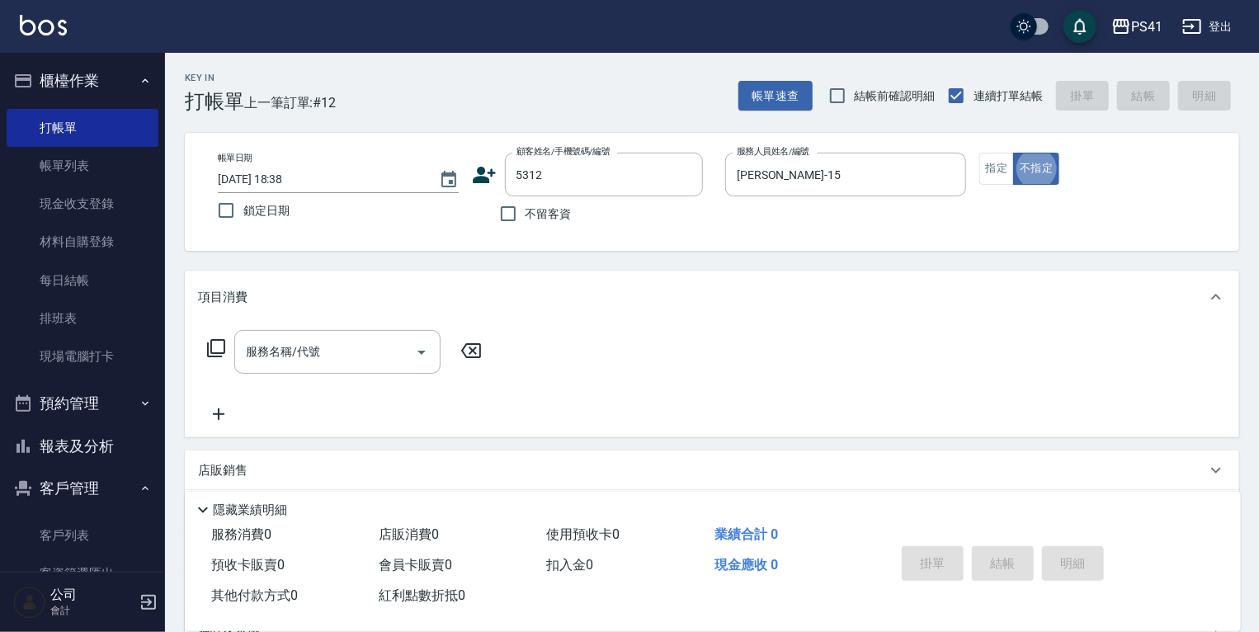
type input "[PERSON_NAME]/0933294993/5312"
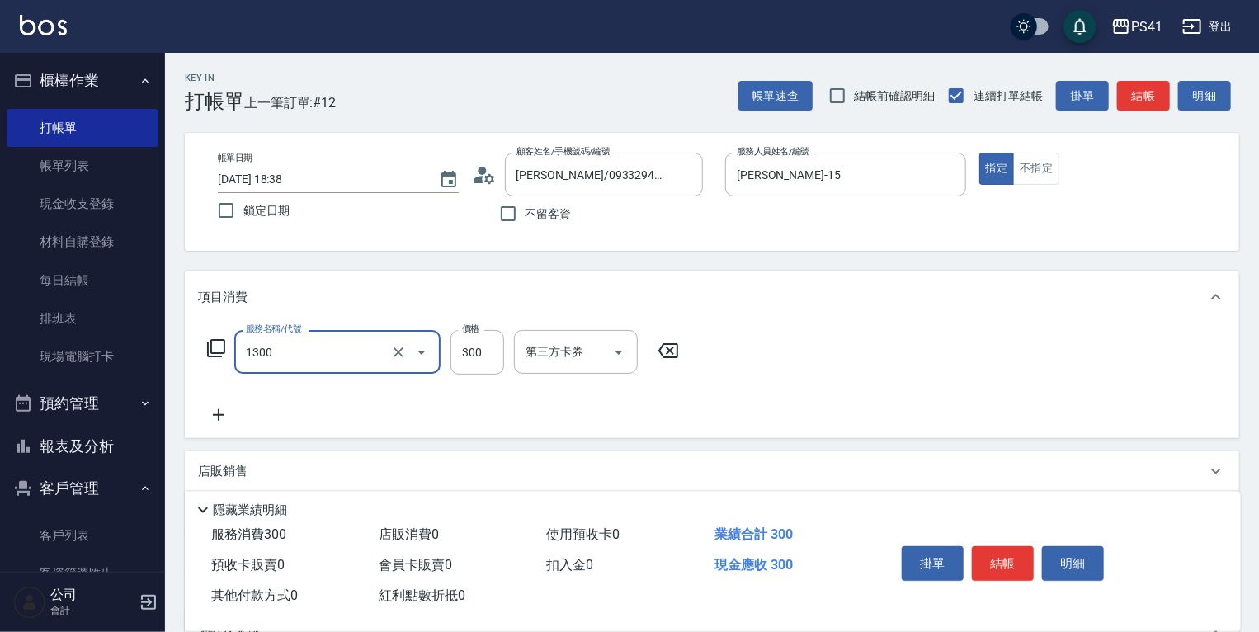
type input "洗髮300(1300)"
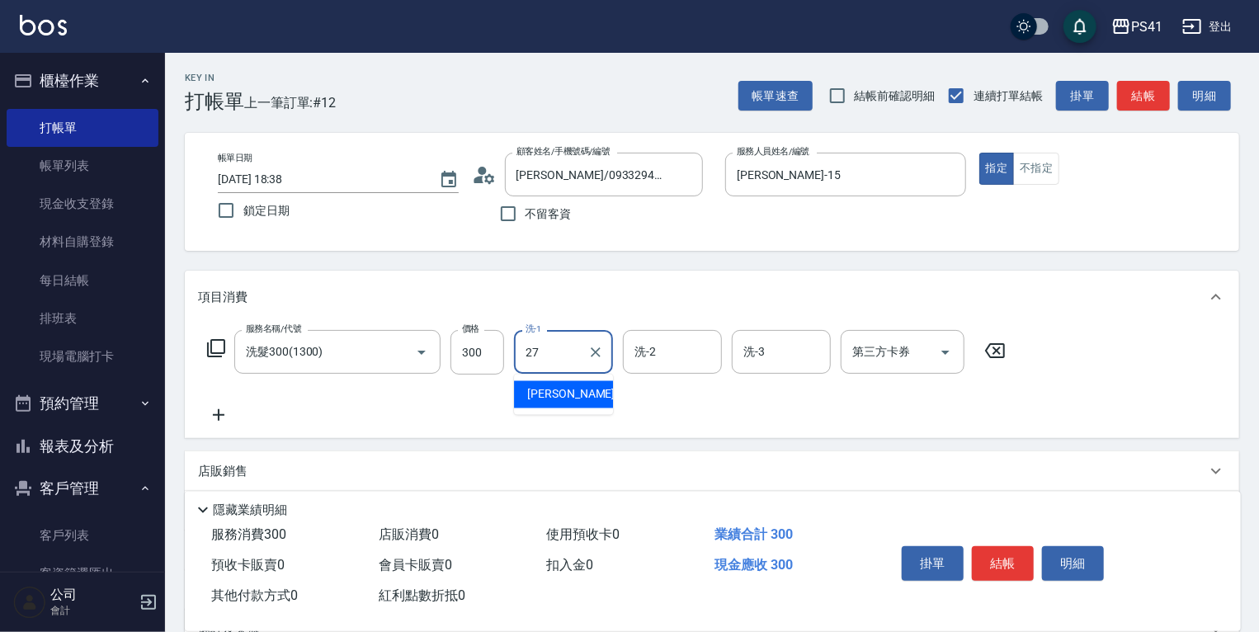
type input "佳佳-27"
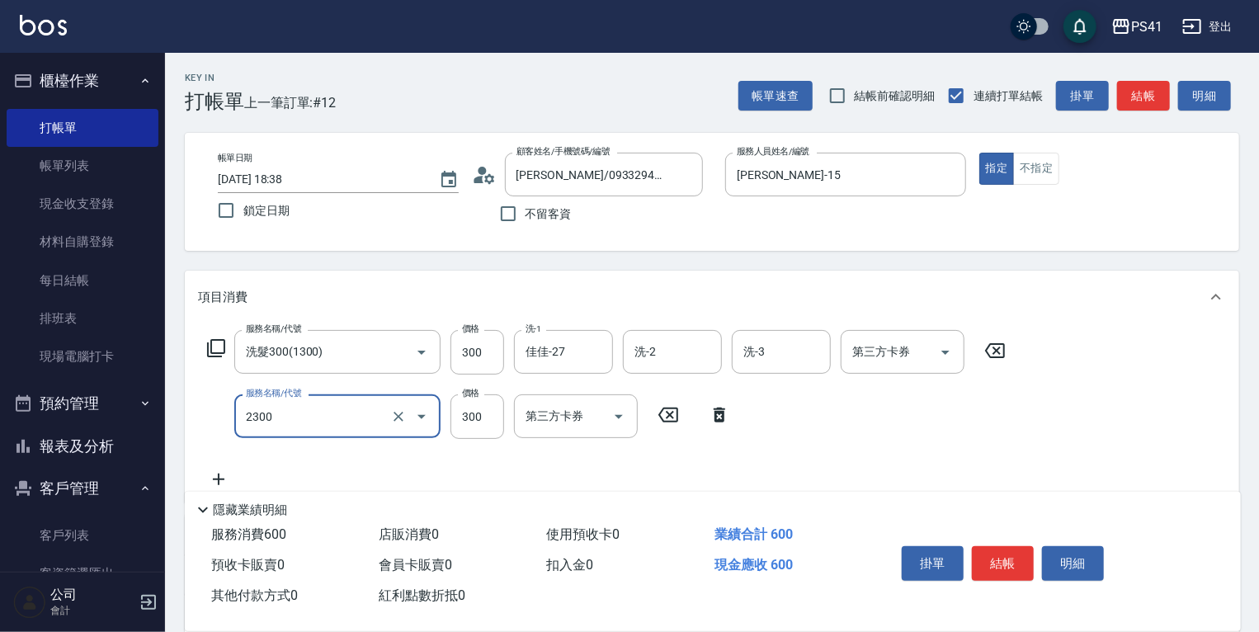
type input "剪髮(2300)"
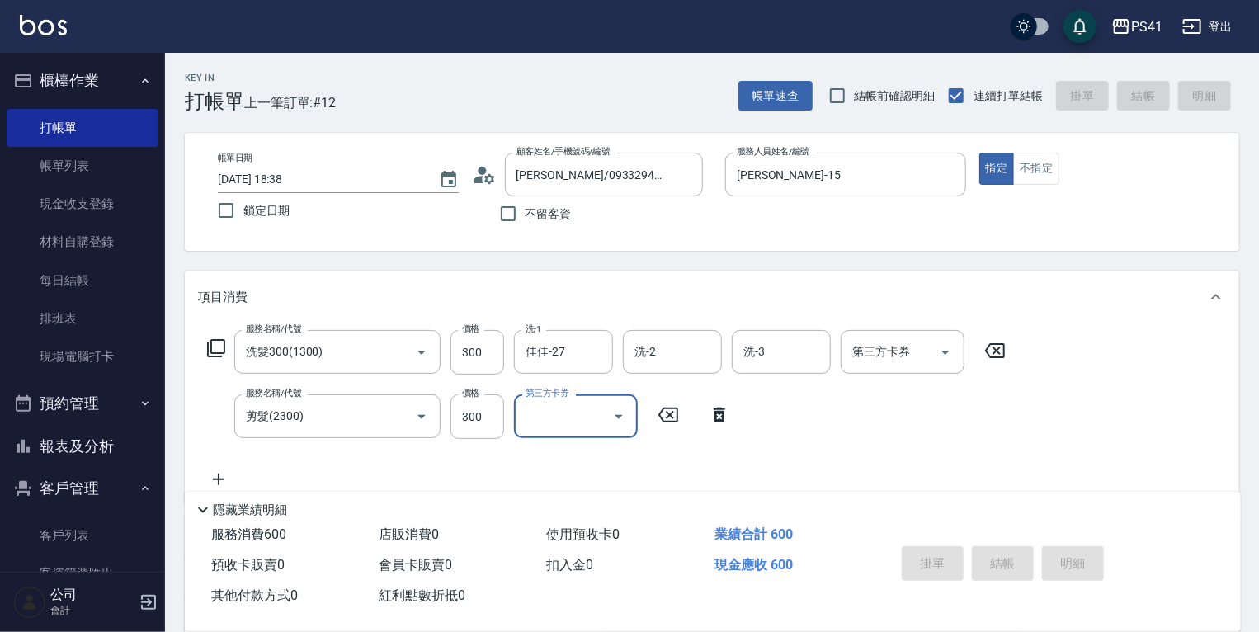
type input "[DATE] 18:39"
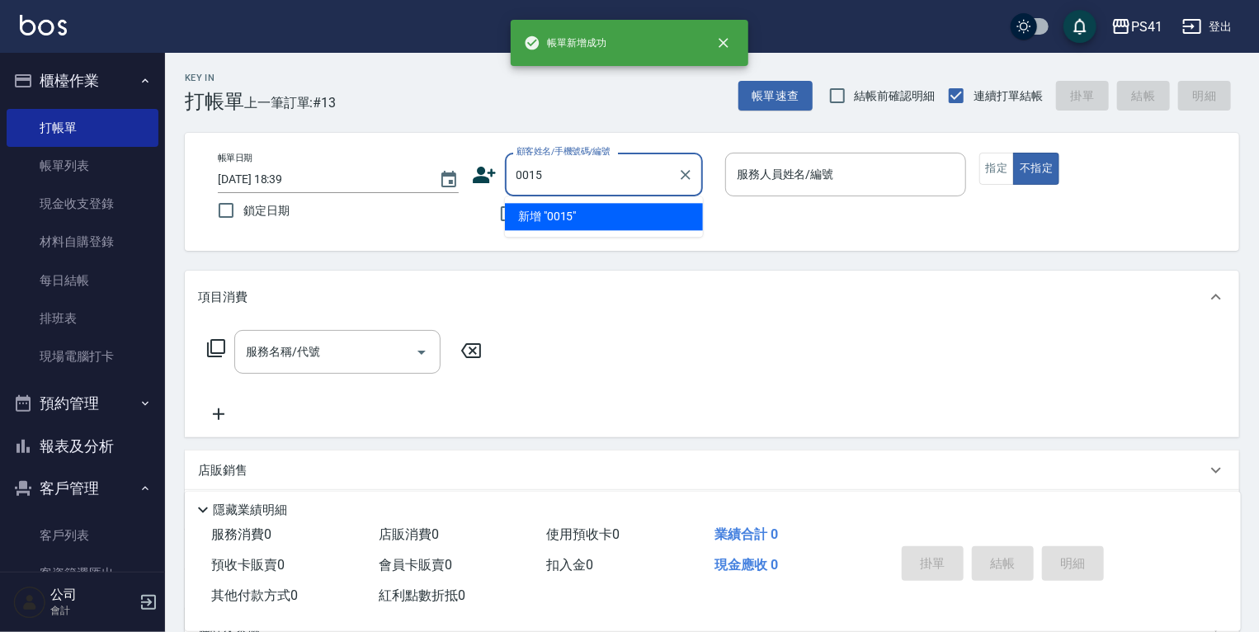
type input "0015"
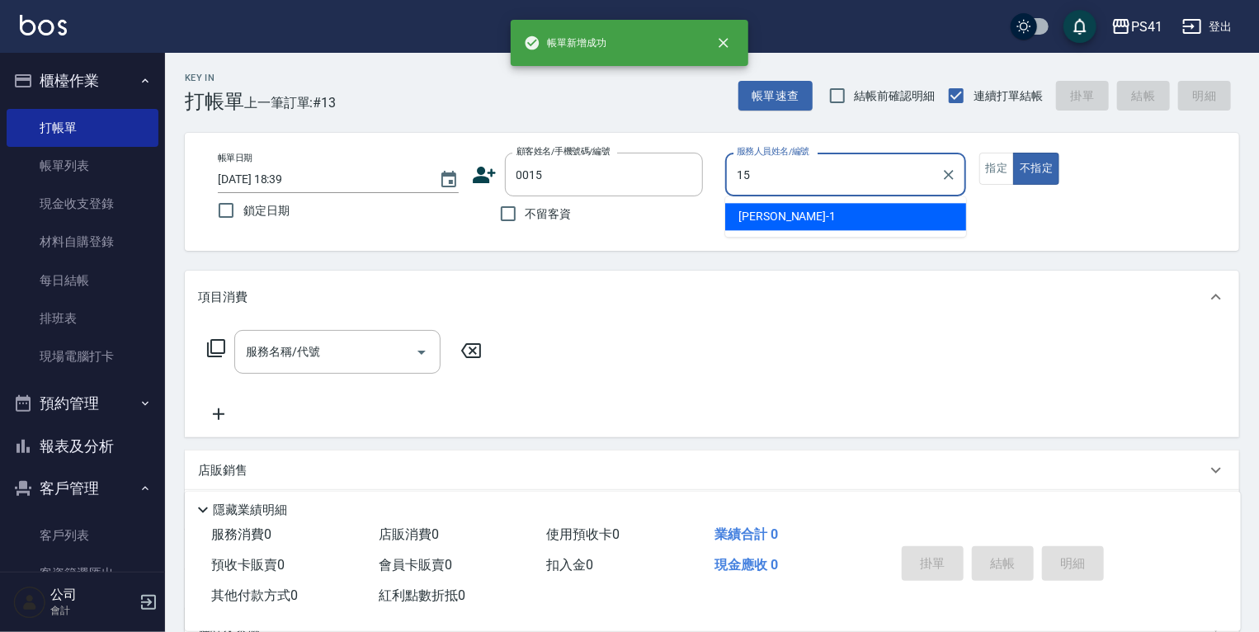
type input "[PERSON_NAME]-15"
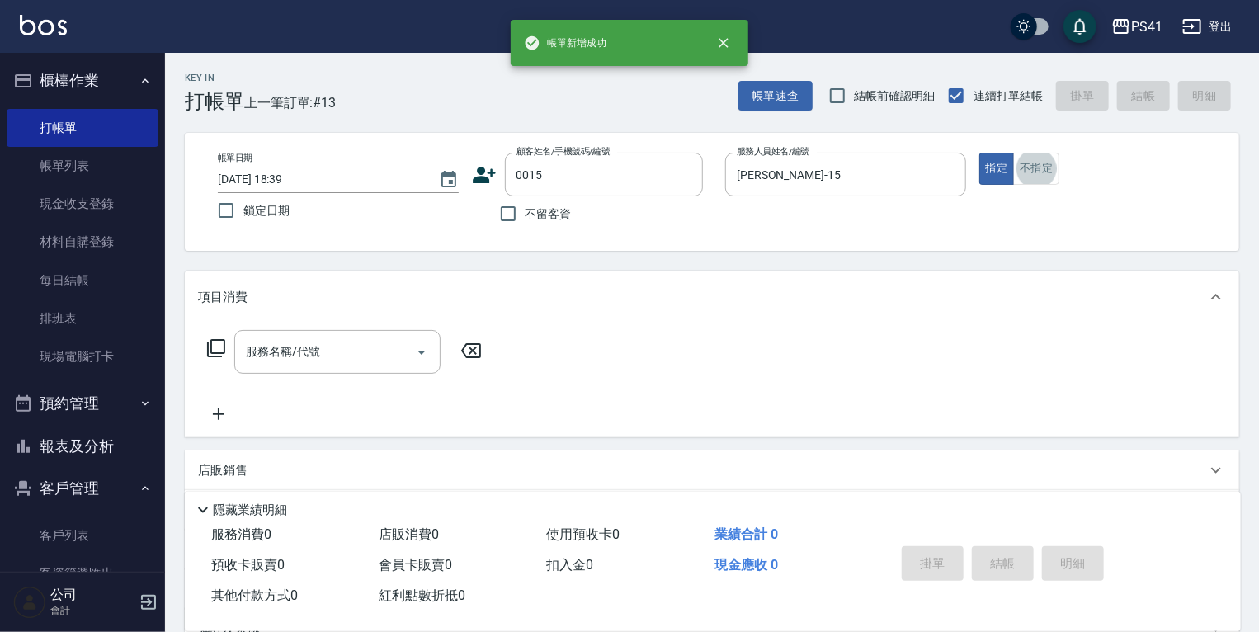
type input "[PERSON_NAME]/15_[PERSON_NAME]/0015"
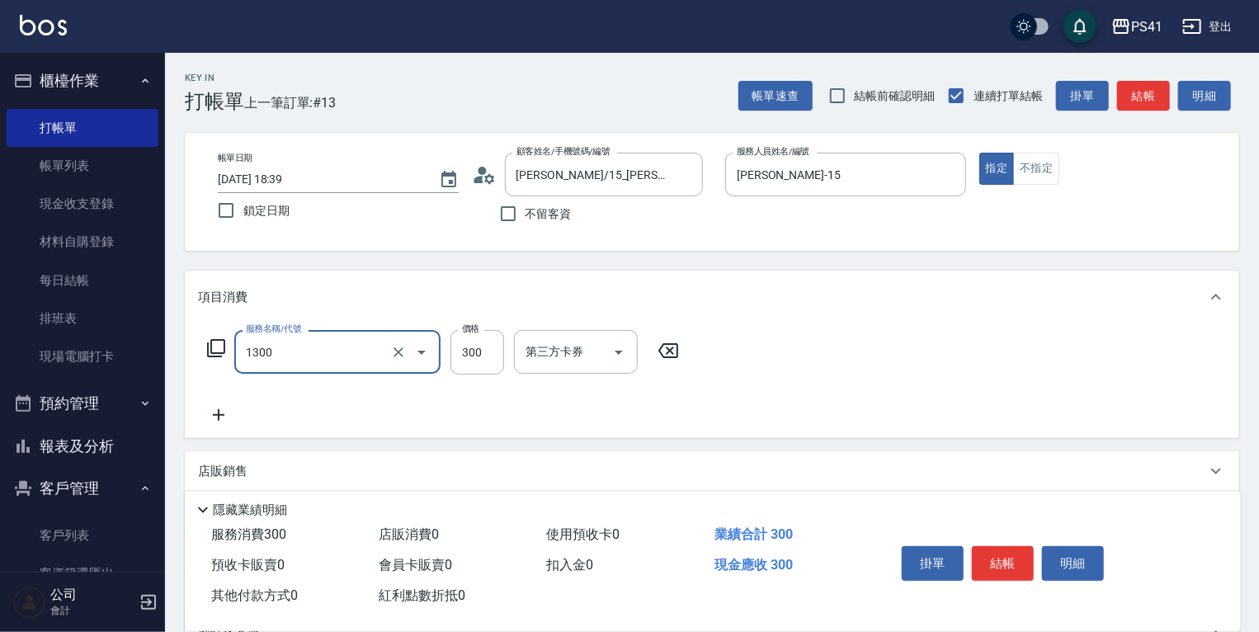
type input "洗髮300(1300)"
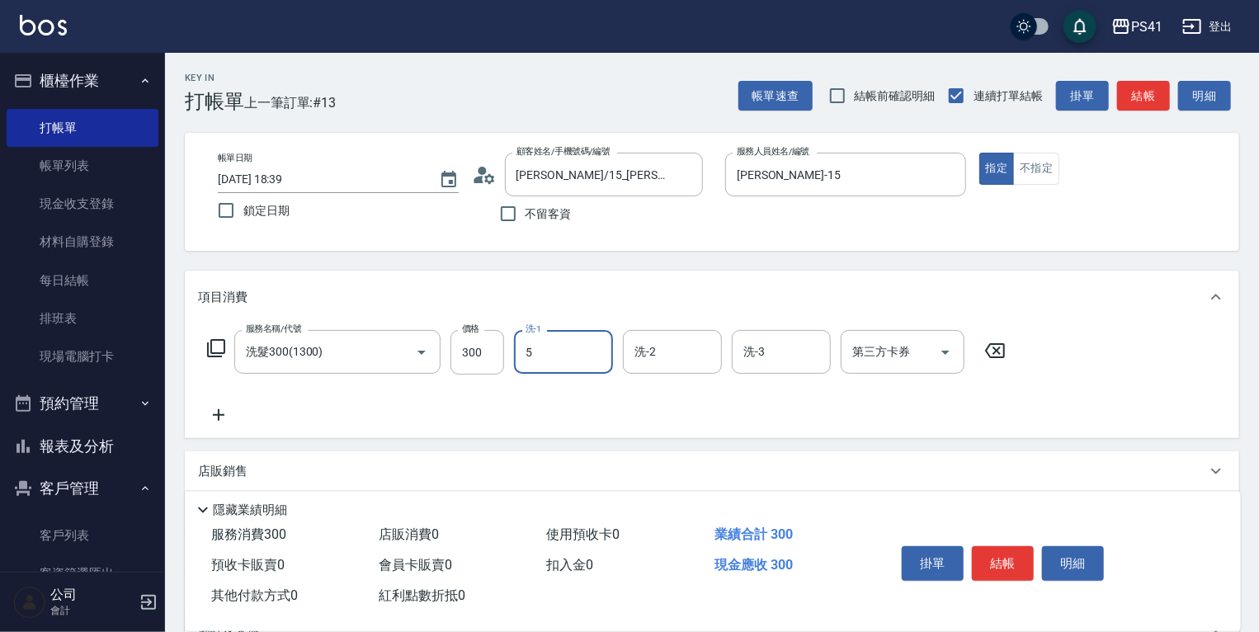
type input "Rolla-5"
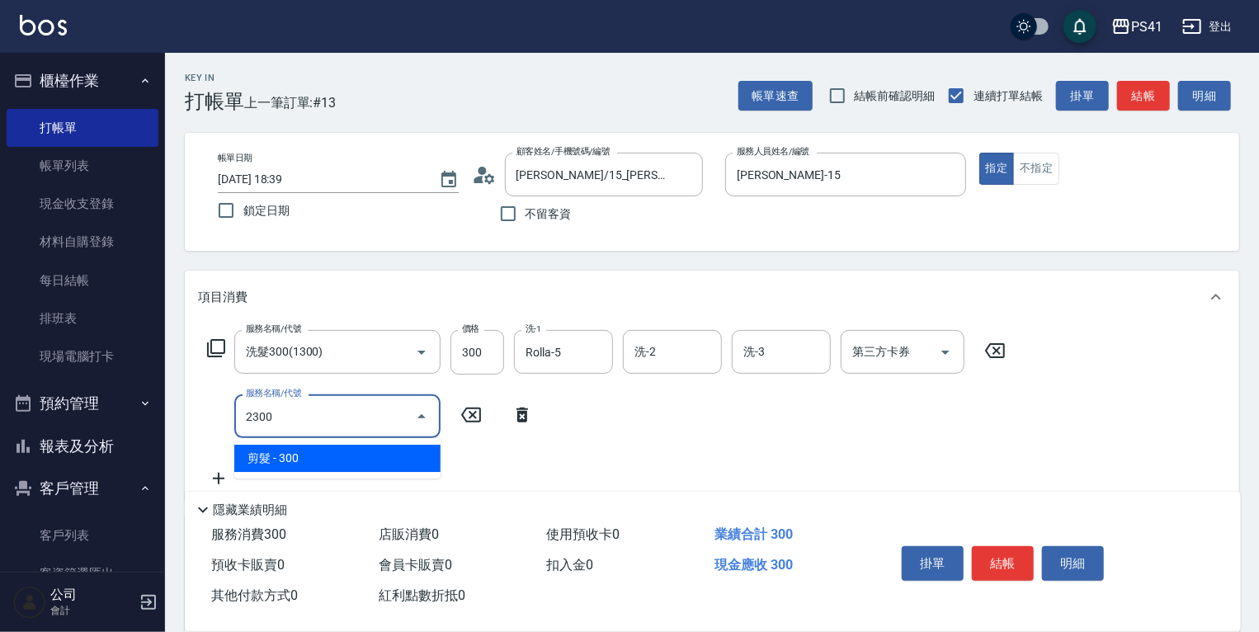
type input "剪髮(2300)"
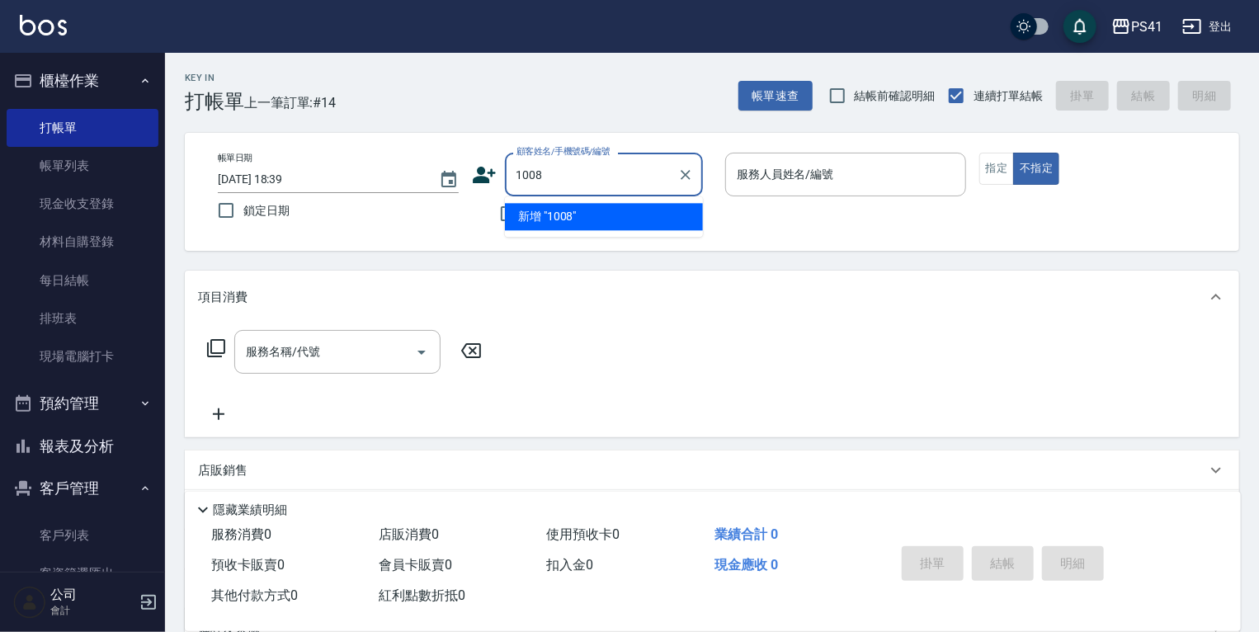
type input "1008"
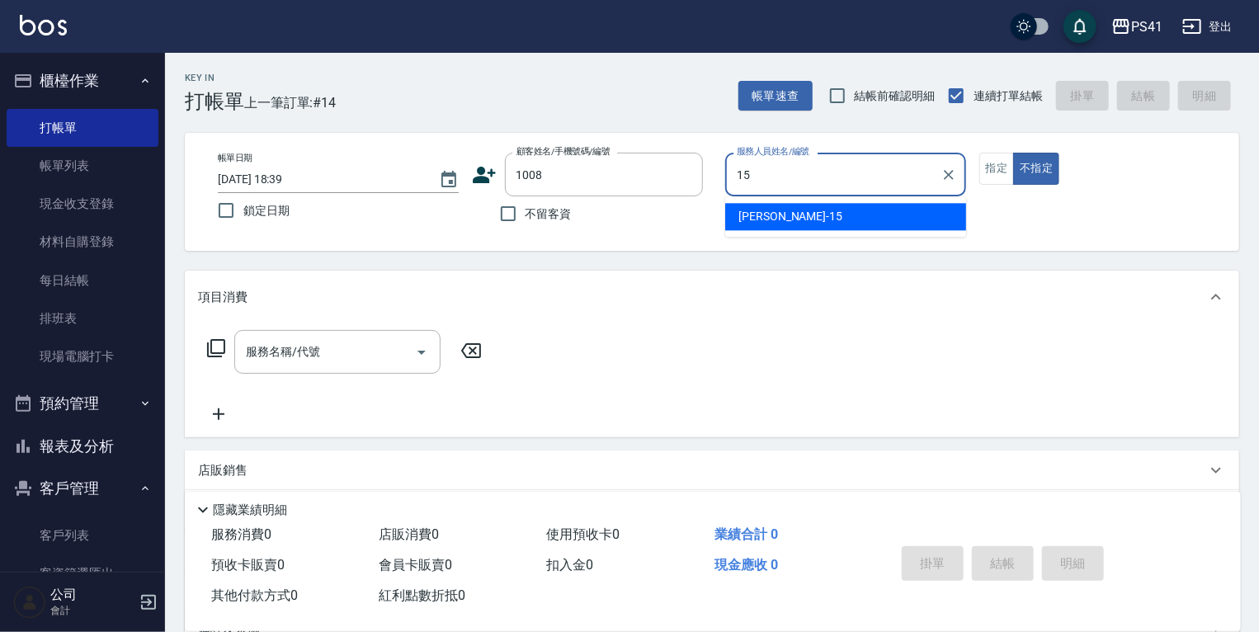
type input "[PERSON_NAME]-15"
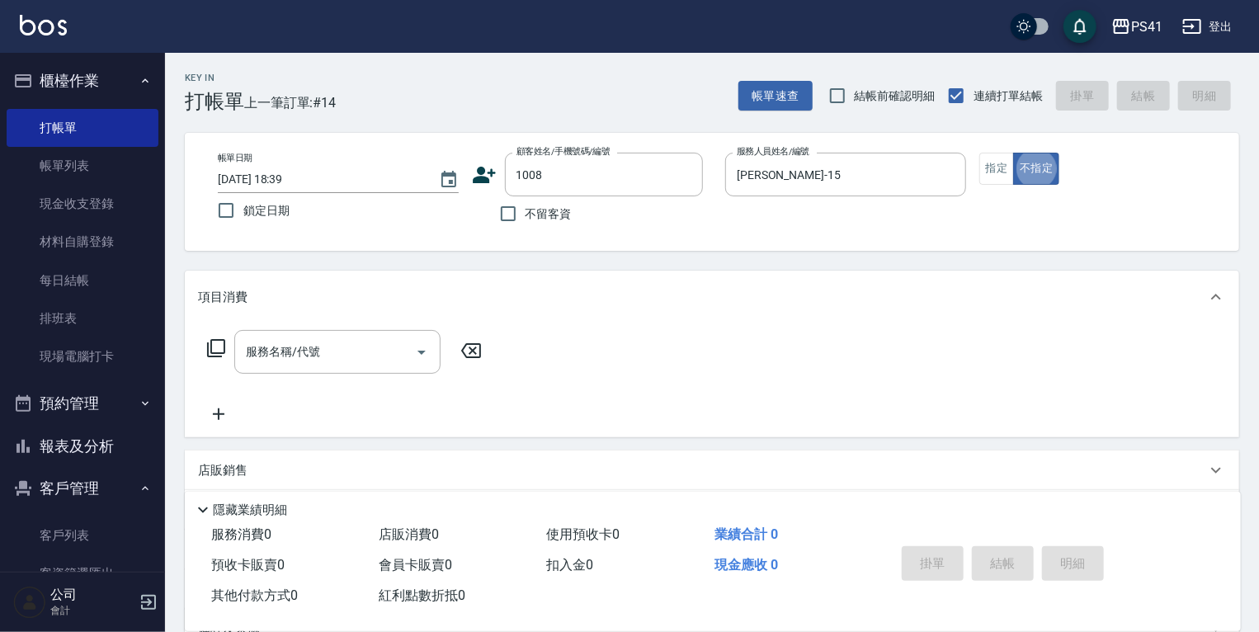
type input "[PERSON_NAME]/0934152171/1008"
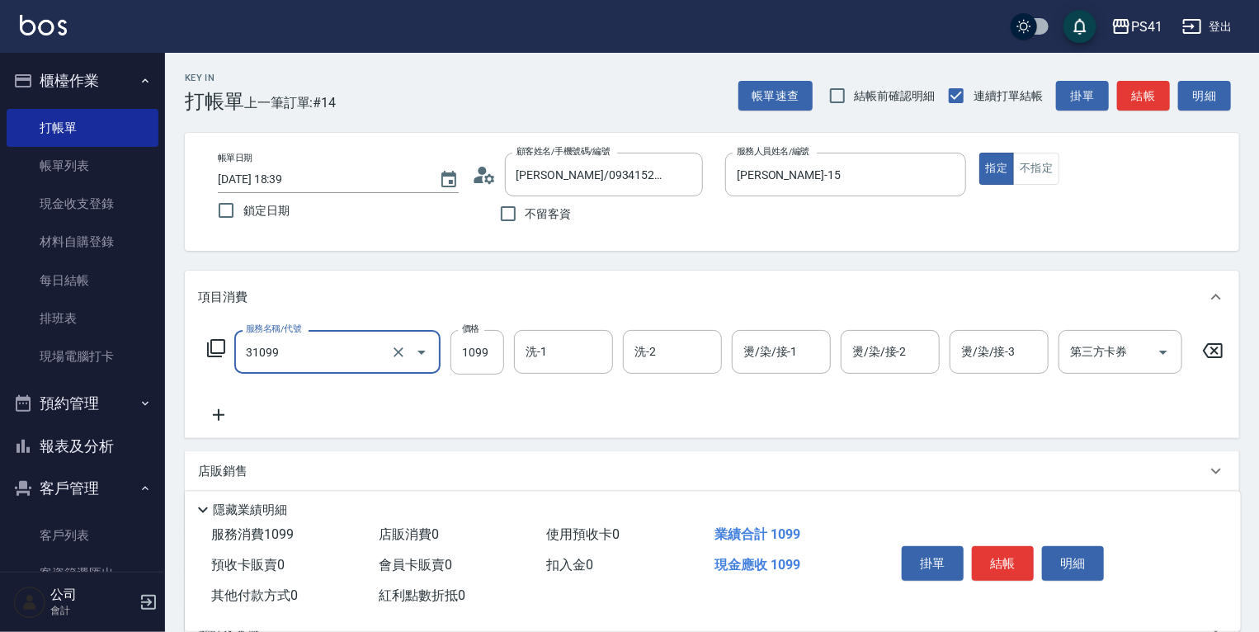
type input "公司活動/早鳥(31099)"
type input "1500"
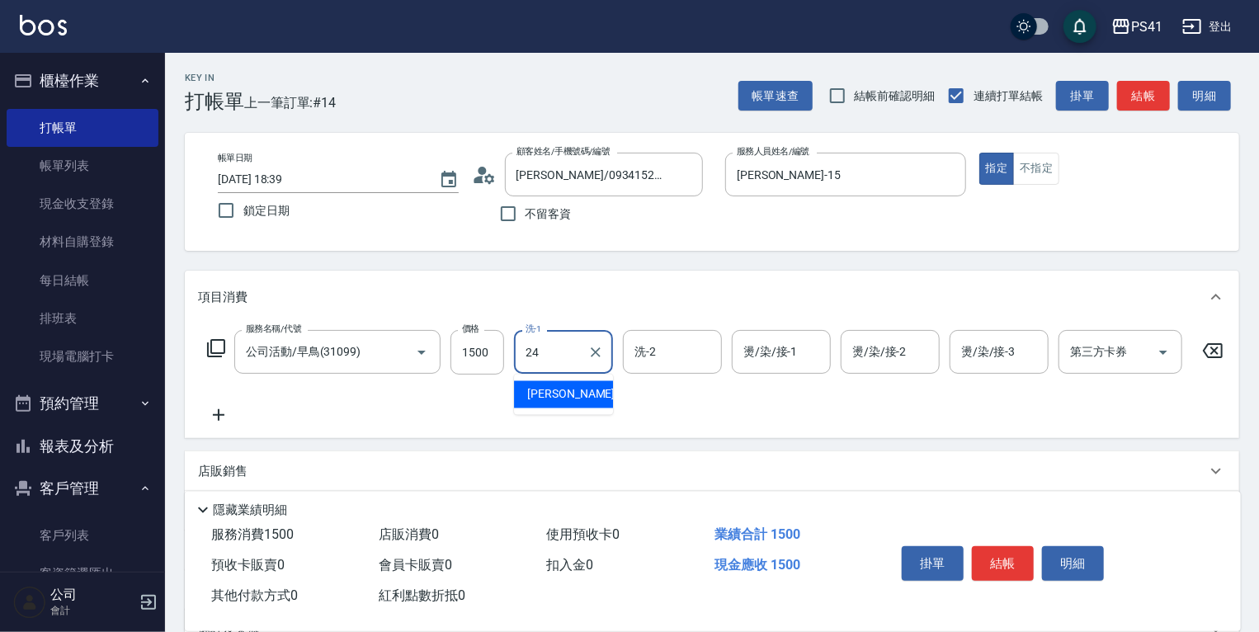
type input "小涵-24"
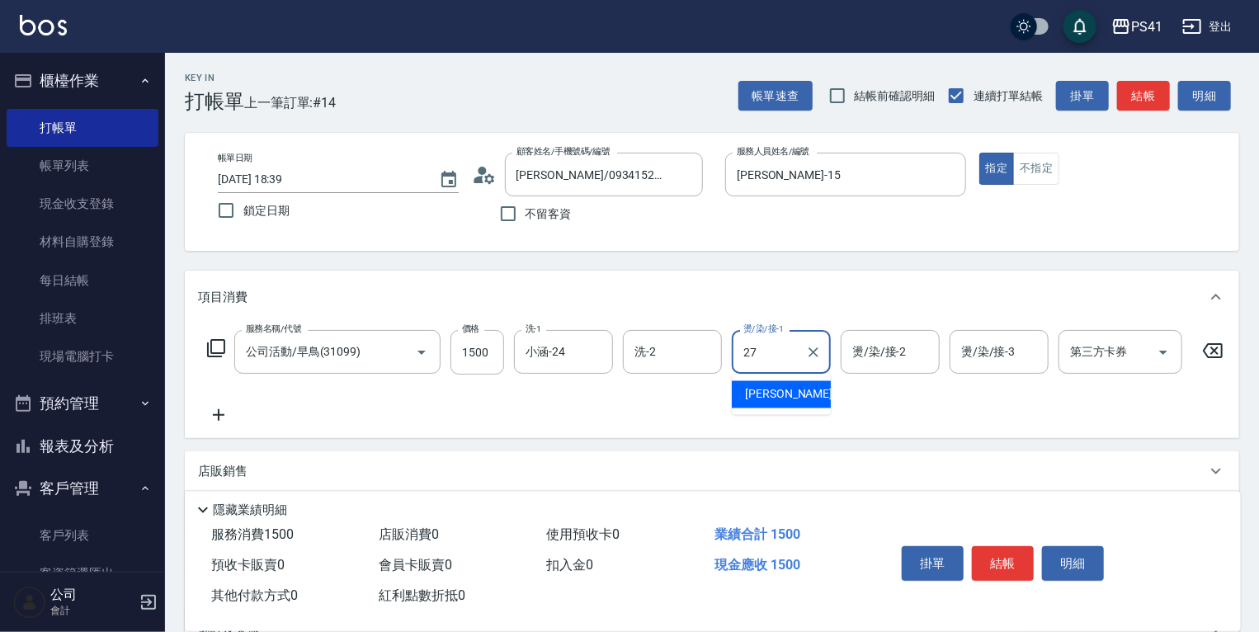
type input "佳佳-27"
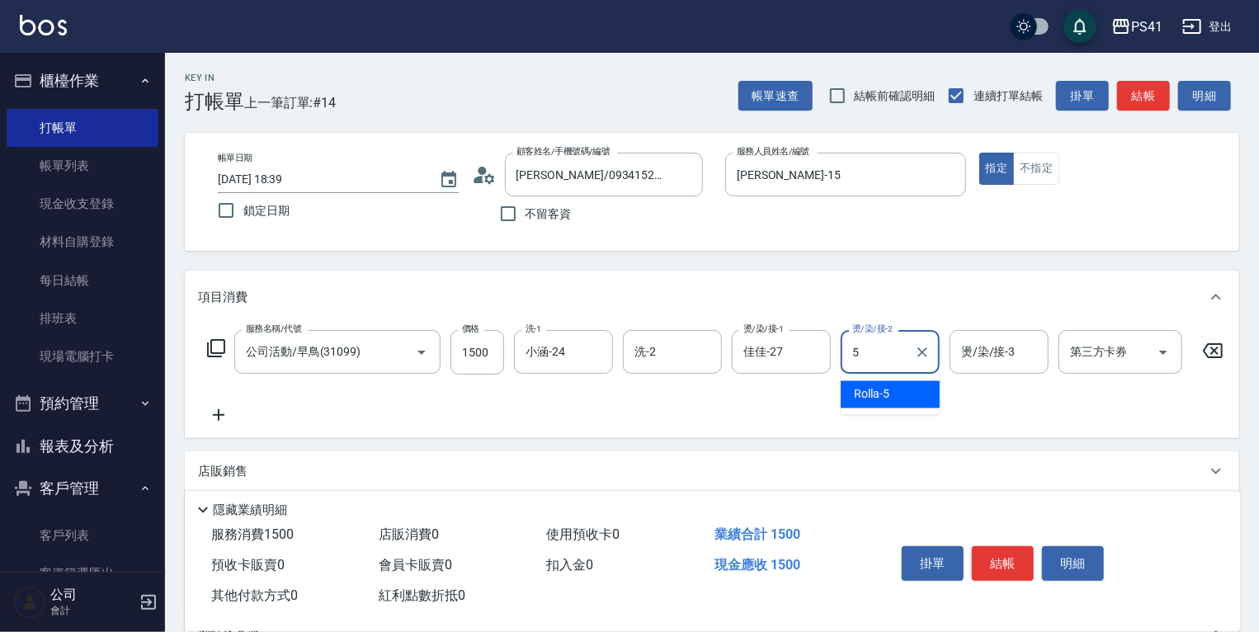
type input "Rolla-5"
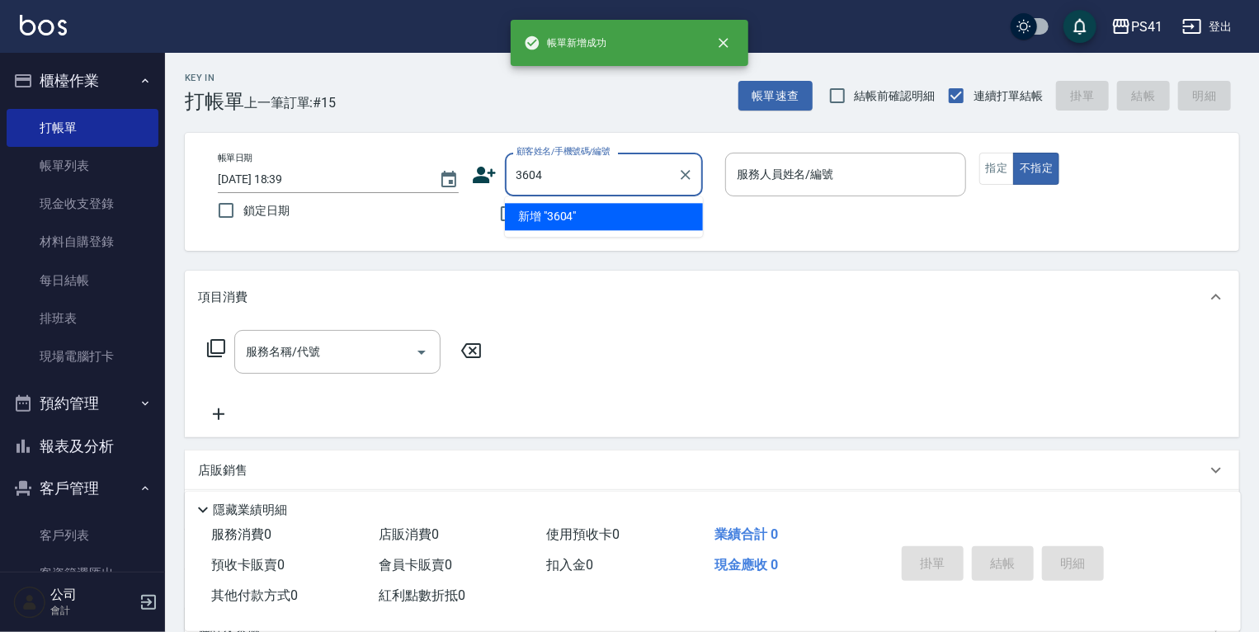
type input "3604"
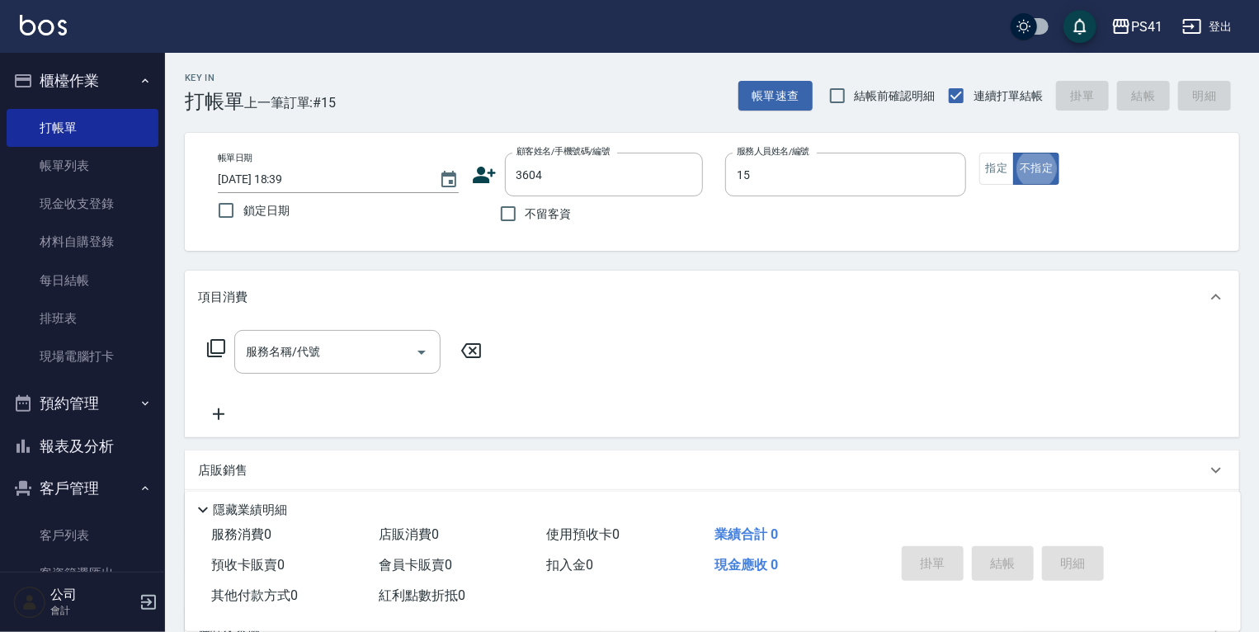
type input "[PERSON_NAME]-15"
type input "[PERSON_NAME]/0932121740/3604"
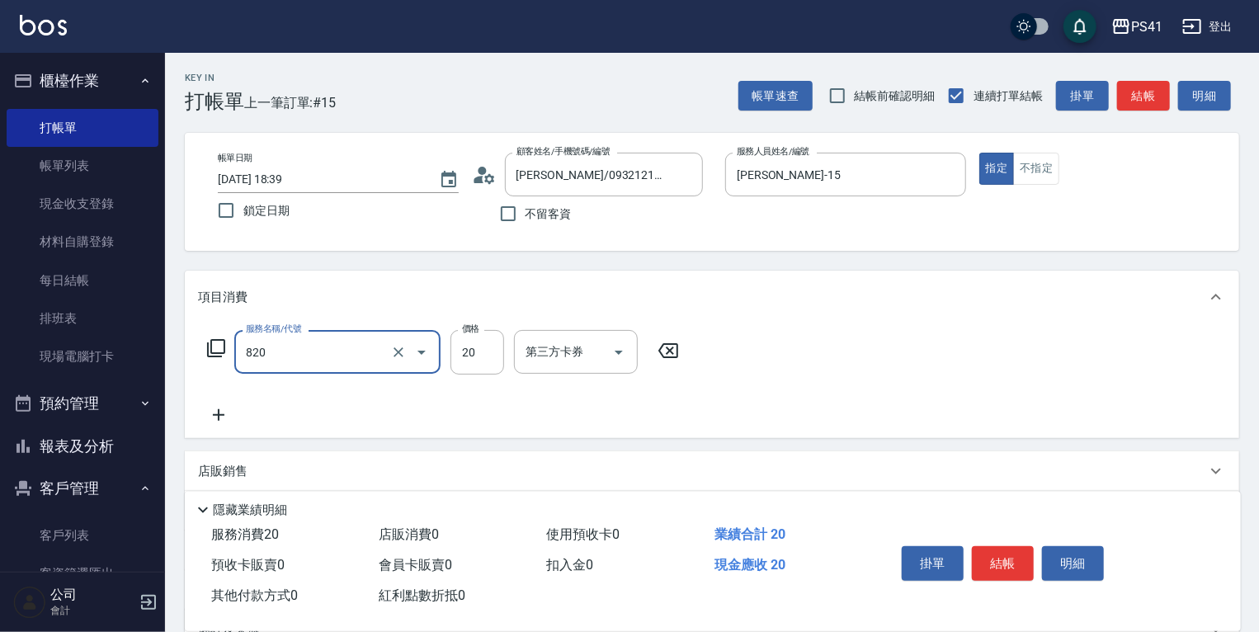
type input "潤絲(820)"
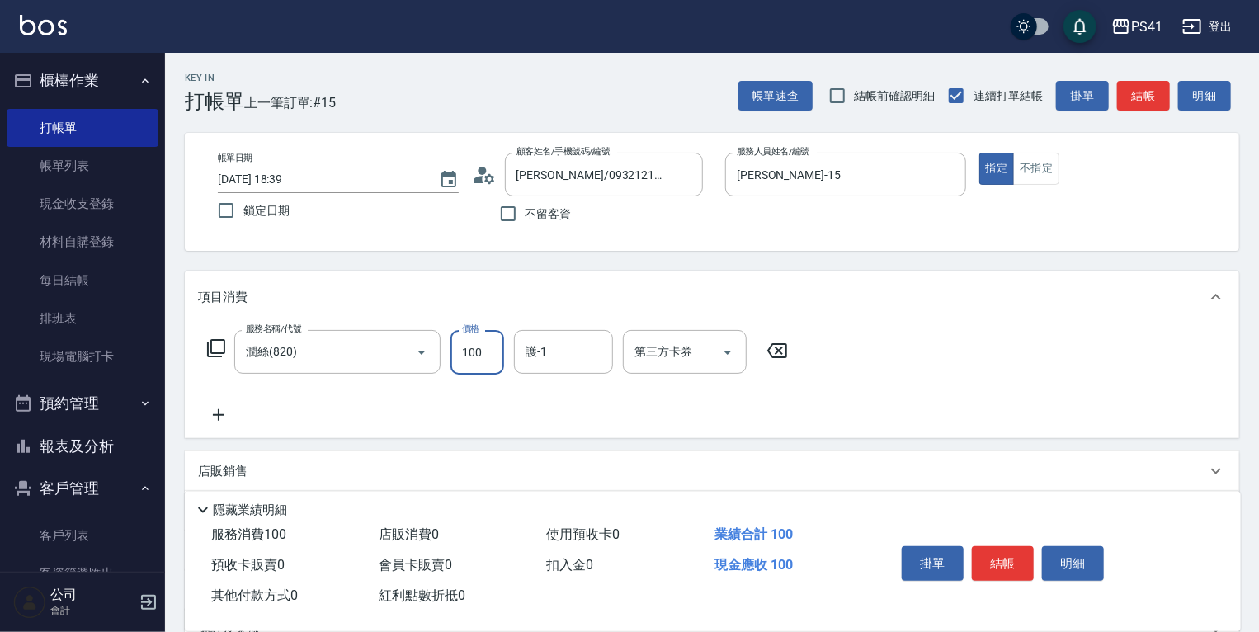
type input "100"
type input "佳佳-27"
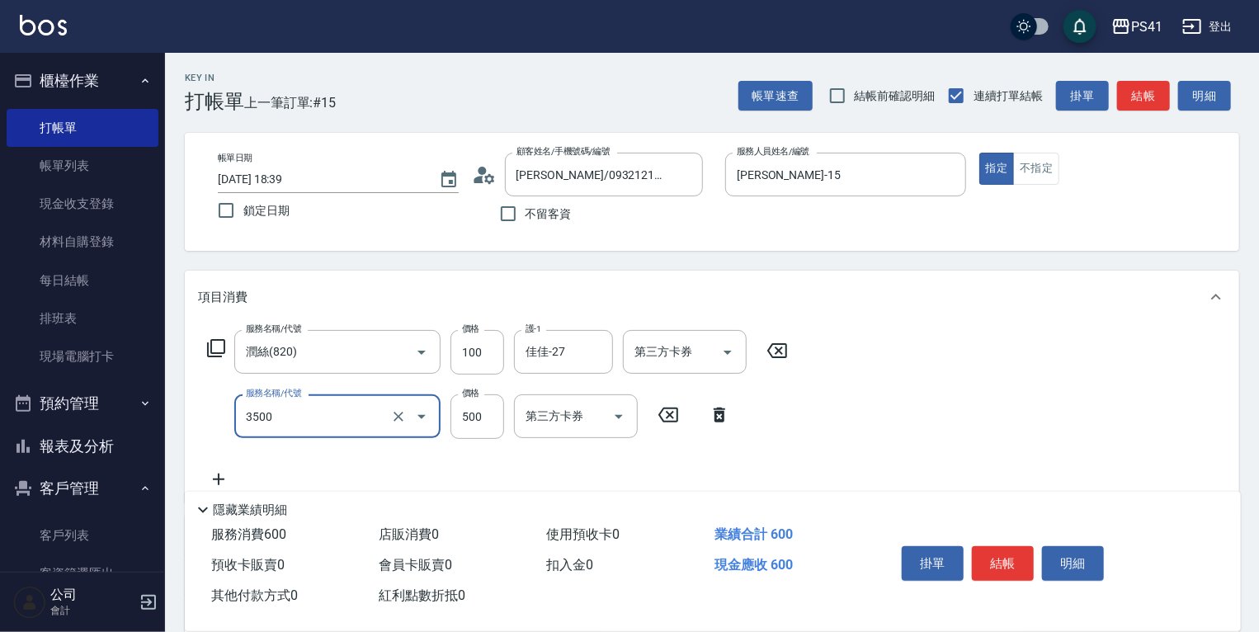
type input "補燙(3500)"
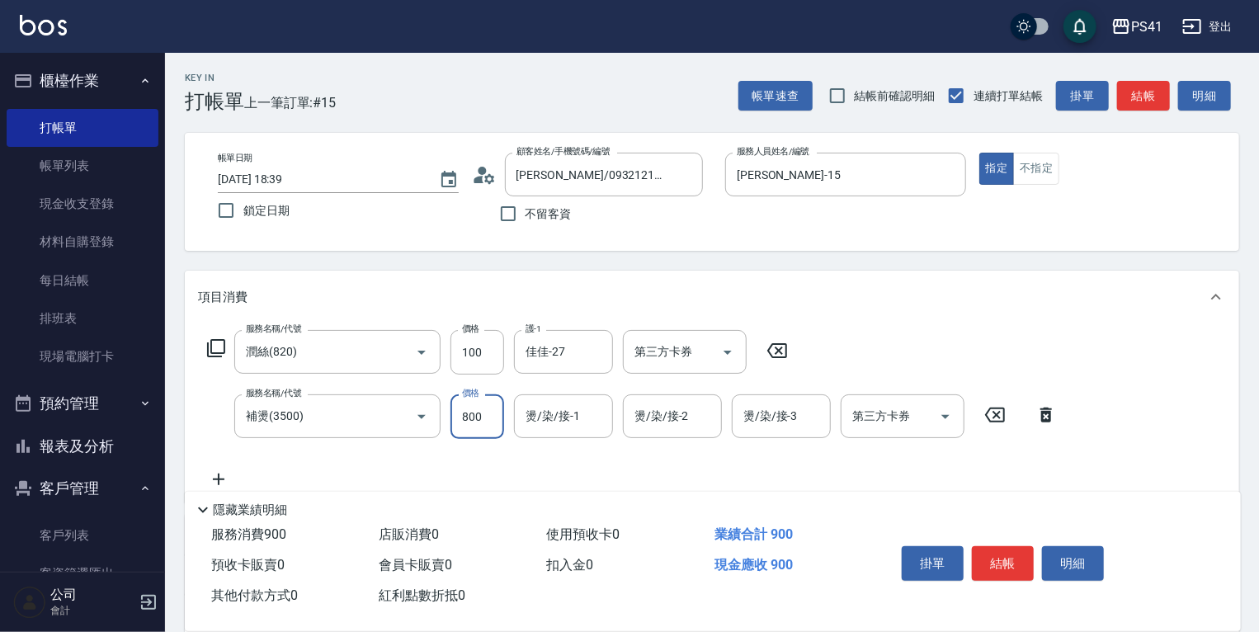
type input "800"
type input "佳佳-27"
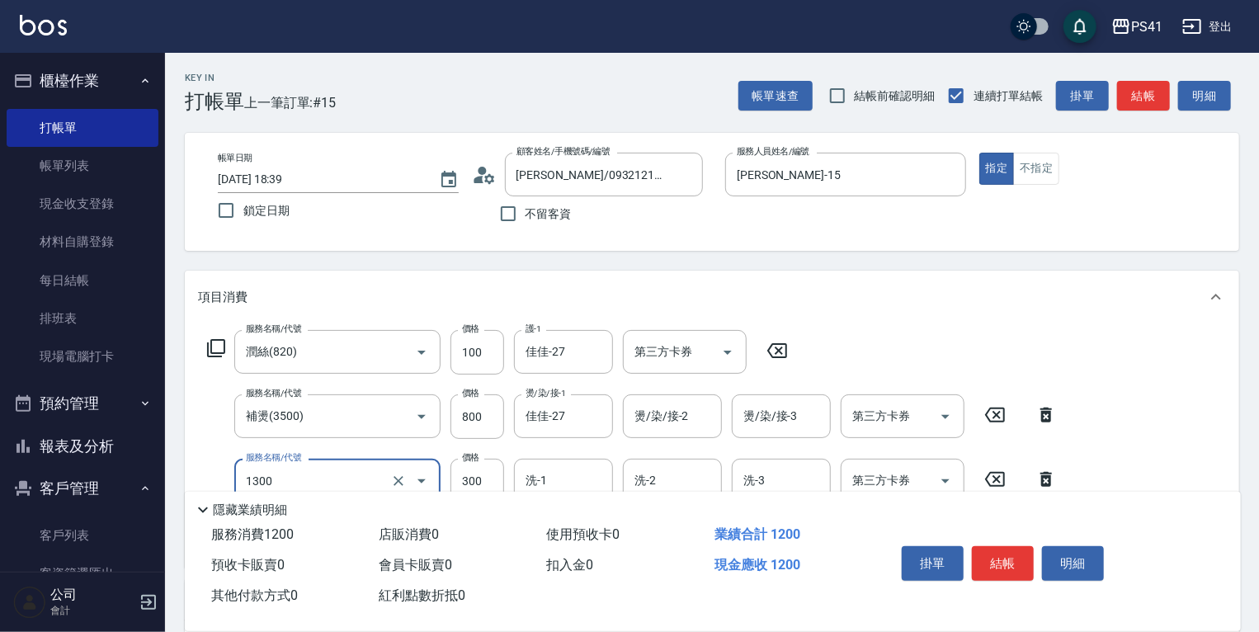
type input "洗髮300(1300)"
type input "佳佳-27"
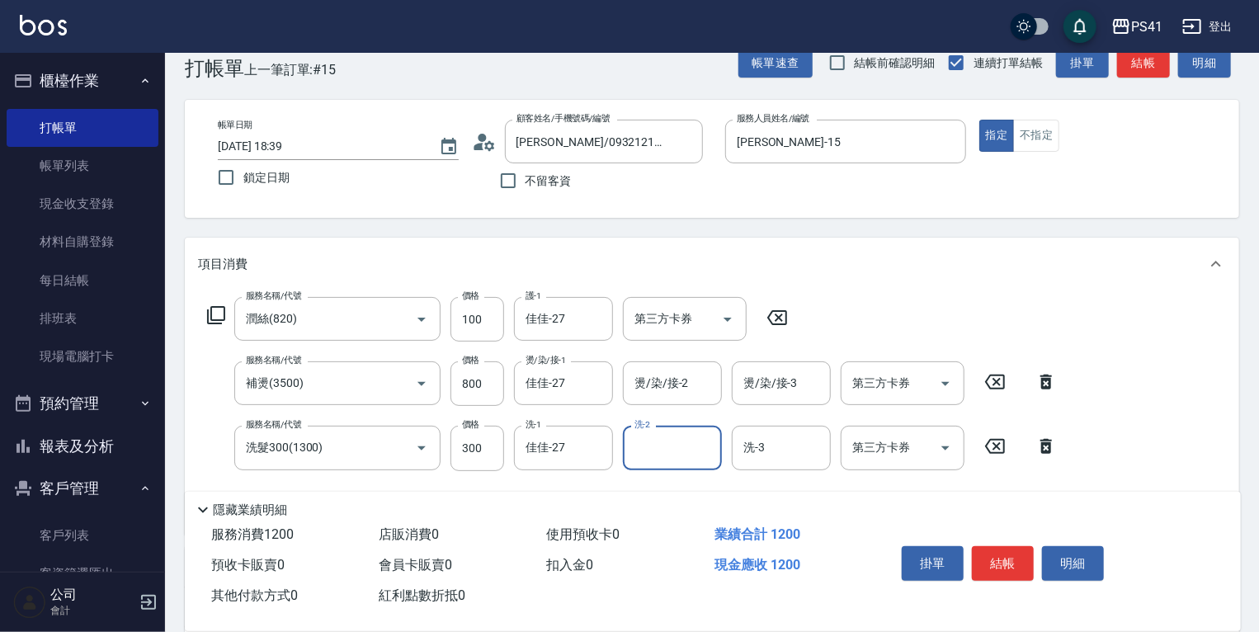
scroll to position [66, 0]
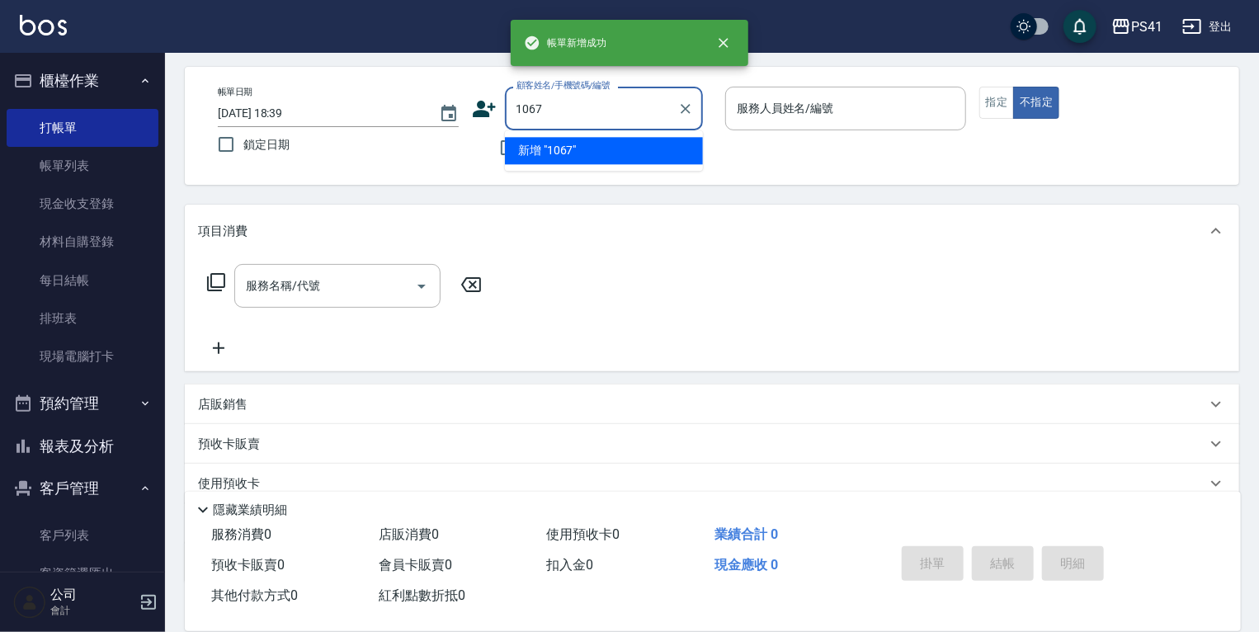
type input "1067"
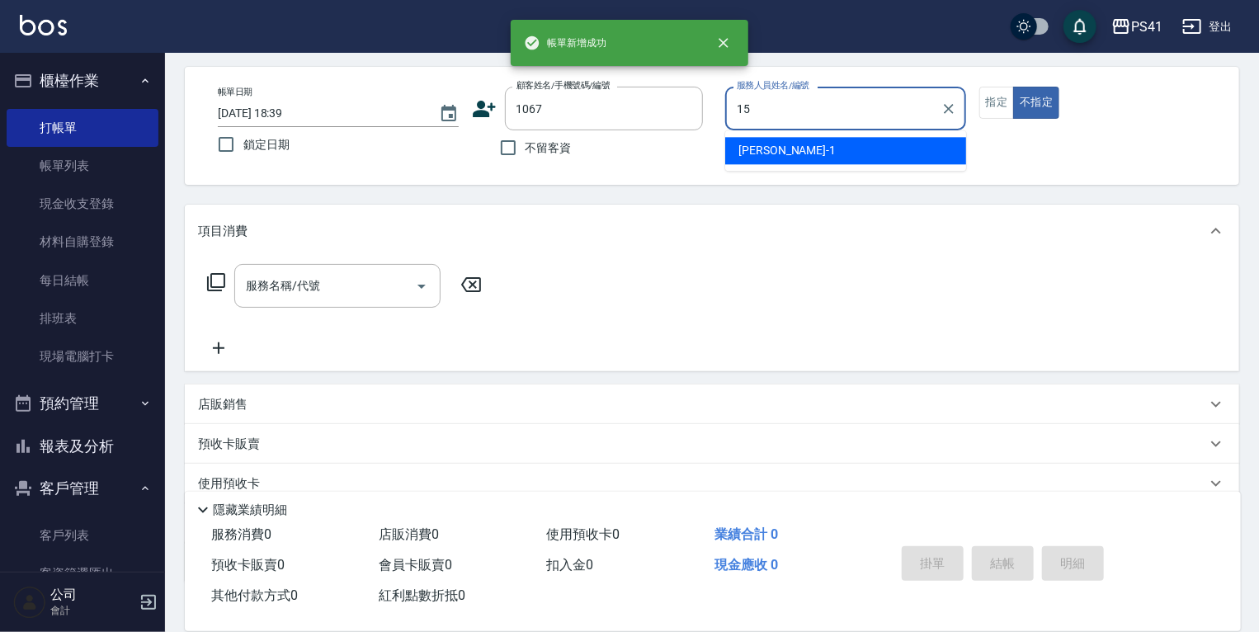
type input "[PERSON_NAME]-15"
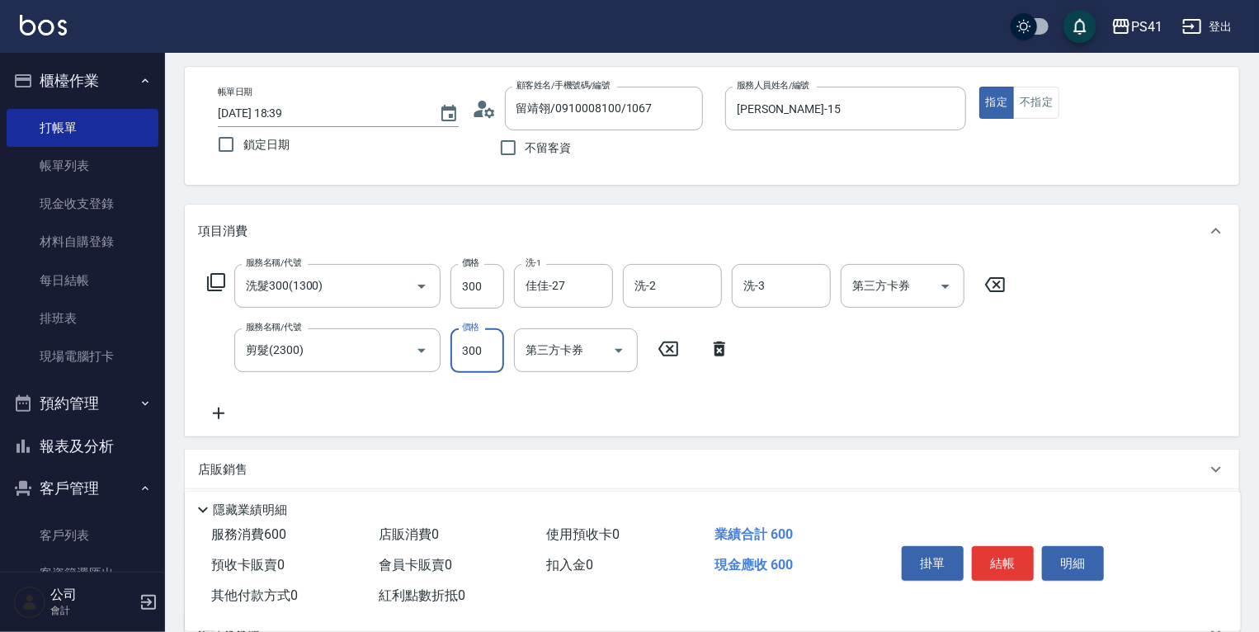
scroll to position [242, 0]
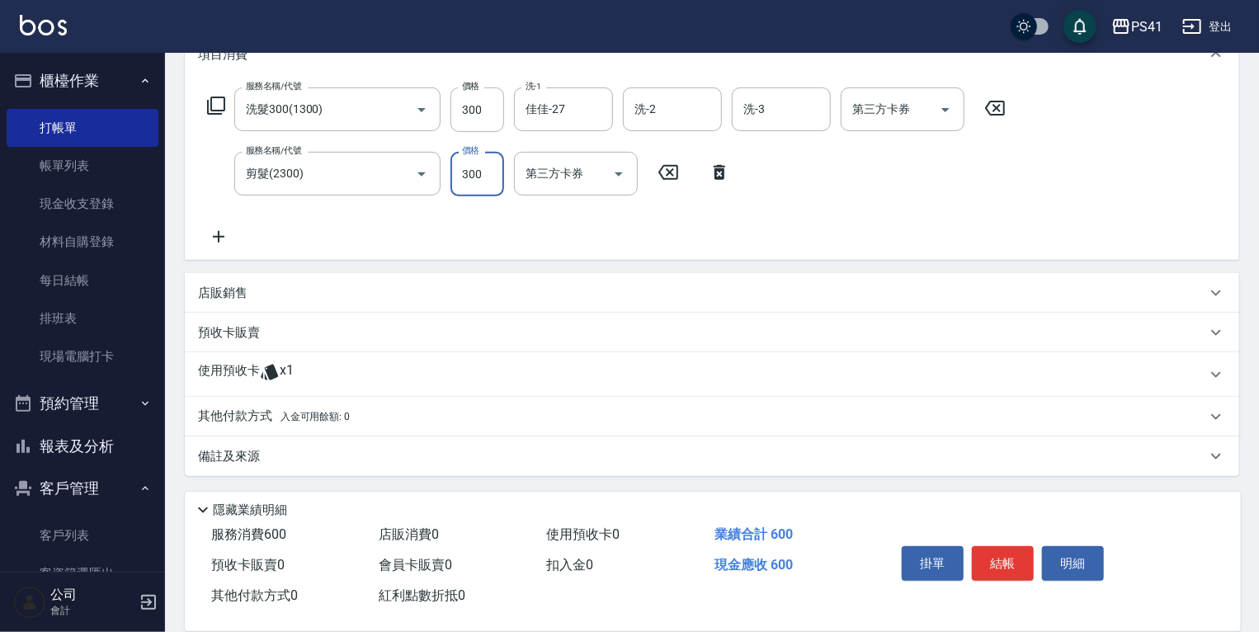
click at [349, 369] on div "使用預收卡 x1" at bounding box center [702, 374] width 1008 height 25
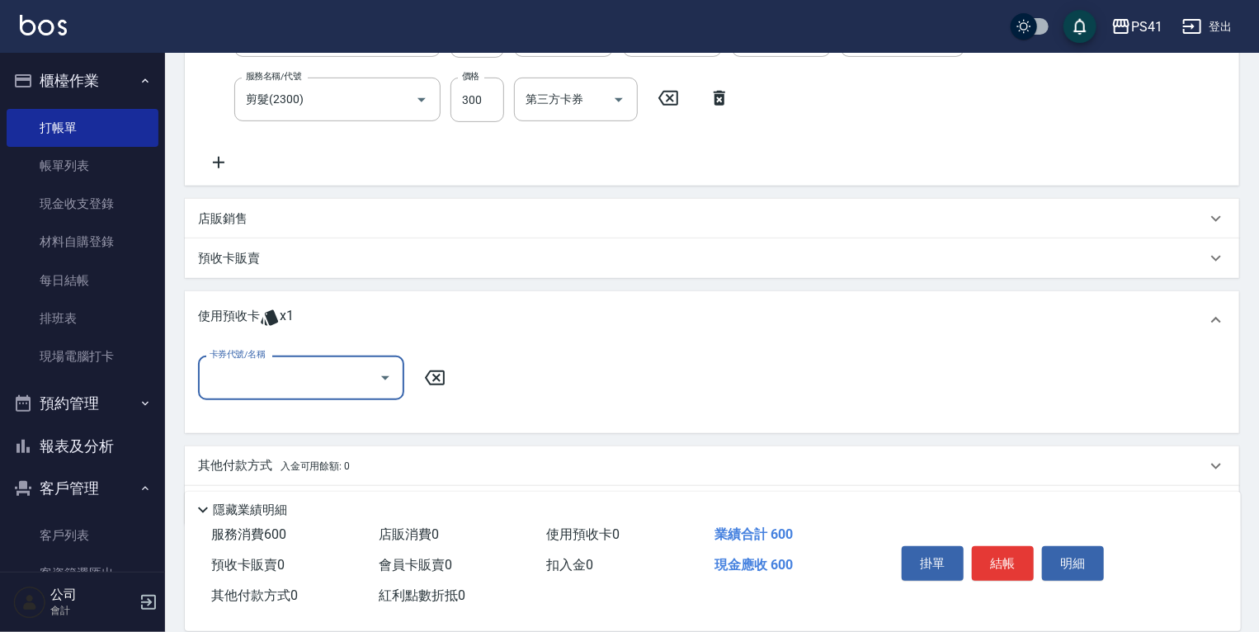
scroll to position [317, 0]
click at [339, 368] on input "卡券代號/名稱" at bounding box center [288, 377] width 167 height 29
click at [330, 420] on div "高蛋白包套4次4500 剩餘1張" at bounding box center [301, 419] width 206 height 27
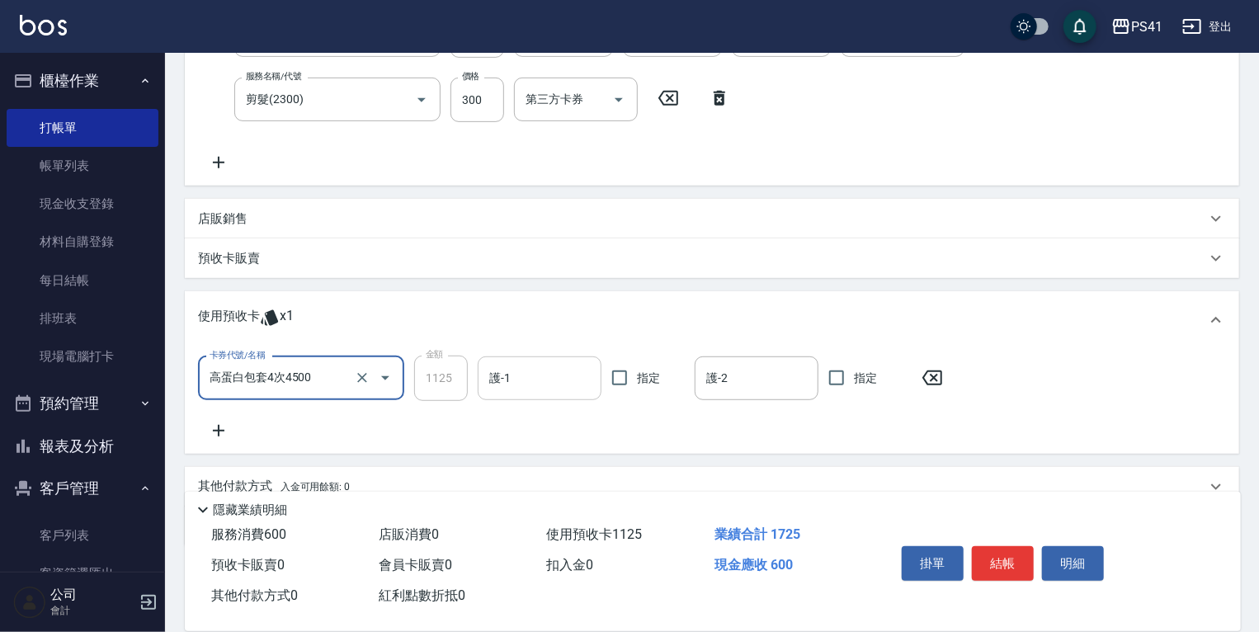
drag, startPoint x: 528, startPoint y: 360, endPoint x: 505, endPoint y: 376, distance: 28.4
click at [528, 363] on div "護-1" at bounding box center [540, 378] width 124 height 44
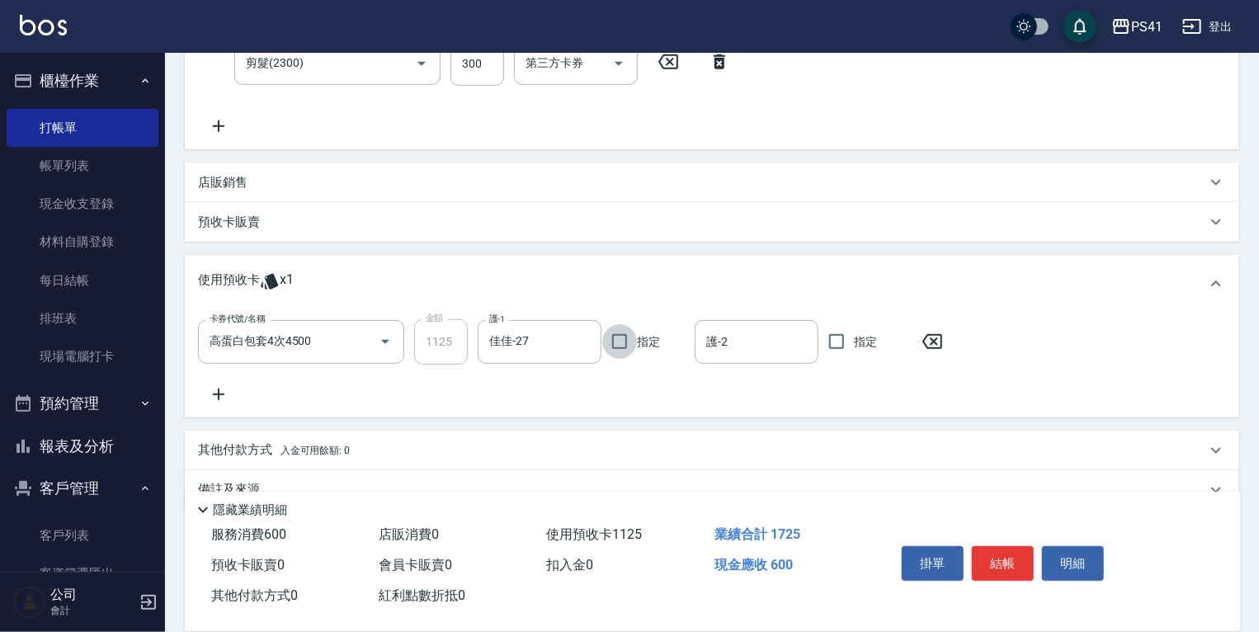
scroll to position [386, 0]
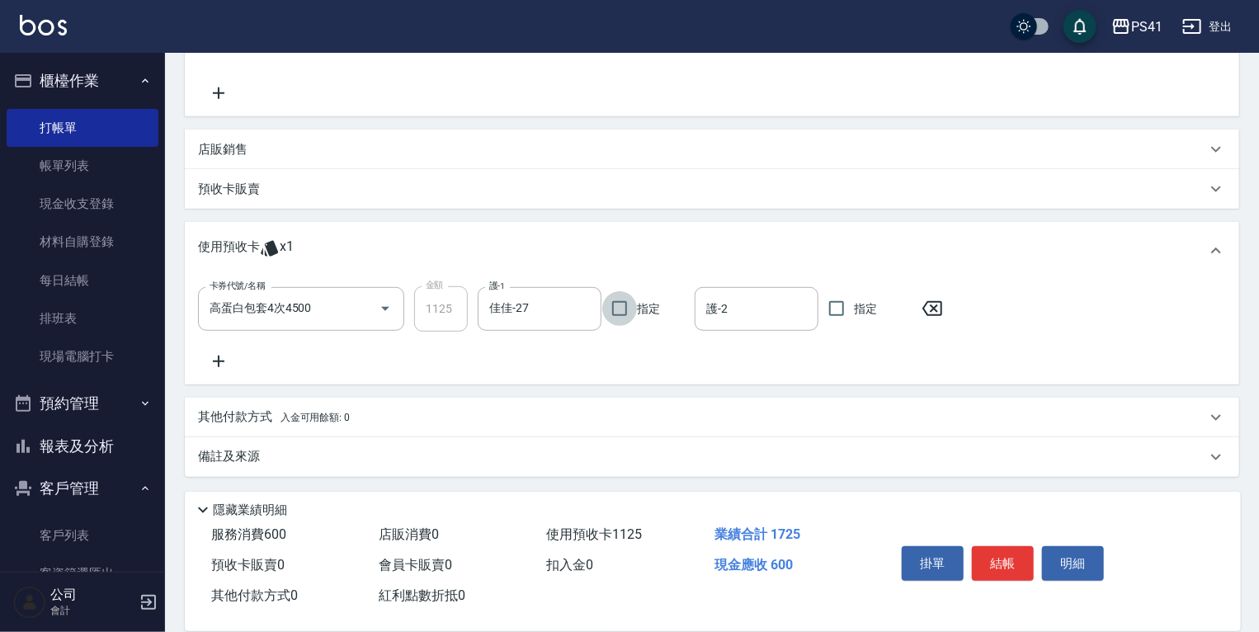
click at [355, 416] on div "其他付款方式 入金可用餘額: 0" at bounding box center [702, 417] width 1008 height 18
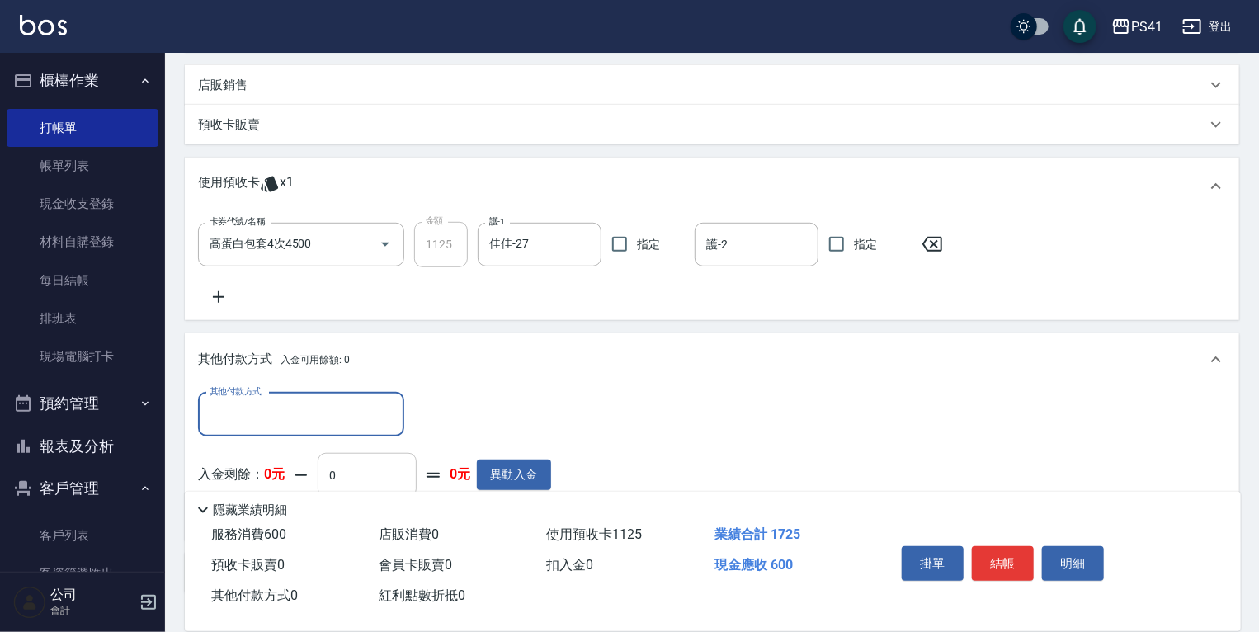
scroll to position [0, 0]
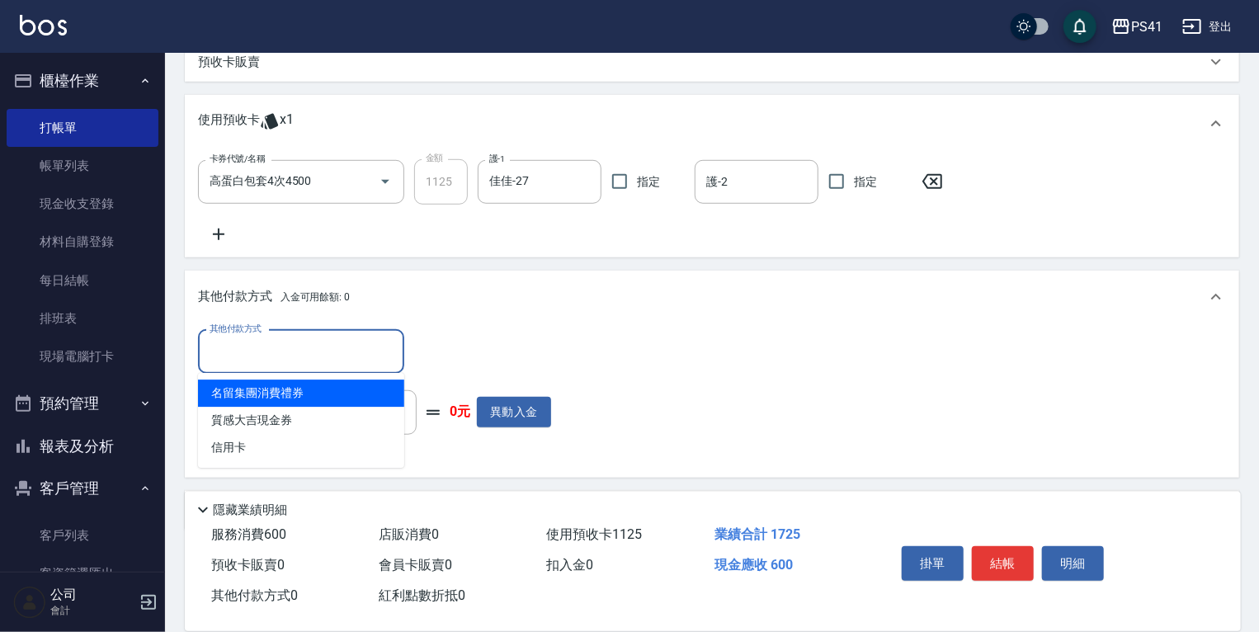
click at [336, 360] on input "其他付款方式" at bounding box center [300, 351] width 191 height 29
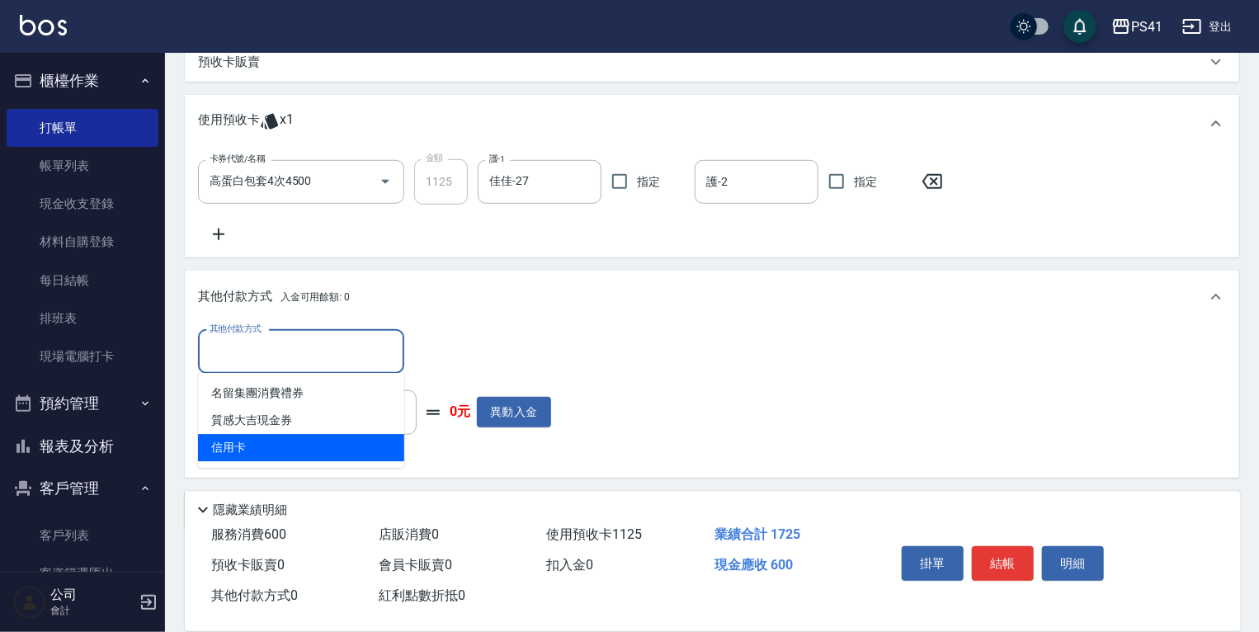
click at [333, 439] on span "信用卡" at bounding box center [301, 447] width 206 height 27
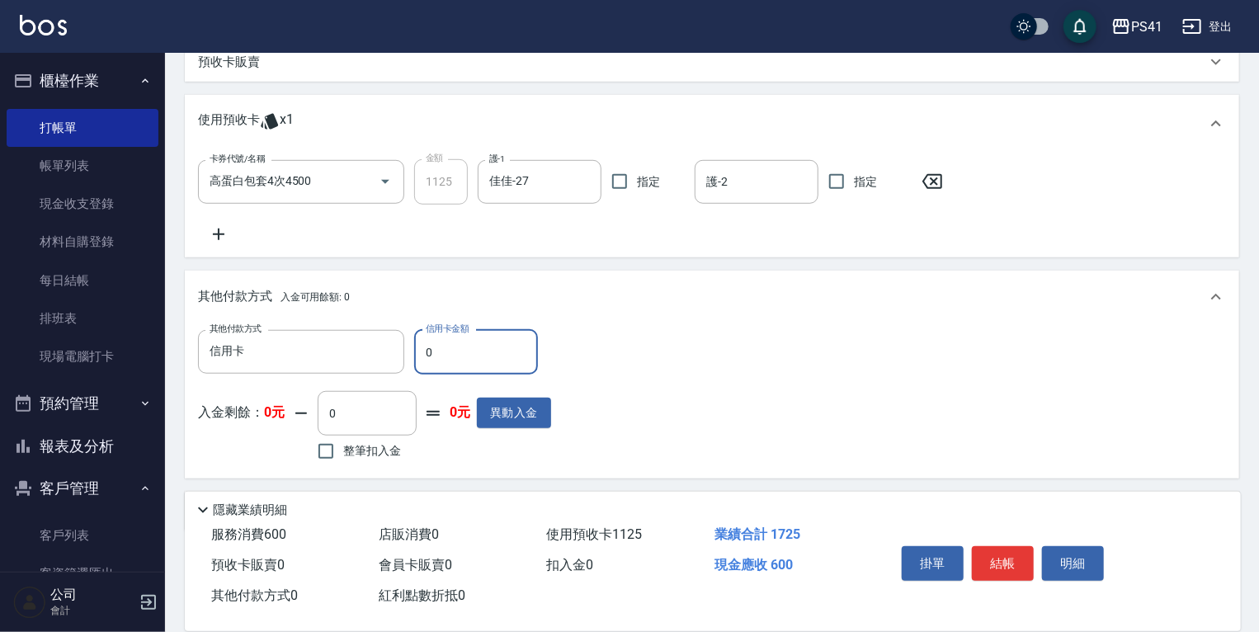
drag, startPoint x: 473, startPoint y: 344, endPoint x: 0, endPoint y: 338, distance: 473.5
click at [198, 340] on div "其他付款方式 信用卡 其他付款方式 信用卡金額 0 信用卡金額" at bounding box center [374, 352] width 353 height 45
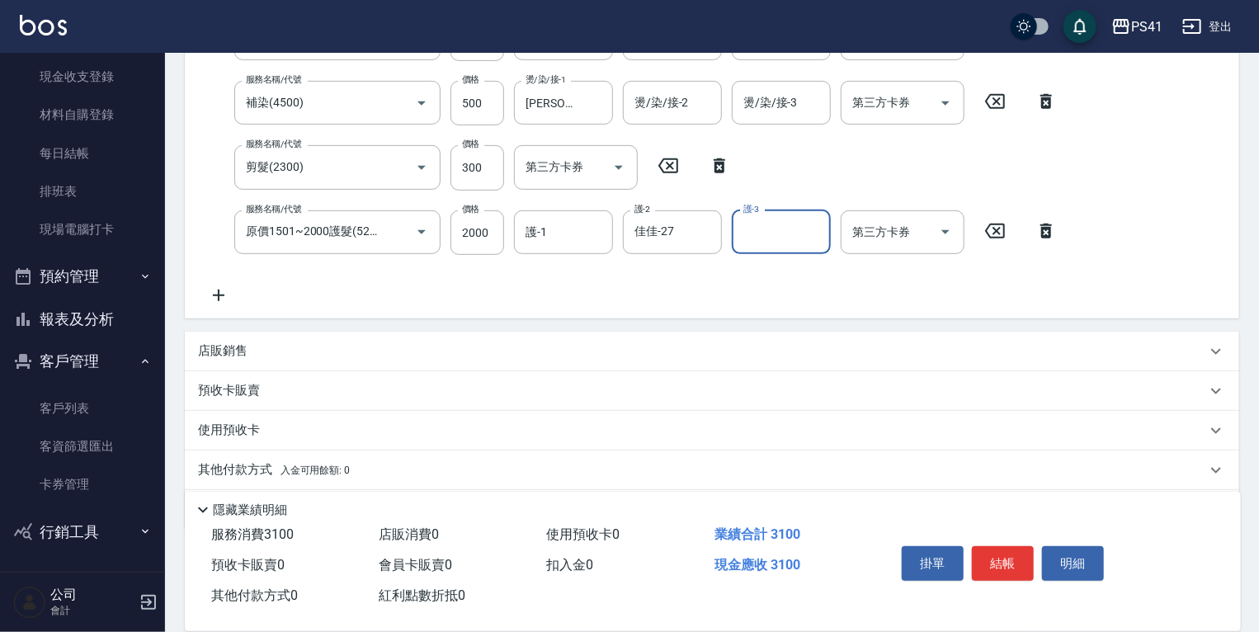
scroll to position [367, 0]
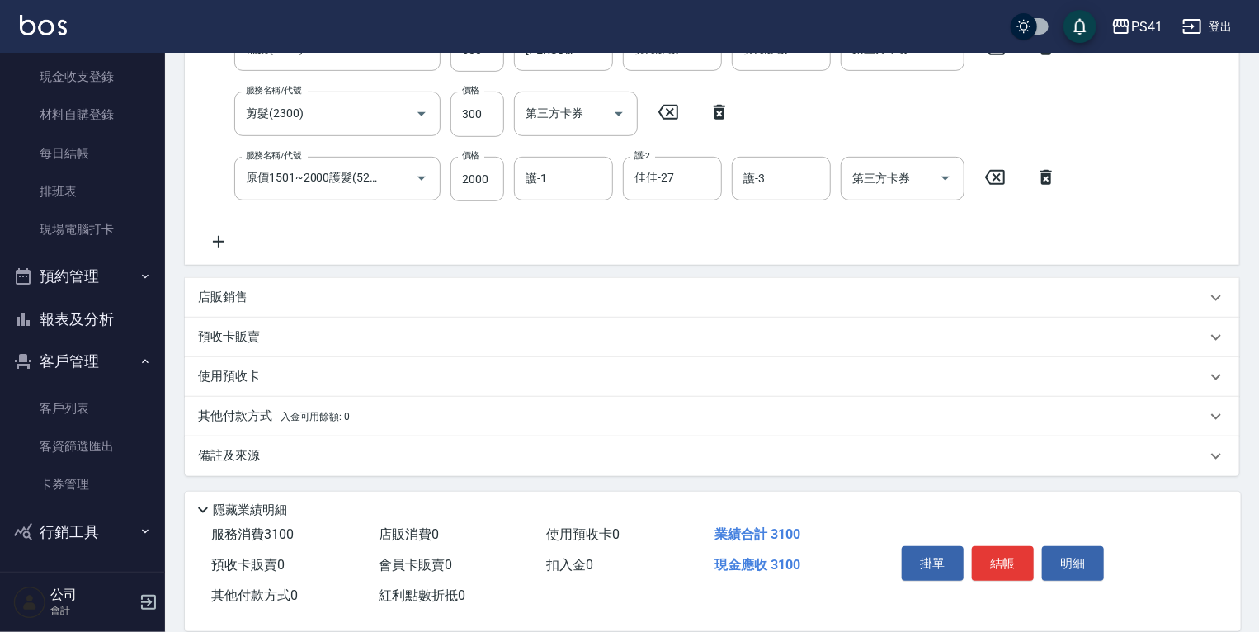
click at [337, 397] on div "其他付款方式 入金可用餘額: 0" at bounding box center [712, 417] width 1054 height 40
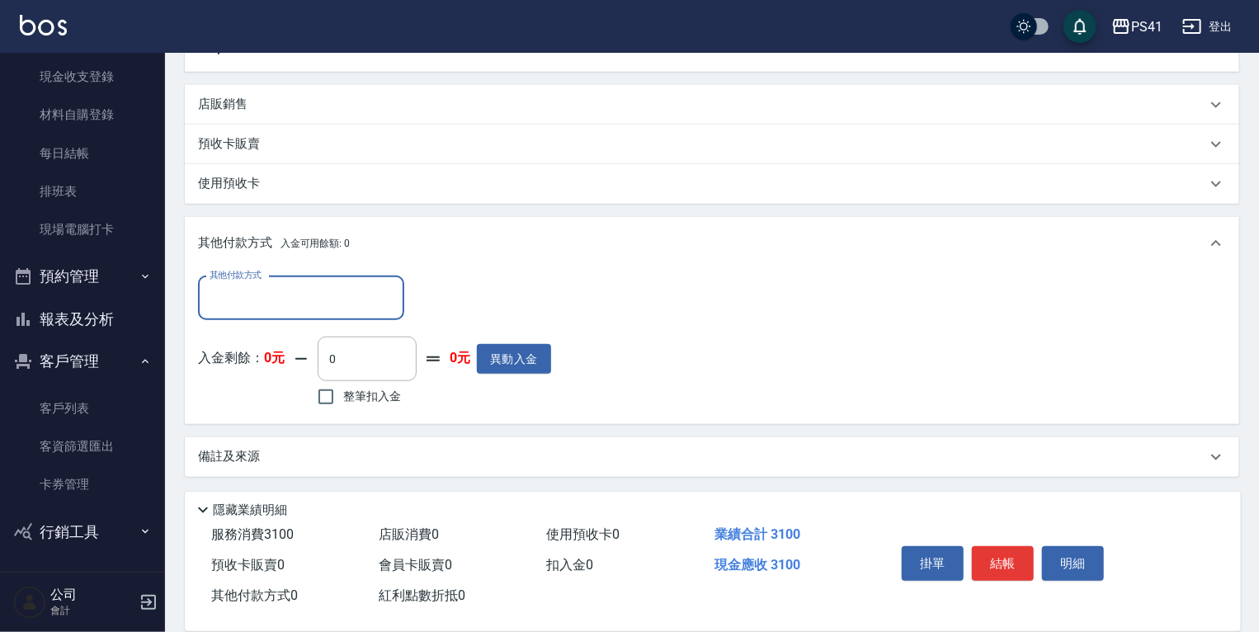
scroll to position [561, 0]
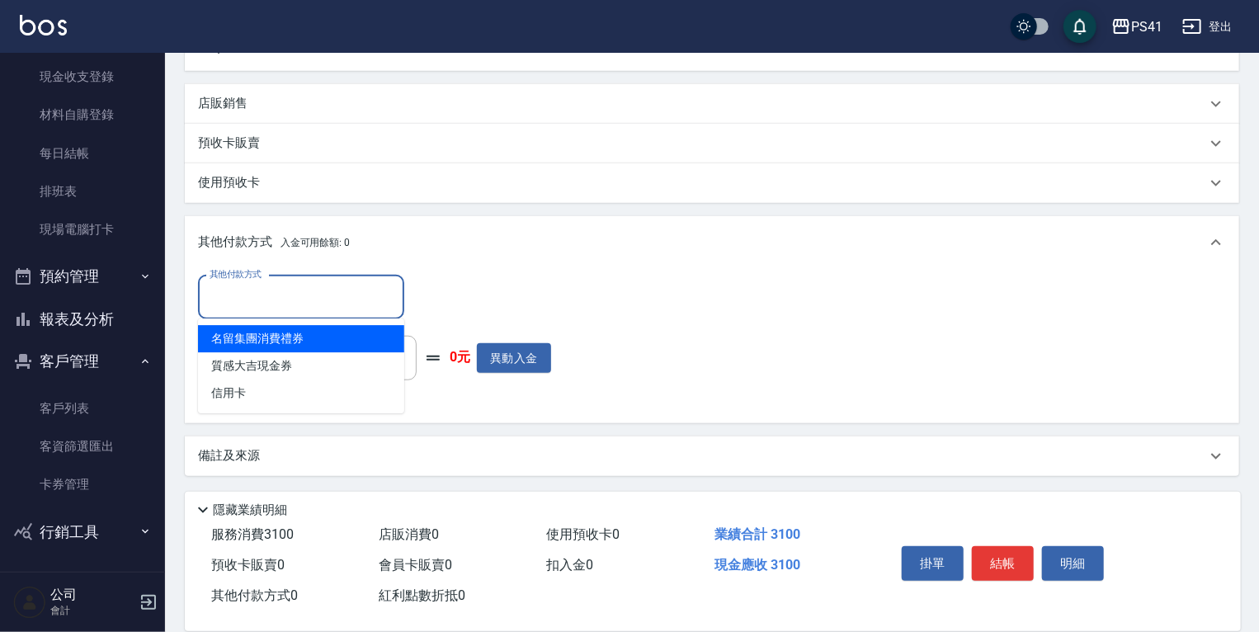
click at [315, 304] on input "其他付款方式" at bounding box center [300, 297] width 191 height 29
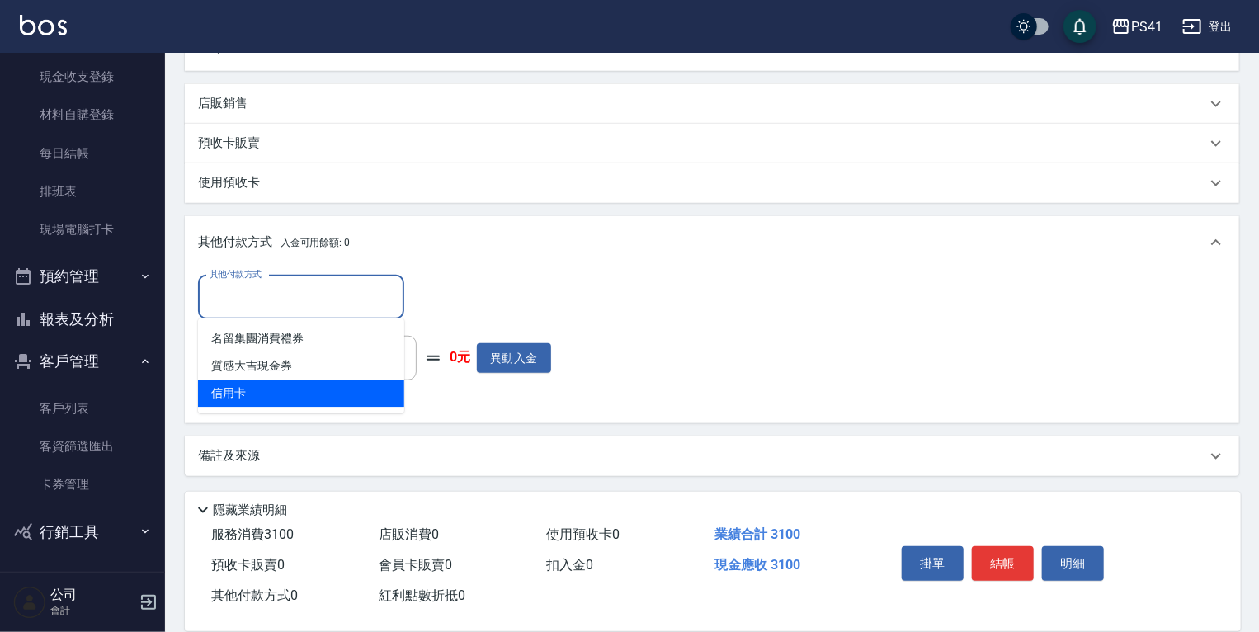
click at [304, 384] on span "信用卡" at bounding box center [301, 392] width 206 height 27
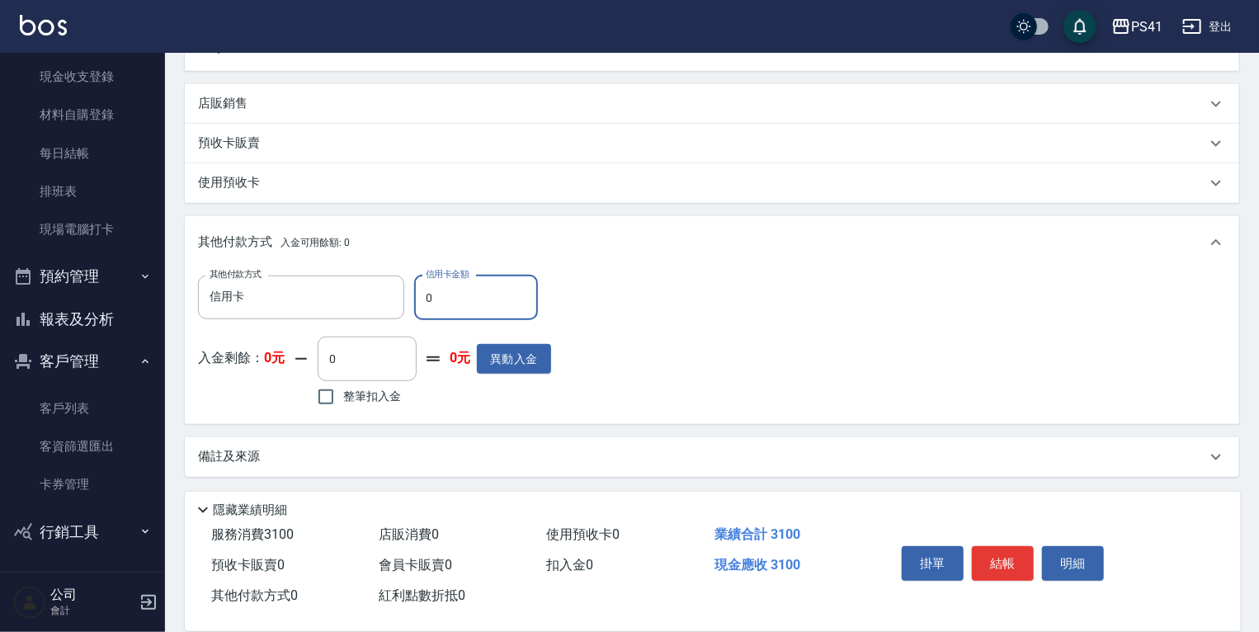
drag, startPoint x: 475, startPoint y: 310, endPoint x: 112, endPoint y: 332, distance: 363.6
click at [219, 307] on div "其他付款方式 信用卡 其他付款方式 信用卡金額 0 信用卡金額" at bounding box center [374, 297] width 353 height 45
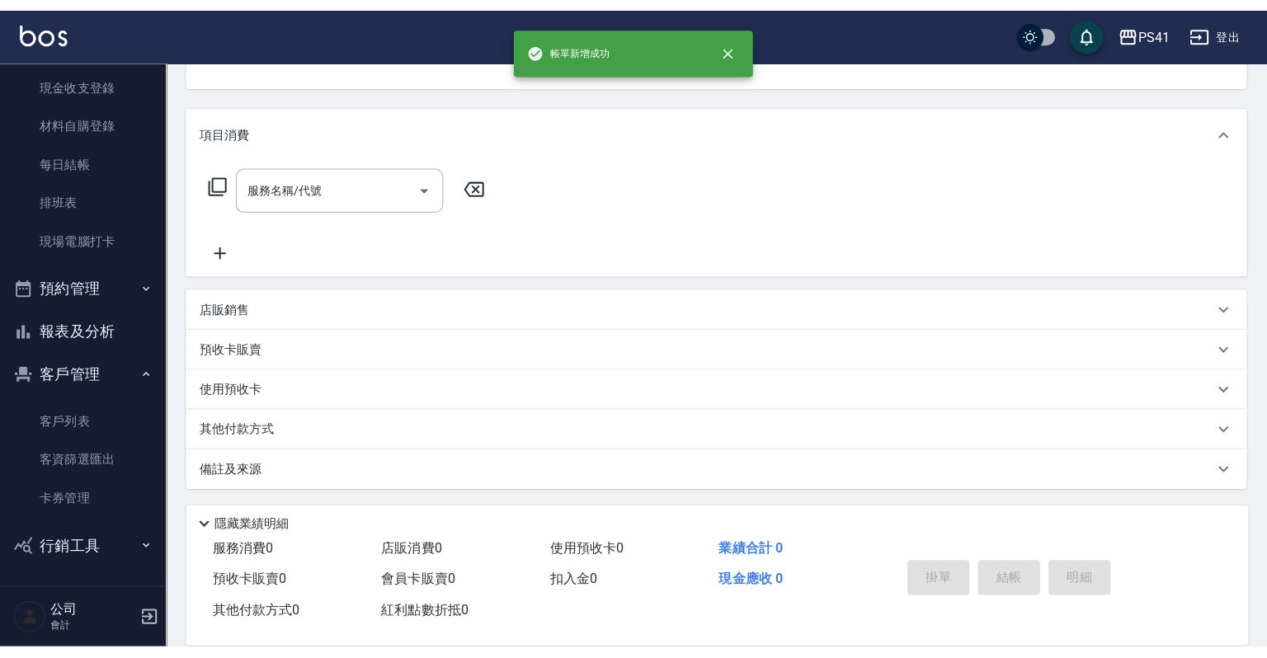
scroll to position [0, 0]
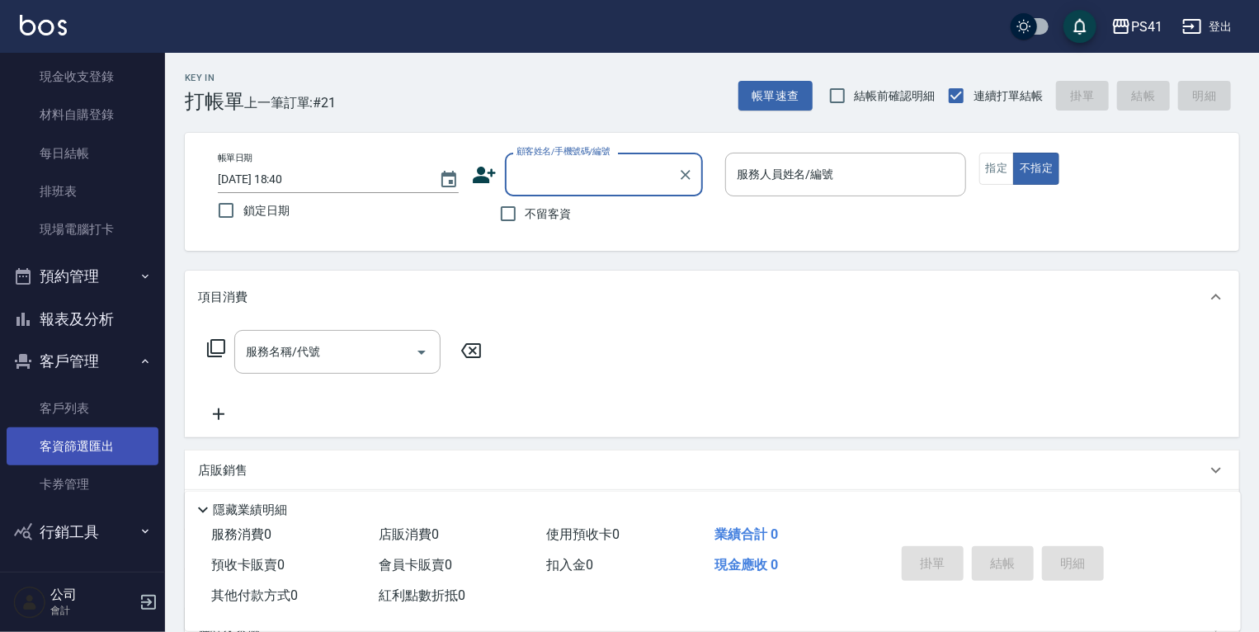
drag, startPoint x: 66, startPoint y: 415, endPoint x: 66, endPoint y: 441, distance: 26.4
click at [66, 415] on link "客戶列表" at bounding box center [83, 408] width 152 height 38
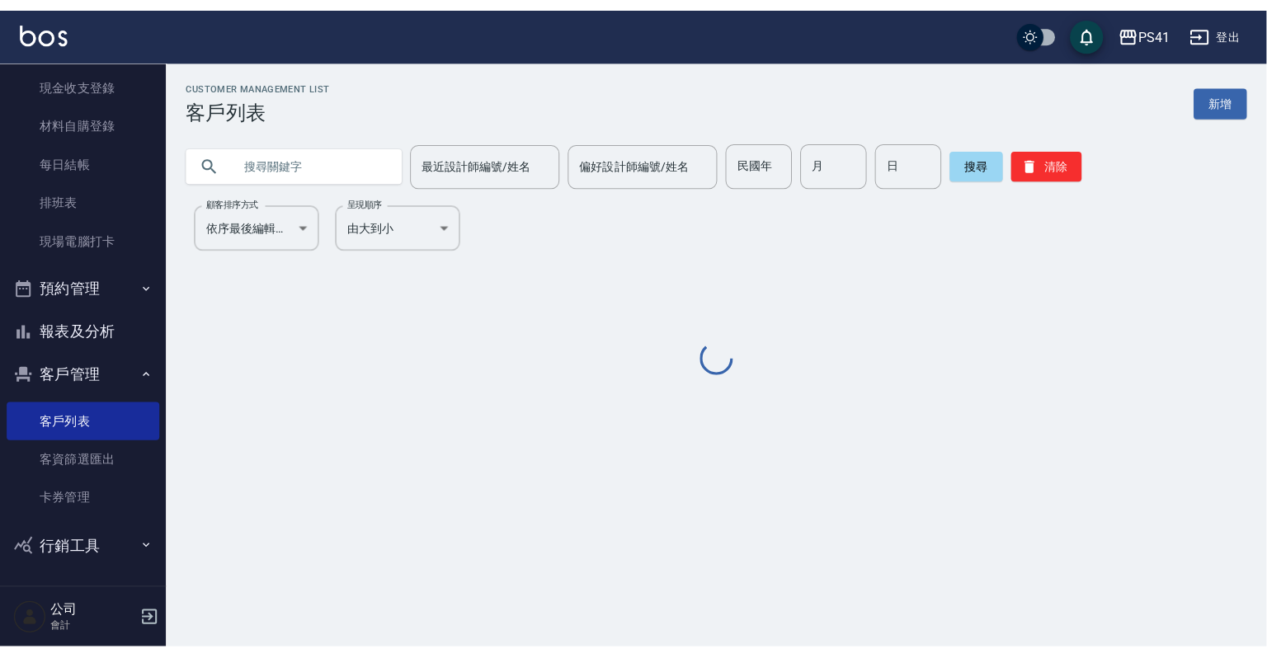
scroll to position [101, 0]
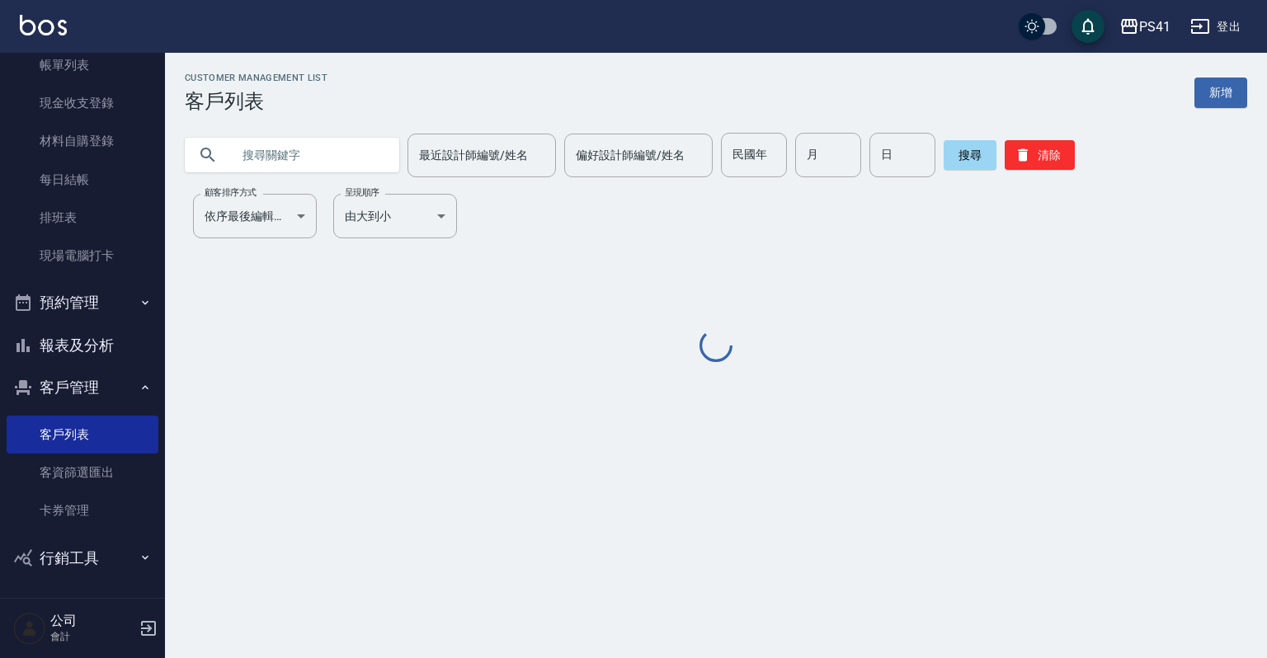
click at [298, 158] on input "text" at bounding box center [308, 155] width 155 height 45
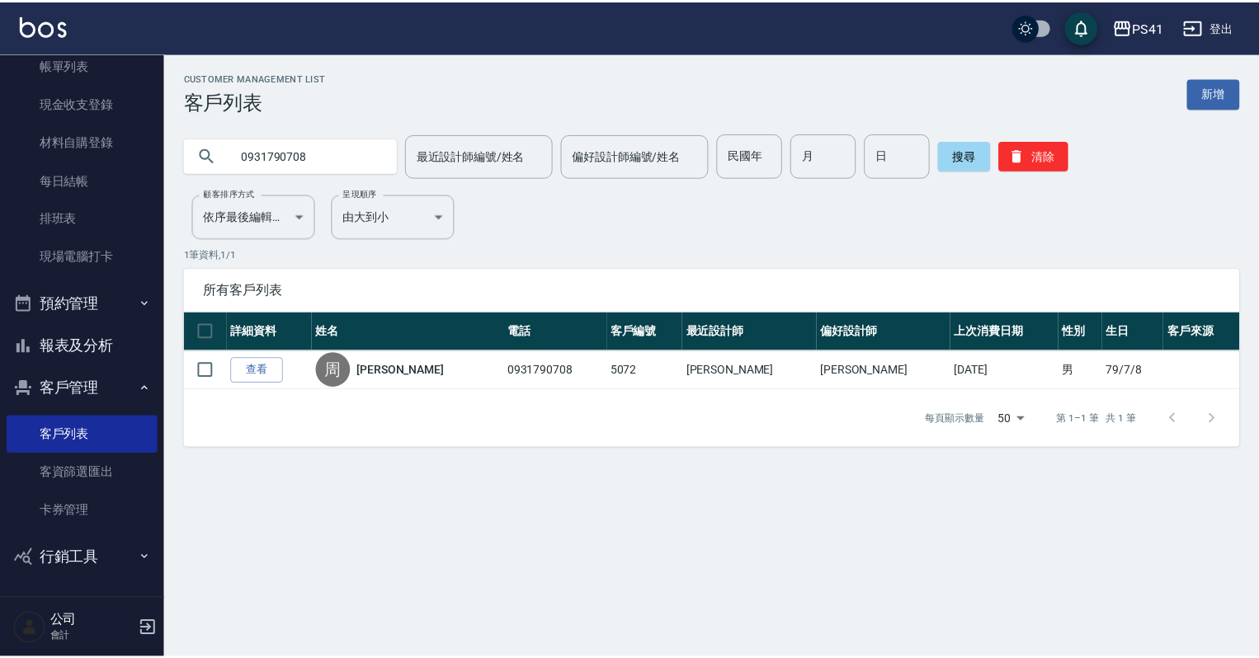
scroll to position [0, 0]
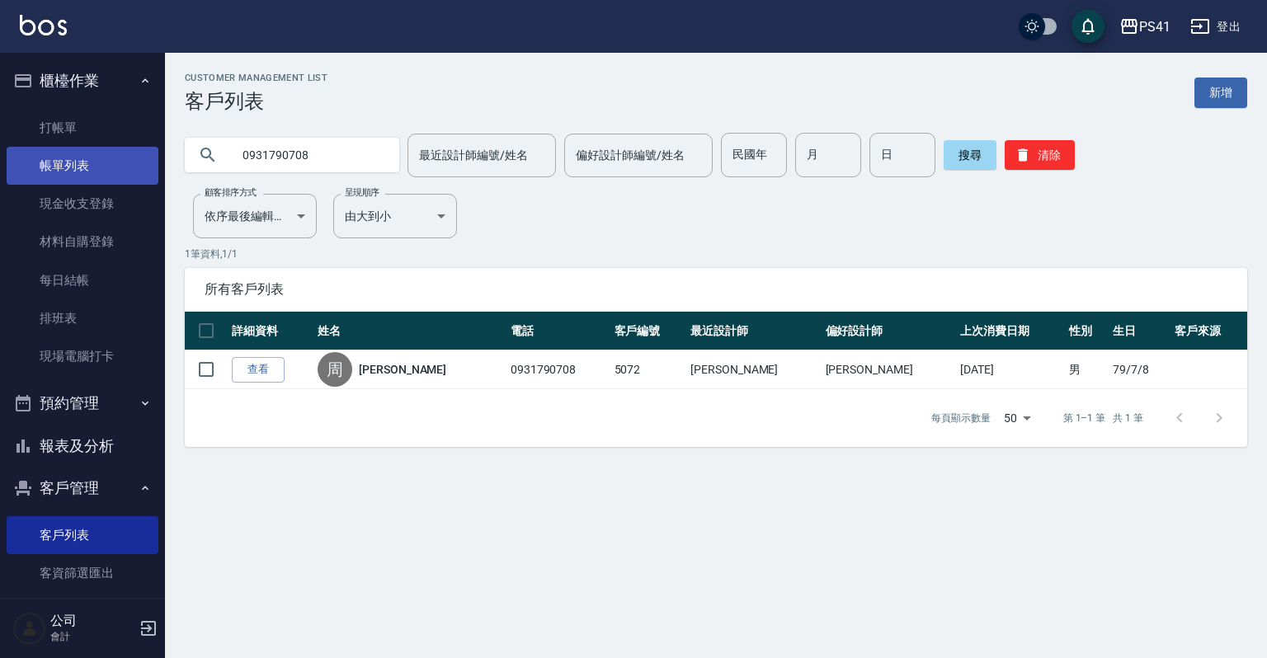
click at [92, 160] on link "帳單列表" at bounding box center [83, 166] width 152 height 38
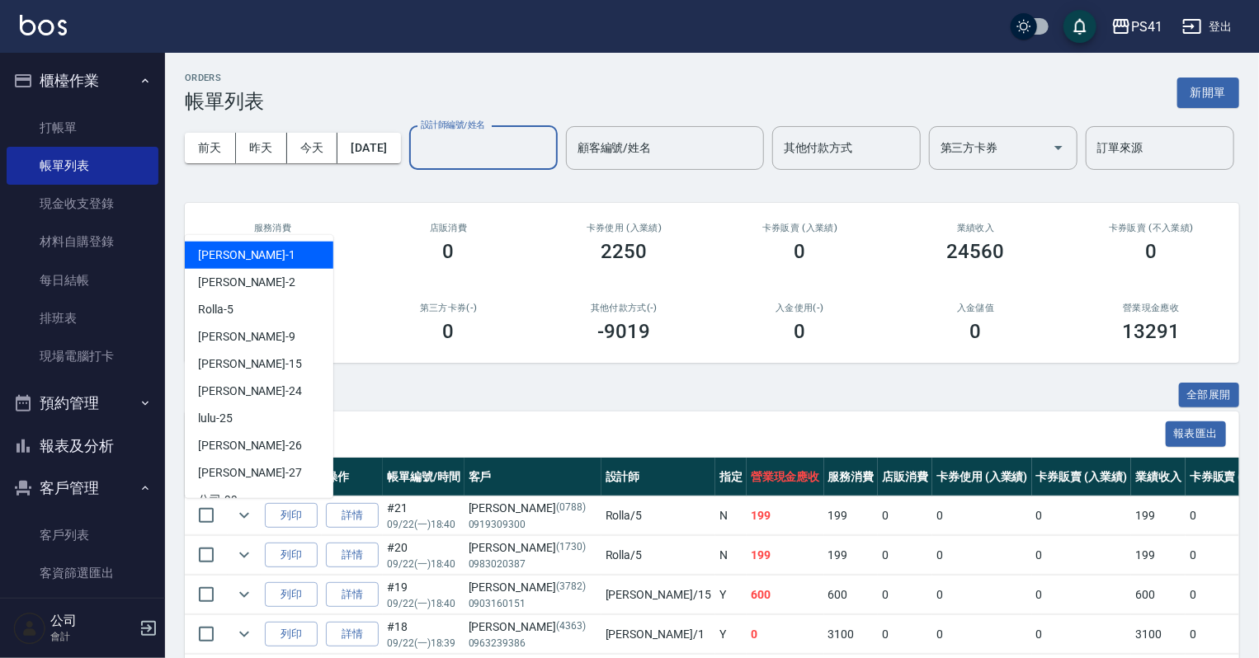
click at [417, 162] on input "設計師編號/姓名" at bounding box center [484, 148] width 134 height 29
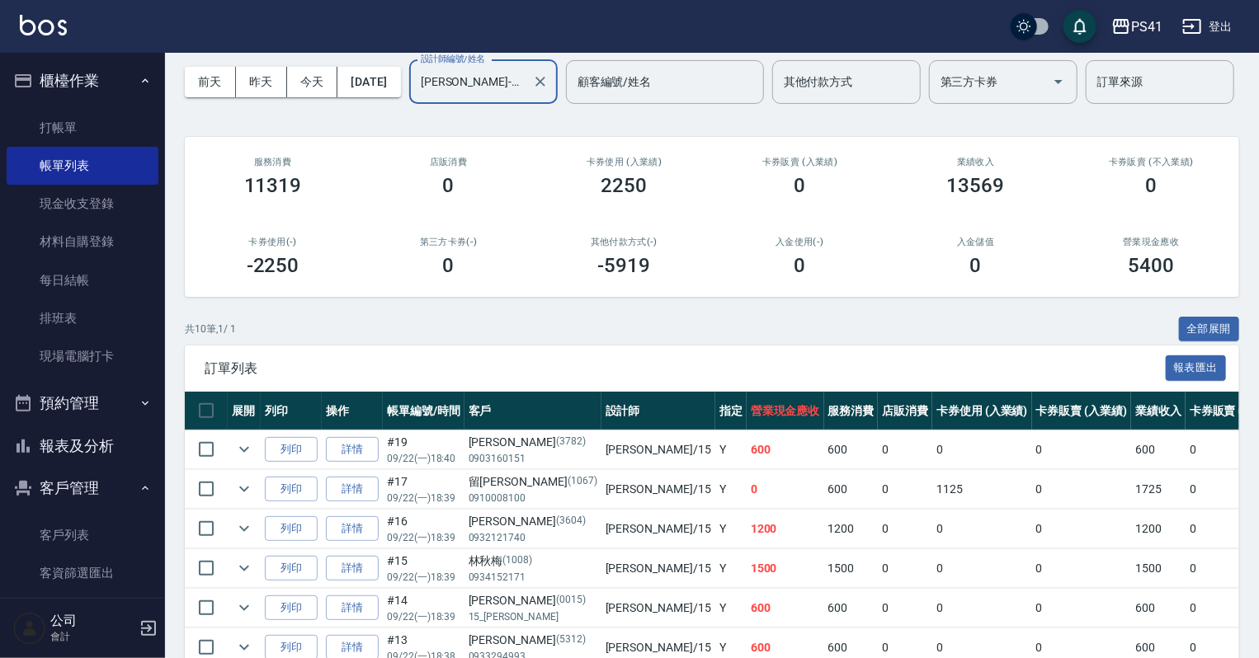
scroll to position [66, 0]
click at [70, 450] on button "報表及分析" at bounding box center [83, 446] width 152 height 43
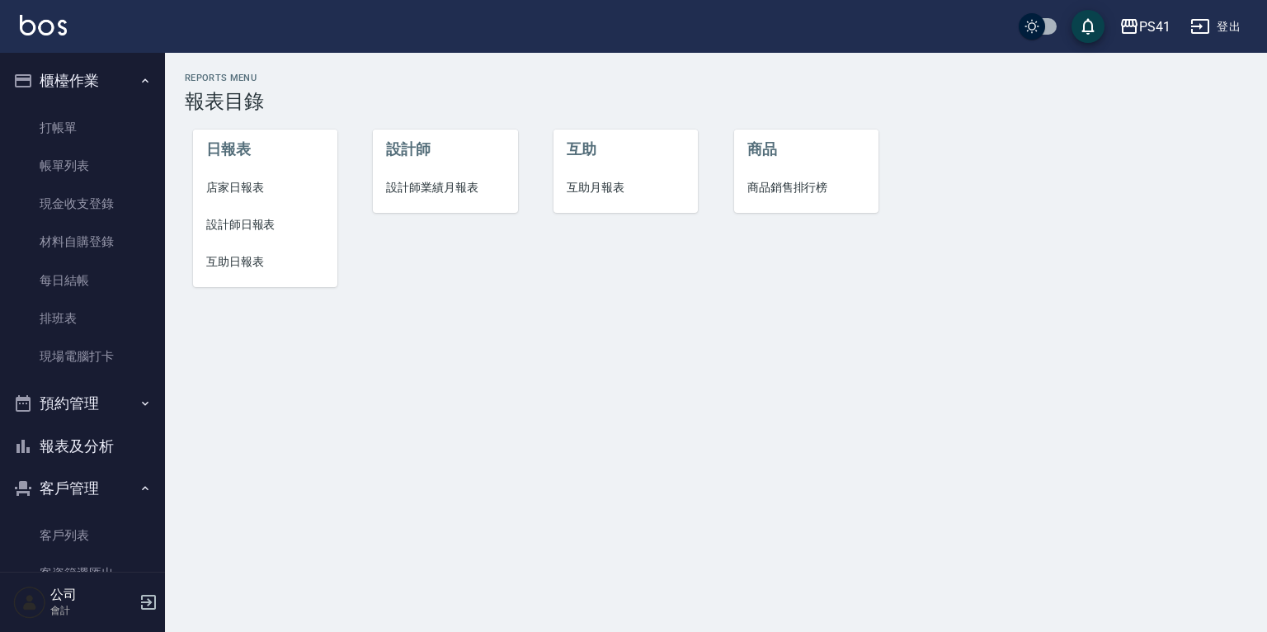
click at [236, 221] on span "設計師日報表" at bounding box center [265, 224] width 118 height 17
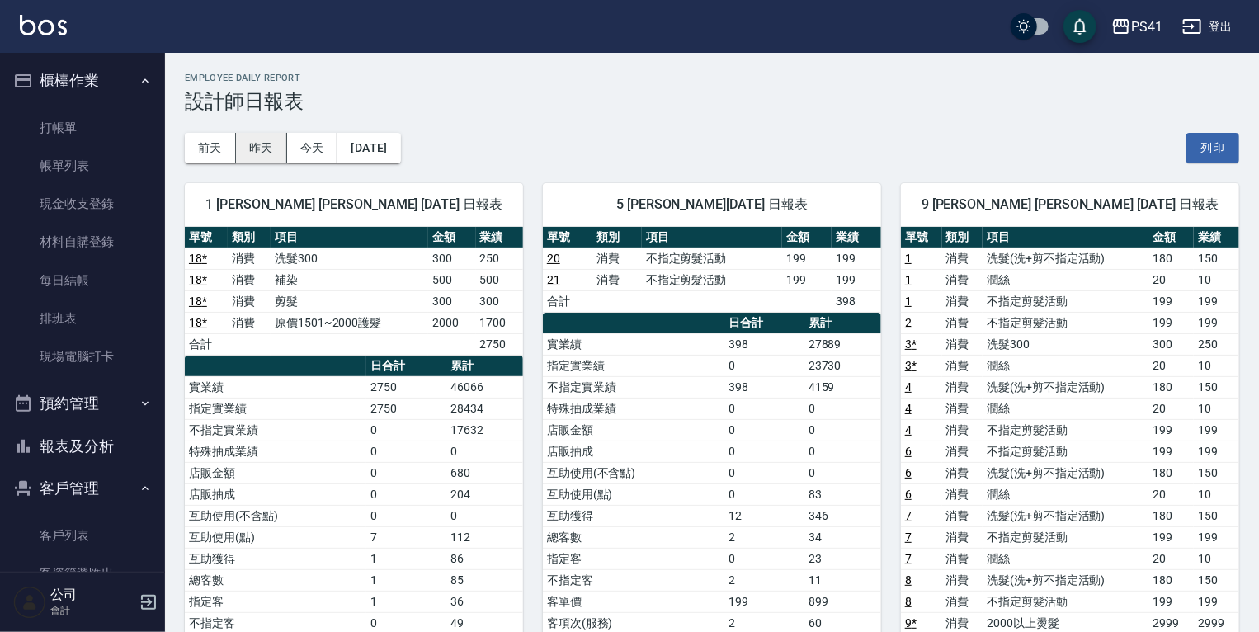
click at [268, 148] on button "昨天" at bounding box center [261, 148] width 51 height 31
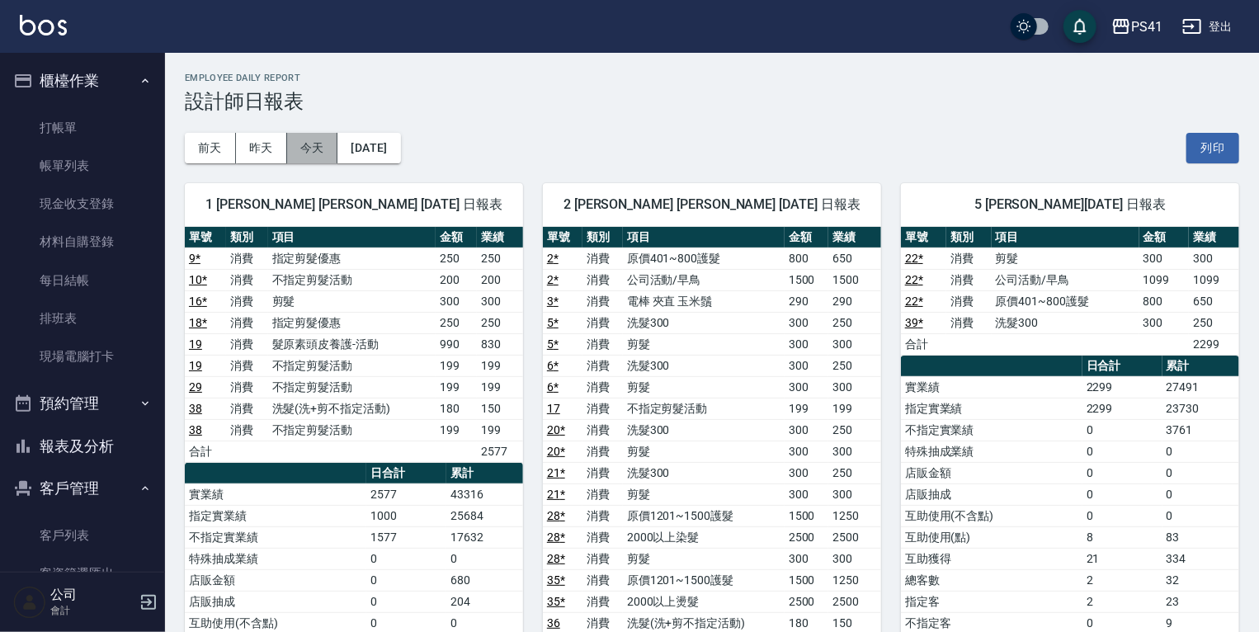
click at [304, 147] on button "今天" at bounding box center [312, 148] width 51 height 31
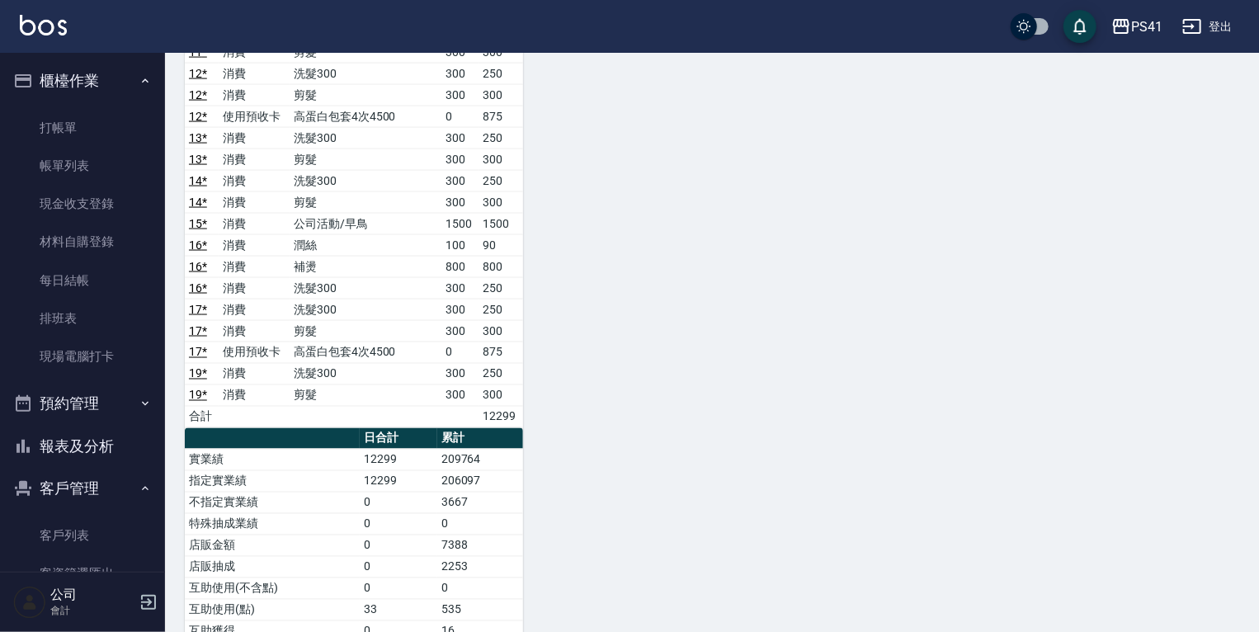
scroll to position [1112, 0]
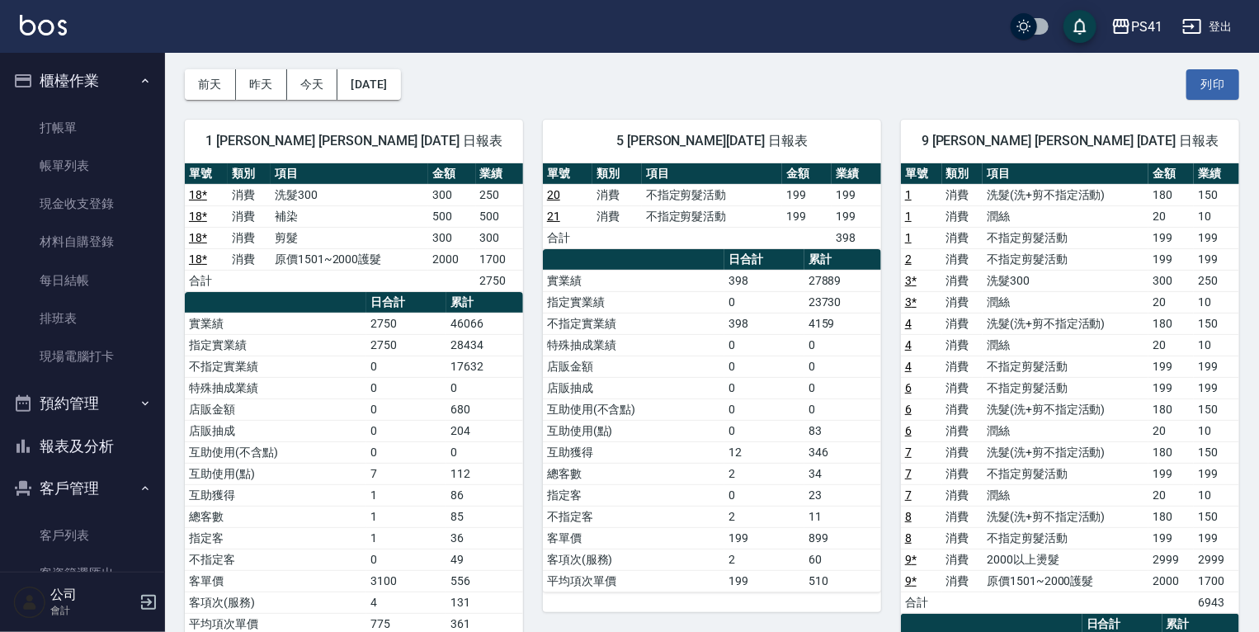
scroll to position [198, 0]
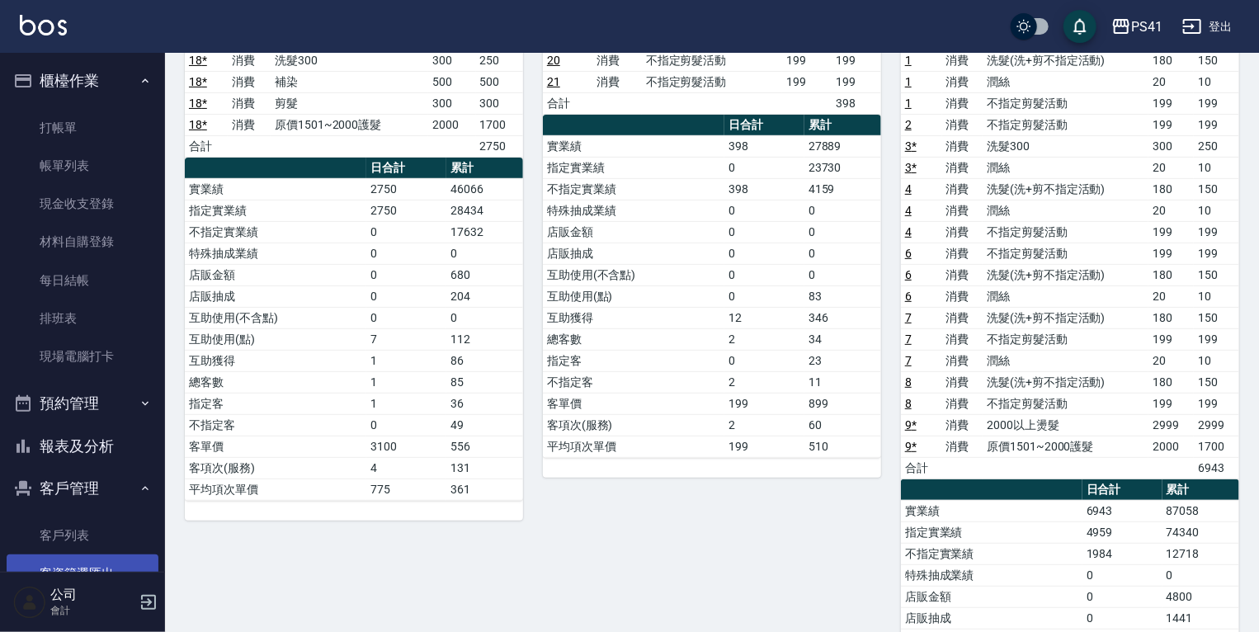
click at [87, 541] on link "客戶列表" at bounding box center [83, 535] width 152 height 38
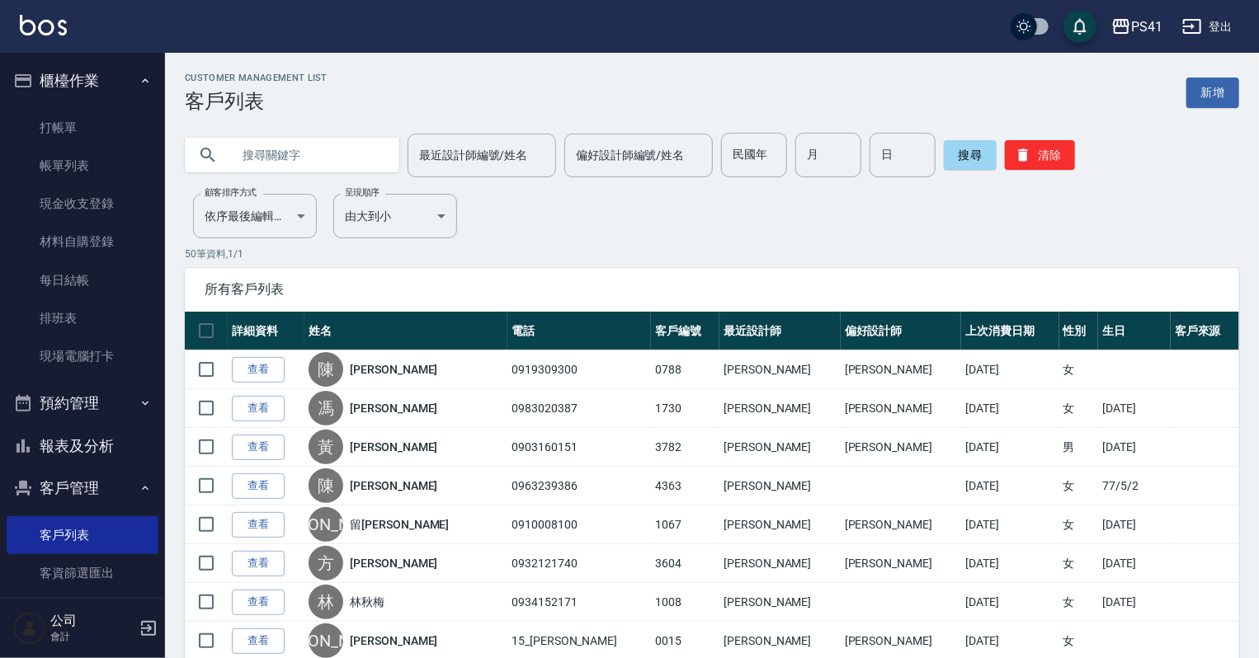
click at [119, 456] on button "報表及分析" at bounding box center [83, 446] width 152 height 43
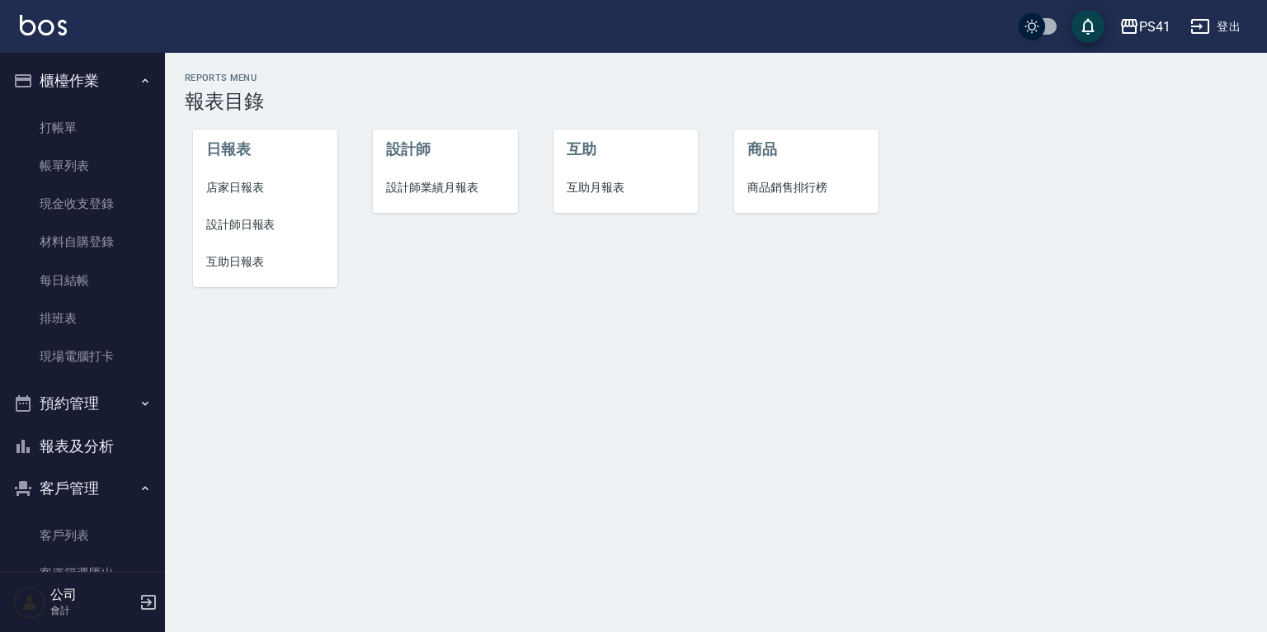
click at [252, 254] on span "互助日報表" at bounding box center [265, 261] width 118 height 17
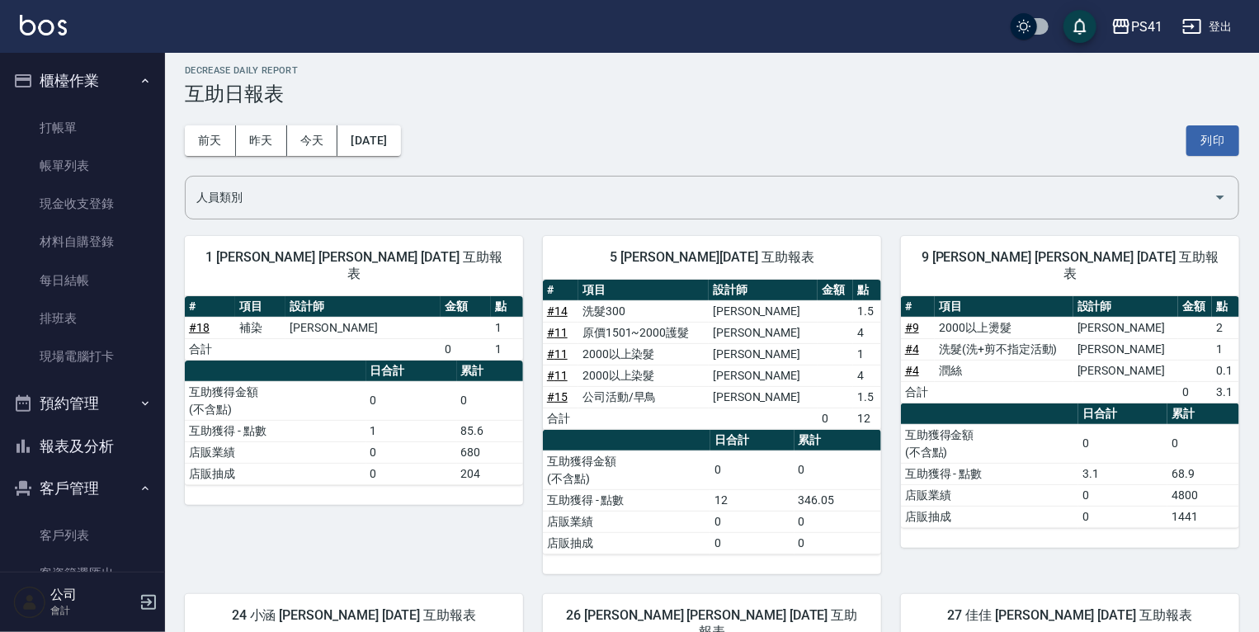
scroll to position [7, 0]
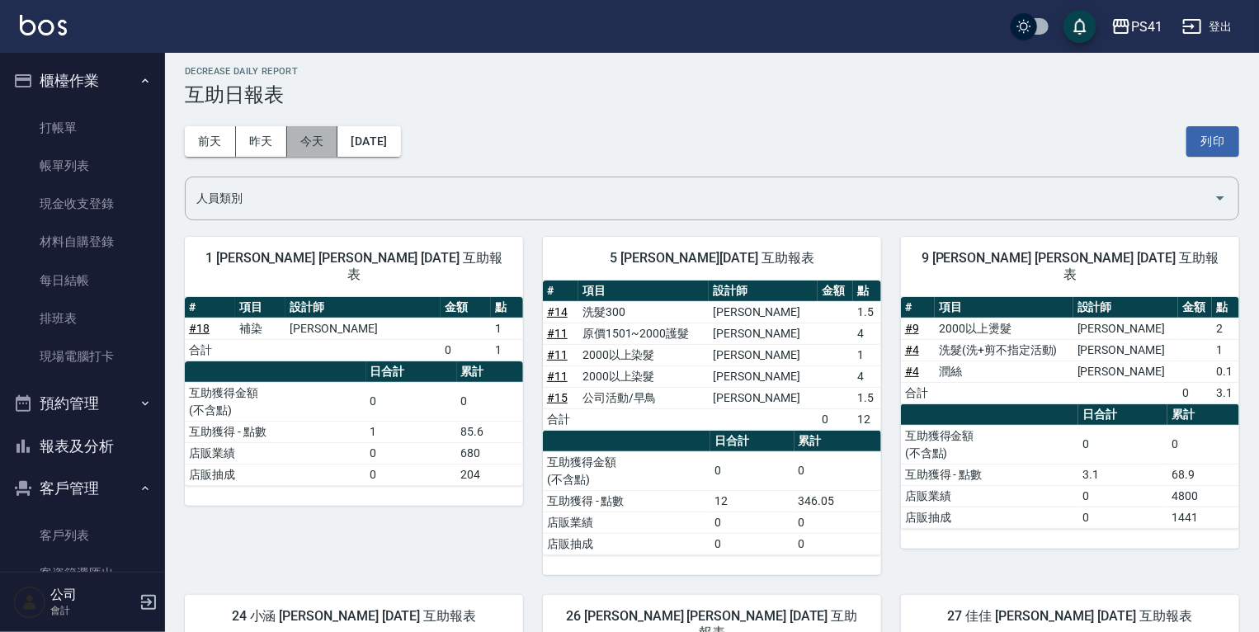
click at [320, 136] on button "今天" at bounding box center [312, 141] width 51 height 31
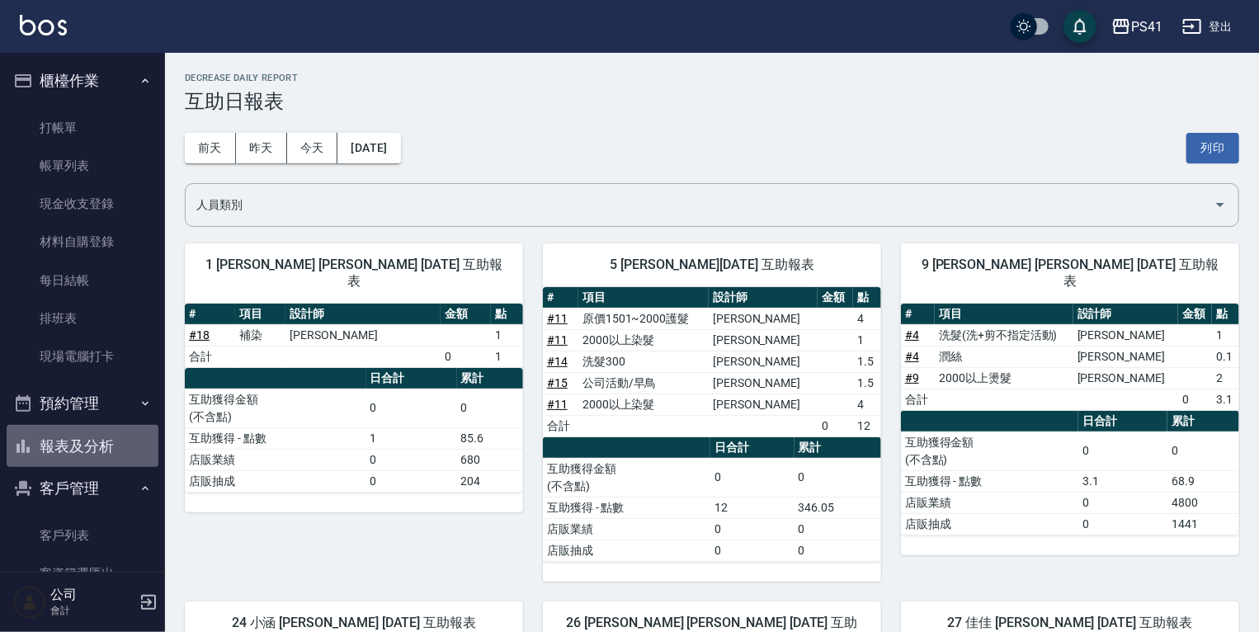
click at [102, 439] on button "報表及分析" at bounding box center [83, 446] width 152 height 43
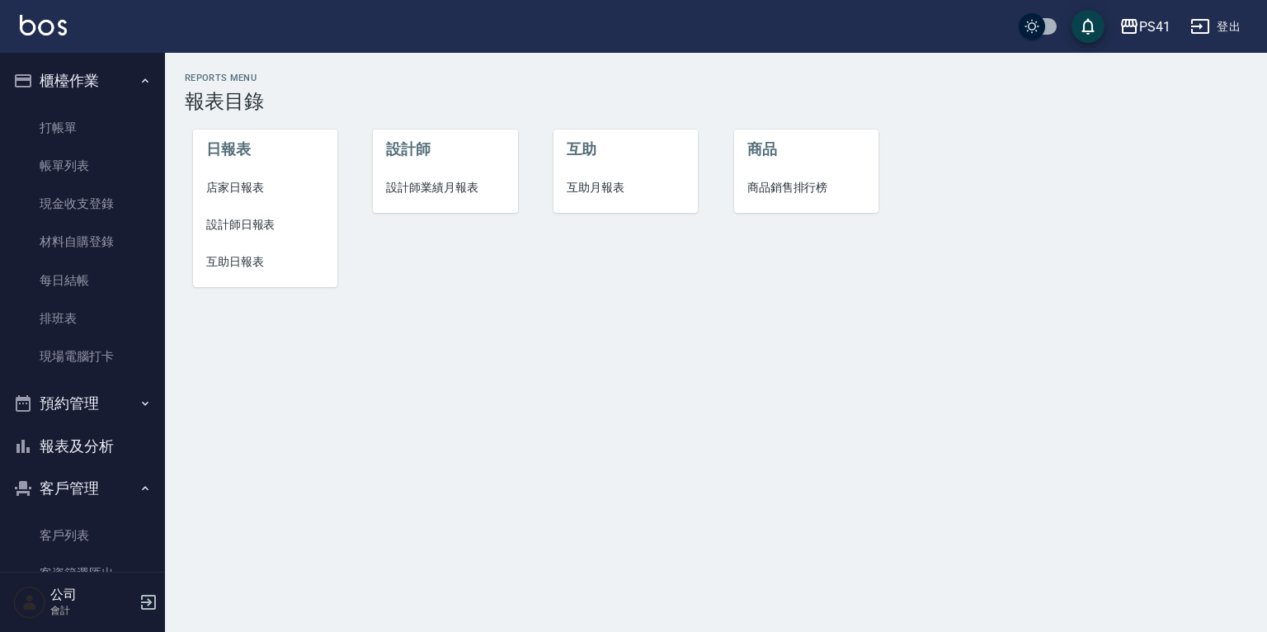
click at [263, 224] on span "設計師日報表" at bounding box center [265, 224] width 118 height 17
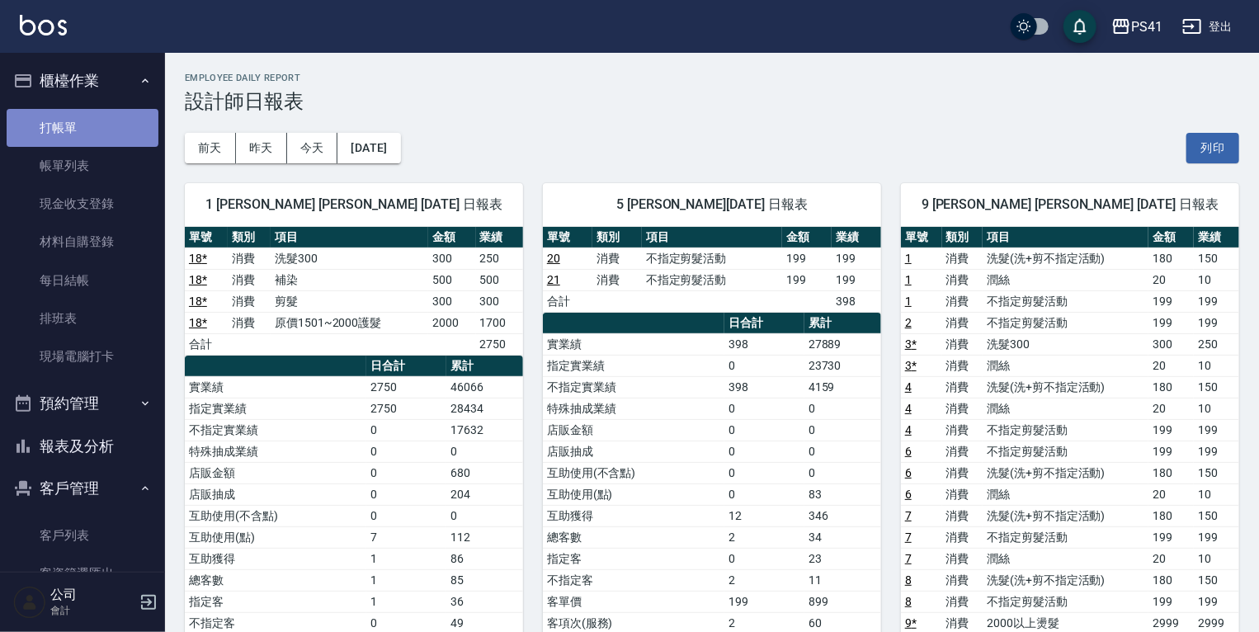
click at [82, 127] on link "打帳單" at bounding box center [83, 128] width 152 height 38
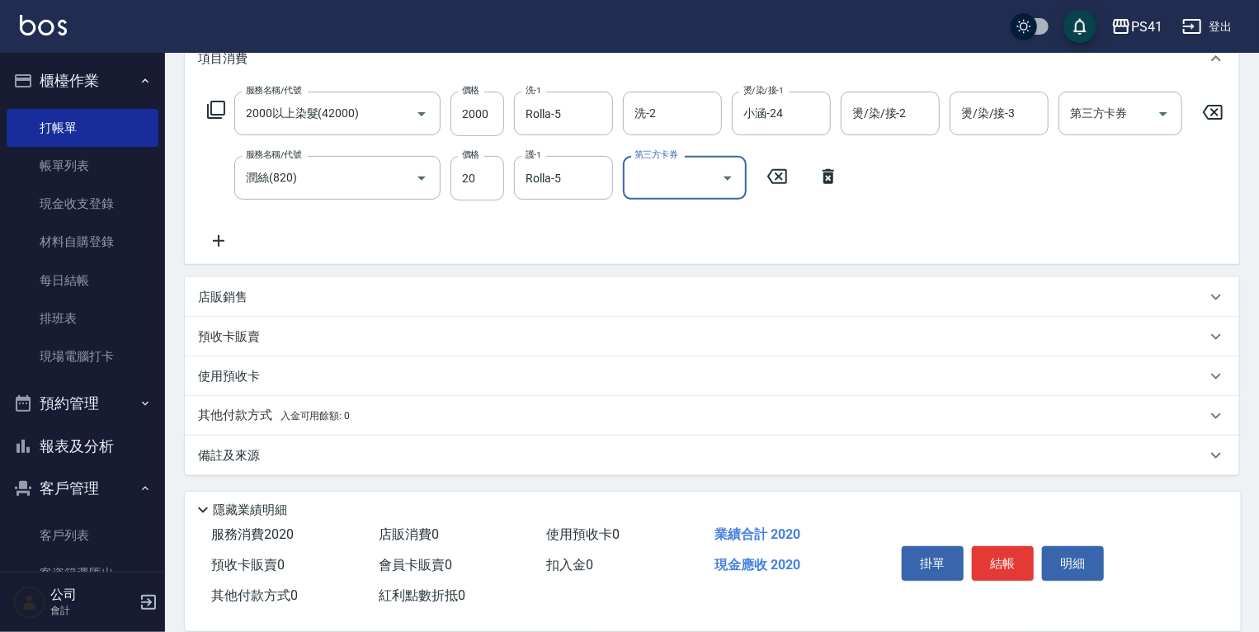
scroll to position [247, 0]
click at [221, 408] on p "其他付款方式 入金可用餘額: 0" at bounding box center [274, 416] width 152 height 18
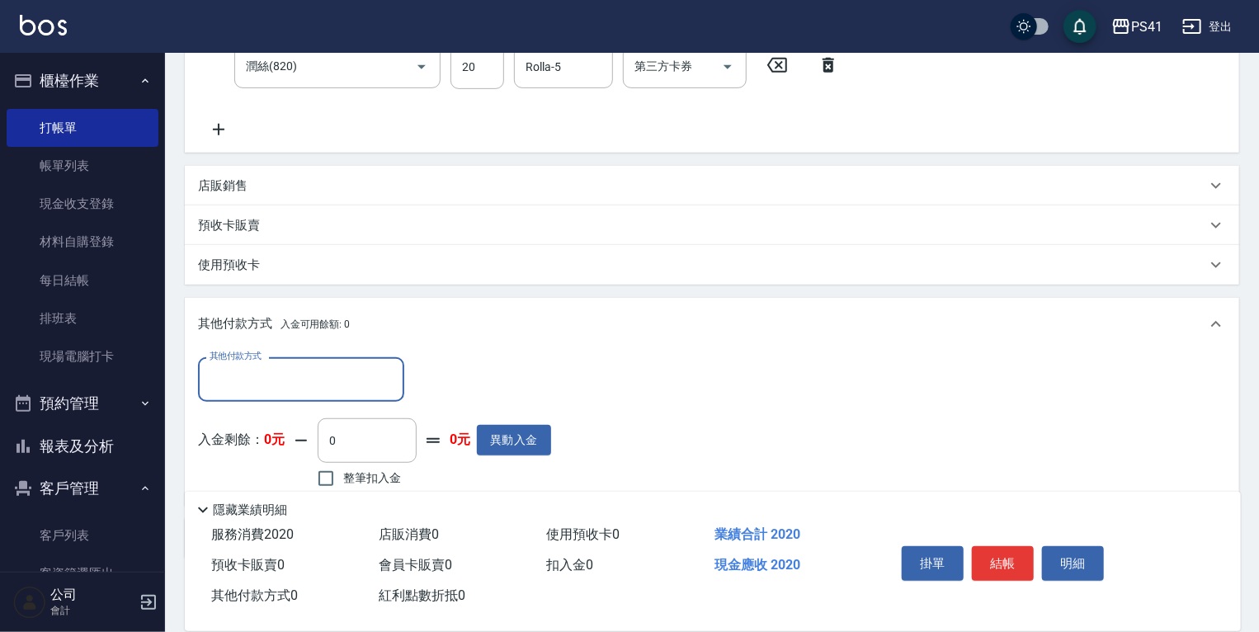
scroll to position [366, 0]
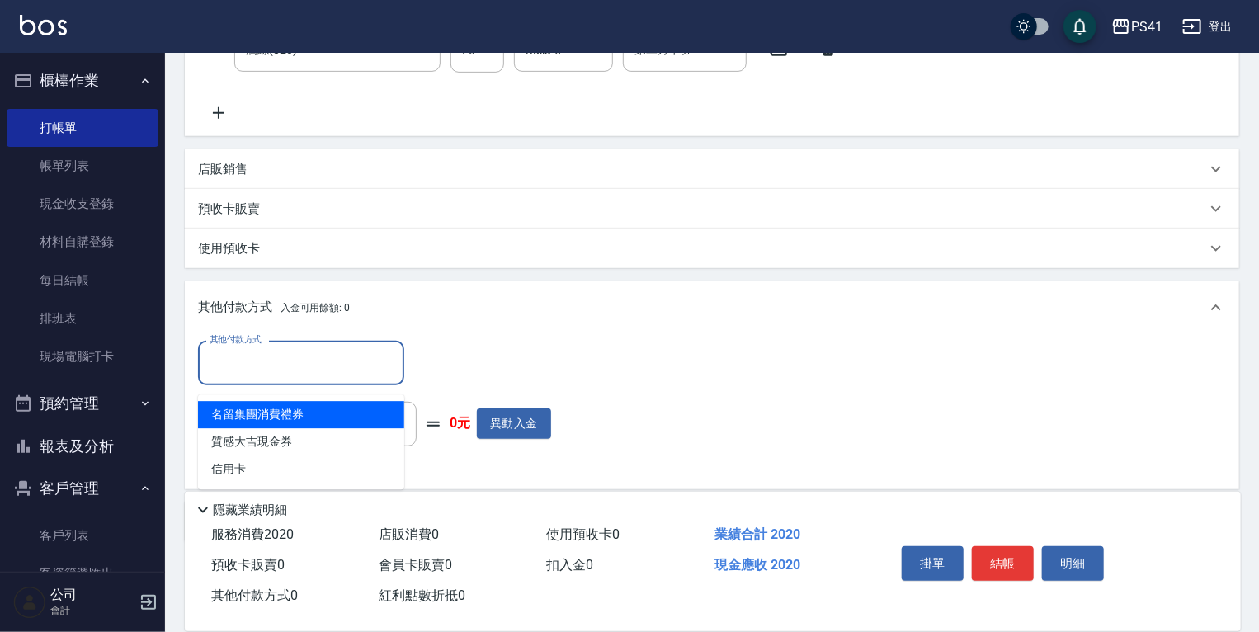
click at [234, 377] on input "其他付款方式" at bounding box center [300, 362] width 191 height 29
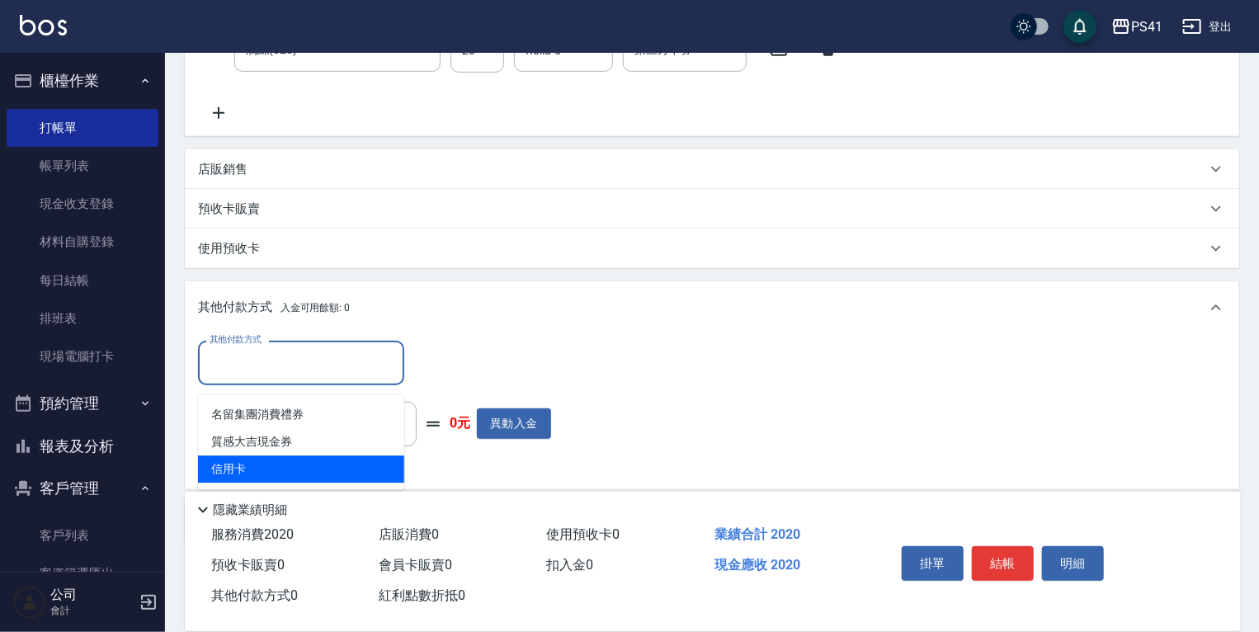
drag, startPoint x: 261, startPoint y: 467, endPoint x: 272, endPoint y: 464, distance: 11.2
click at [262, 467] on span "信用卡" at bounding box center [301, 468] width 206 height 27
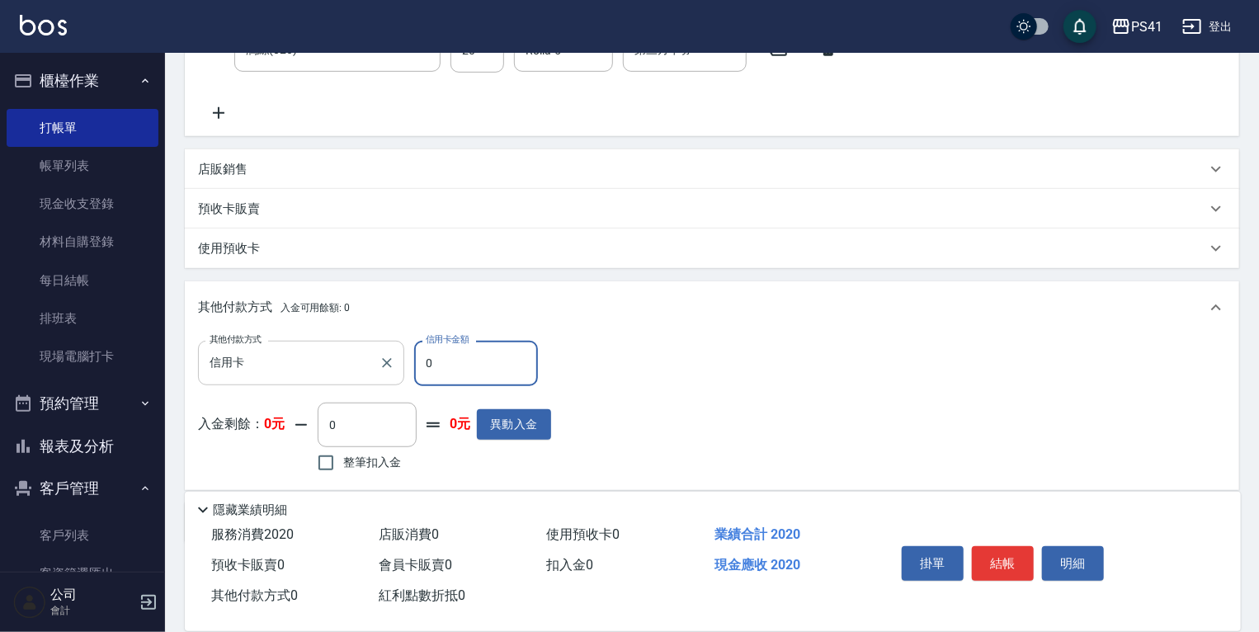
drag, startPoint x: 449, startPoint y: 383, endPoint x: 274, endPoint y: 393, distance: 175.2
click at [304, 380] on div "其他付款方式 信用卡 其他付款方式 信用卡金額 0 信用卡金額" at bounding box center [374, 363] width 353 height 45
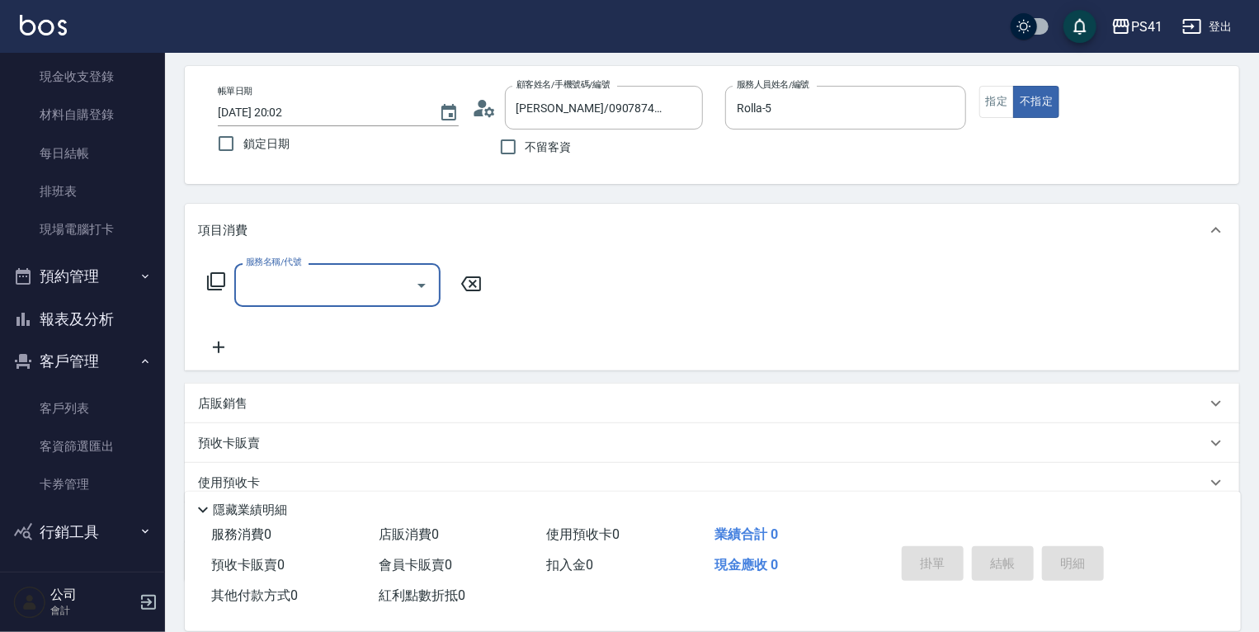
scroll to position [132, 0]
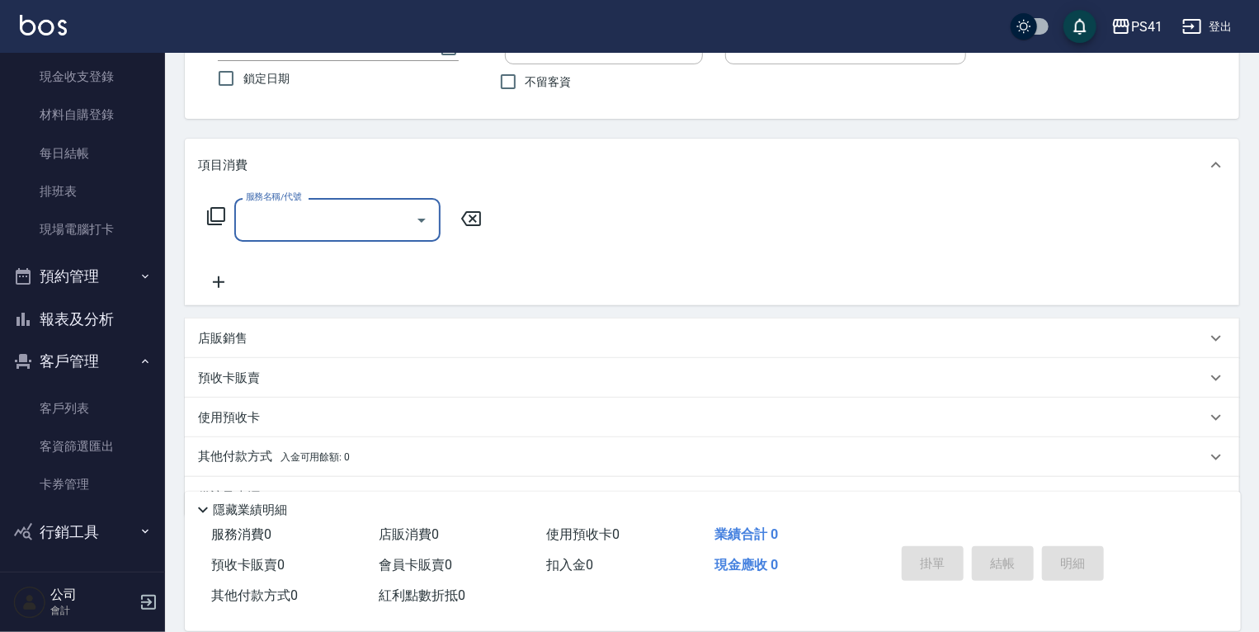
click at [343, 351] on div "店販銷售" at bounding box center [712, 338] width 1054 height 40
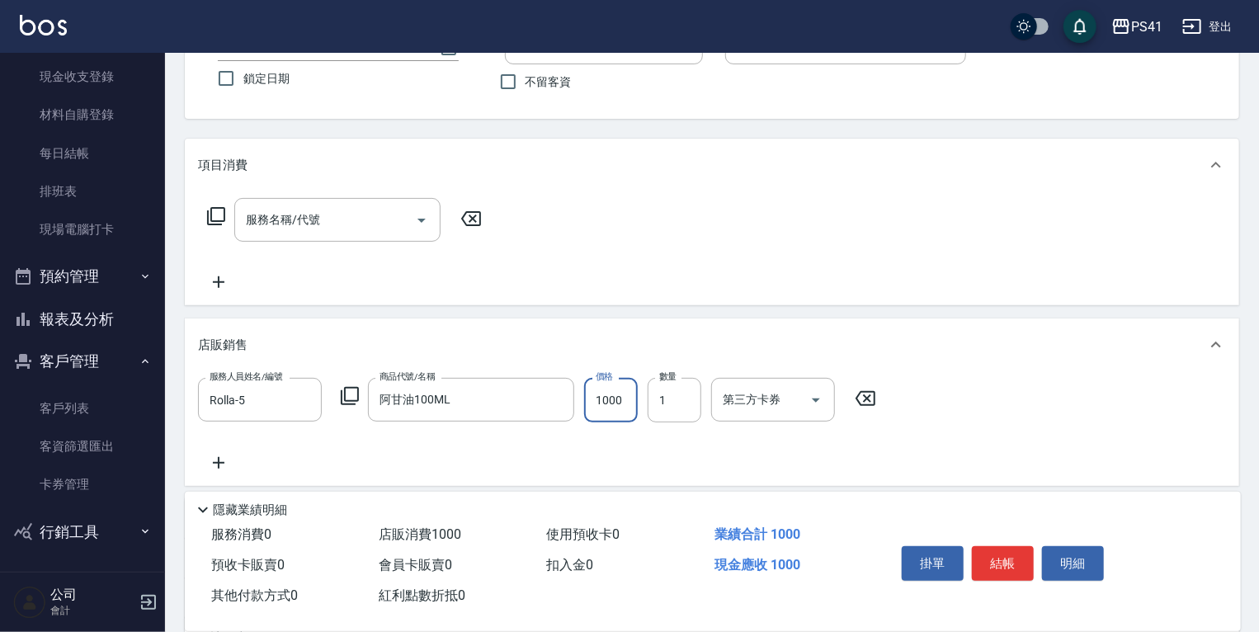
scroll to position [313, 0]
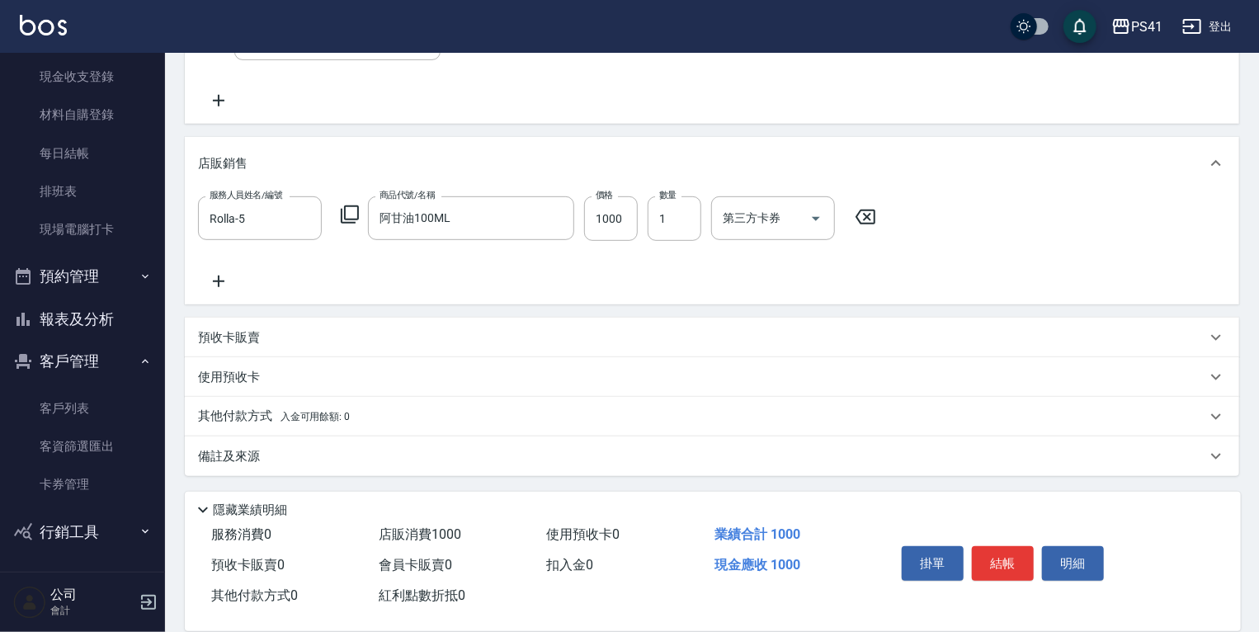
click at [355, 419] on div "其他付款方式 入金可用餘額: 0" at bounding box center [702, 416] width 1008 height 18
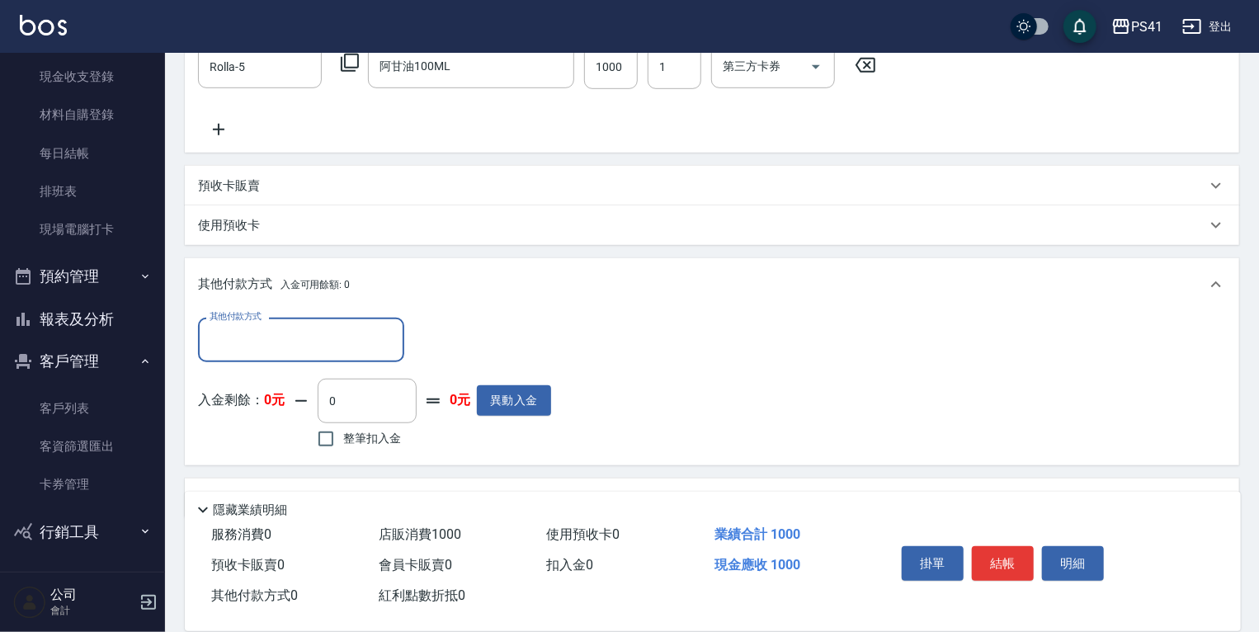
scroll to position [468, 0]
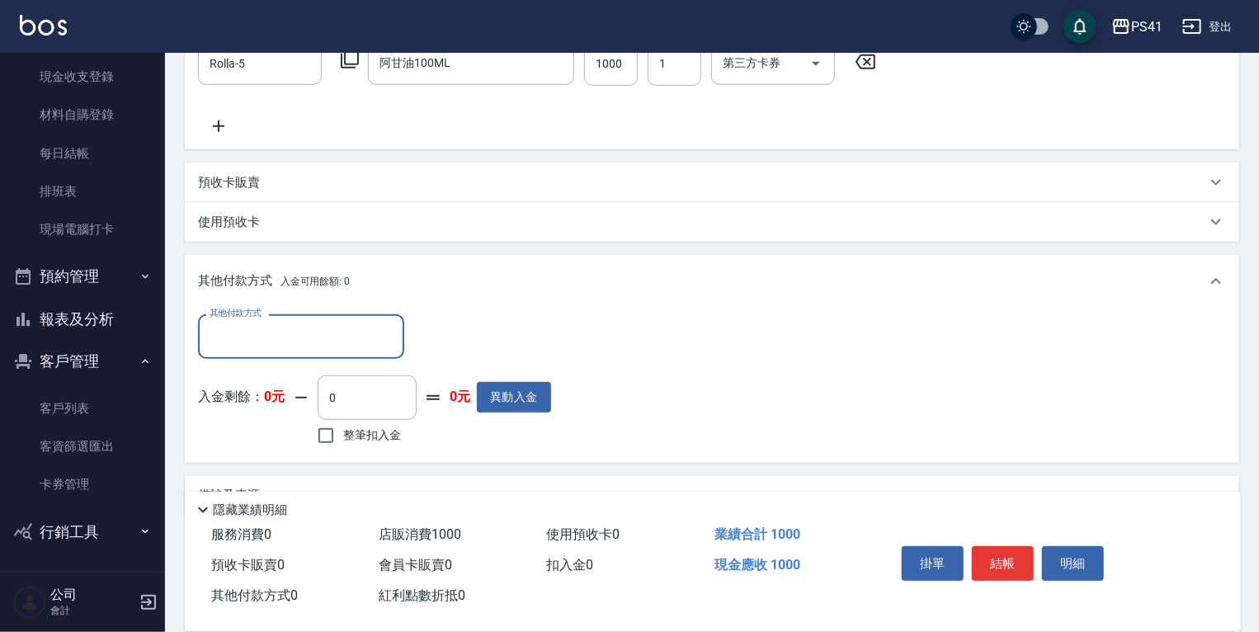
click at [333, 346] on input "其他付款方式" at bounding box center [300, 336] width 191 height 29
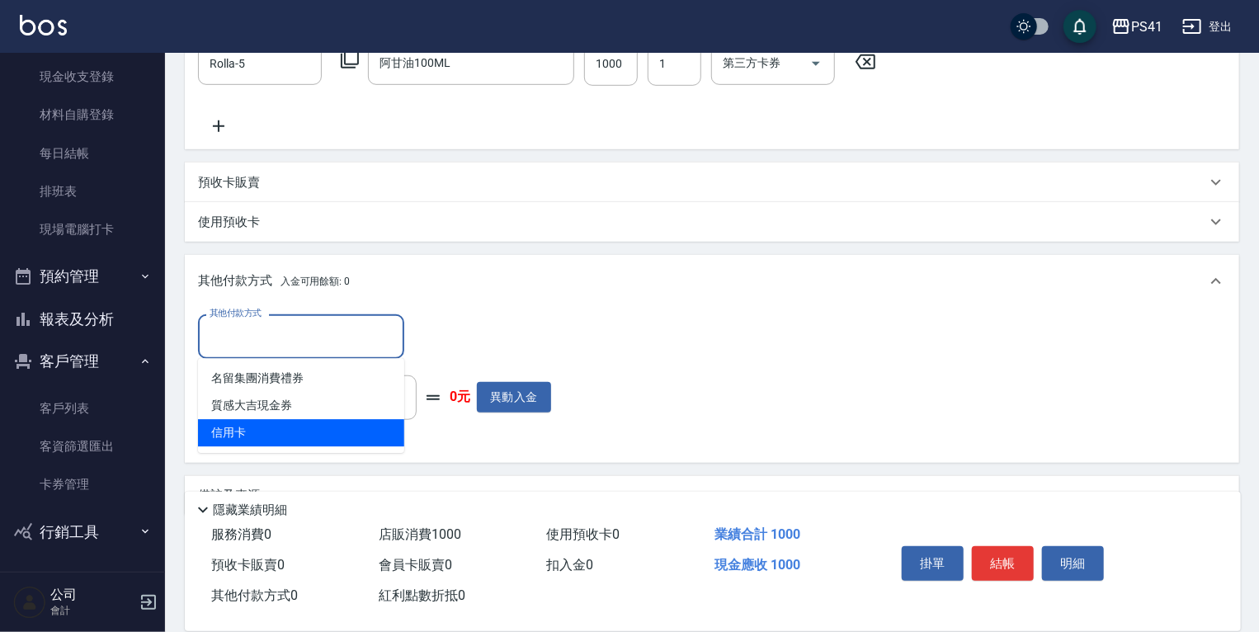
click at [337, 435] on span "信用卡" at bounding box center [301, 432] width 206 height 27
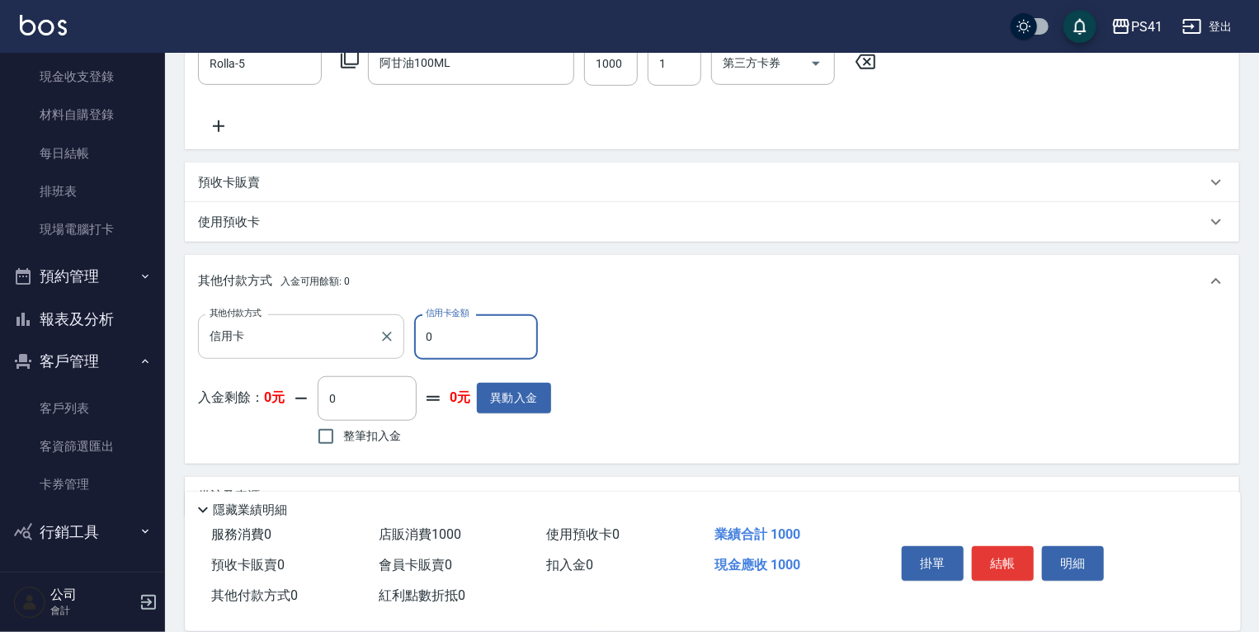
drag, startPoint x: 458, startPoint y: 341, endPoint x: 309, endPoint y: 346, distance: 148.6
click at [360, 341] on div "其他付款方式 信用卡 其他付款方式 信用卡金額 0 信用卡金額" at bounding box center [374, 336] width 353 height 45
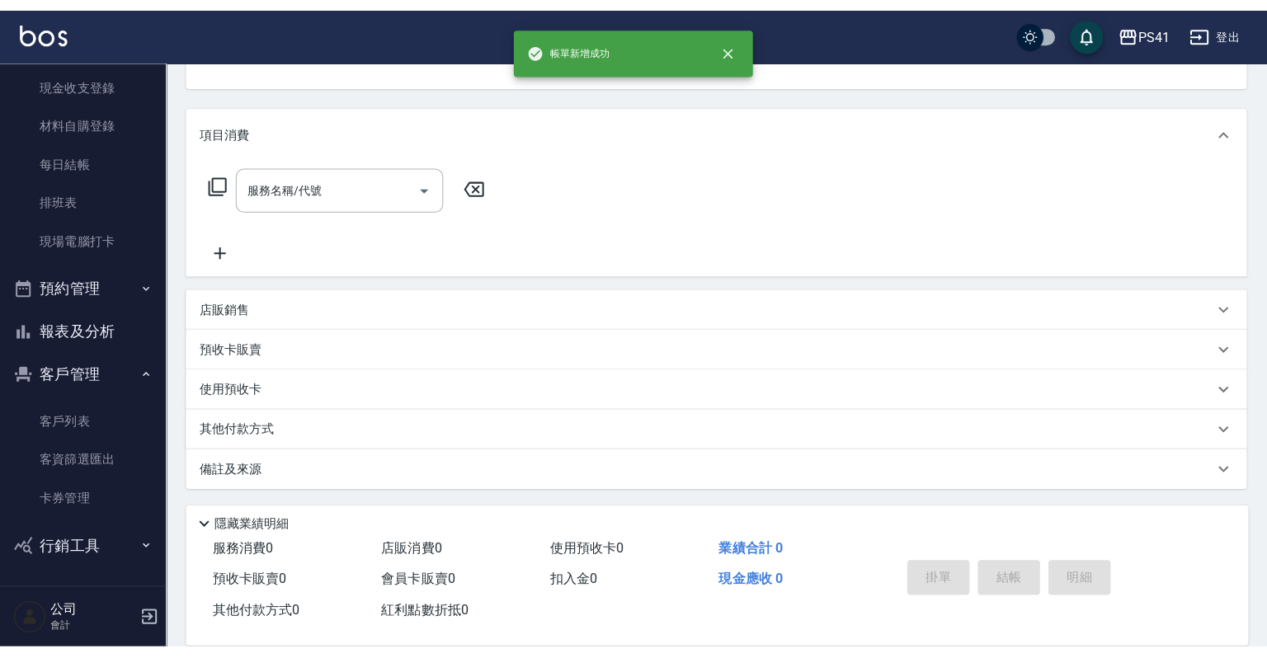
scroll to position [0, 0]
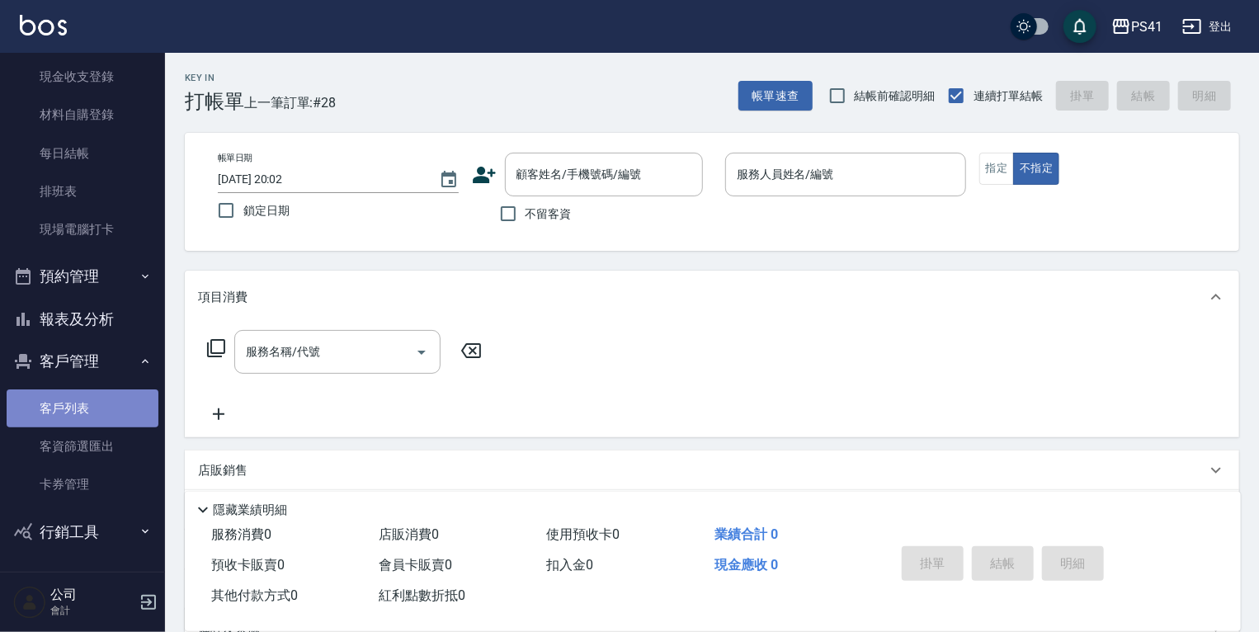
click at [109, 409] on link "客戶列表" at bounding box center [83, 408] width 152 height 38
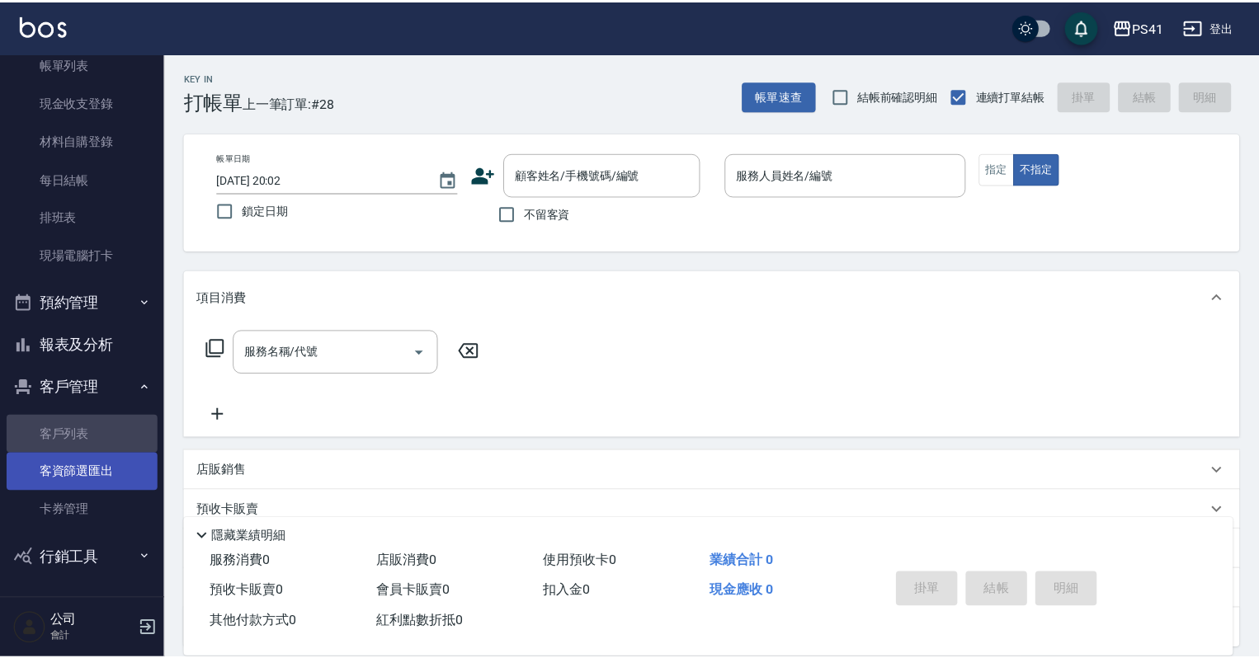
scroll to position [101, 0]
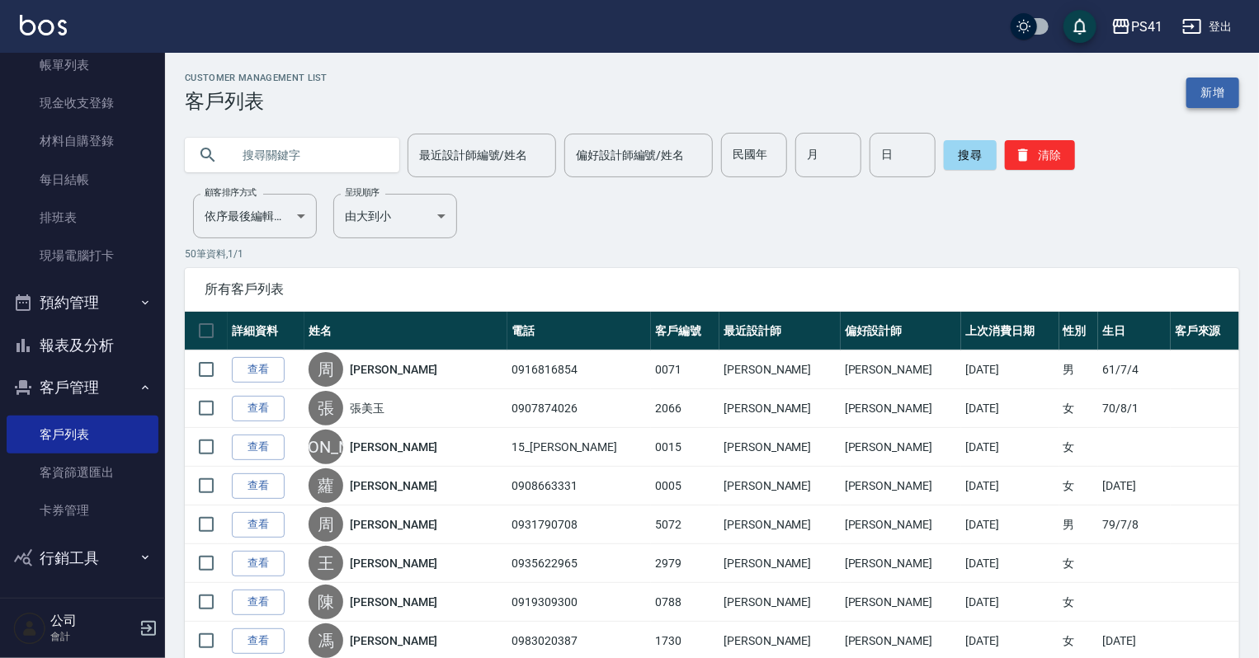
click at [1227, 90] on link "新增" at bounding box center [1212, 93] width 53 height 31
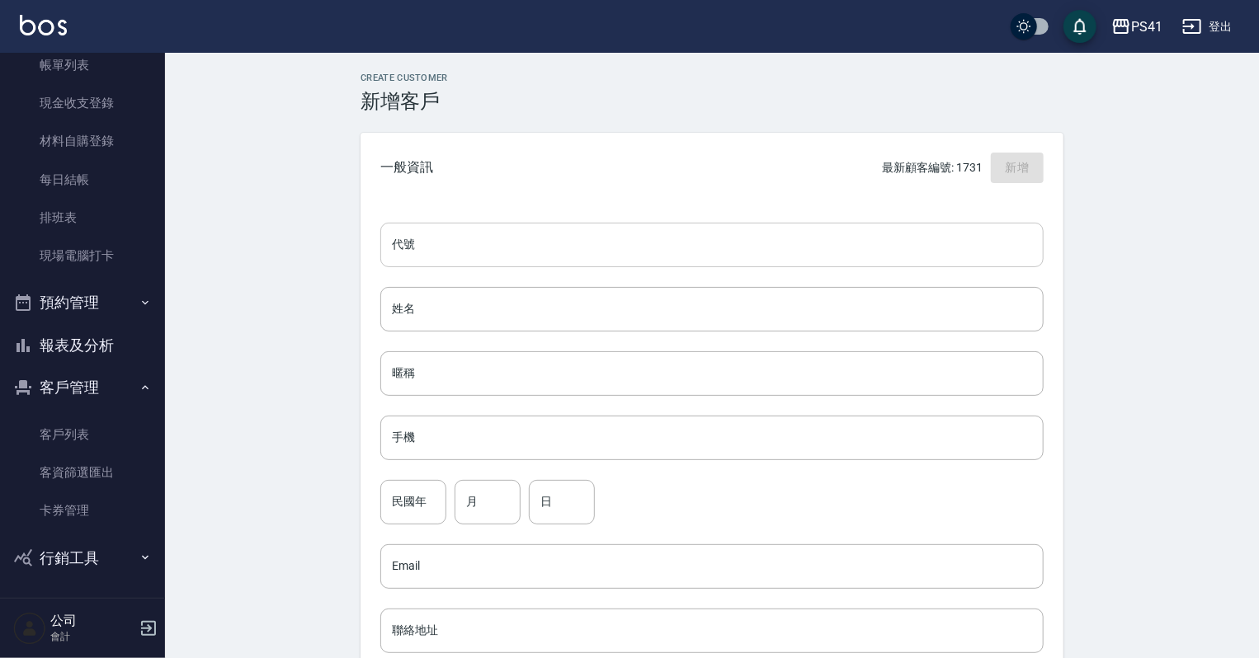
drag, startPoint x: 655, startPoint y: 244, endPoint x: 668, endPoint y: 231, distance: 18.7
click at [657, 242] on input "代號" at bounding box center [711, 245] width 663 height 45
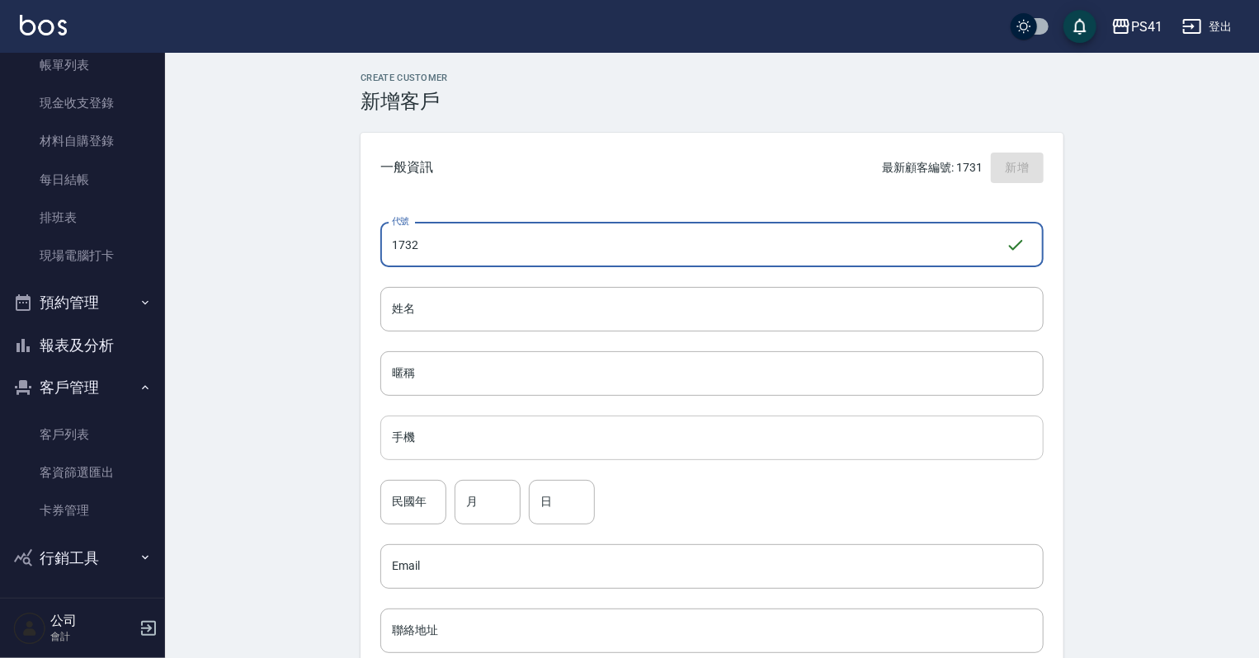
click at [630, 428] on input "手機" at bounding box center [711, 438] width 663 height 45
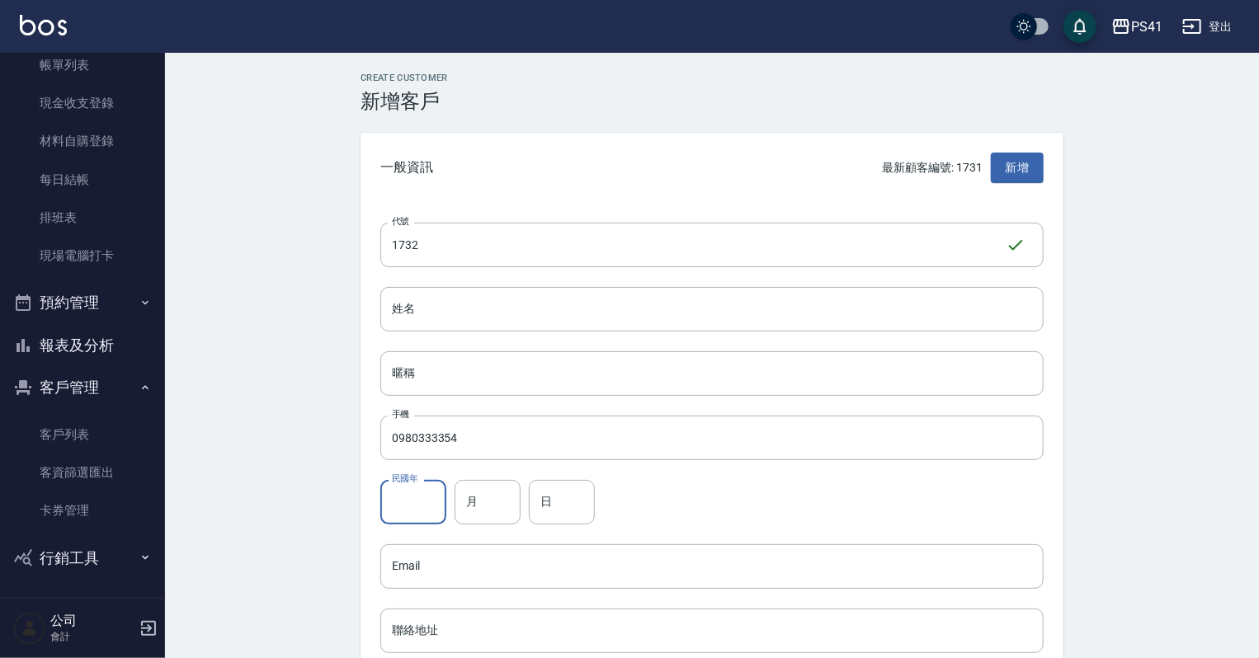
click at [442, 501] on input "民國年" at bounding box center [413, 502] width 66 height 45
click at [492, 499] on input "月" at bounding box center [487, 502] width 66 height 45
click at [558, 483] on input "日" at bounding box center [562, 502] width 66 height 45
click at [453, 336] on div "代號 1732 ​ 代號 姓名 姓名 暱稱 暱稱 手機 0980333354 手機 民國年 87 民國年 月 11 月 日 20 日 Email Email …" at bounding box center [711, 604] width 703 height 802
click at [459, 304] on input "姓名" at bounding box center [711, 309] width 663 height 45
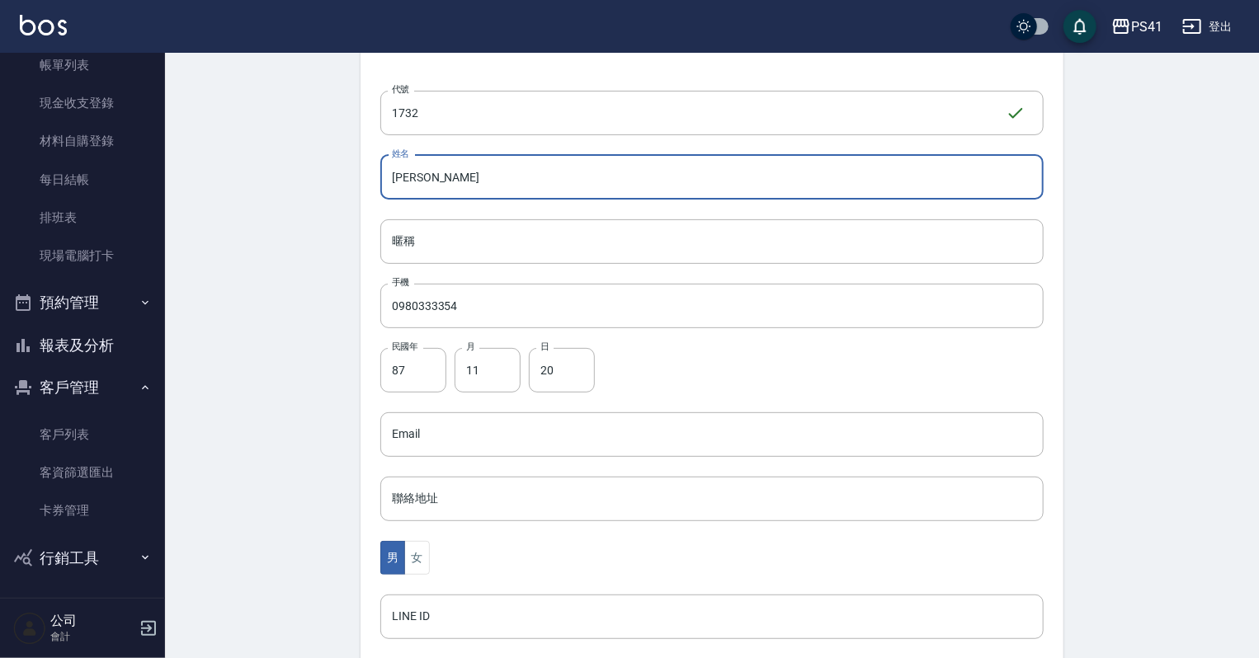
scroll to position [330, 0]
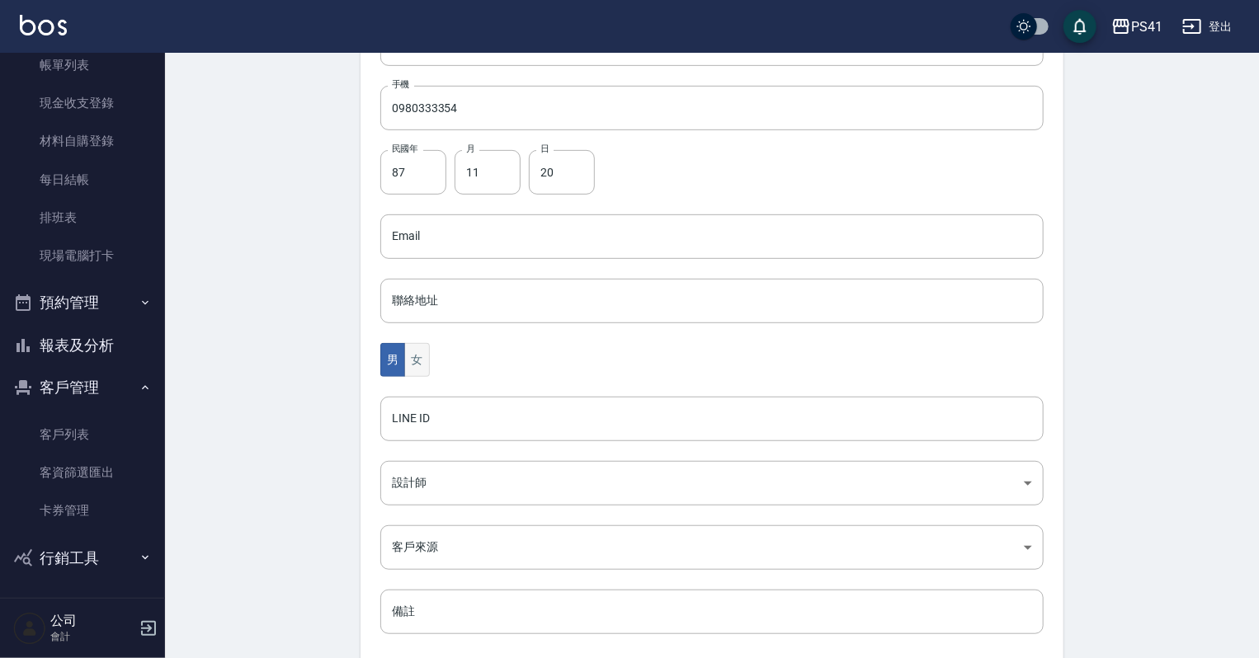
click at [412, 372] on button "女" at bounding box center [416, 360] width 25 height 34
click at [403, 493] on body "PS41 登出 櫃檯作業 打帳單 帳單列表 現金收支登錄 材料自購登錄 每日結帳 排班表 現場電腦打卡 預約管理 預約管理 單日預約紀錄 單週預約紀錄 報表及…" at bounding box center [629, 207] width 1259 height 1074
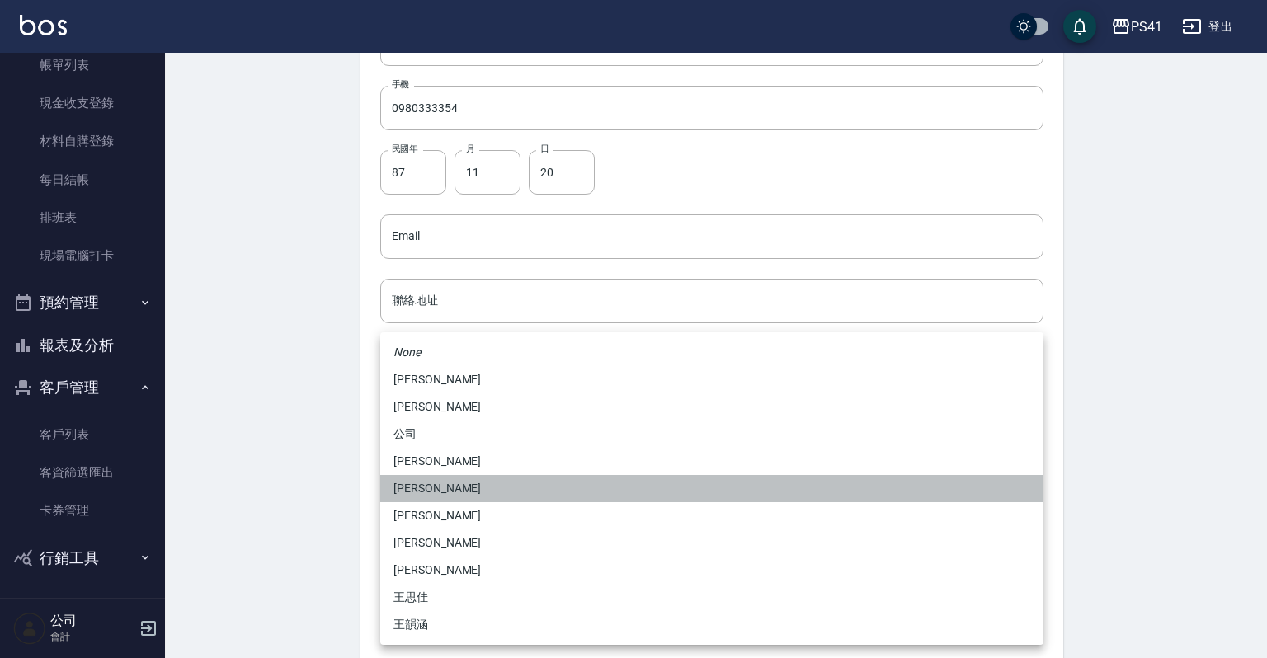
click at [438, 493] on li "[PERSON_NAME]" at bounding box center [711, 488] width 663 height 27
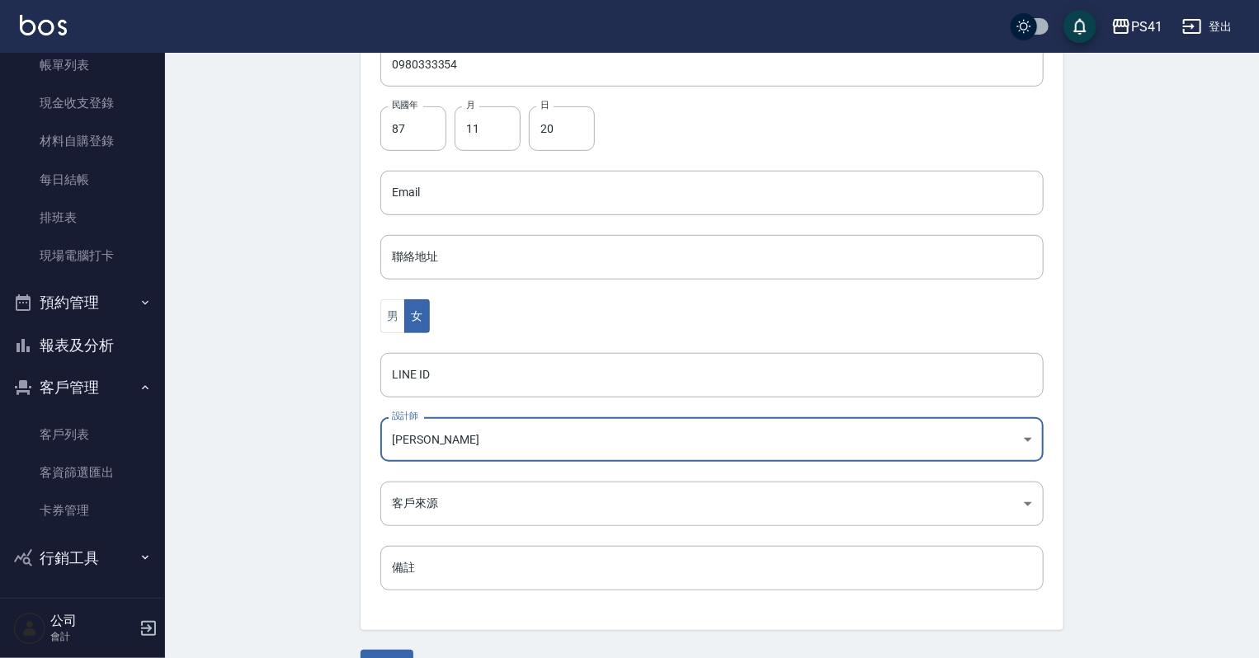
scroll to position [415, 0]
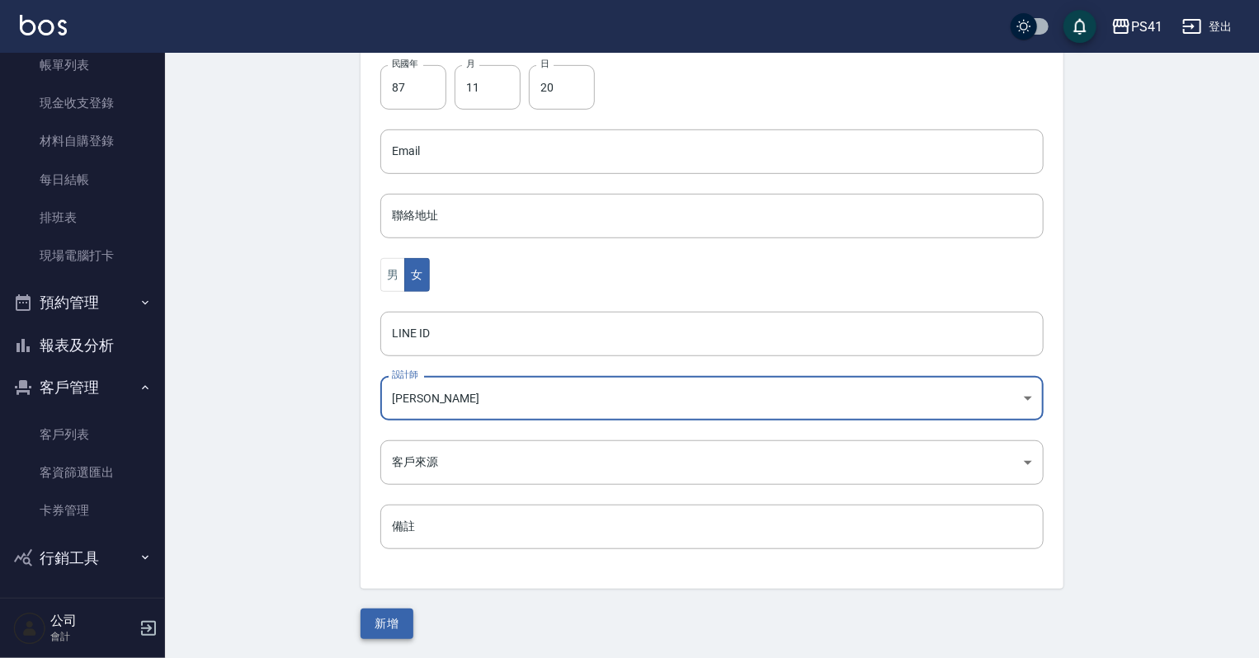
click at [391, 615] on button "新增" at bounding box center [386, 624] width 53 height 31
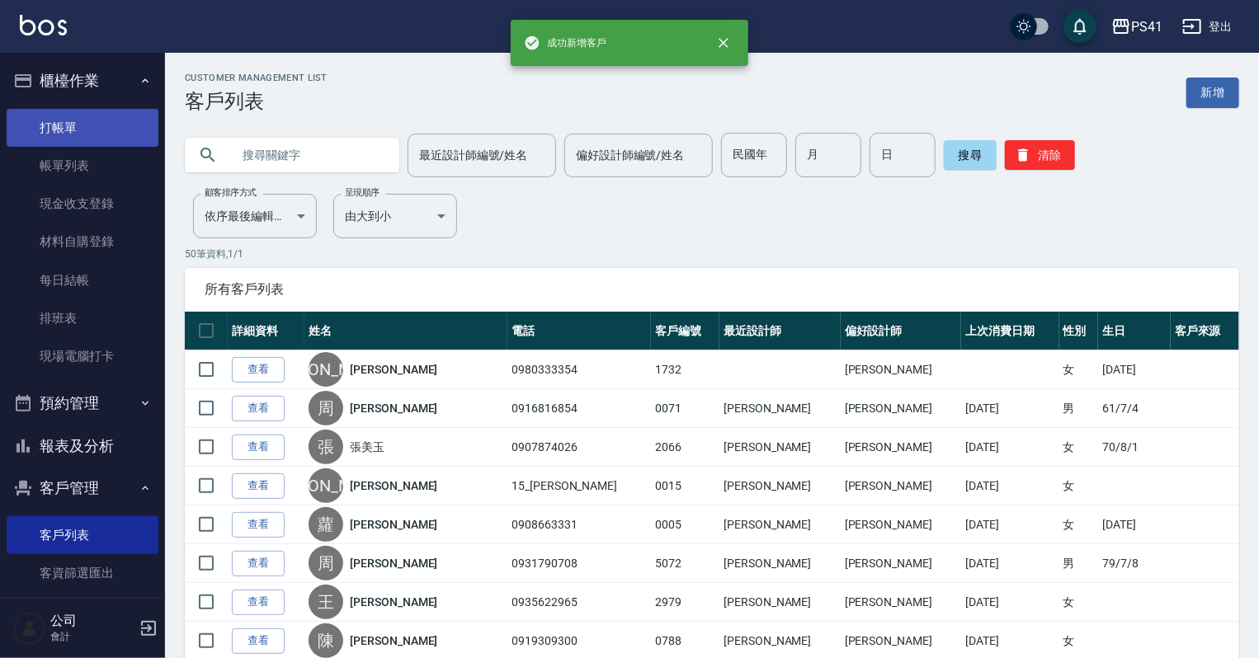
click at [91, 122] on link "打帳單" at bounding box center [83, 128] width 152 height 38
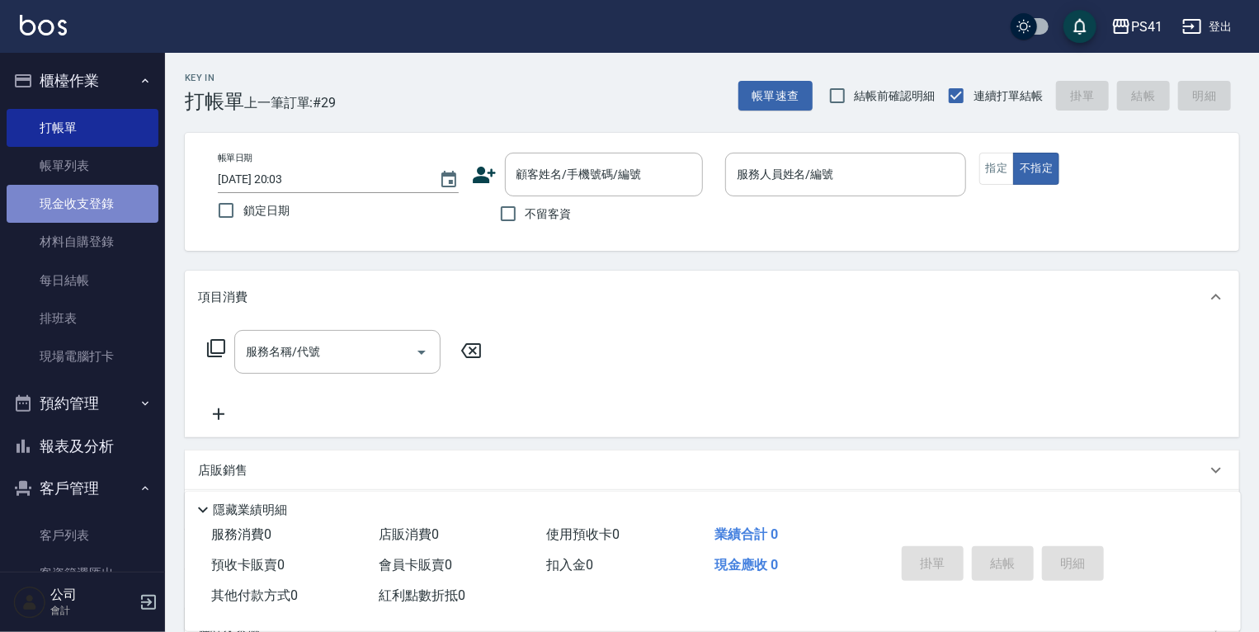
click at [93, 204] on link "現金收支登錄" at bounding box center [83, 204] width 152 height 38
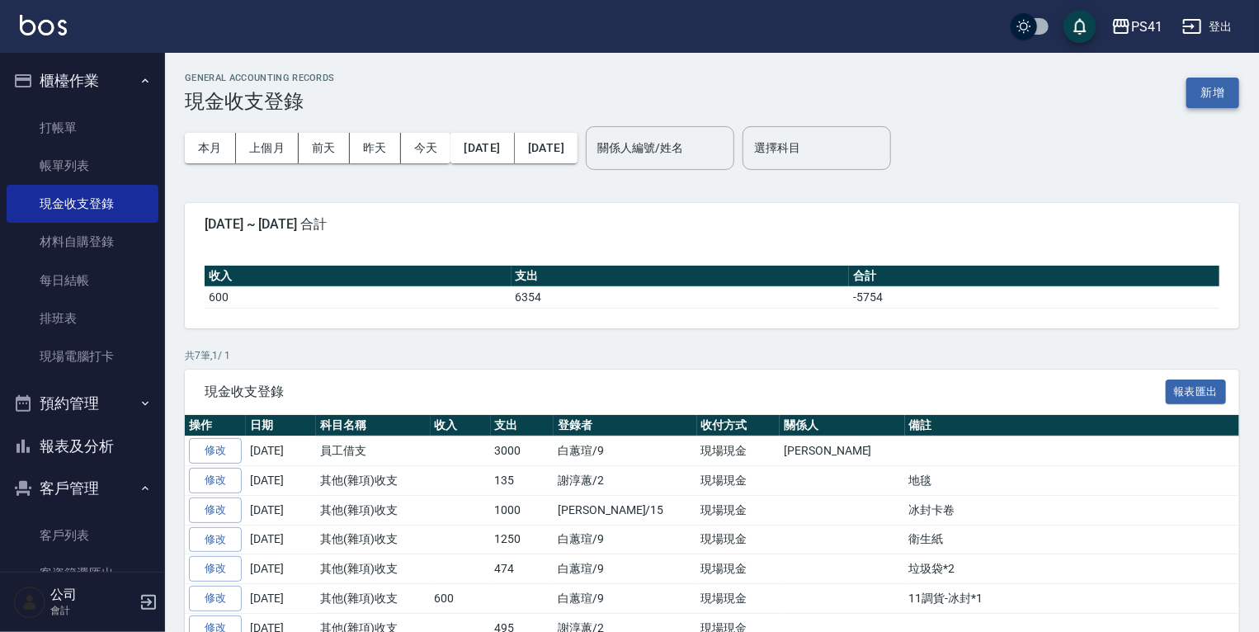
click at [1200, 81] on button "新增" at bounding box center [1212, 93] width 53 height 31
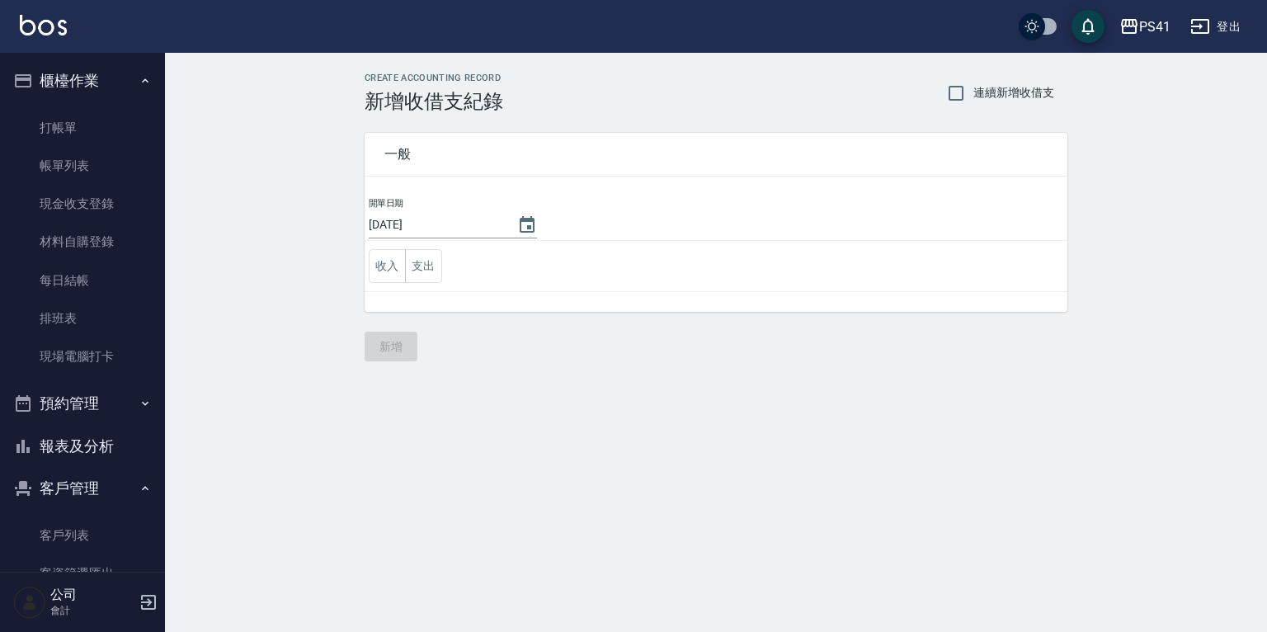
click at [422, 246] on td "收入 支出" at bounding box center [716, 266] width 703 height 51
click at [441, 259] on td "收入 支出" at bounding box center [716, 266] width 703 height 51
click at [424, 262] on button "支出" at bounding box center [423, 266] width 37 height 34
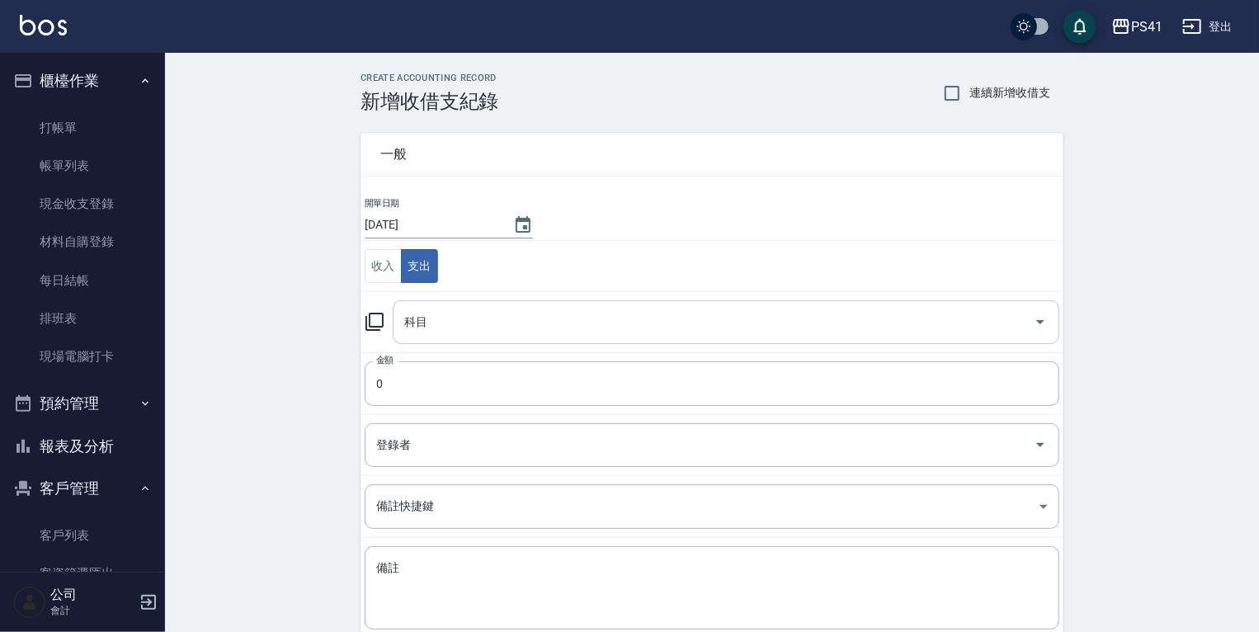
click at [450, 330] on input "科目" at bounding box center [713, 322] width 627 height 29
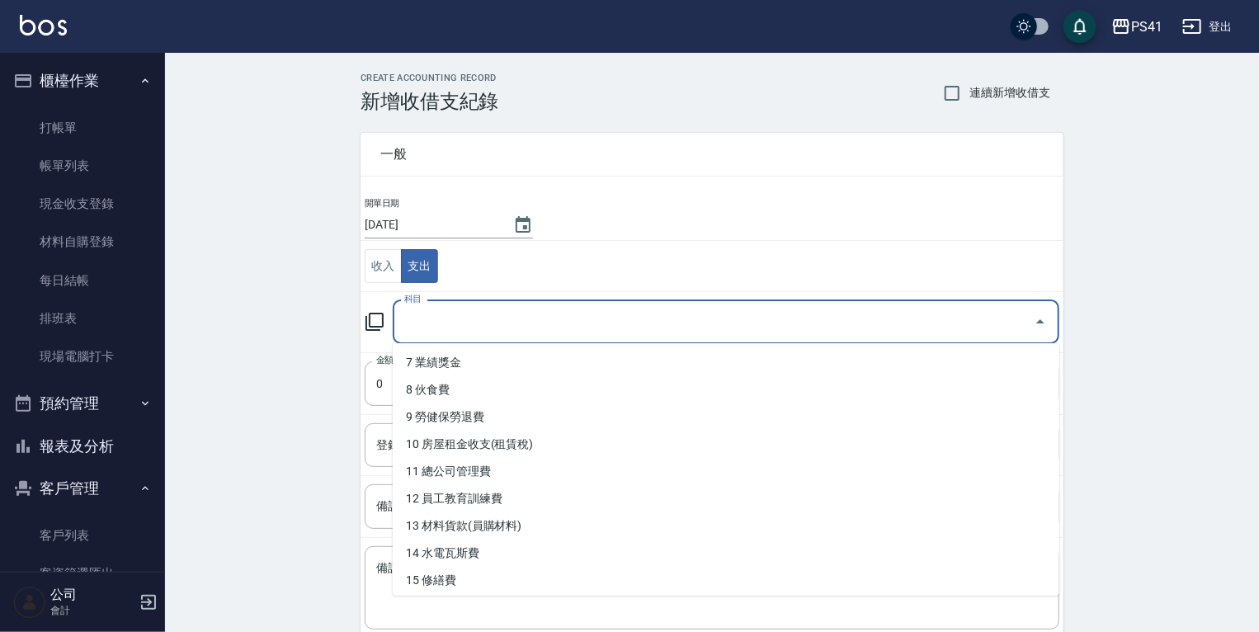
scroll to position [462, 0]
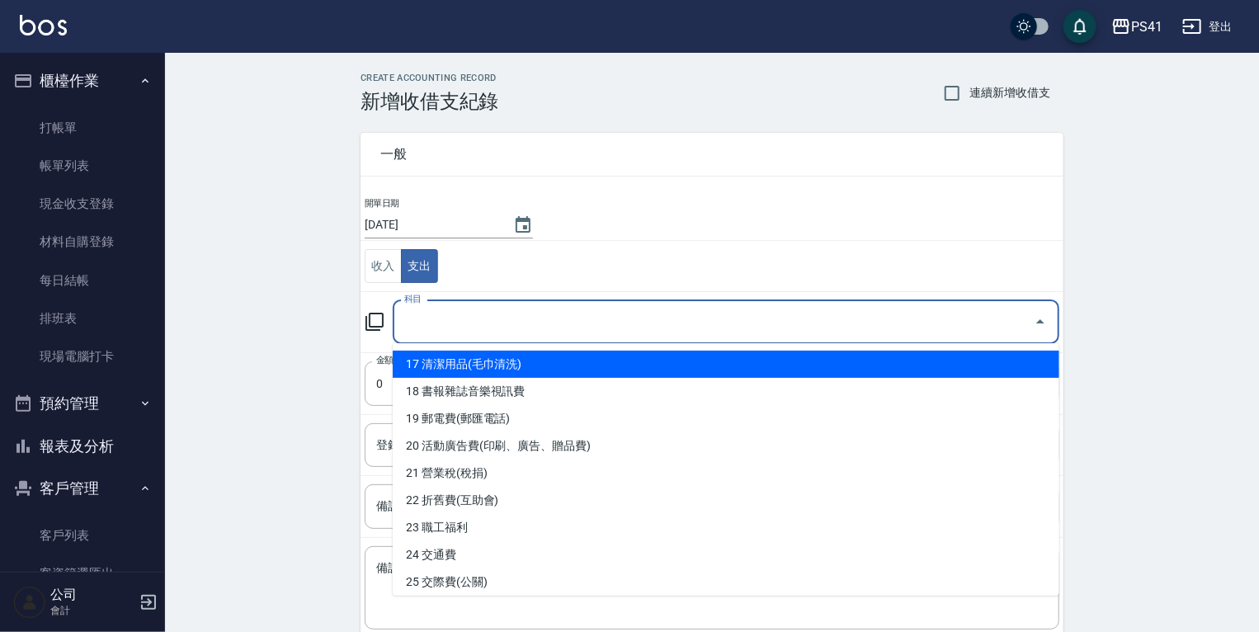
click at [498, 360] on li "17 清潔用品(毛巾清洗)" at bounding box center [726, 364] width 666 height 27
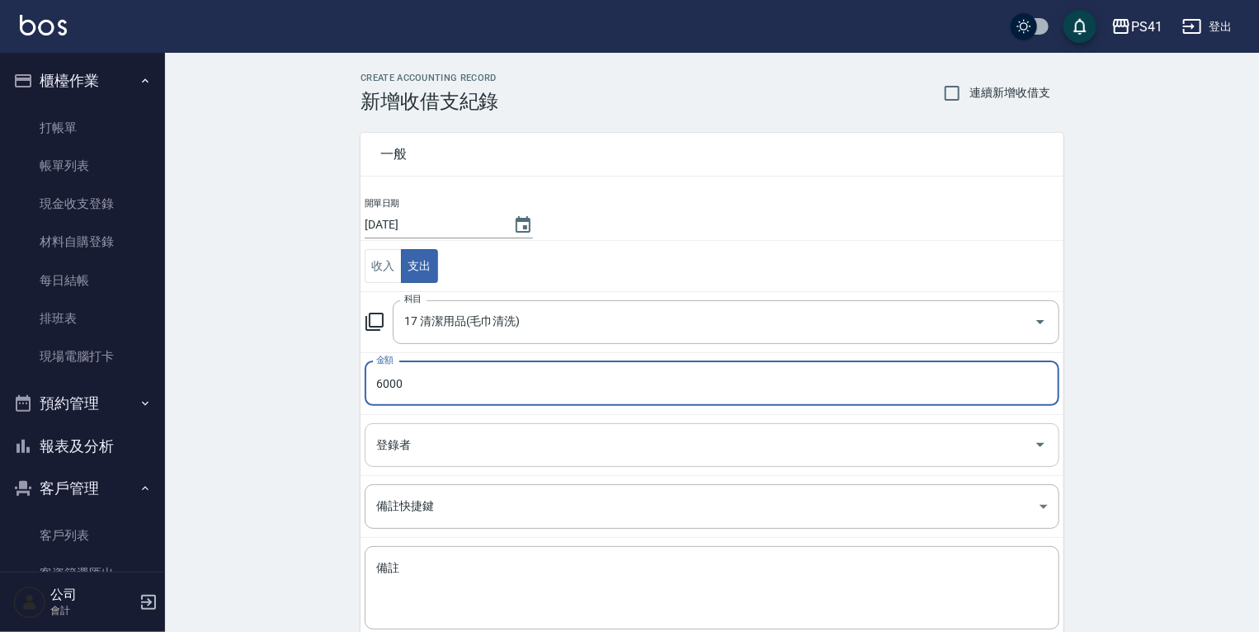
click at [400, 448] on input "登錄者" at bounding box center [699, 445] width 655 height 29
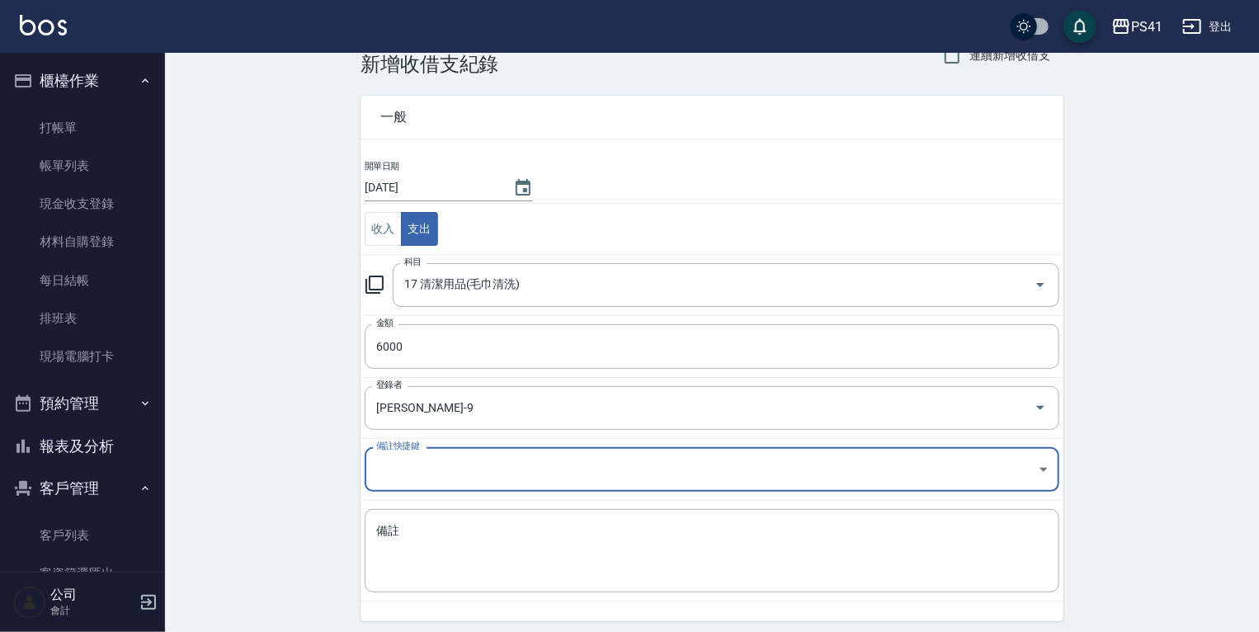
scroll to position [94, 0]
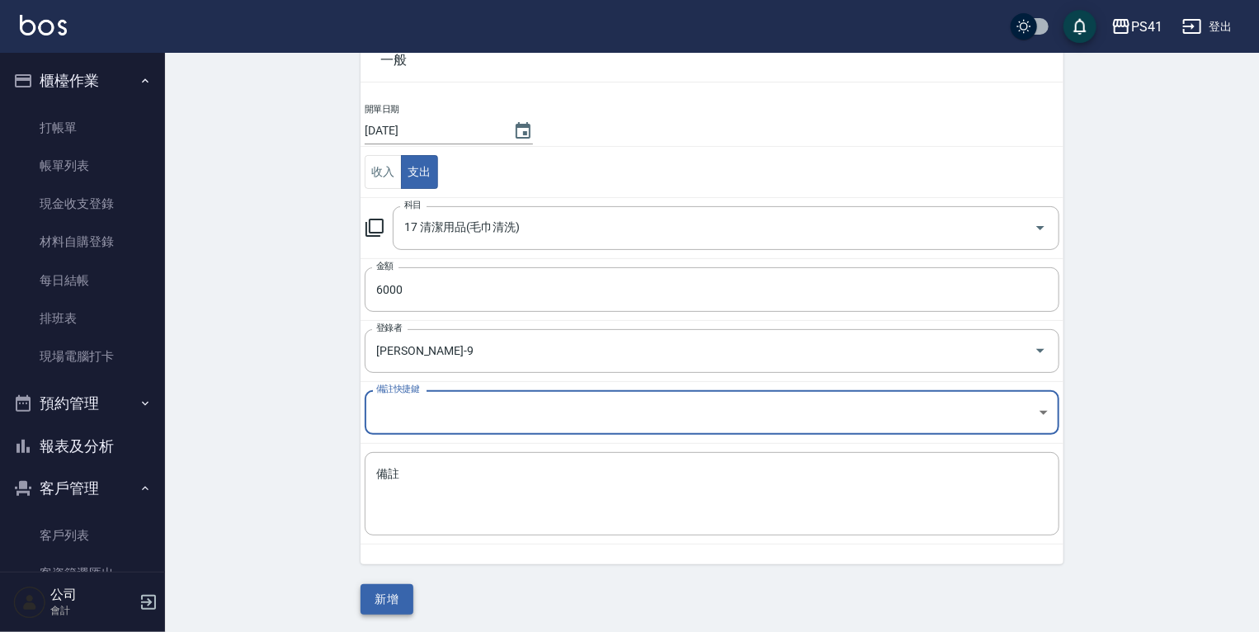
click at [375, 598] on button "新增" at bounding box center [386, 599] width 53 height 31
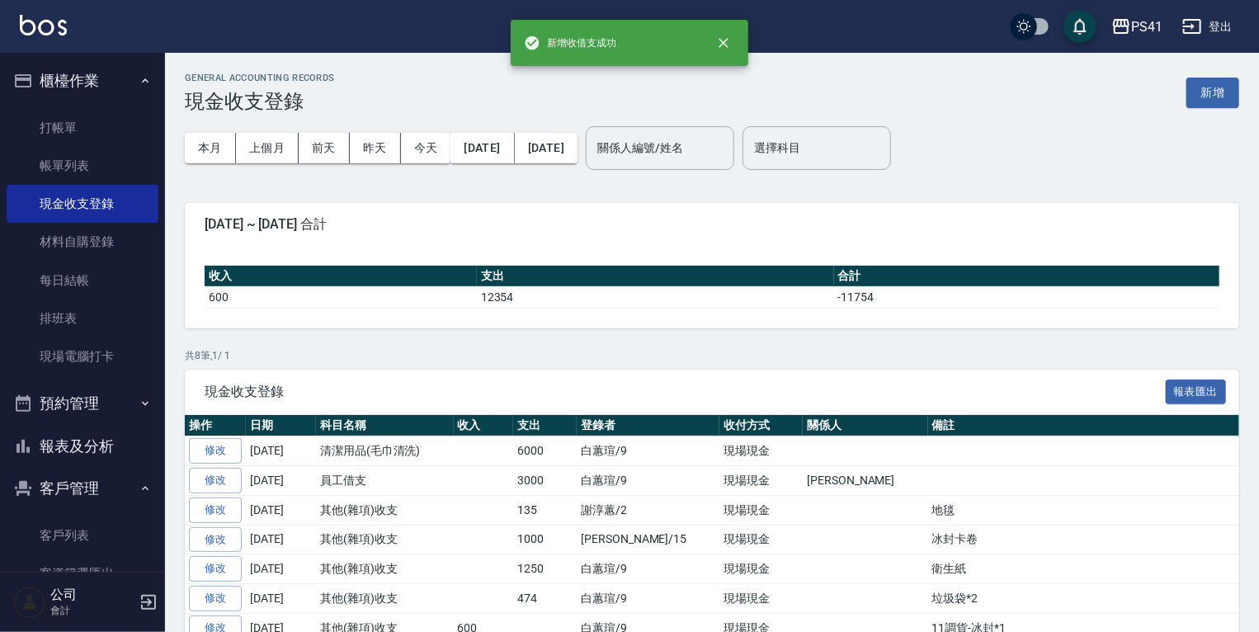
click at [74, 436] on button "報表及分析" at bounding box center [83, 446] width 152 height 43
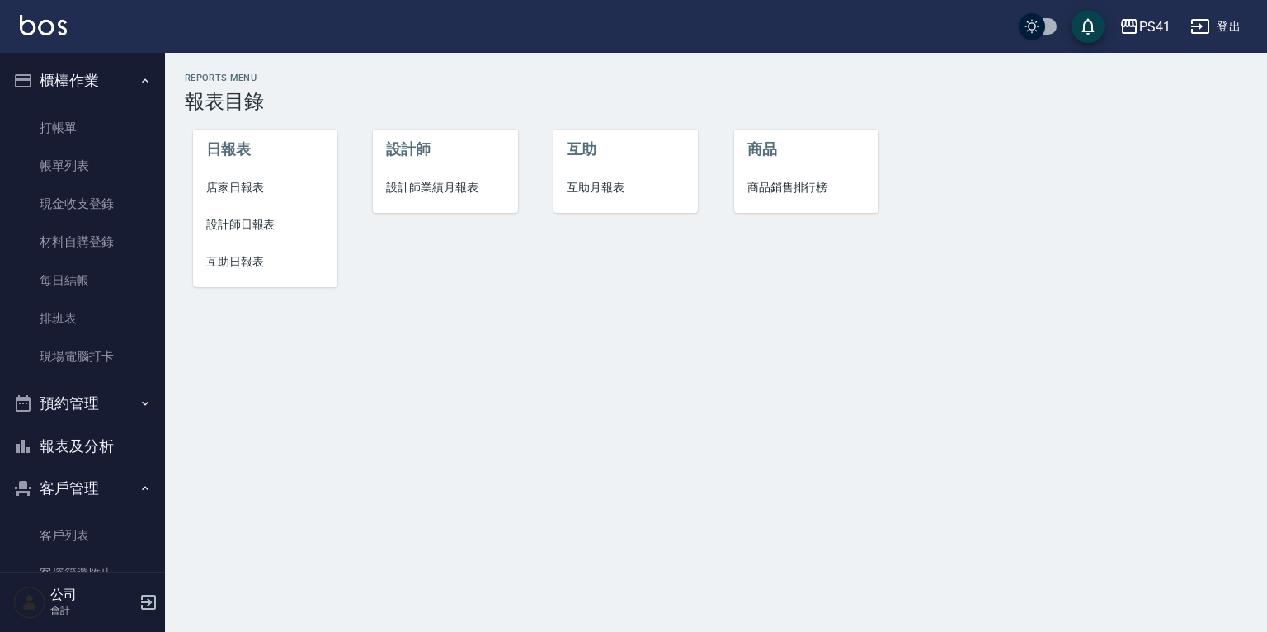
click at [265, 195] on span "店家日報表" at bounding box center [265, 187] width 118 height 17
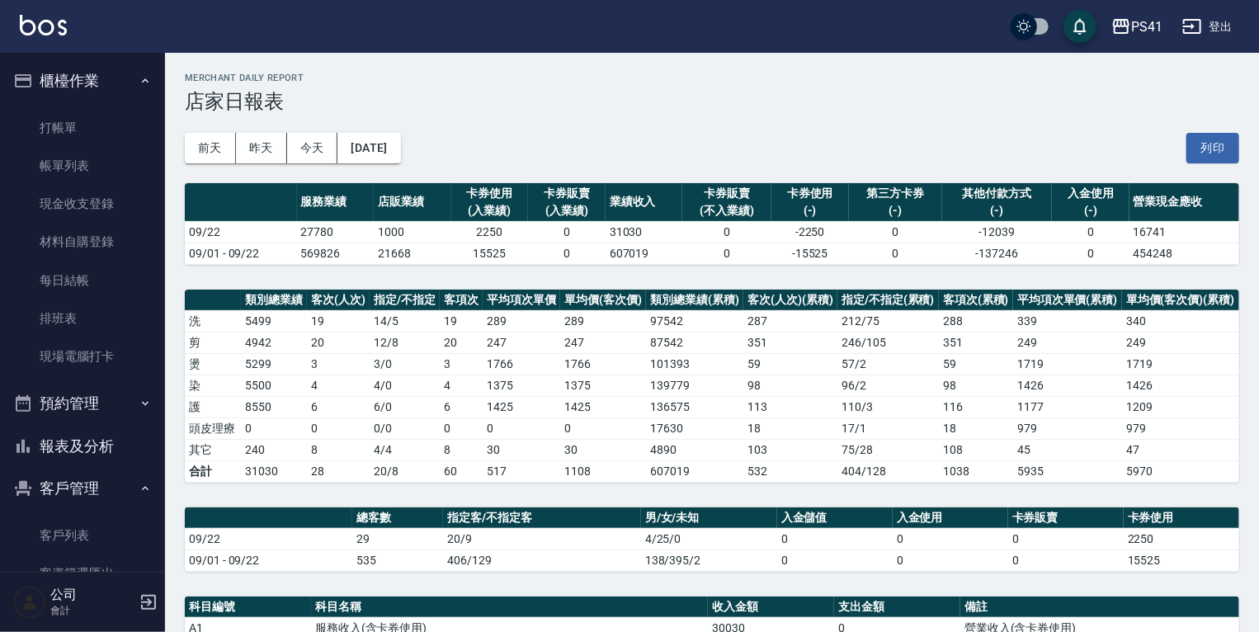
scroll to position [366, 0]
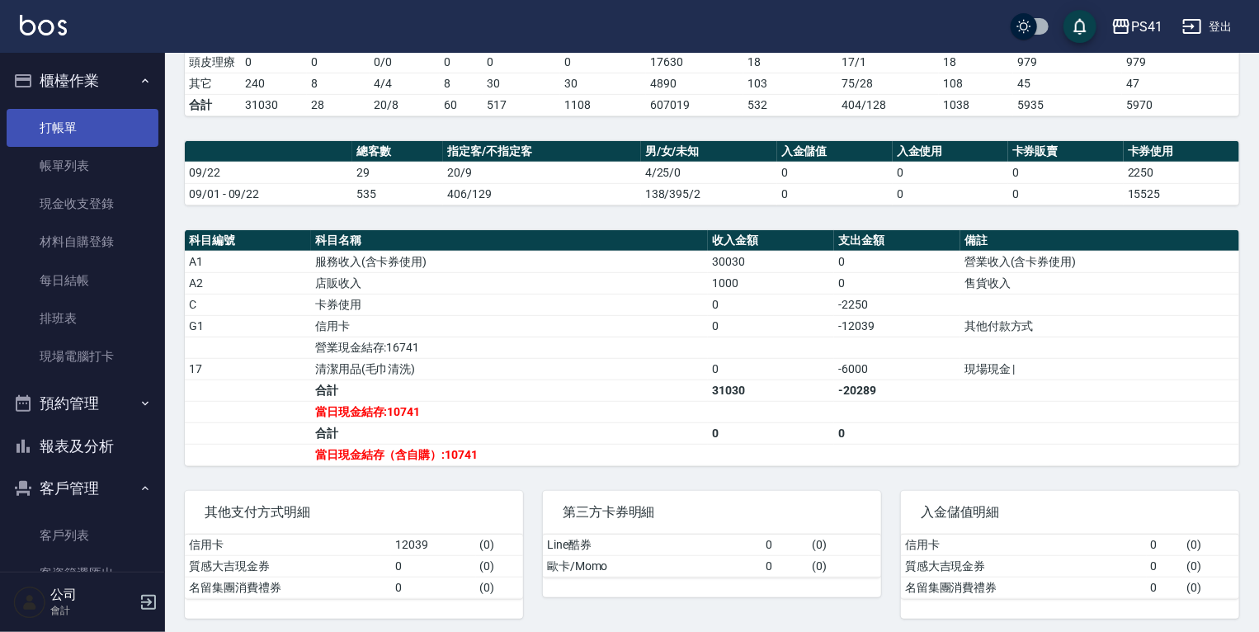
click at [112, 133] on link "打帳單" at bounding box center [83, 128] width 152 height 38
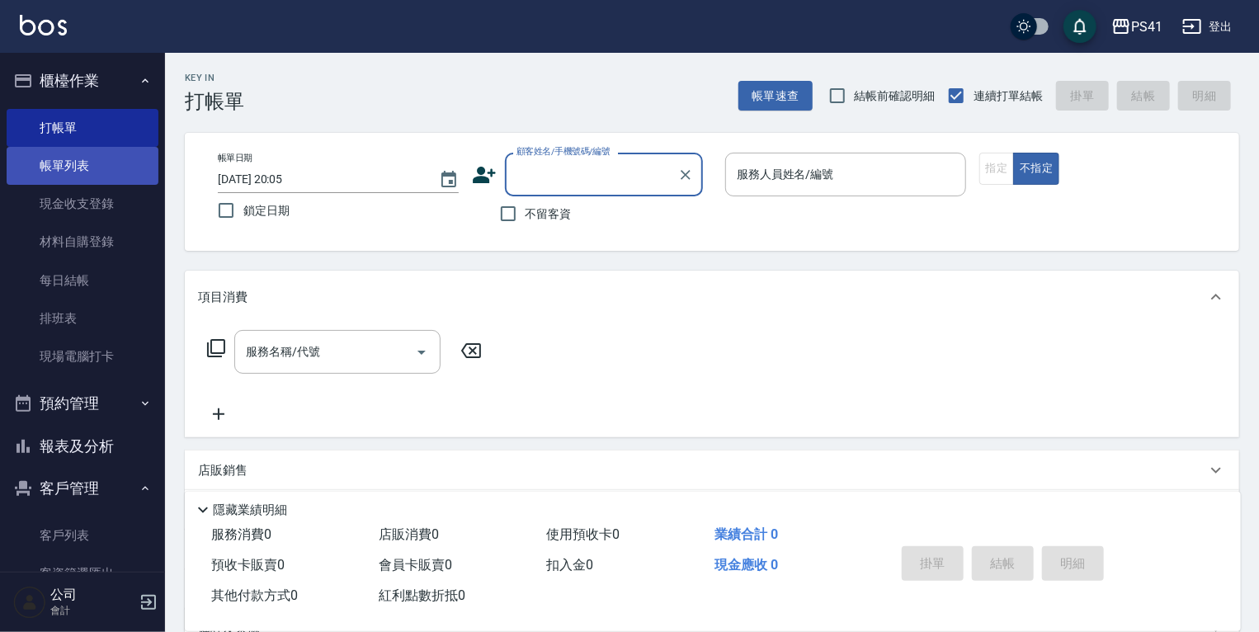
click at [92, 168] on link "帳單列表" at bounding box center [83, 166] width 152 height 38
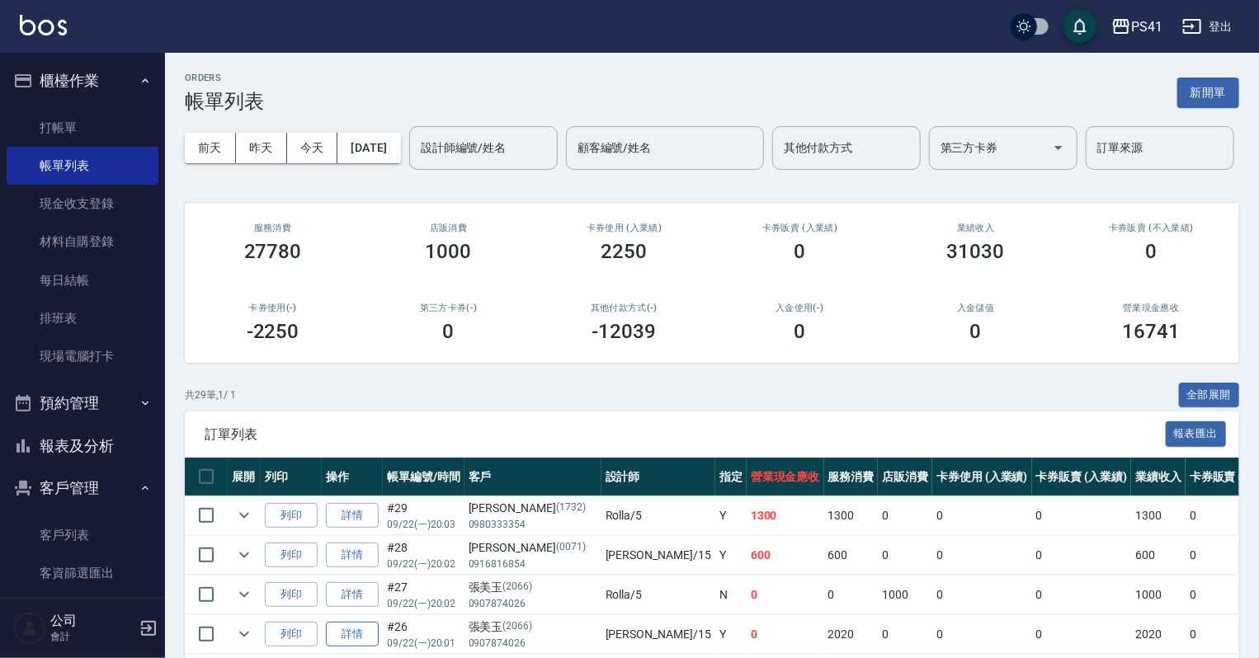
scroll to position [407, 0]
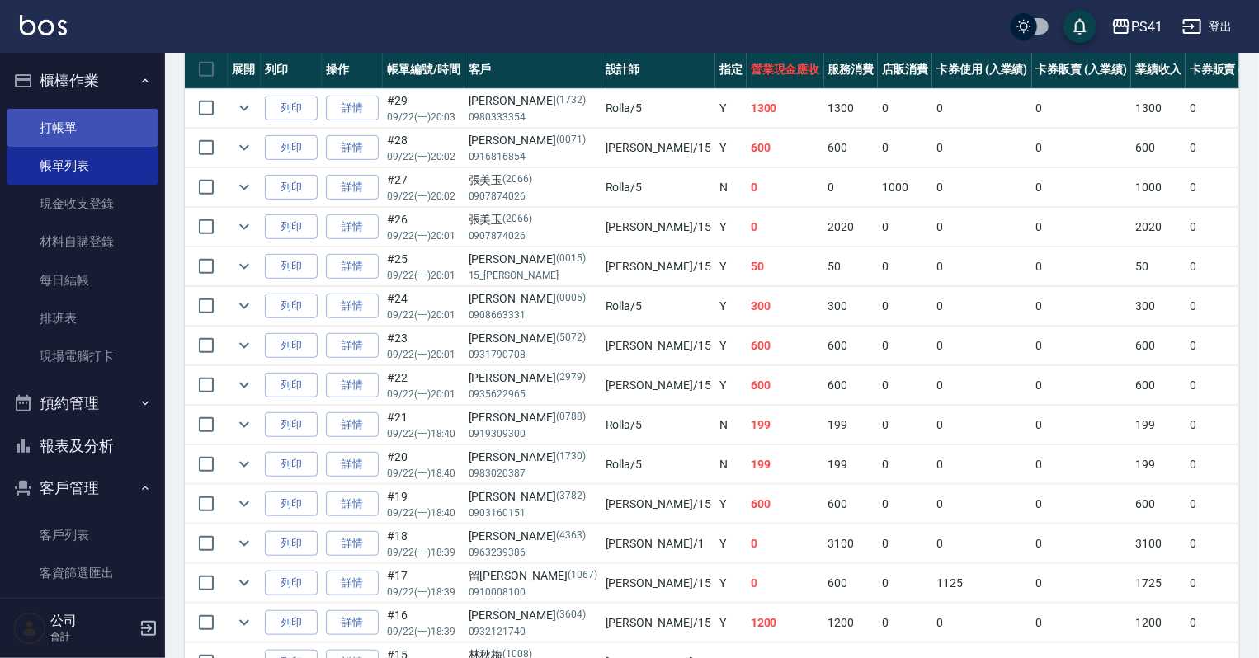
click at [42, 134] on link "打帳單" at bounding box center [83, 128] width 152 height 38
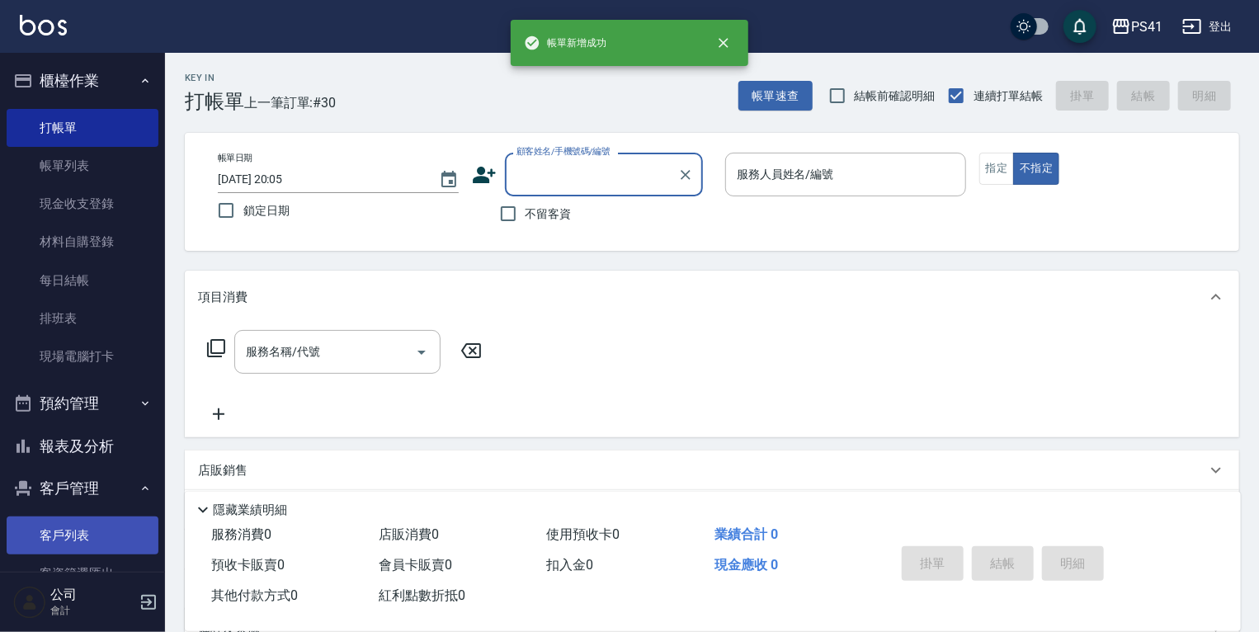
click at [49, 530] on link "客戶列表" at bounding box center [83, 535] width 152 height 38
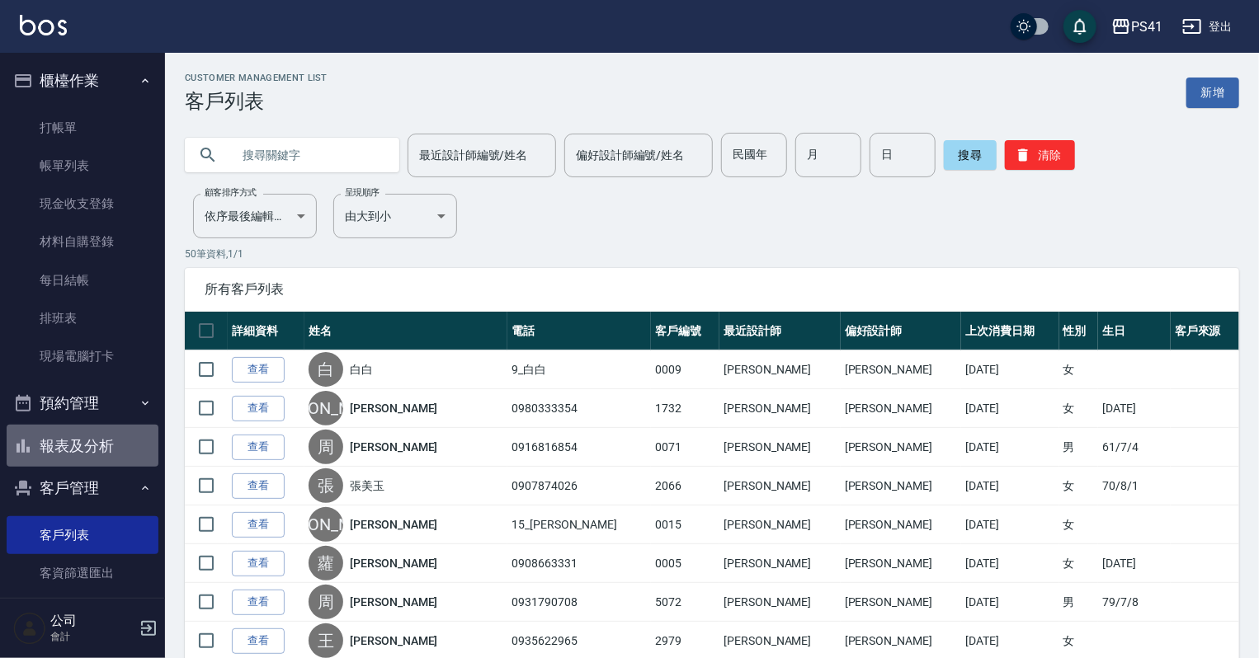
click at [87, 459] on button "報表及分析" at bounding box center [83, 446] width 152 height 43
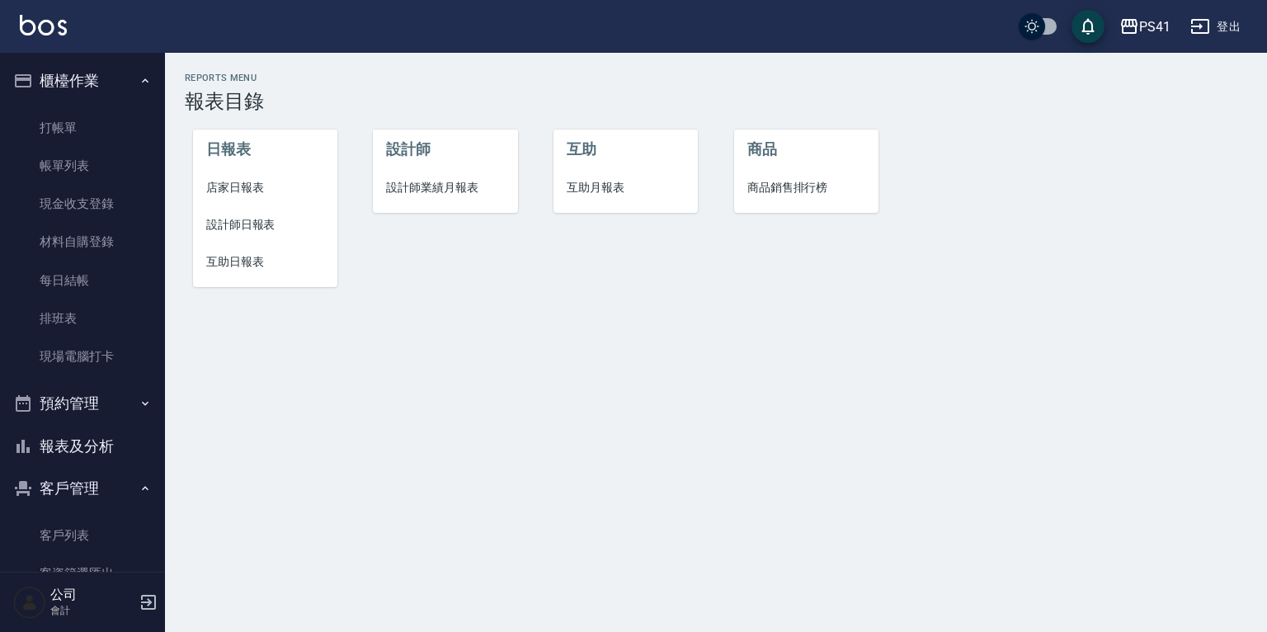
click at [243, 172] on li "店家日報表" at bounding box center [265, 187] width 144 height 37
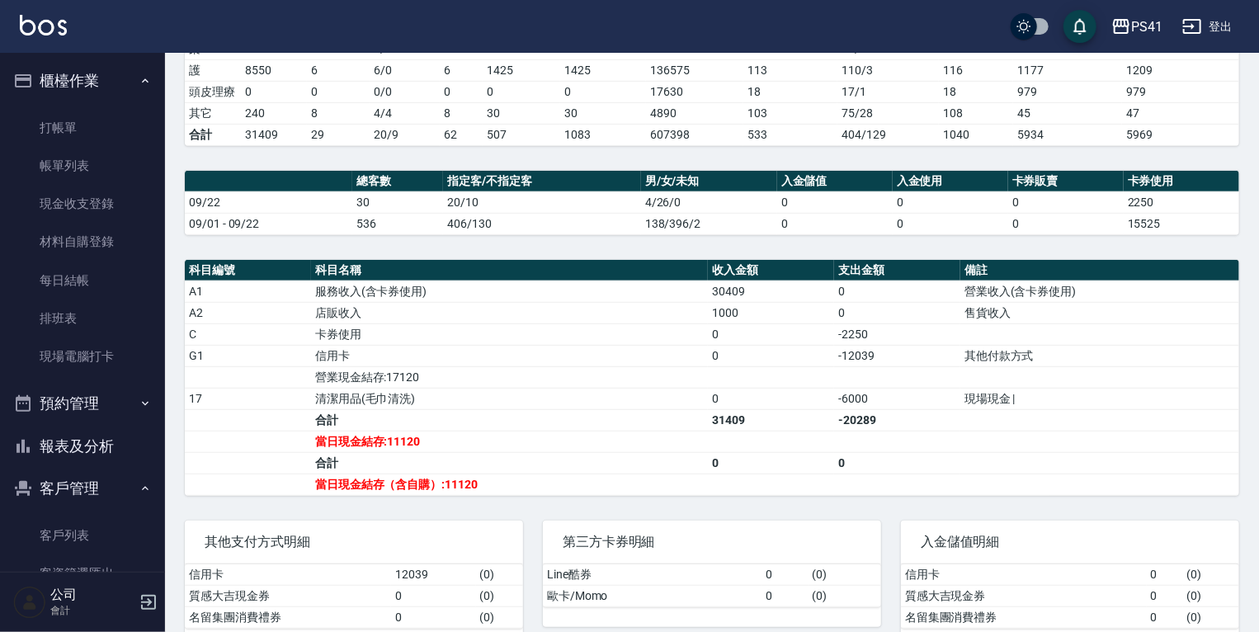
scroll to position [366, 0]
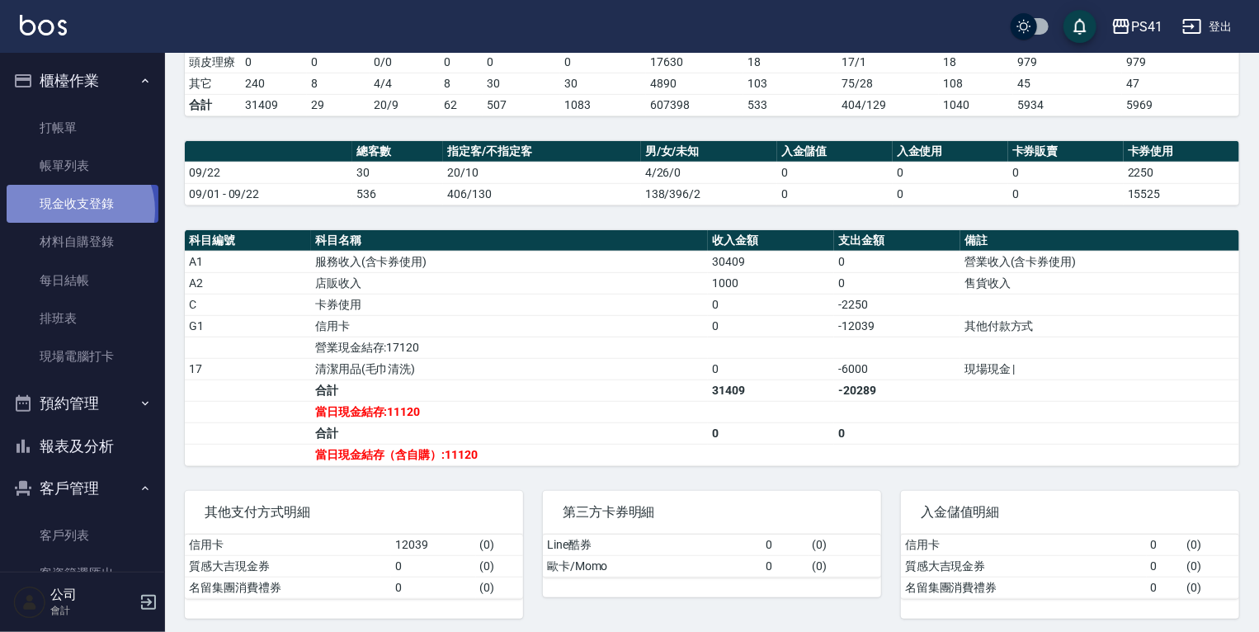
click at [74, 210] on link "現金收支登錄" at bounding box center [83, 204] width 152 height 38
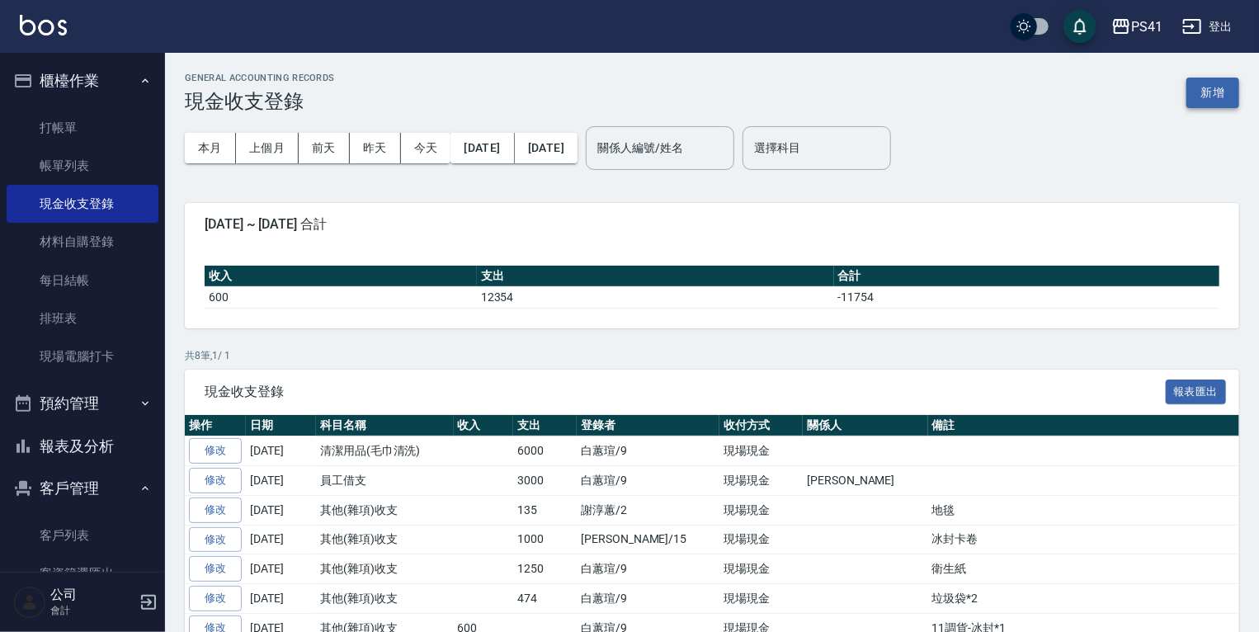
click at [1206, 99] on button "新增" at bounding box center [1212, 93] width 53 height 31
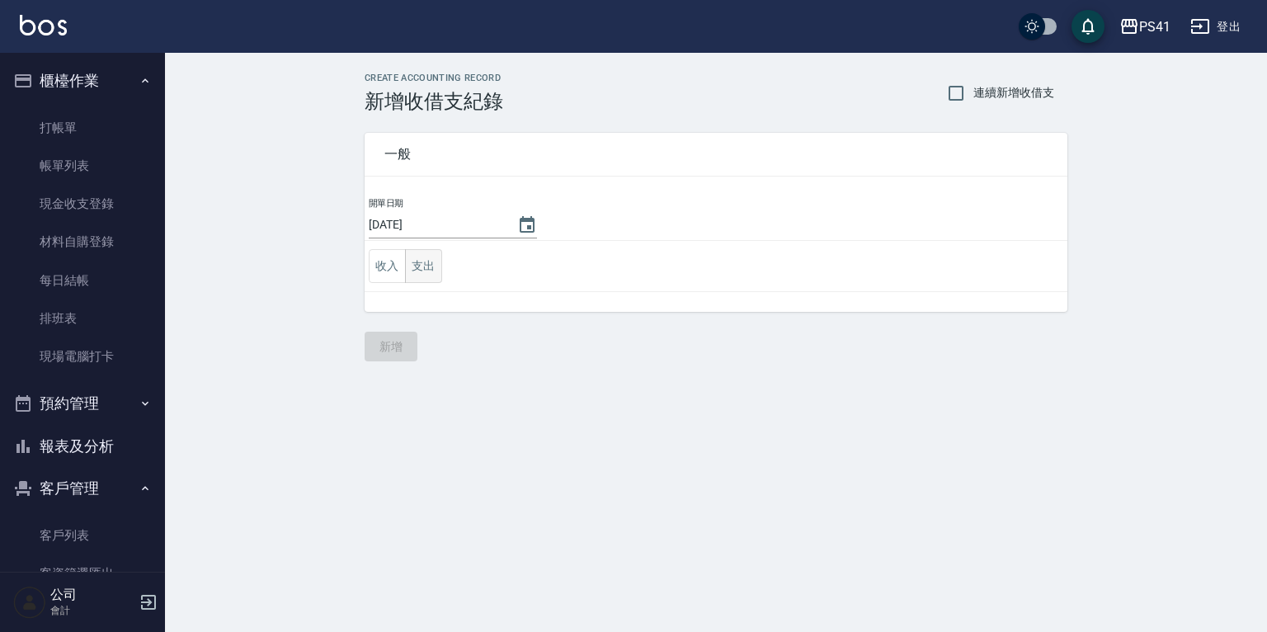
click at [435, 269] on button "支出" at bounding box center [423, 266] width 37 height 34
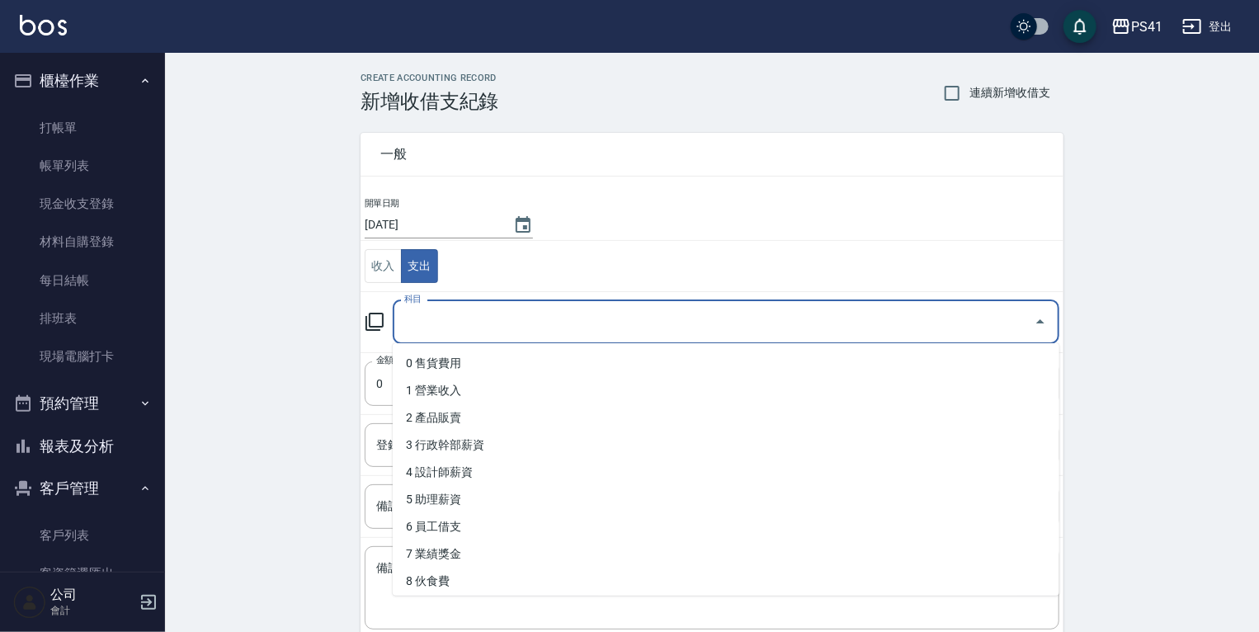
click at [455, 320] on input "科目" at bounding box center [713, 322] width 627 height 29
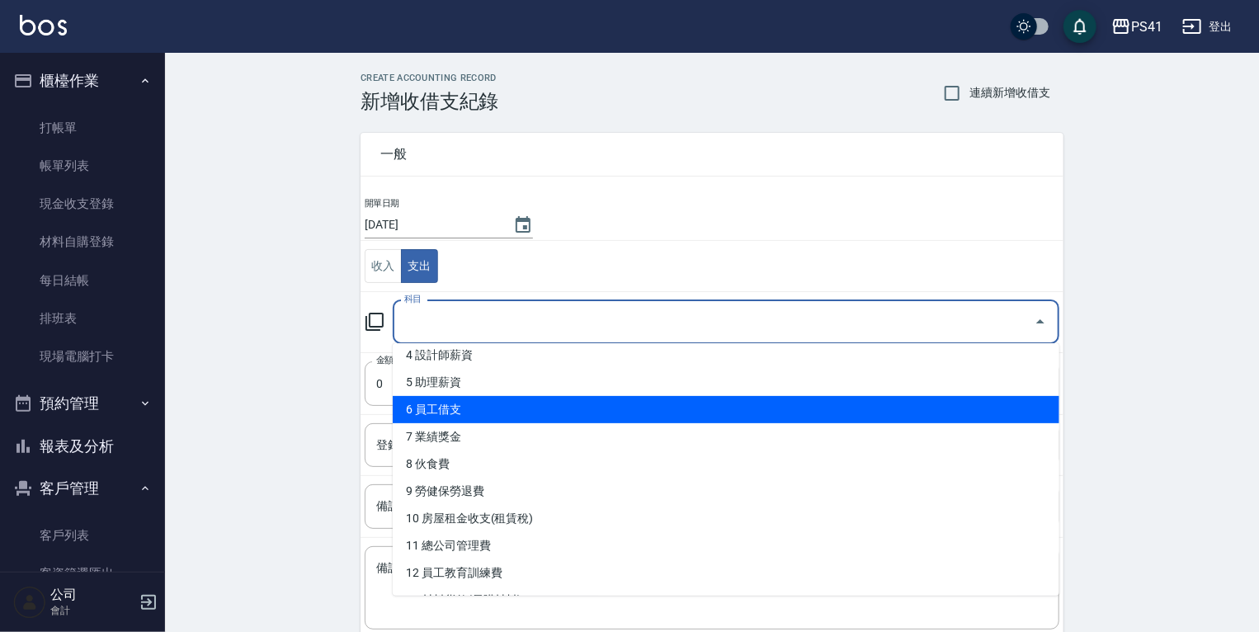
scroll to position [264, 0]
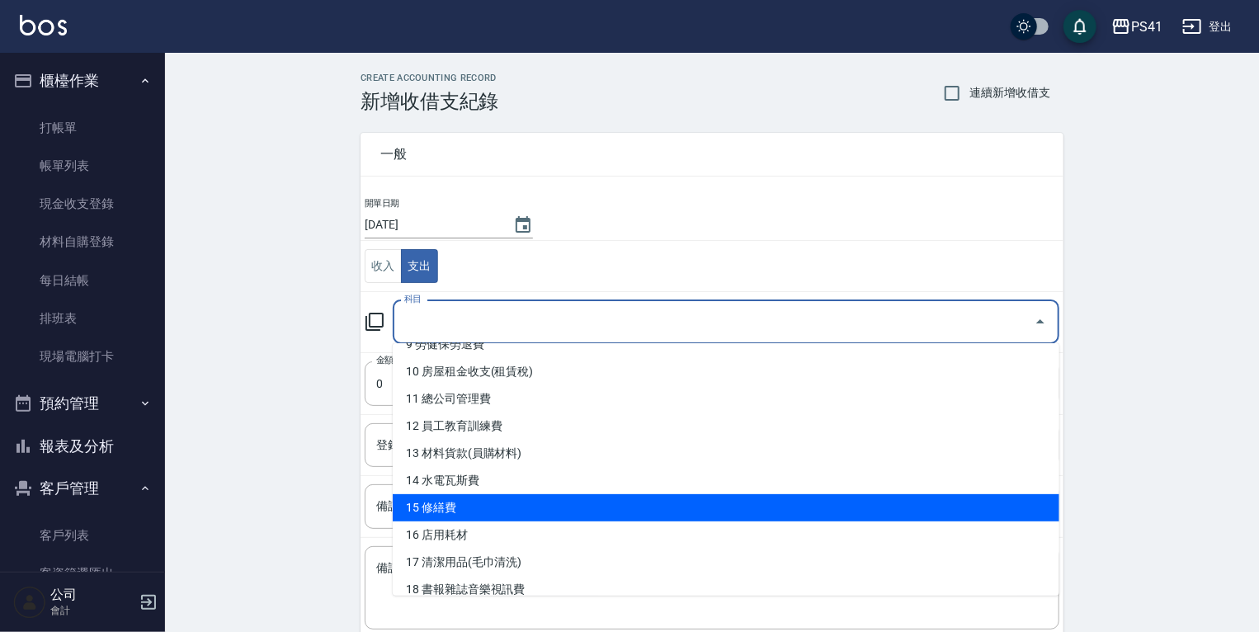
click at [478, 506] on li "15 修繕費" at bounding box center [726, 507] width 666 height 27
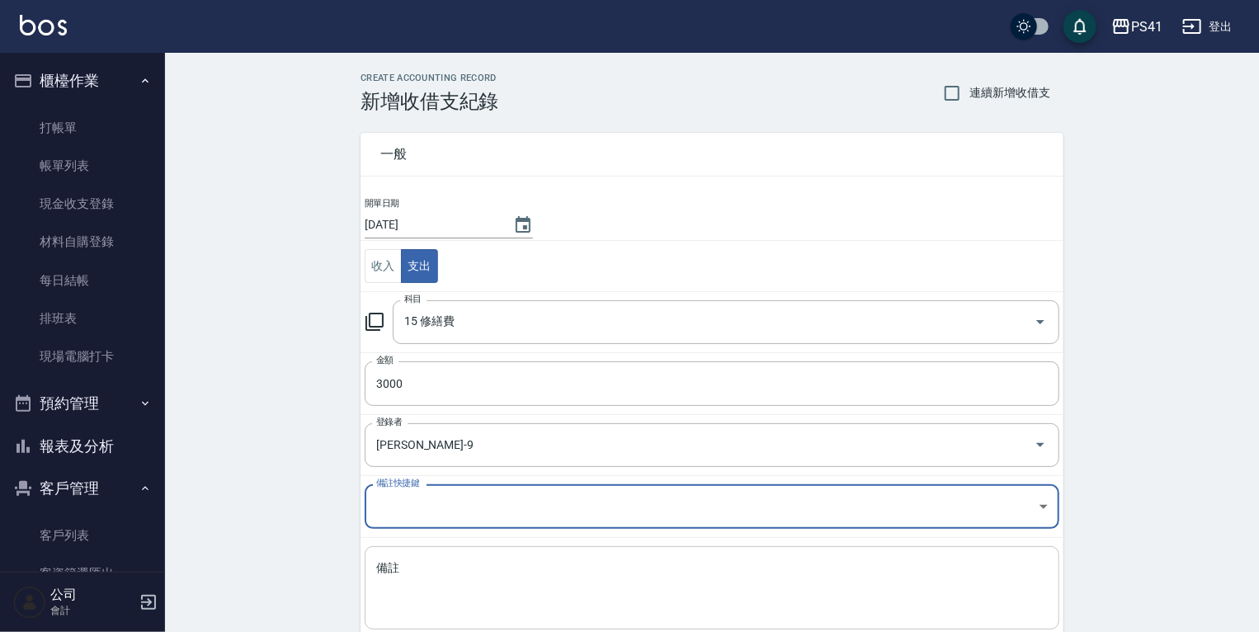
click at [459, 574] on textarea "備註" at bounding box center [711, 588] width 671 height 56
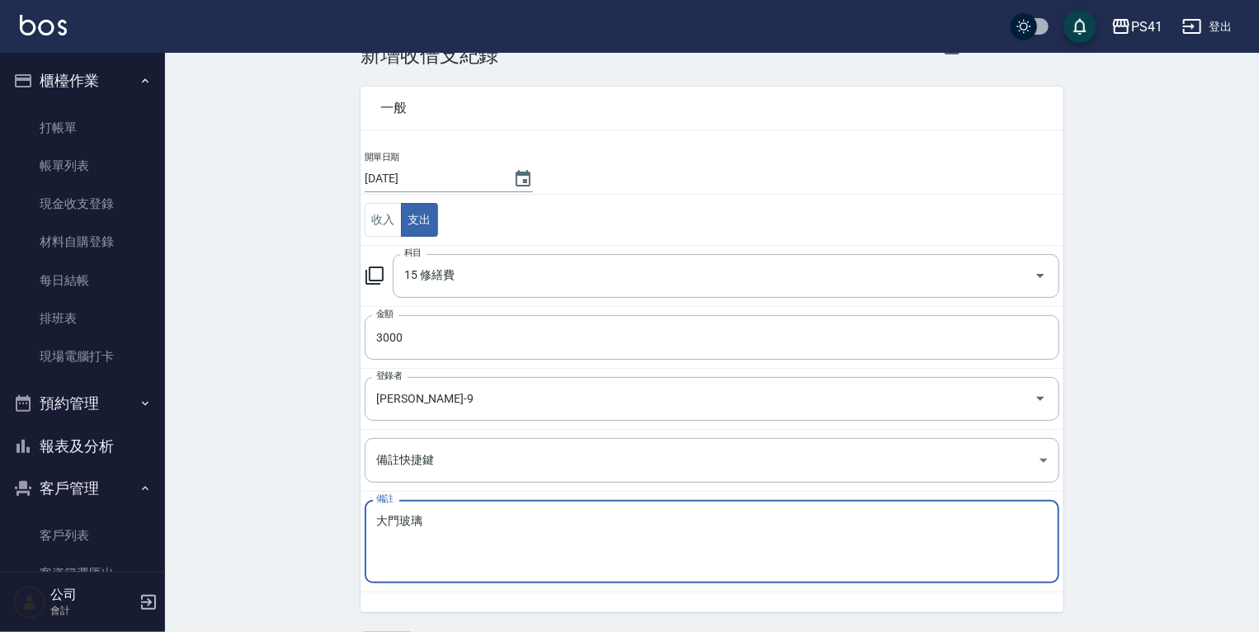
scroll to position [94, 0]
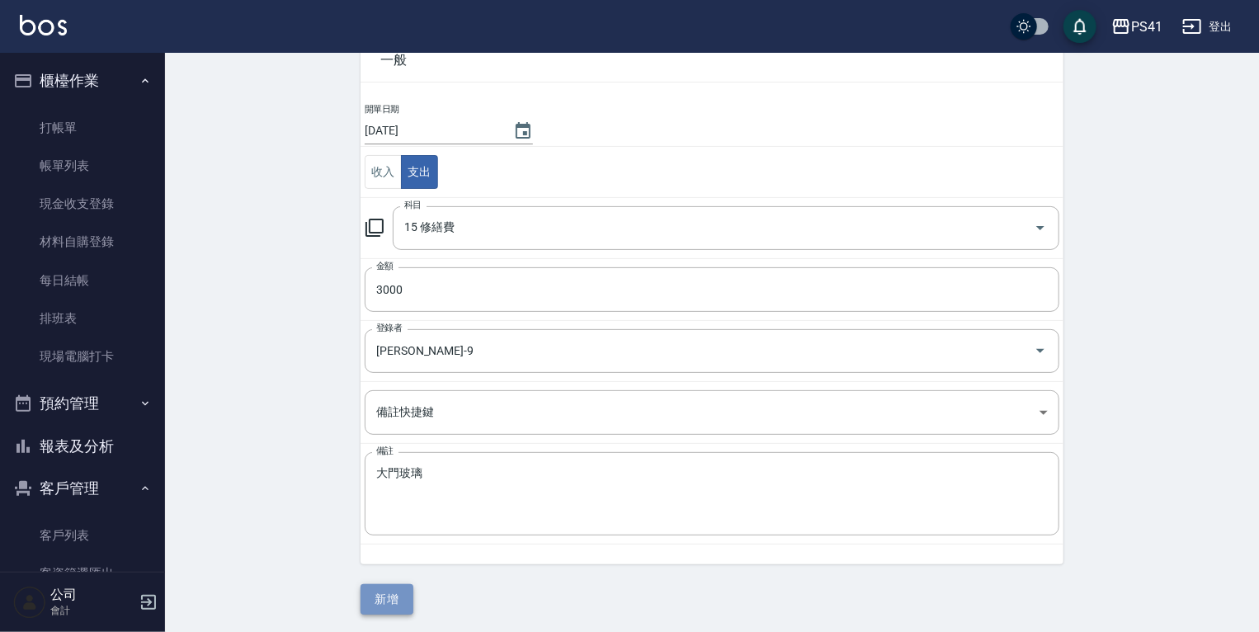
click at [409, 593] on button "新增" at bounding box center [386, 599] width 53 height 31
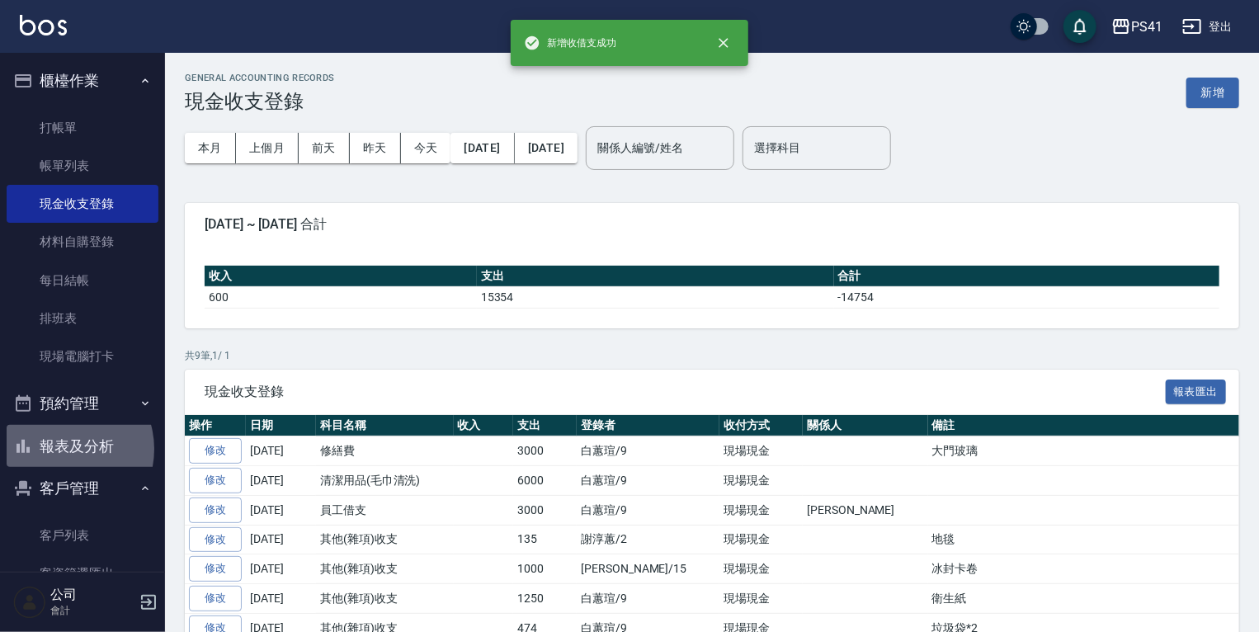
click at [63, 450] on button "報表及分析" at bounding box center [83, 446] width 152 height 43
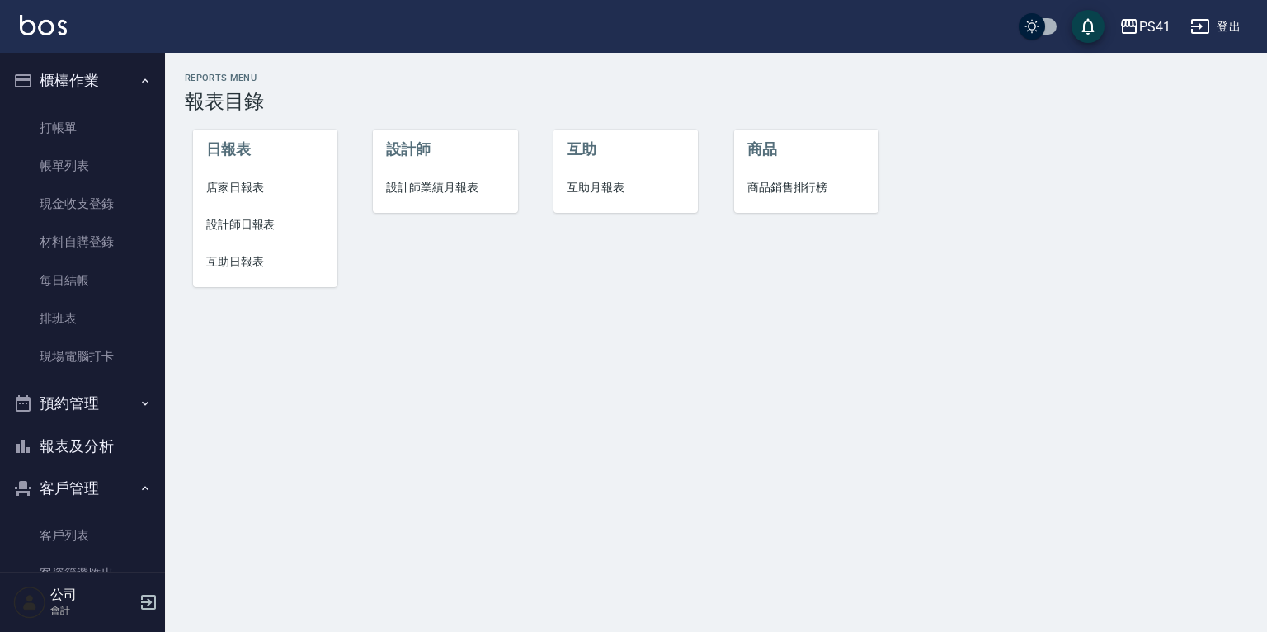
click at [254, 192] on span "店家日報表" at bounding box center [265, 187] width 118 height 17
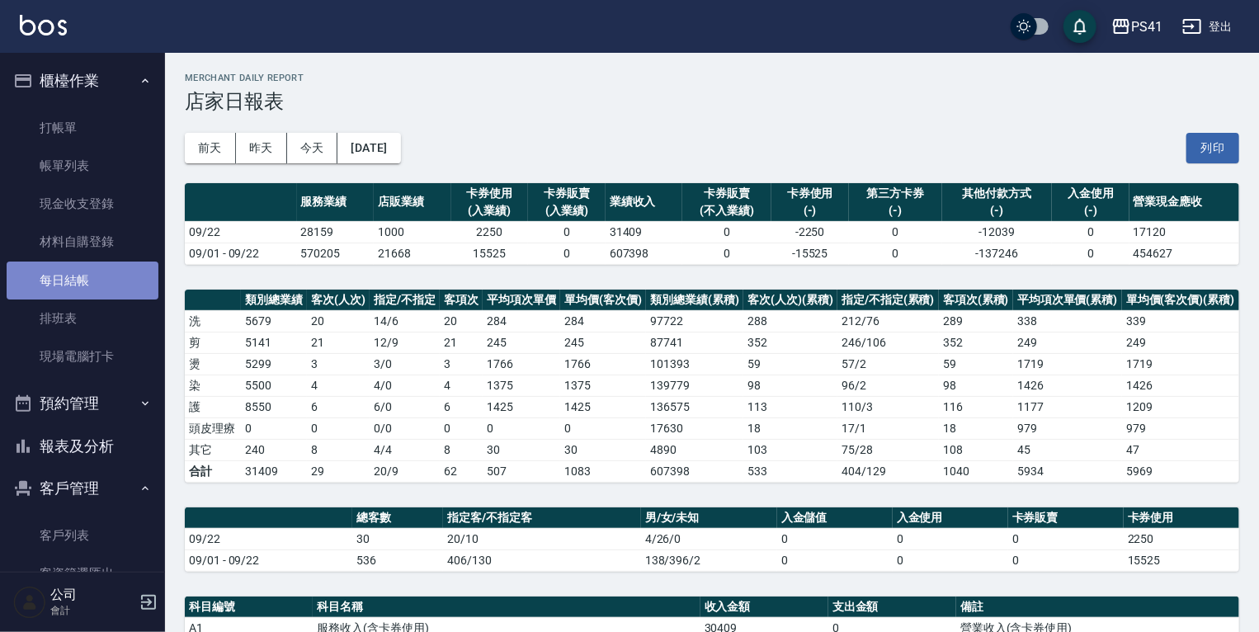
click at [93, 282] on link "每日結帳" at bounding box center [83, 280] width 152 height 38
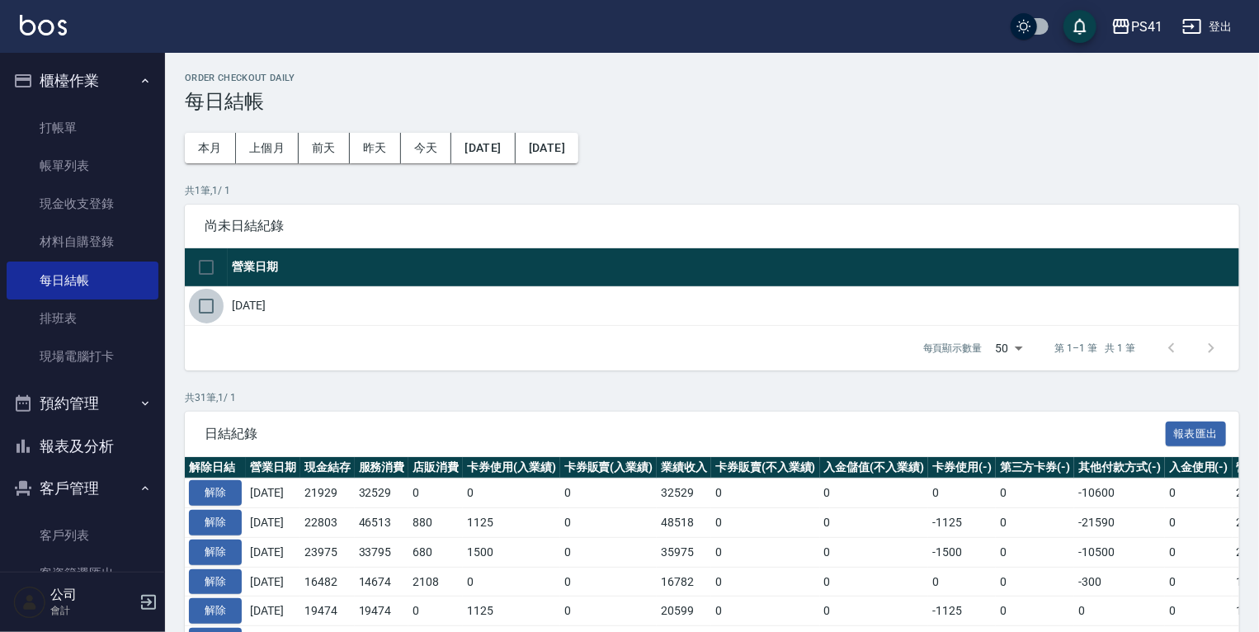
click at [221, 306] on input "checkbox" at bounding box center [206, 306] width 35 height 35
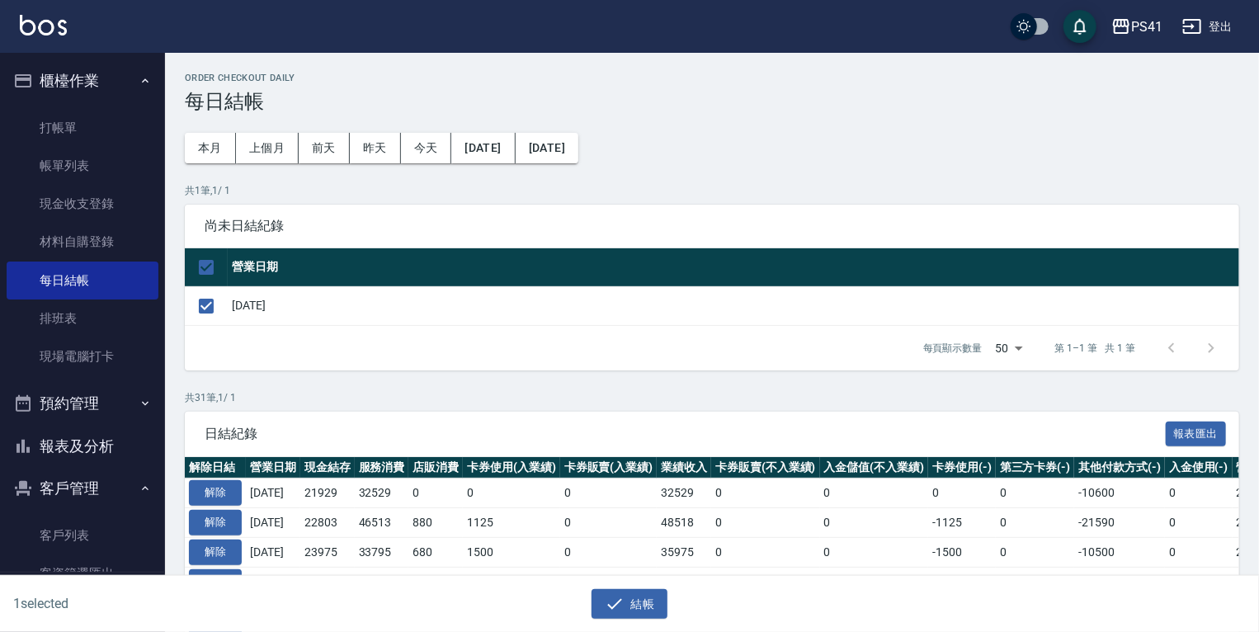
click at [604, 585] on div "結帳" at bounding box center [623, 598] width 623 height 44
click at [614, 594] on icon "button" at bounding box center [615, 604] width 20 height 20
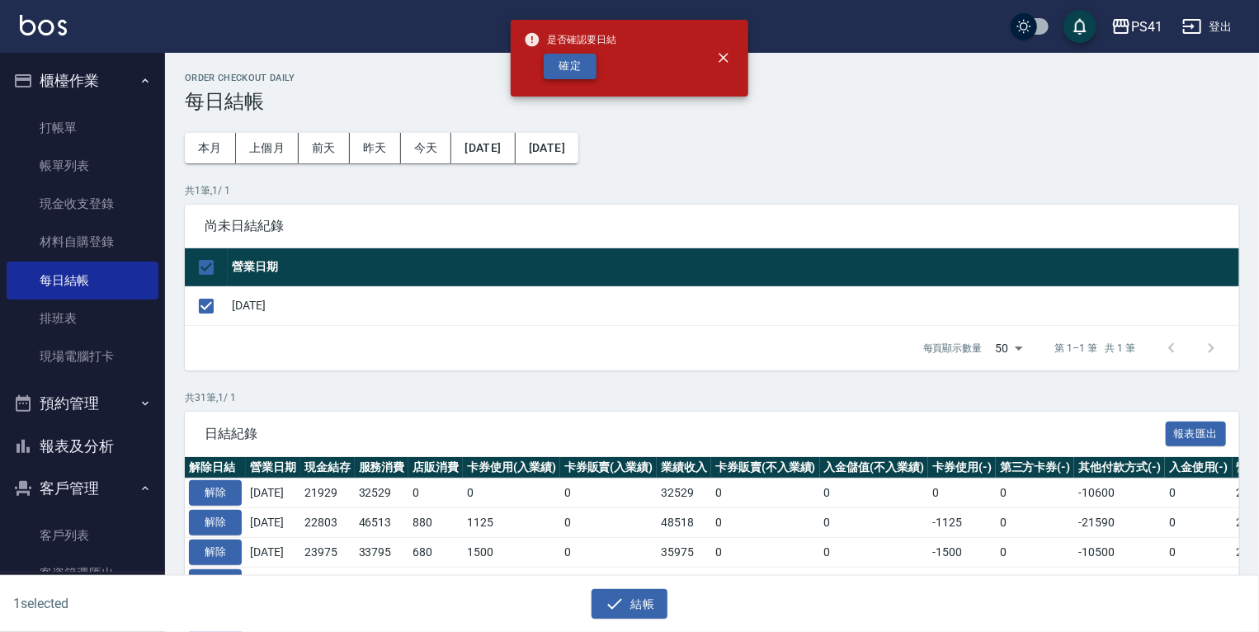
click at [577, 70] on button "確定" at bounding box center [570, 67] width 53 height 26
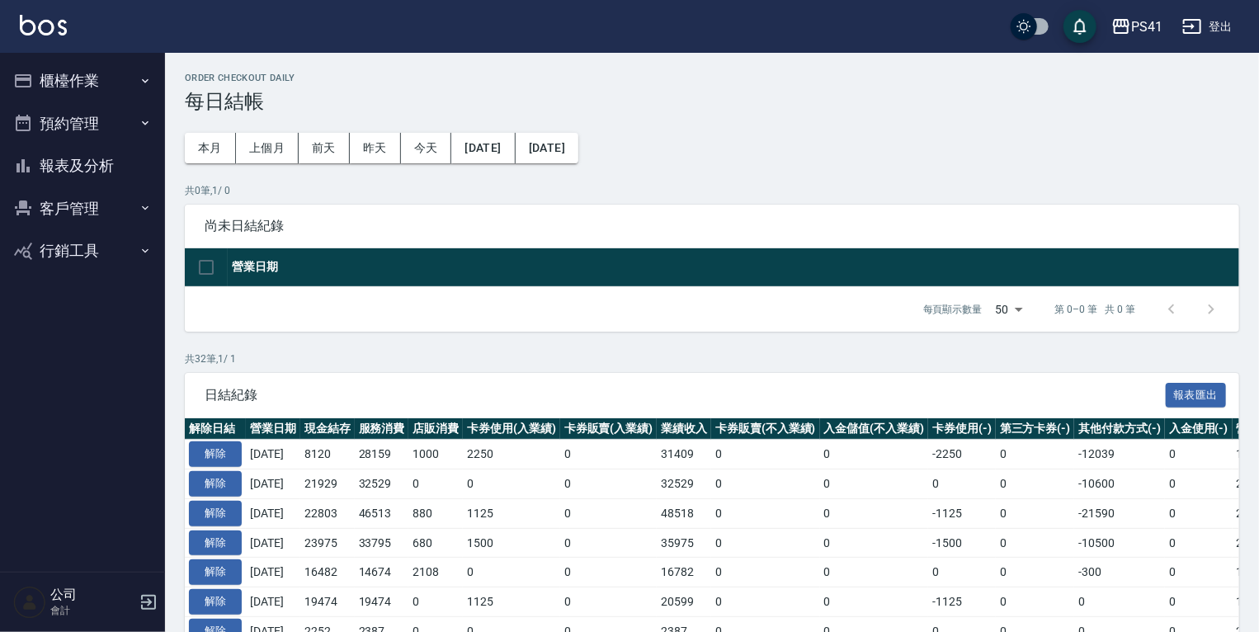
click at [86, 162] on button "報表及分析" at bounding box center [83, 165] width 152 height 43
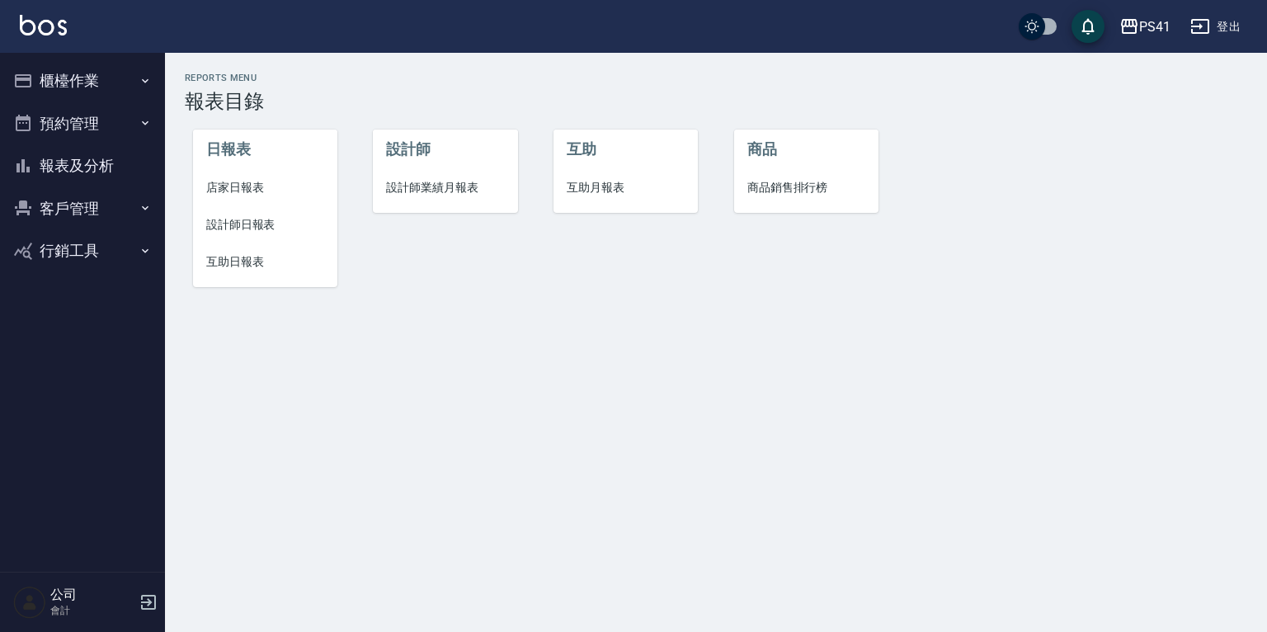
click at [271, 188] on span "店家日報表" at bounding box center [265, 187] width 118 height 17
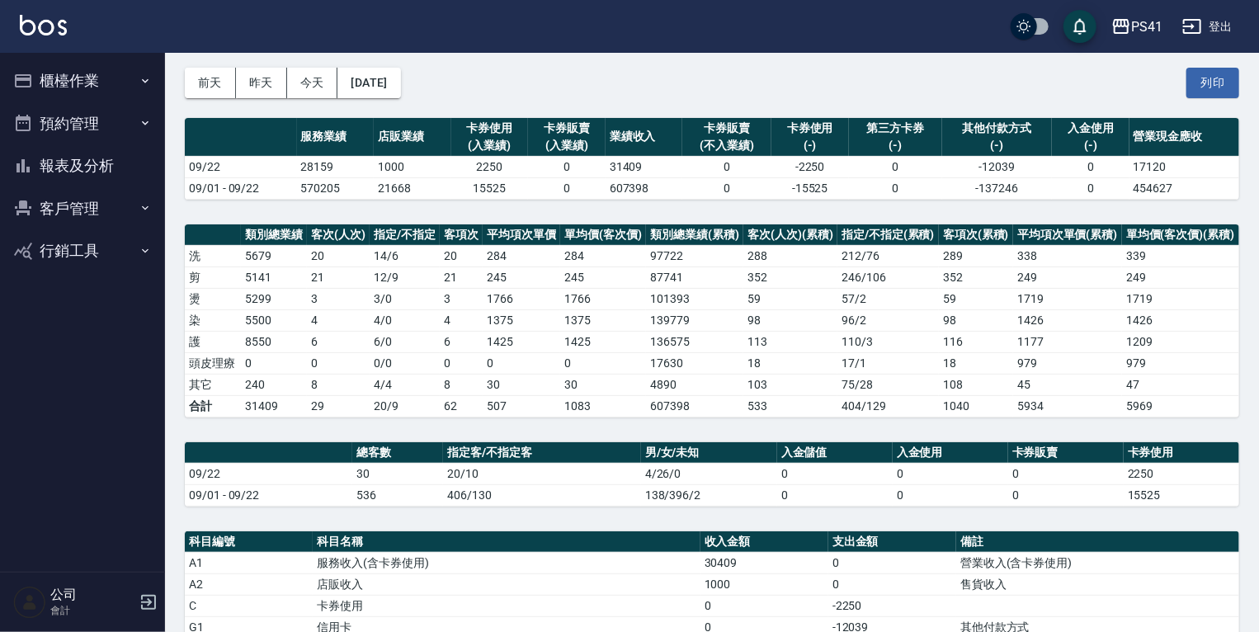
scroll to position [66, 0]
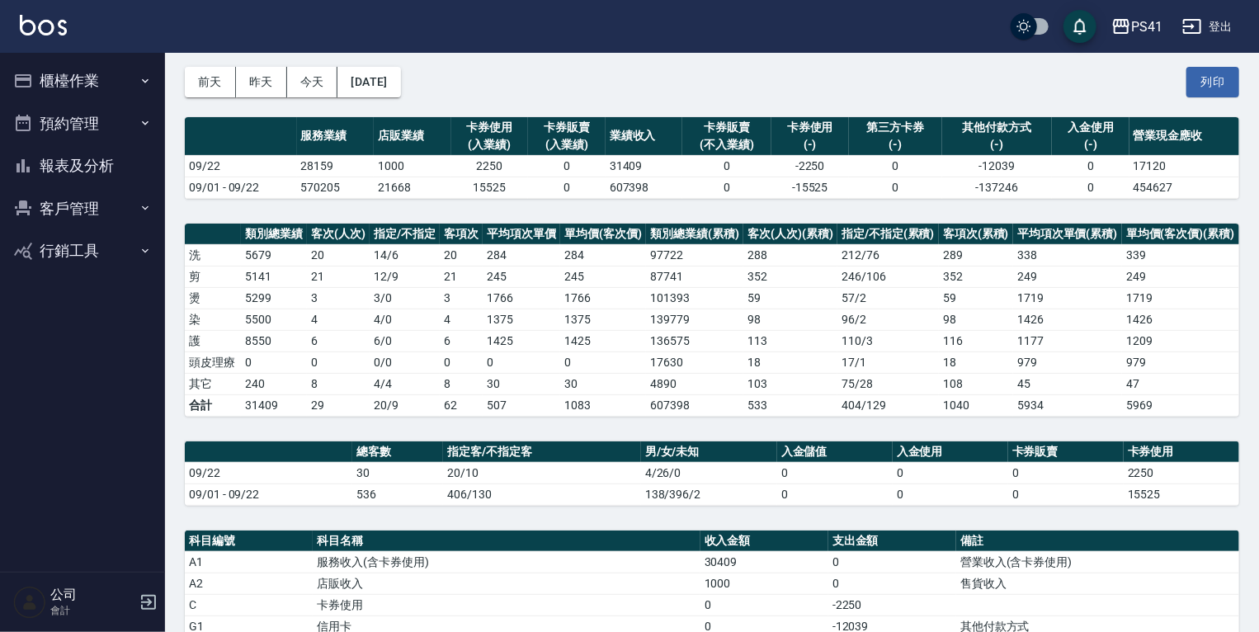
click at [43, 150] on button "報表及分析" at bounding box center [83, 165] width 152 height 43
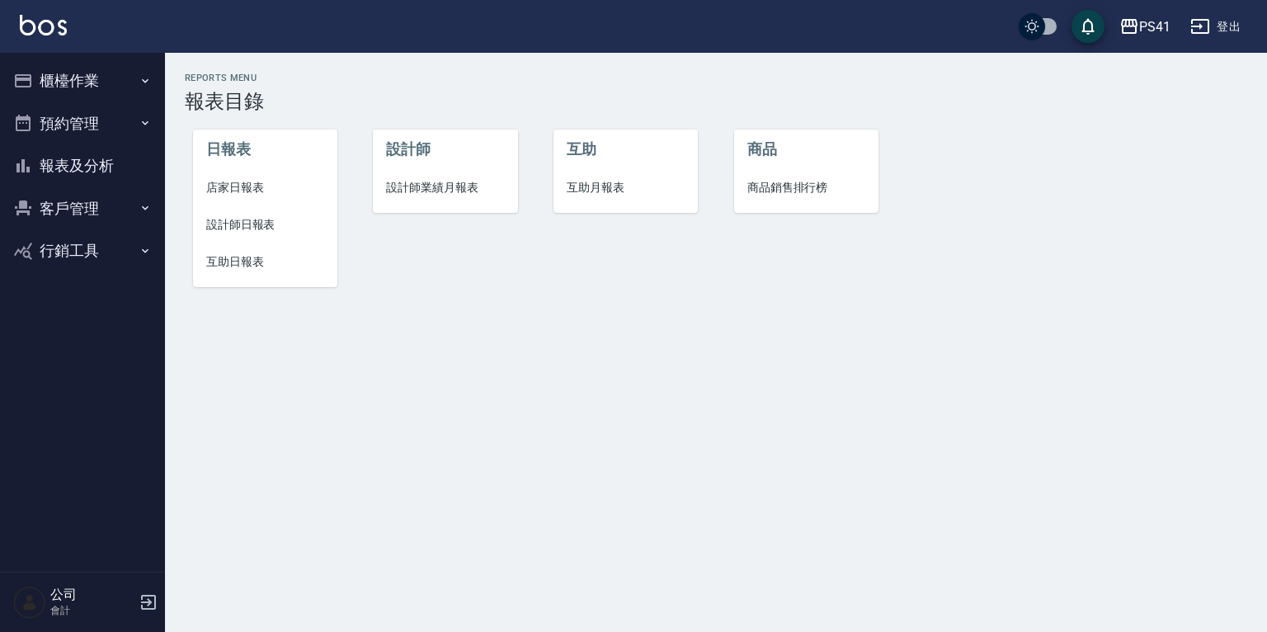
click at [244, 221] on span "設計師日報表" at bounding box center [265, 224] width 118 height 17
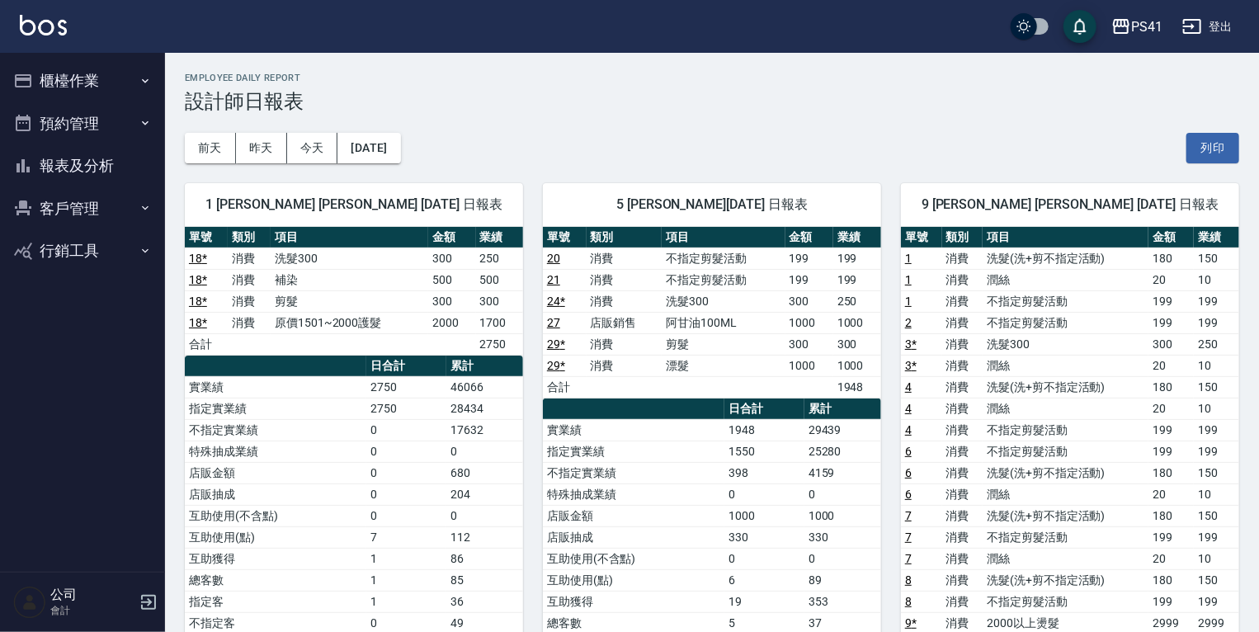
click at [106, 163] on button "報表及分析" at bounding box center [83, 165] width 152 height 43
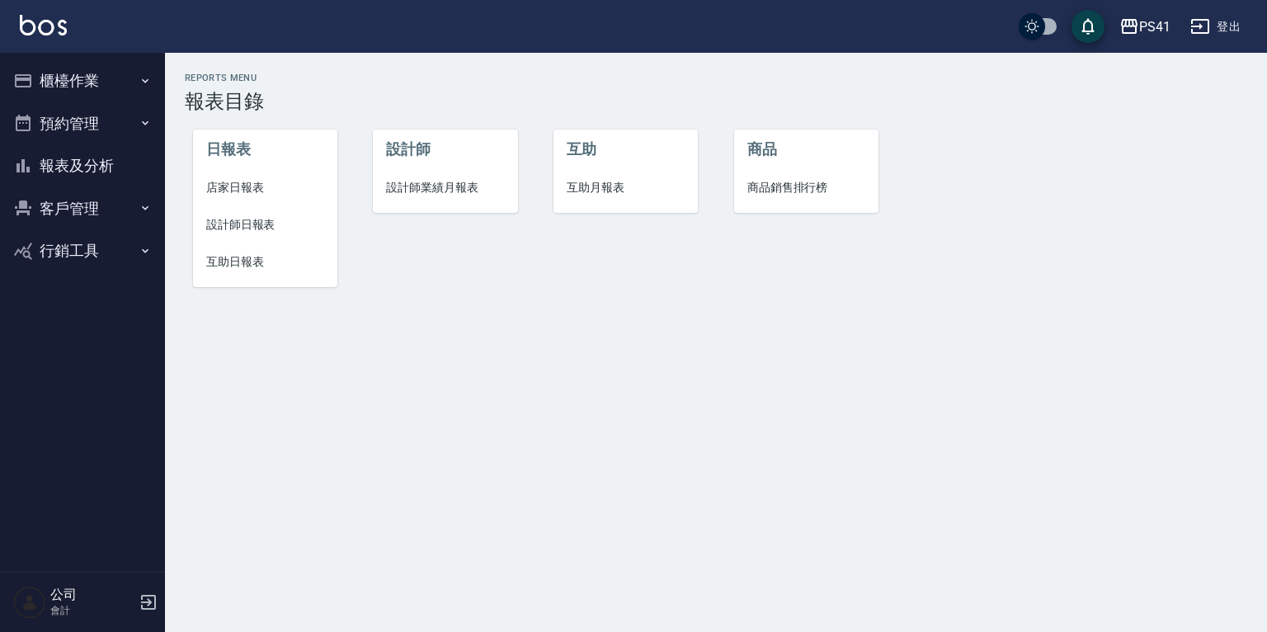
click at [428, 195] on span "設計師業績月報表" at bounding box center [445, 187] width 118 height 17
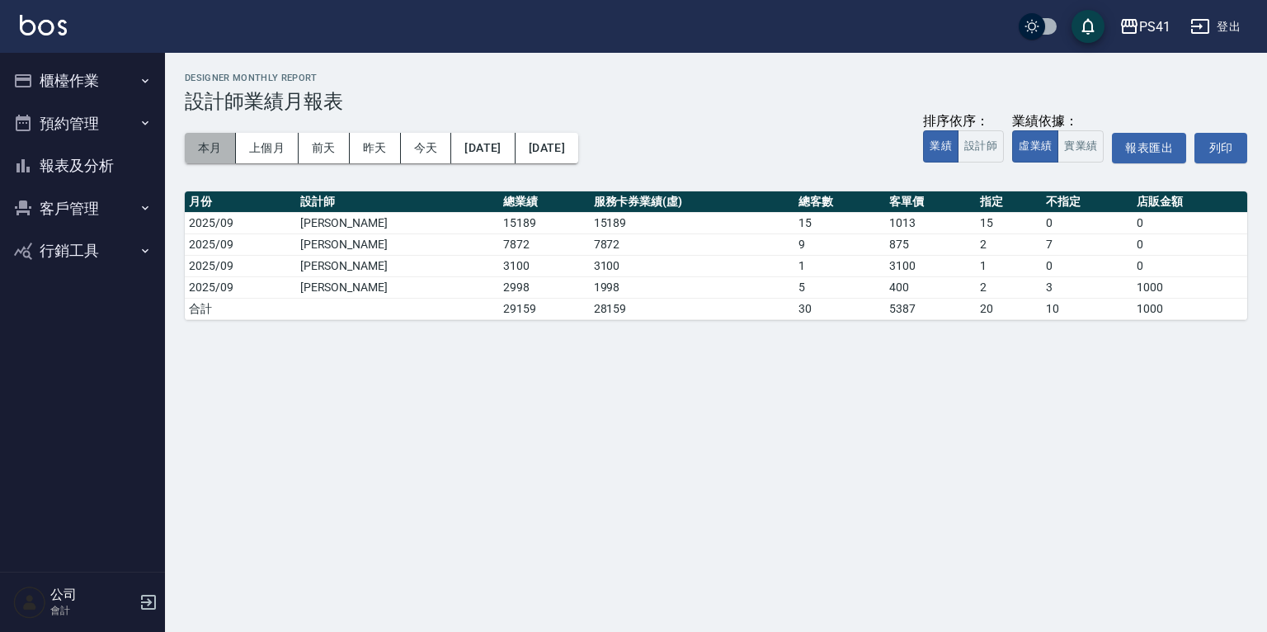
click at [212, 152] on button "本月" at bounding box center [210, 148] width 51 height 31
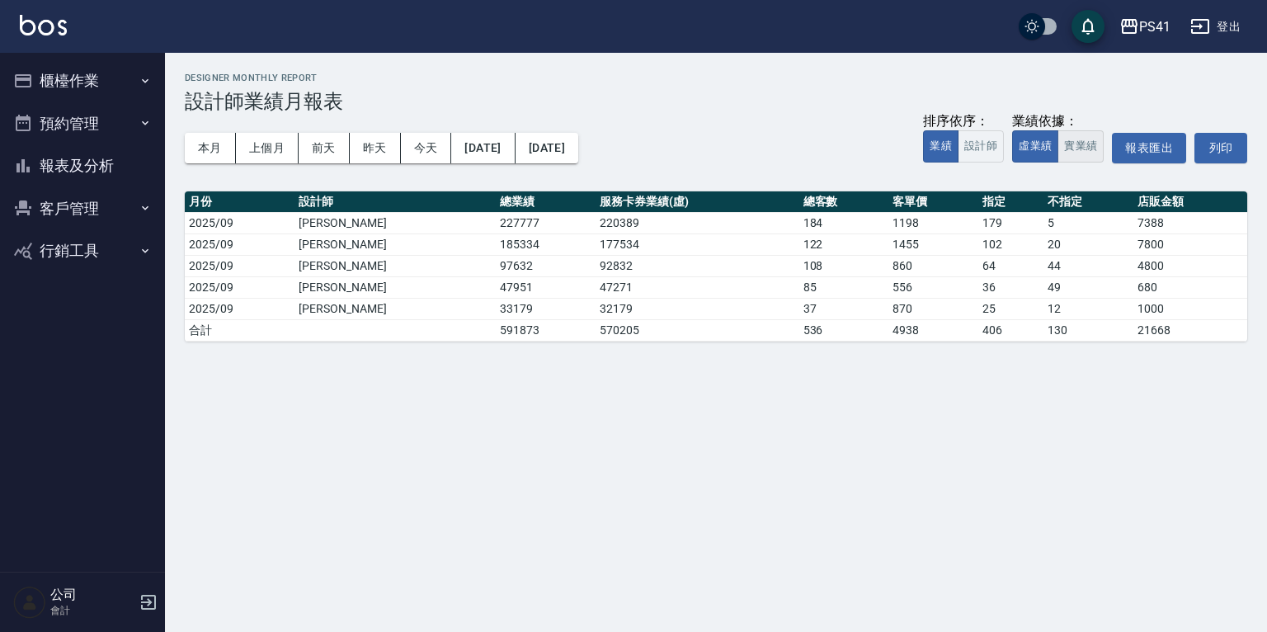
click at [1059, 160] on button "實業績" at bounding box center [1080, 146] width 46 height 32
click at [1039, 148] on button "虛業績" at bounding box center [1035, 146] width 46 height 32
click at [1083, 144] on button "實業績" at bounding box center [1080, 146] width 46 height 32
click at [1029, 149] on button "虛業績" at bounding box center [1035, 146] width 46 height 32
click at [1071, 149] on button "實業績" at bounding box center [1080, 146] width 46 height 32
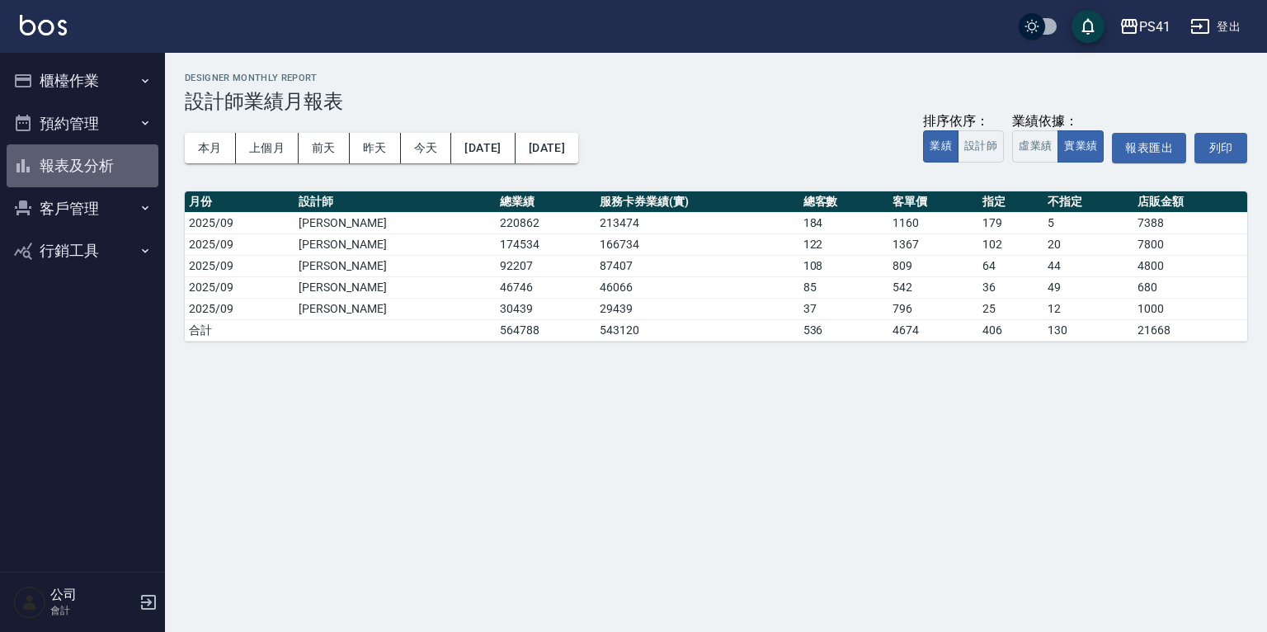
click at [112, 168] on button "報表及分析" at bounding box center [83, 165] width 152 height 43
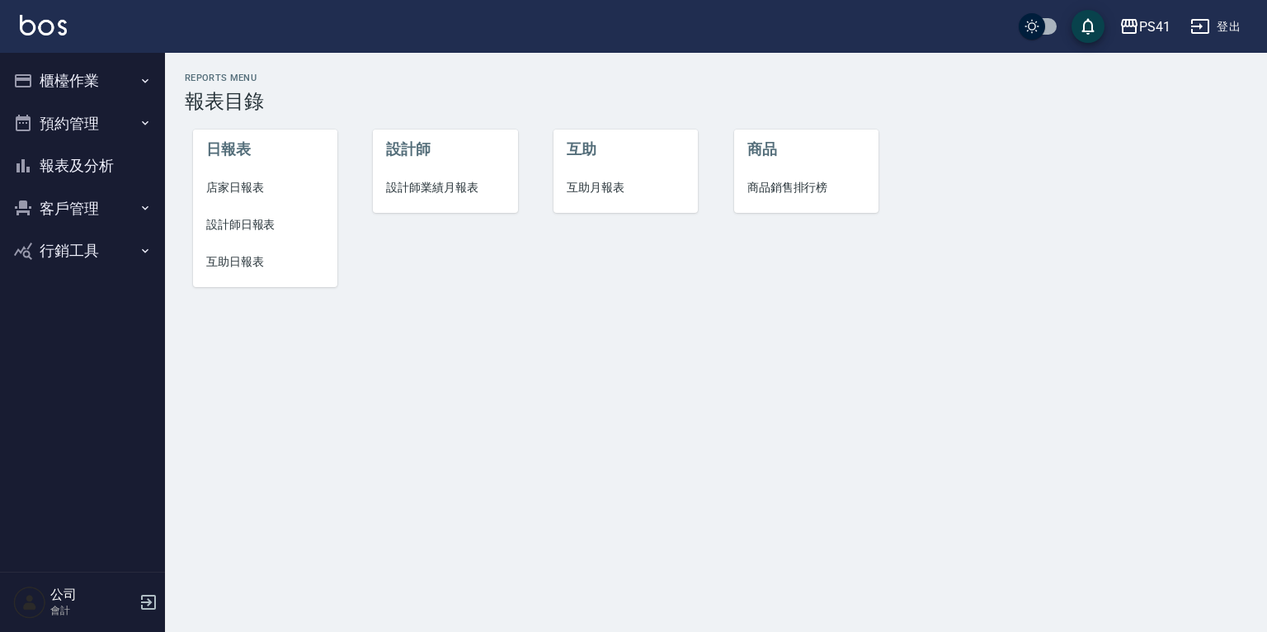
click at [234, 185] on span "店家日報表" at bounding box center [265, 187] width 118 height 17
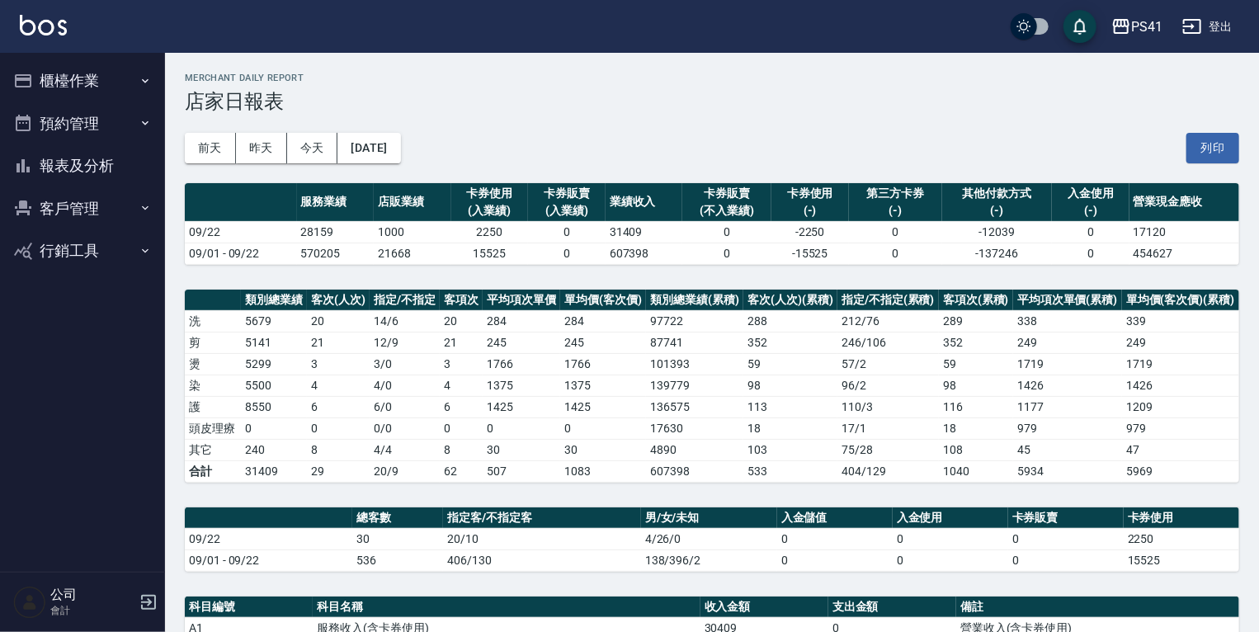
click at [64, 74] on button "櫃檯作業" at bounding box center [83, 80] width 152 height 43
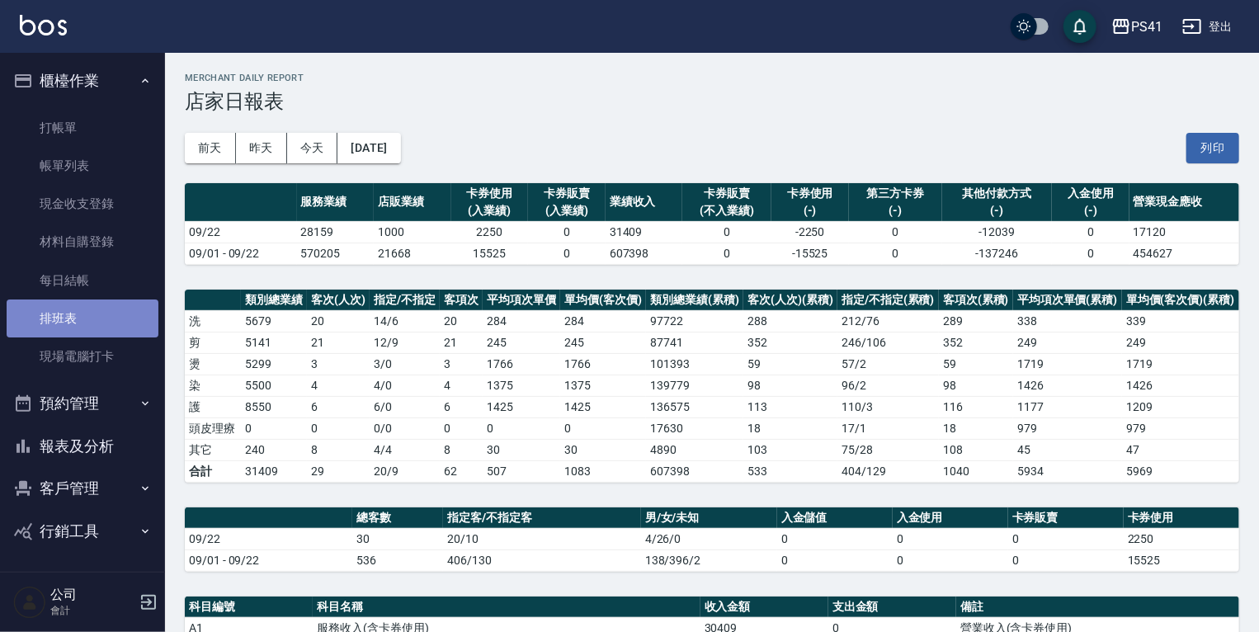
click at [106, 330] on link "排班表" at bounding box center [83, 318] width 152 height 38
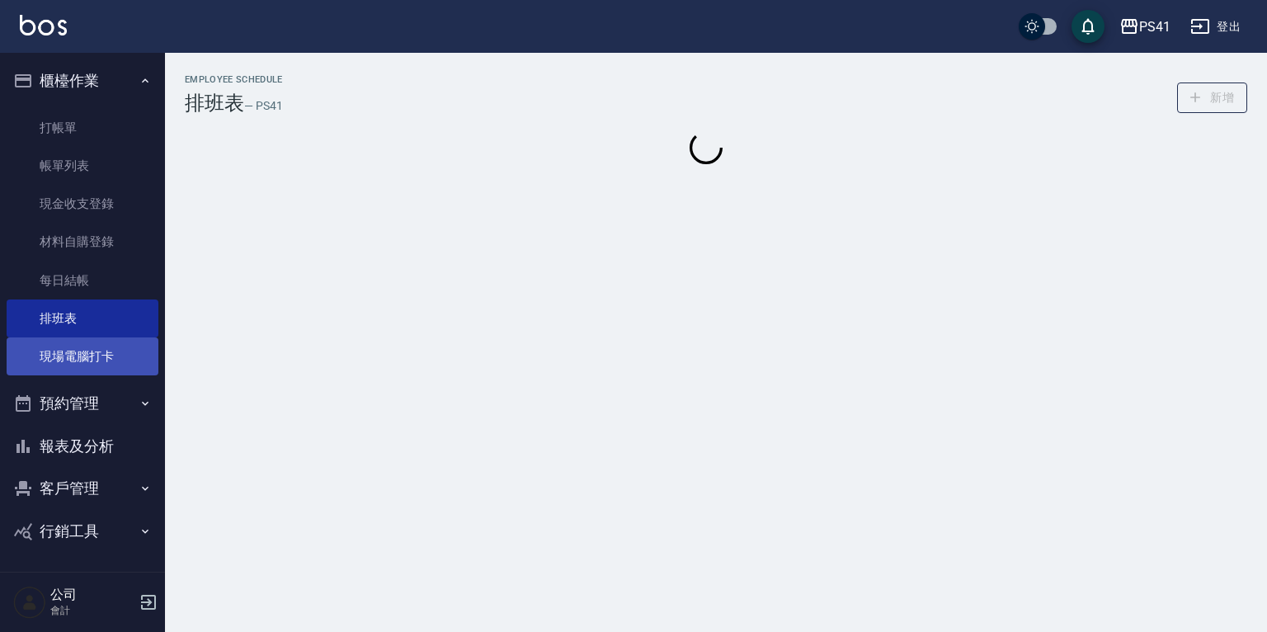
click at [126, 337] on link "現場電腦打卡" at bounding box center [83, 356] width 152 height 38
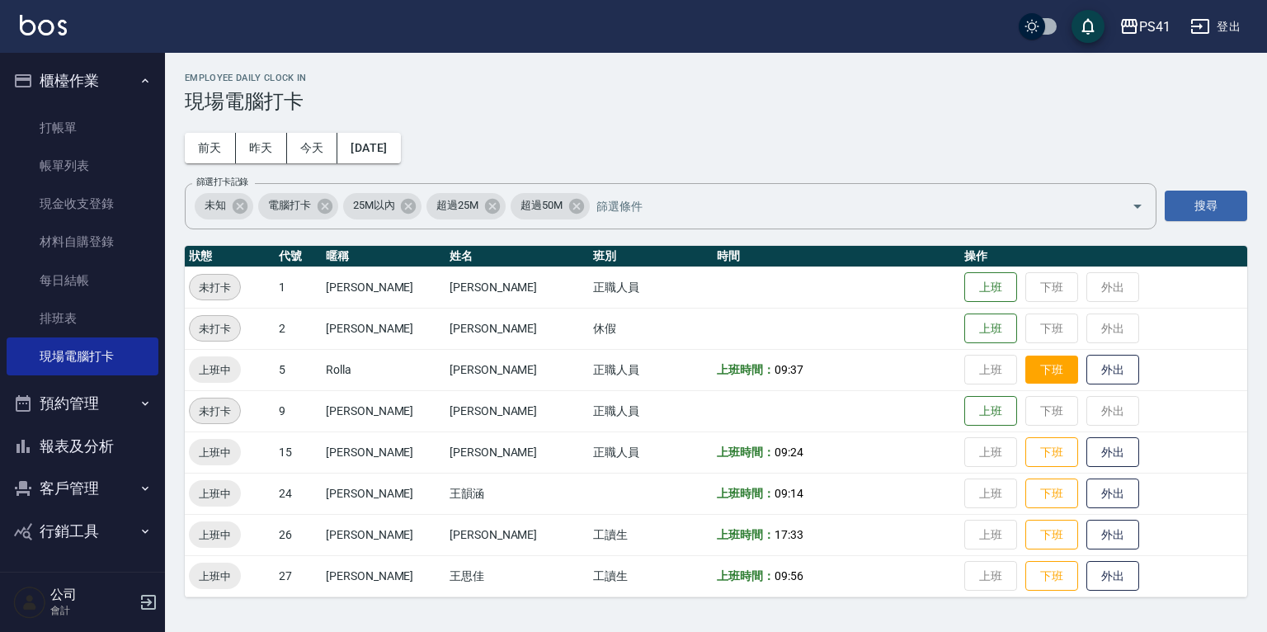
click at [1034, 370] on button "下班" at bounding box center [1051, 369] width 53 height 29
click at [1034, 456] on button "下班" at bounding box center [1051, 452] width 53 height 29
click at [1045, 452] on button "下班" at bounding box center [1051, 452] width 53 height 29
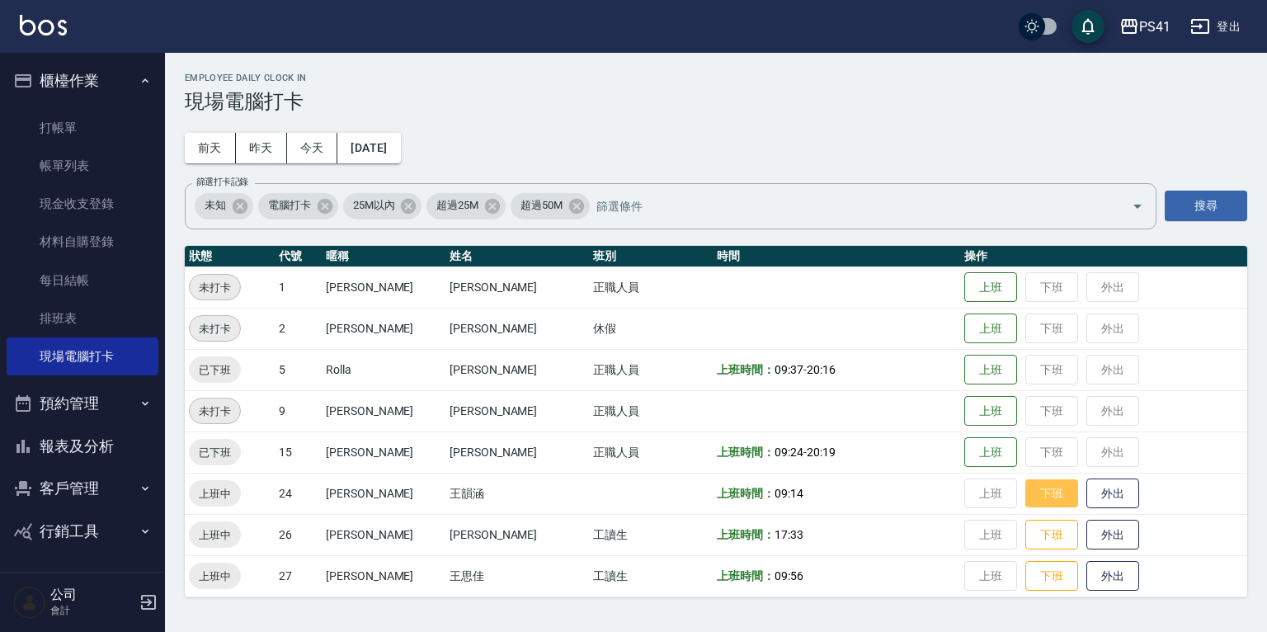
click at [1036, 498] on button "下班" at bounding box center [1051, 493] width 53 height 29
click at [1030, 539] on button "下班" at bounding box center [1051, 534] width 53 height 29
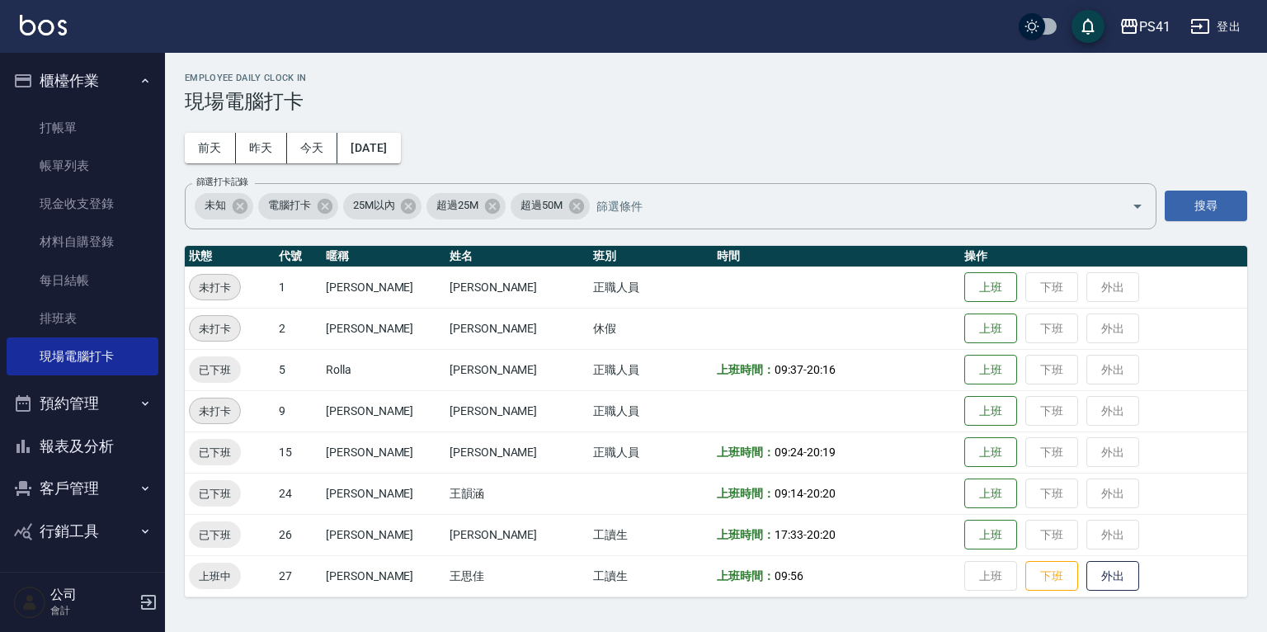
click at [72, 442] on button "報表及分析" at bounding box center [83, 446] width 152 height 43
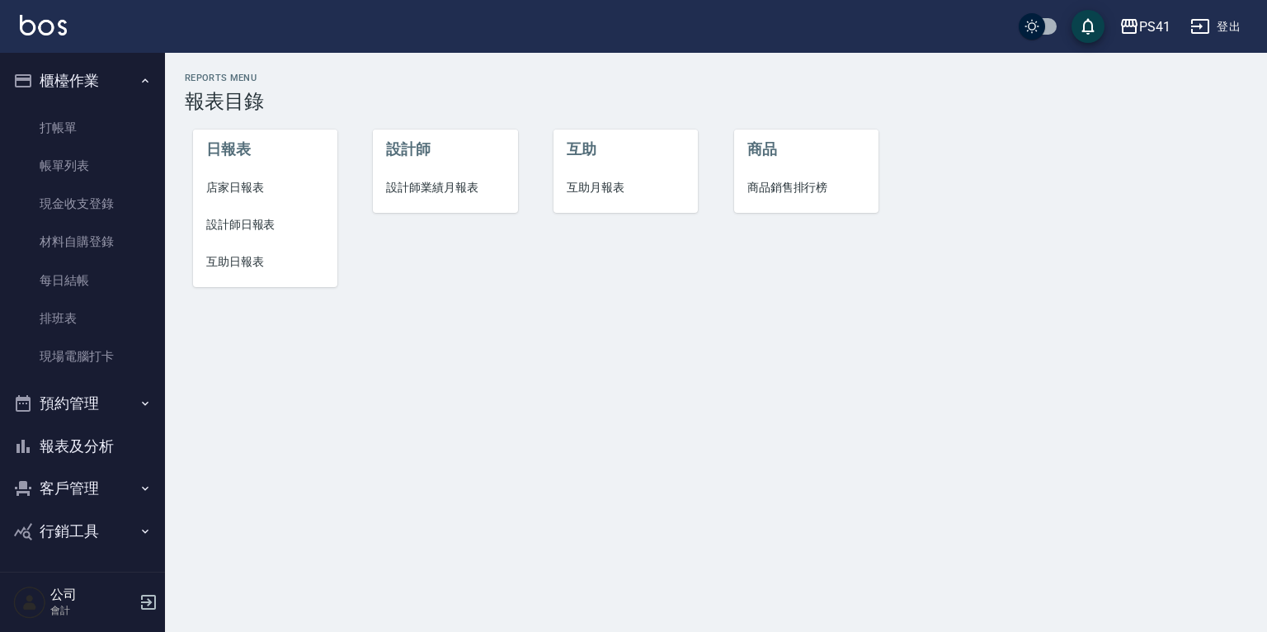
click at [269, 219] on span "設計師日報表" at bounding box center [265, 224] width 118 height 17
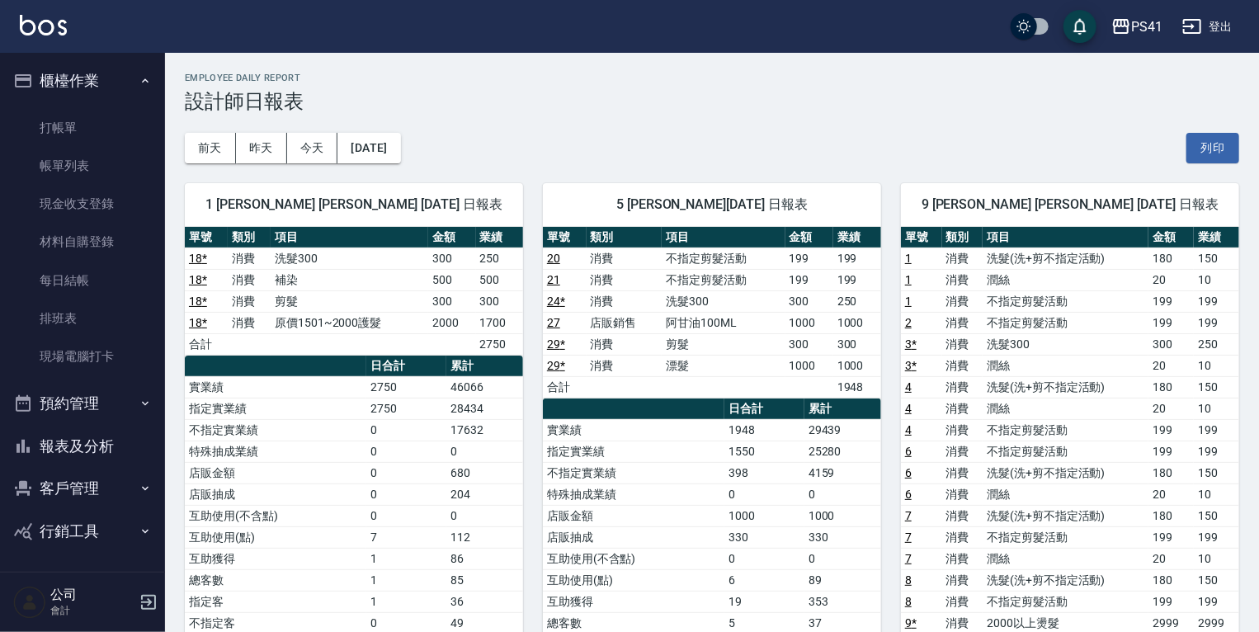
click at [72, 449] on button "報表及分析" at bounding box center [83, 446] width 152 height 43
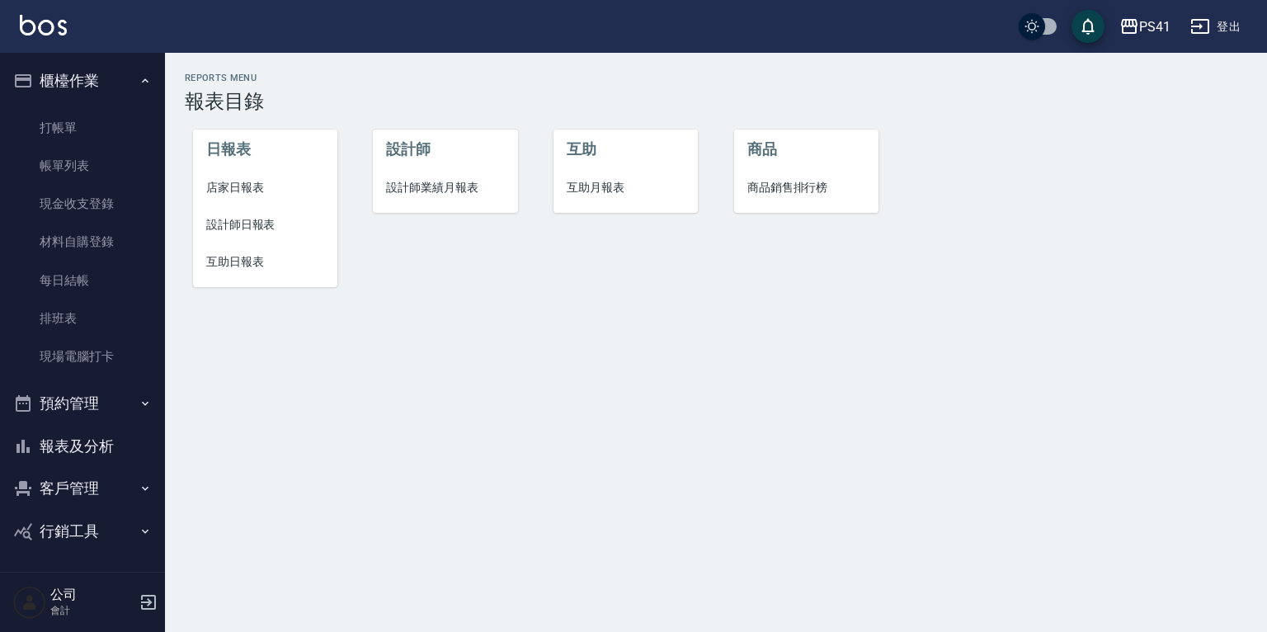
click at [236, 187] on span "店家日報表" at bounding box center [265, 187] width 118 height 17
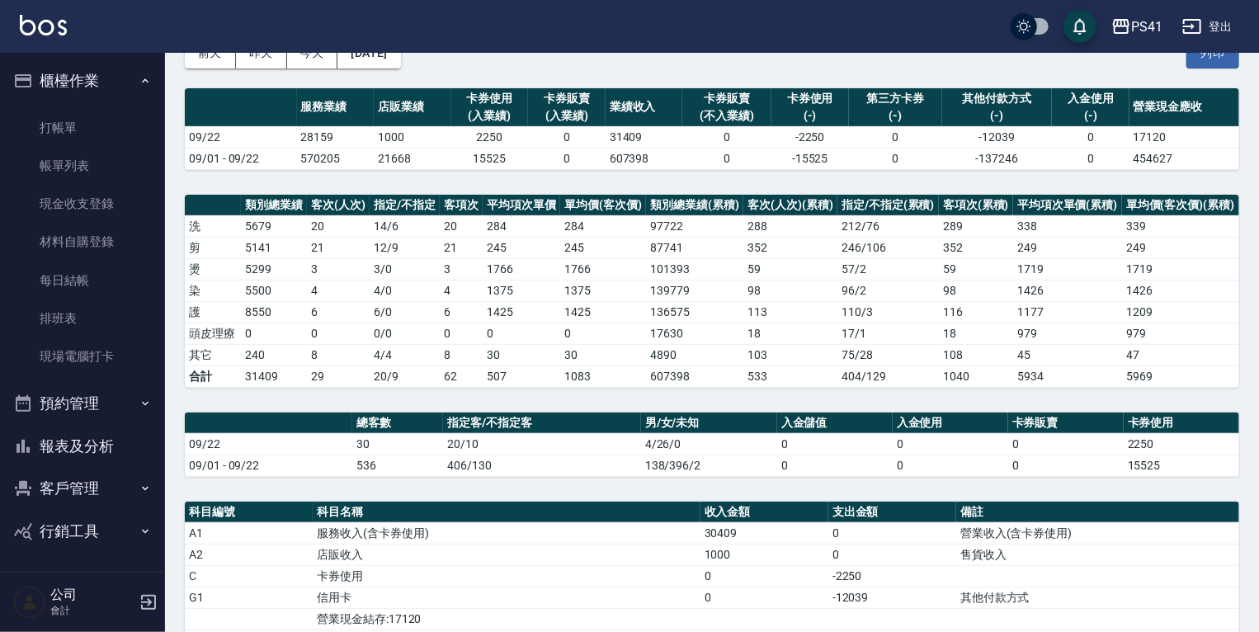
scroll to position [66, 0]
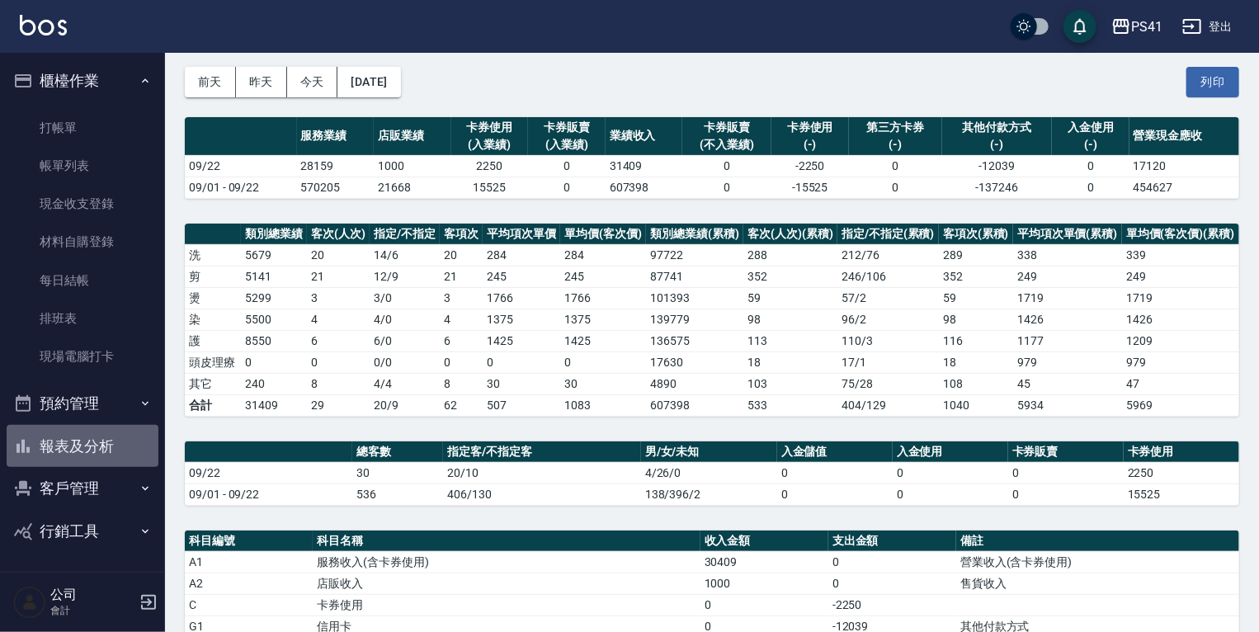
click at [69, 445] on button "報表及分析" at bounding box center [83, 446] width 152 height 43
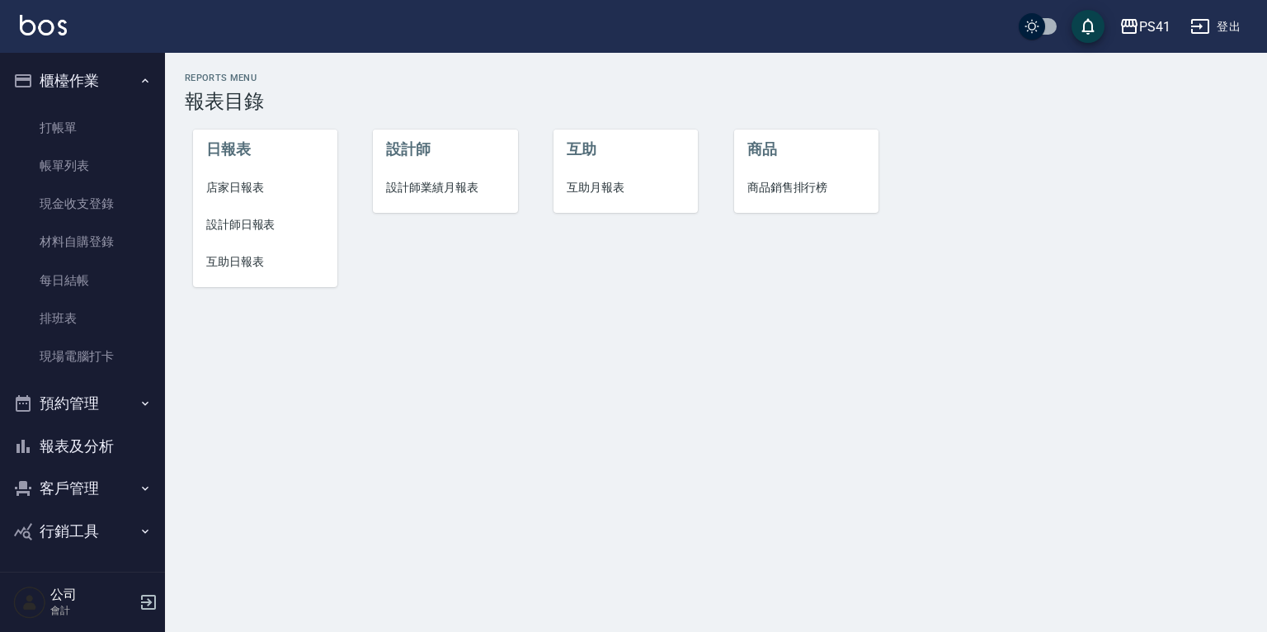
click at [247, 261] on span "互助日報表" at bounding box center [265, 261] width 118 height 17
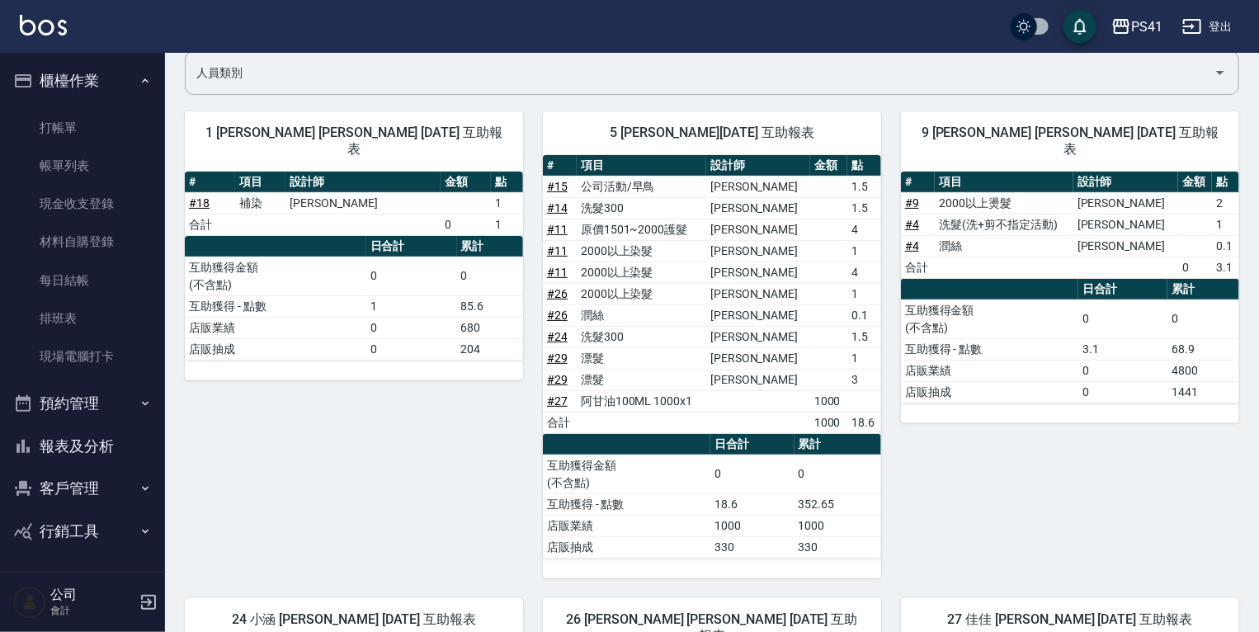
scroll to position [528, 0]
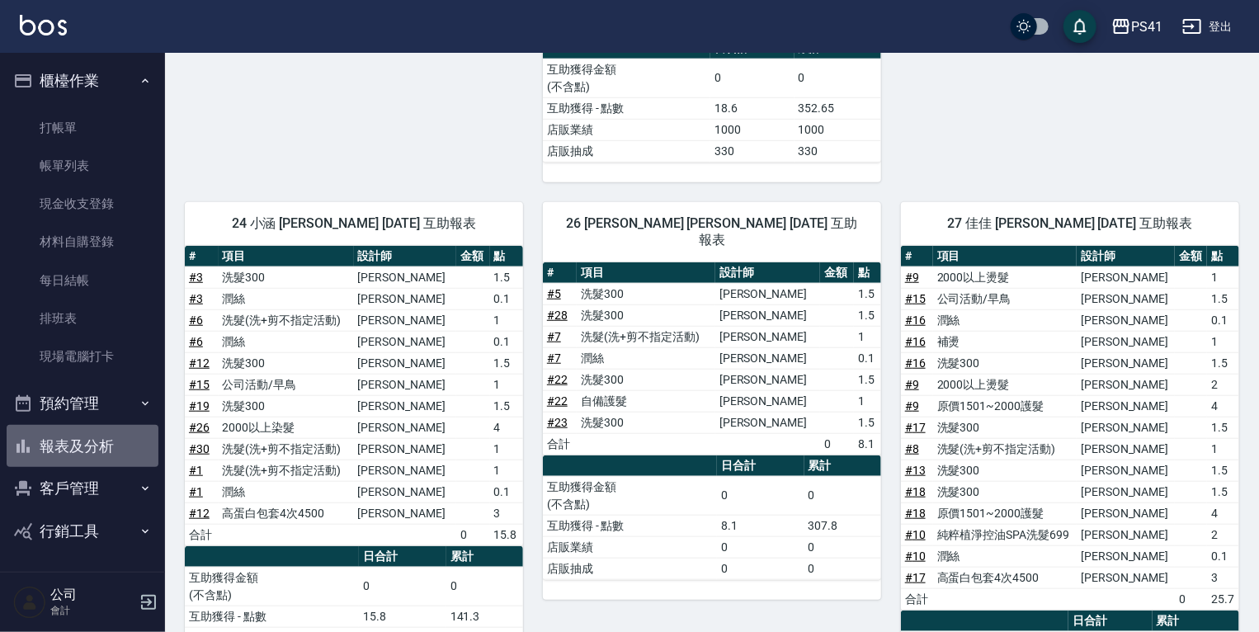
click at [77, 445] on button "報表及分析" at bounding box center [83, 446] width 152 height 43
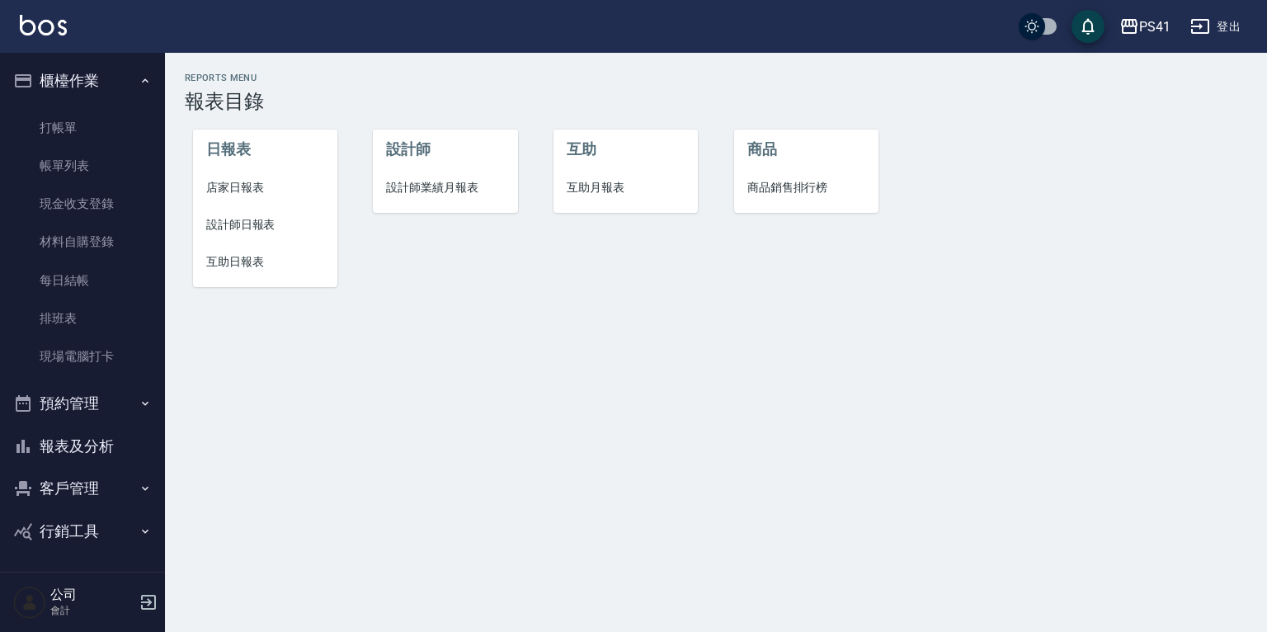
click at [254, 230] on span "設計師日報表" at bounding box center [265, 224] width 118 height 17
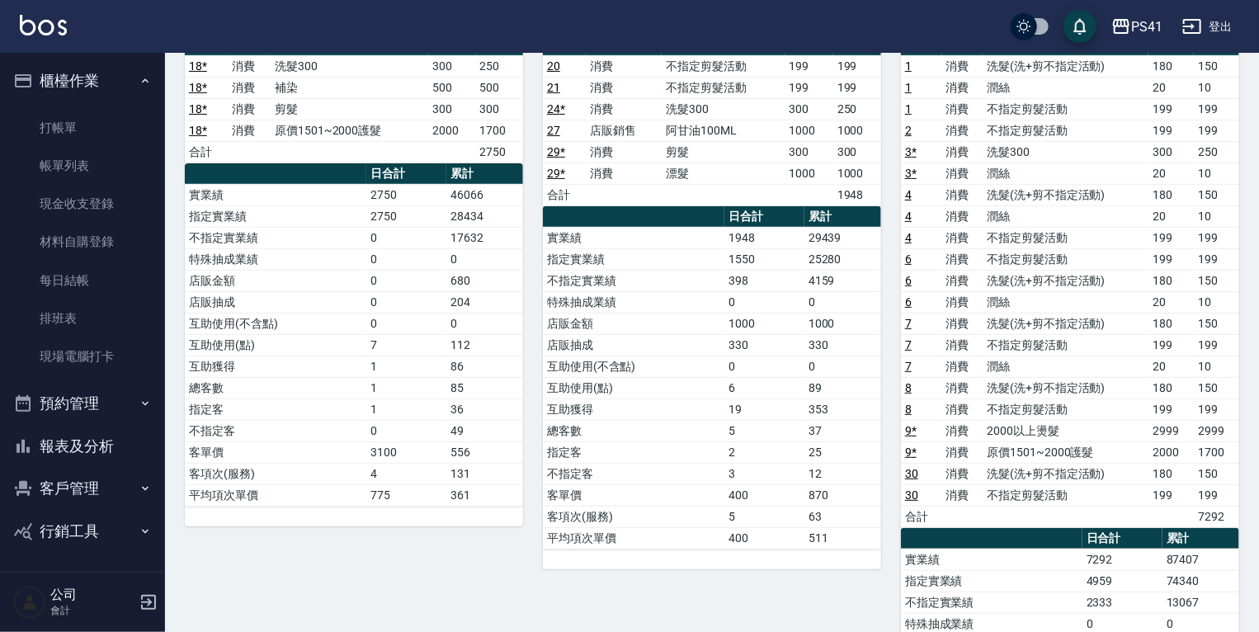
scroll to position [158, 0]
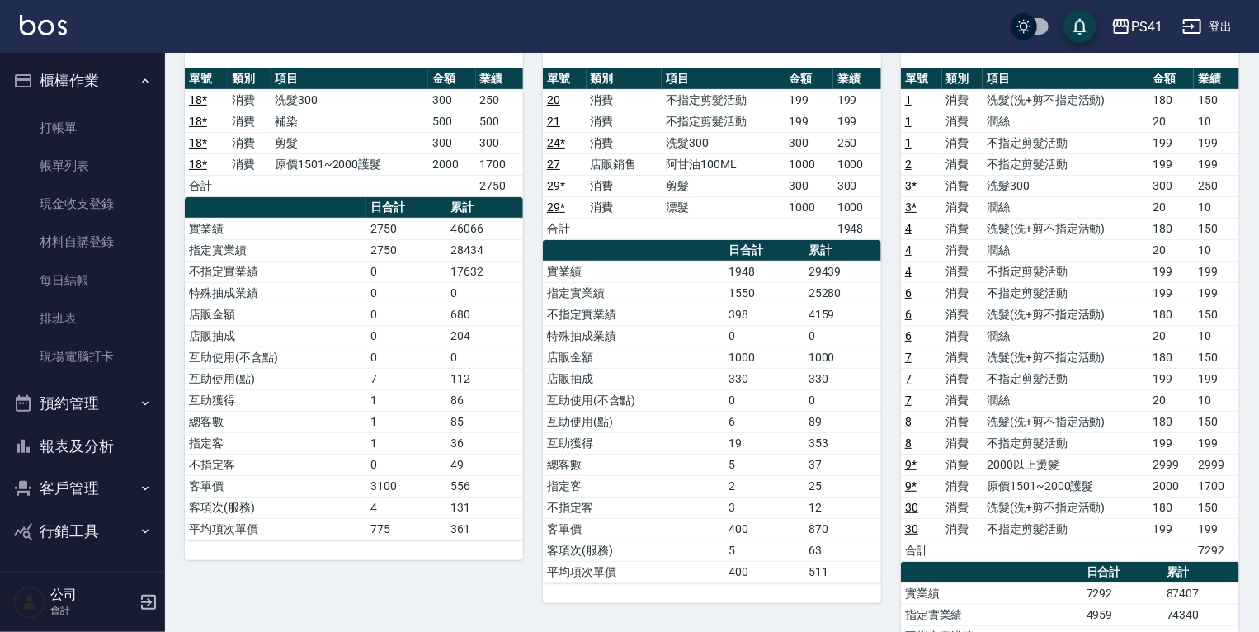
click at [67, 449] on button "報表及分析" at bounding box center [83, 446] width 152 height 43
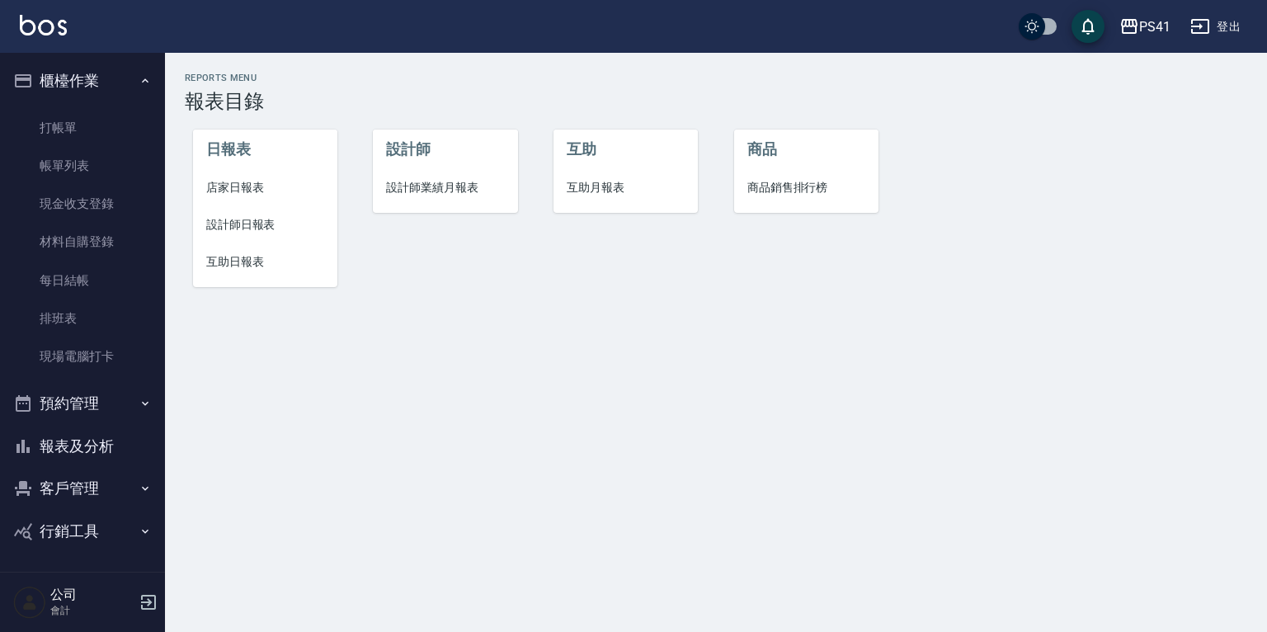
click at [220, 260] on span "互助日報表" at bounding box center [265, 261] width 118 height 17
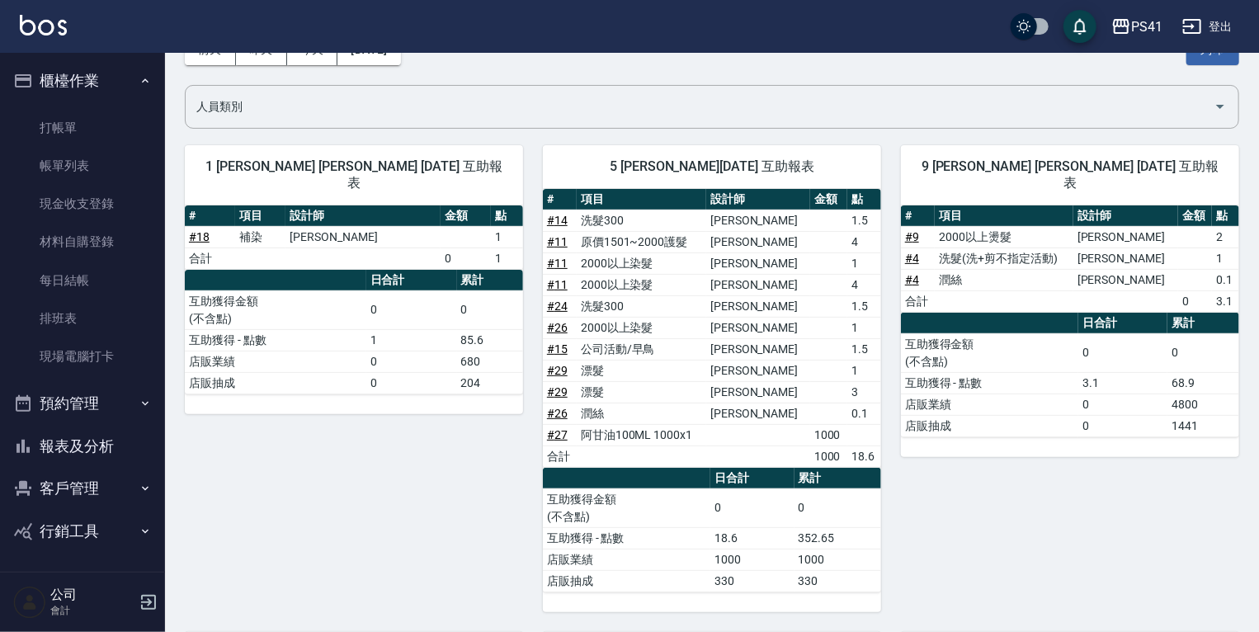
scroll to position [198, 0]
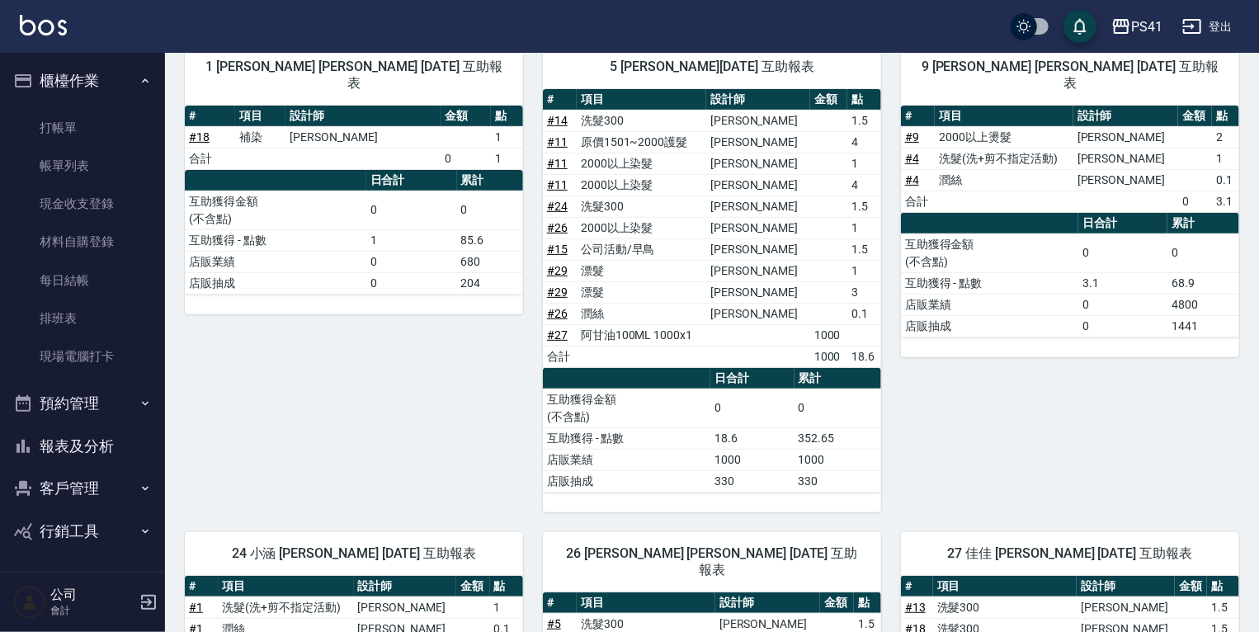
click at [76, 447] on button "報表及分析" at bounding box center [83, 446] width 152 height 43
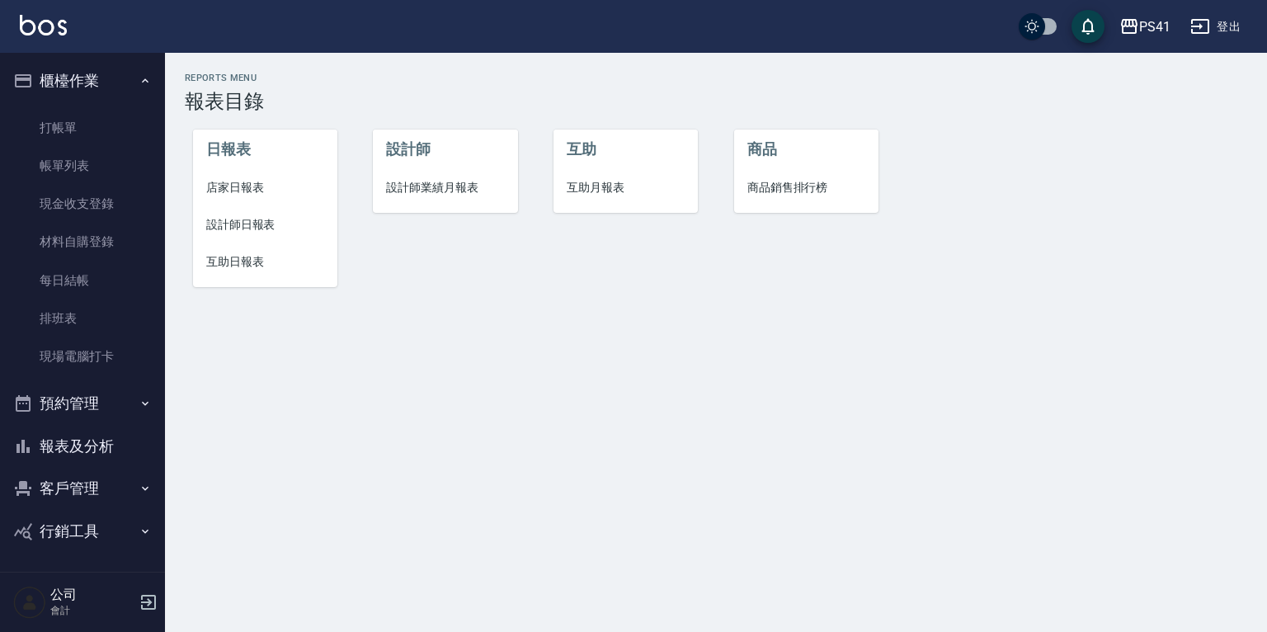
click at [231, 264] on span "互助日報表" at bounding box center [265, 261] width 118 height 17
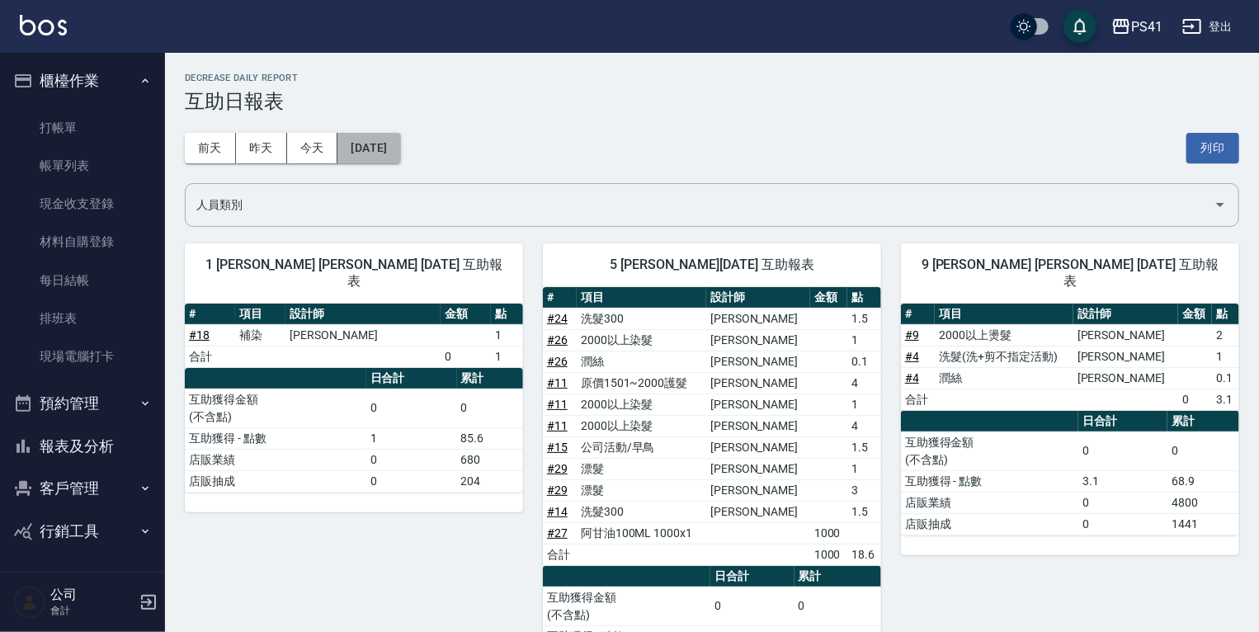
click at [351, 154] on button "[DATE]" at bounding box center [368, 148] width 63 height 31
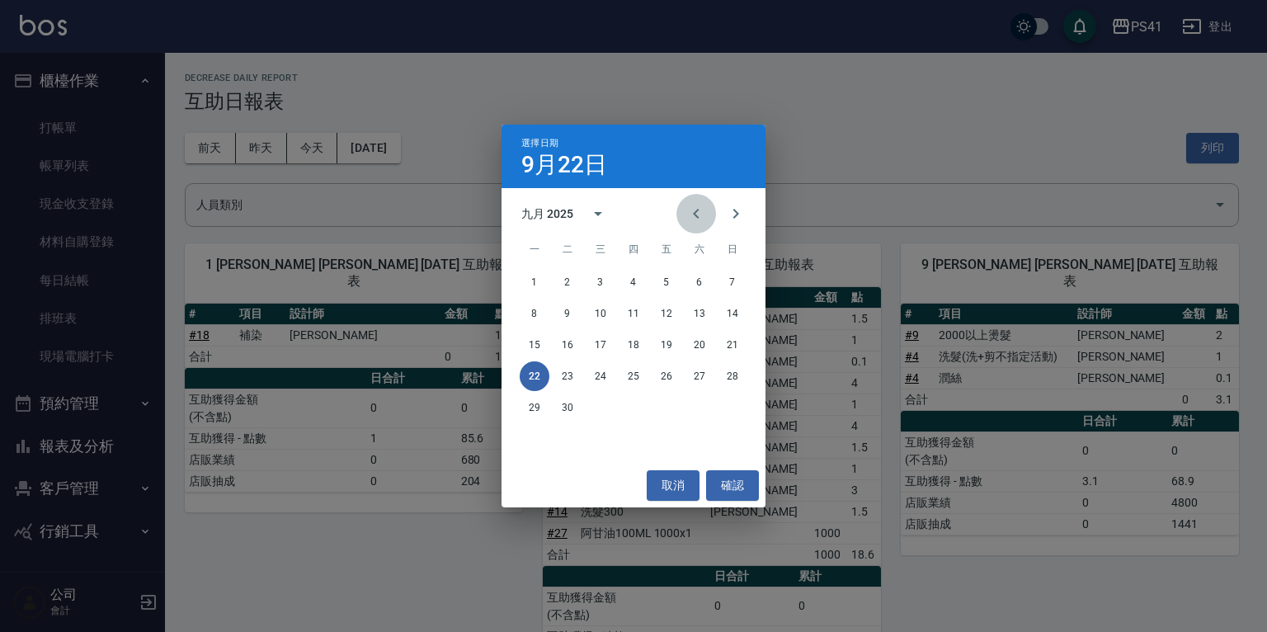
click at [680, 210] on button "Previous month" at bounding box center [696, 214] width 40 height 40
click at [663, 281] on button "1" at bounding box center [667, 282] width 30 height 30
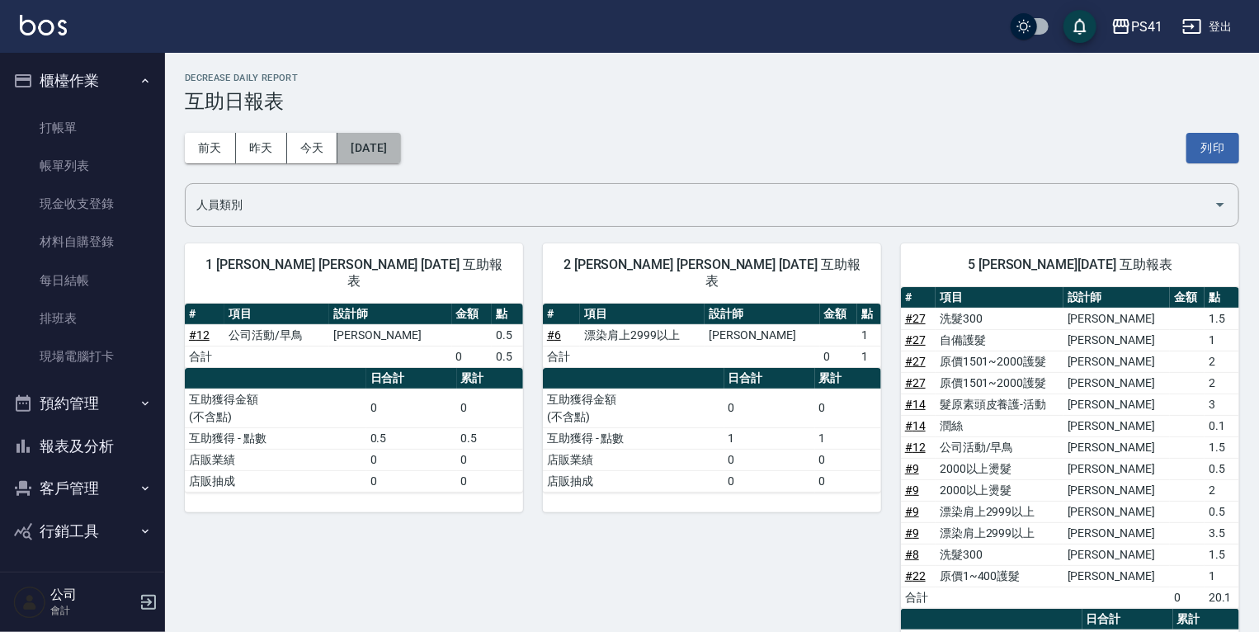
click at [392, 155] on button "2025/08/01" at bounding box center [368, 148] width 63 height 31
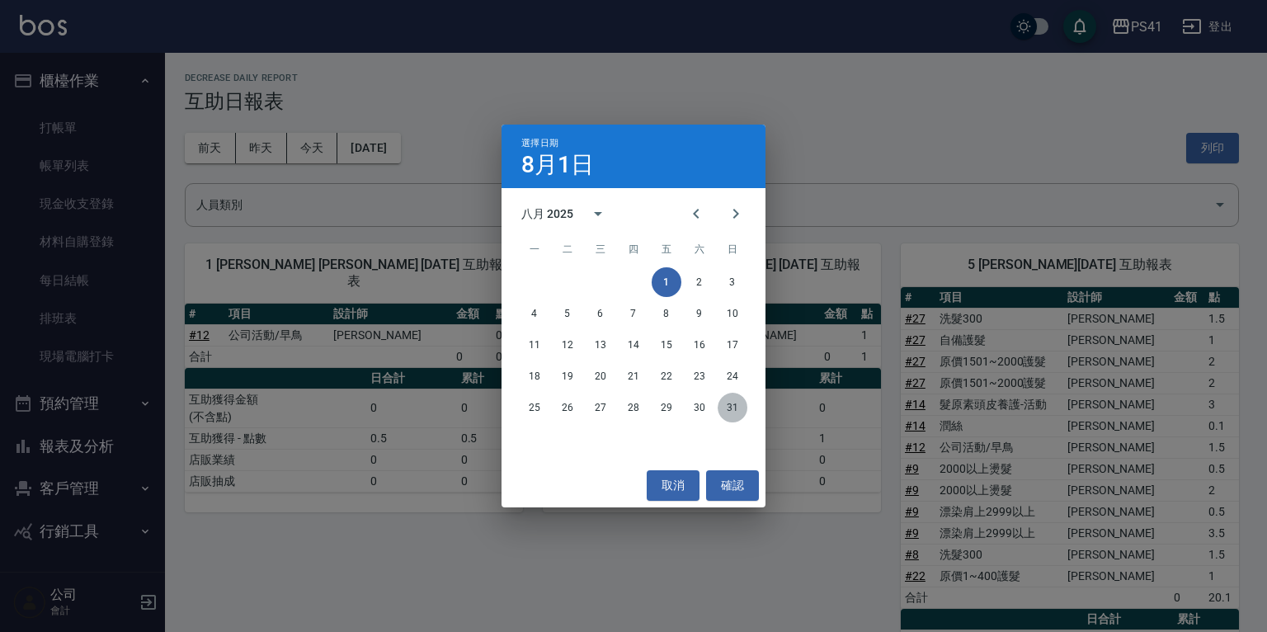
click at [738, 410] on button "31" at bounding box center [733, 408] width 30 height 30
